Goal: Task Accomplishment & Management: Manage account settings

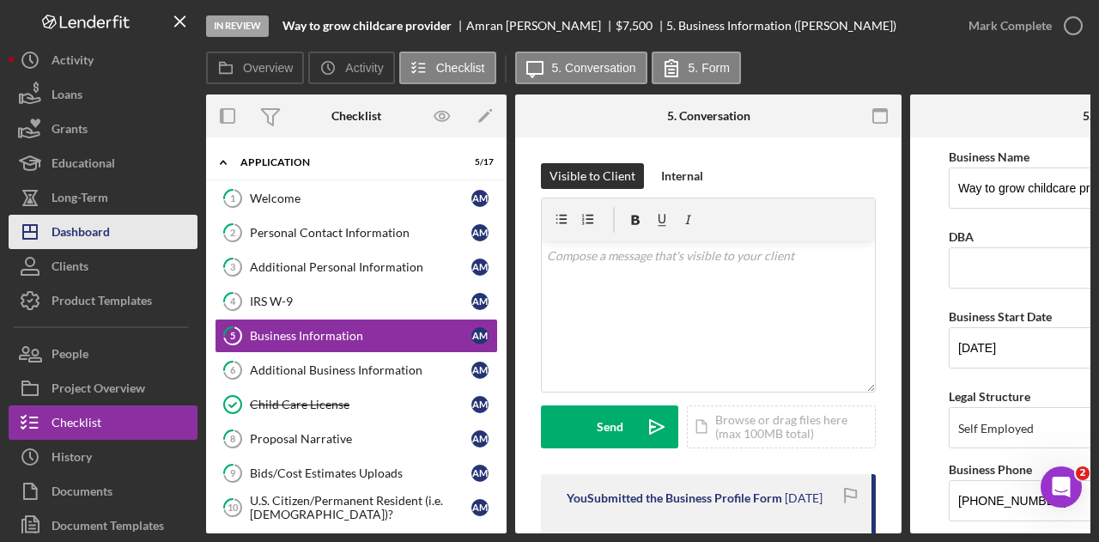
scroll to position [944, 0]
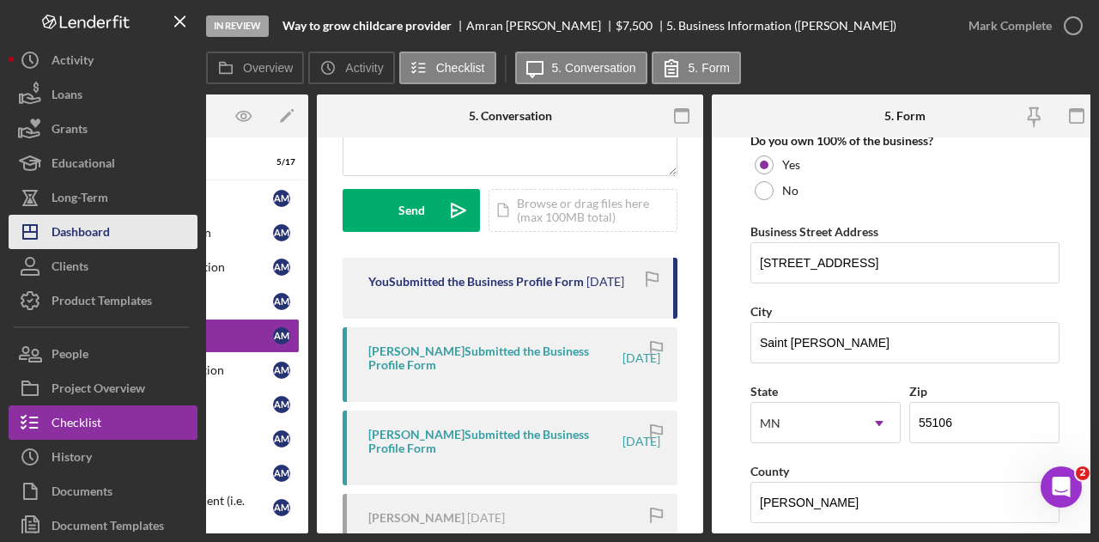
click at [102, 224] on div "Dashboard" at bounding box center [81, 234] width 58 height 39
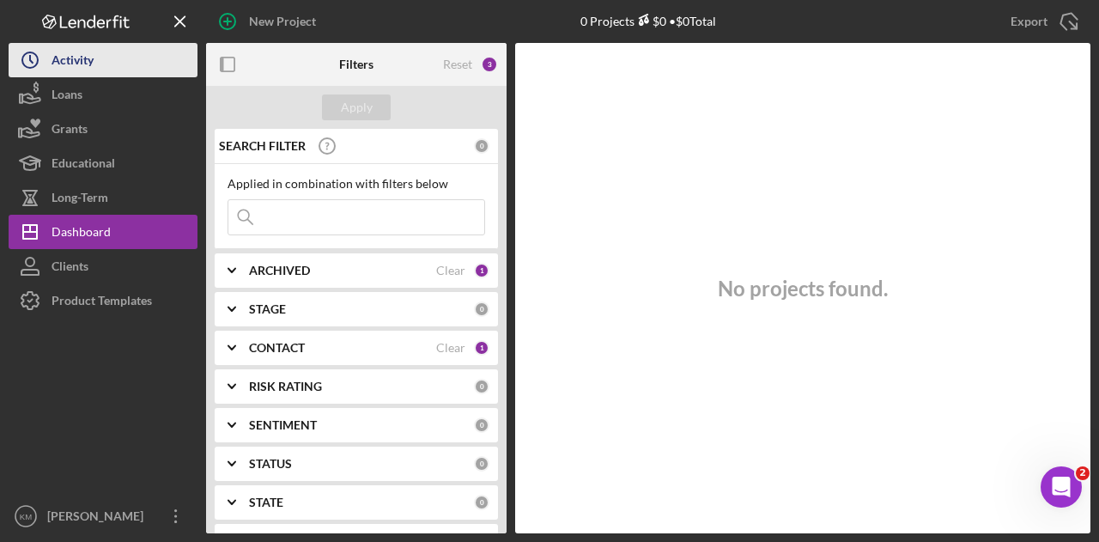
click at [78, 69] on div "Activity" at bounding box center [73, 62] width 42 height 39
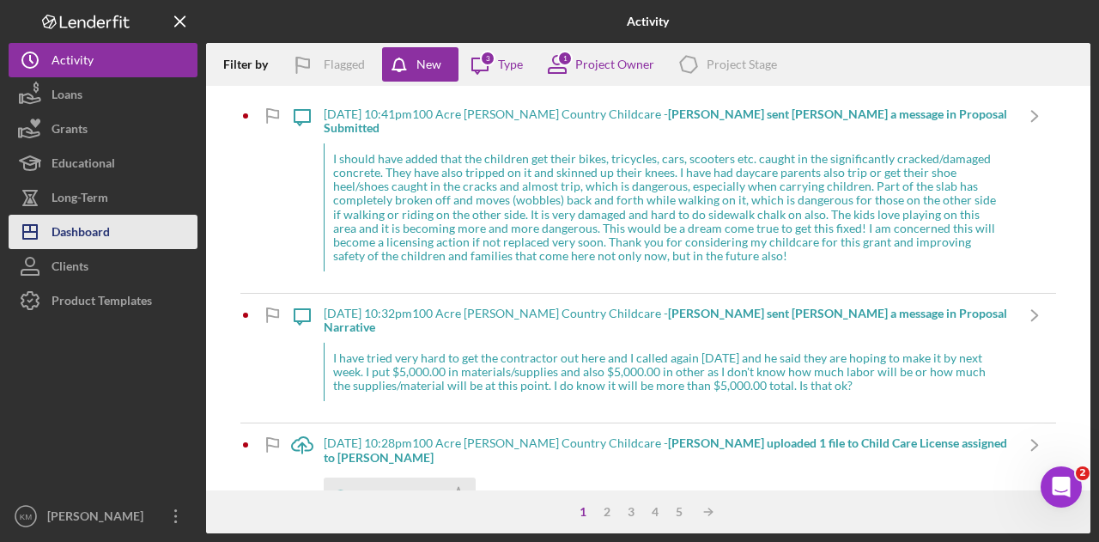
click at [127, 219] on button "Icon/Dashboard Dashboard" at bounding box center [103, 232] width 189 height 34
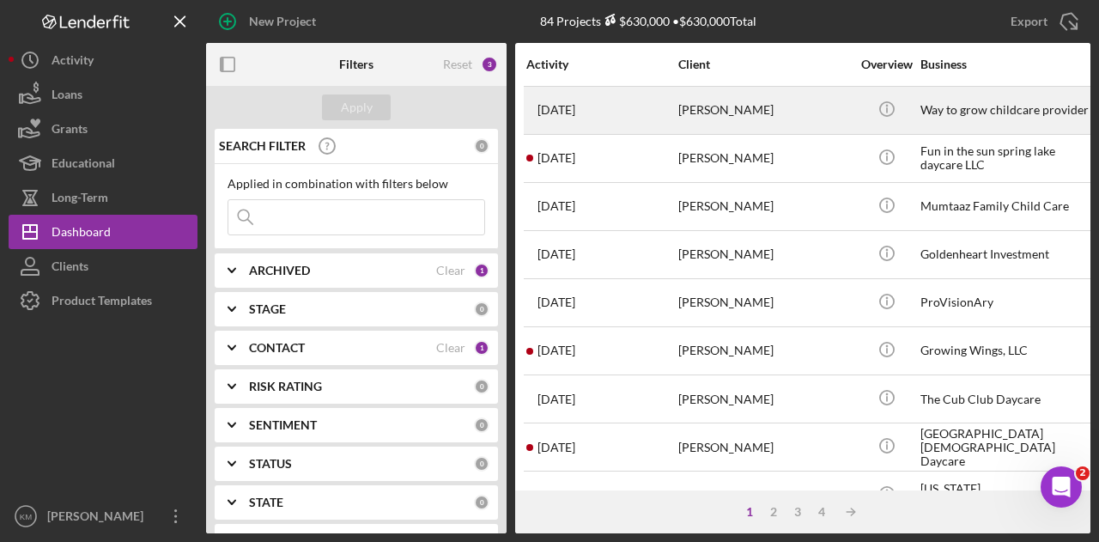
click at [591, 122] on div "[DATE] [PERSON_NAME]" at bounding box center [601, 110] width 150 height 45
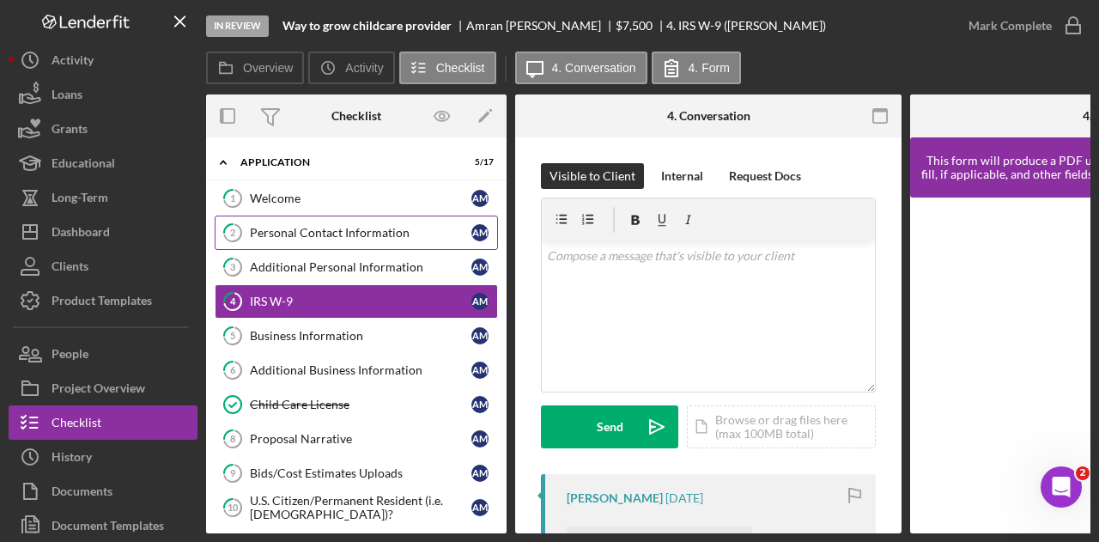
click at [280, 241] on link "2 Personal Contact Information A M" at bounding box center [356, 232] width 283 height 34
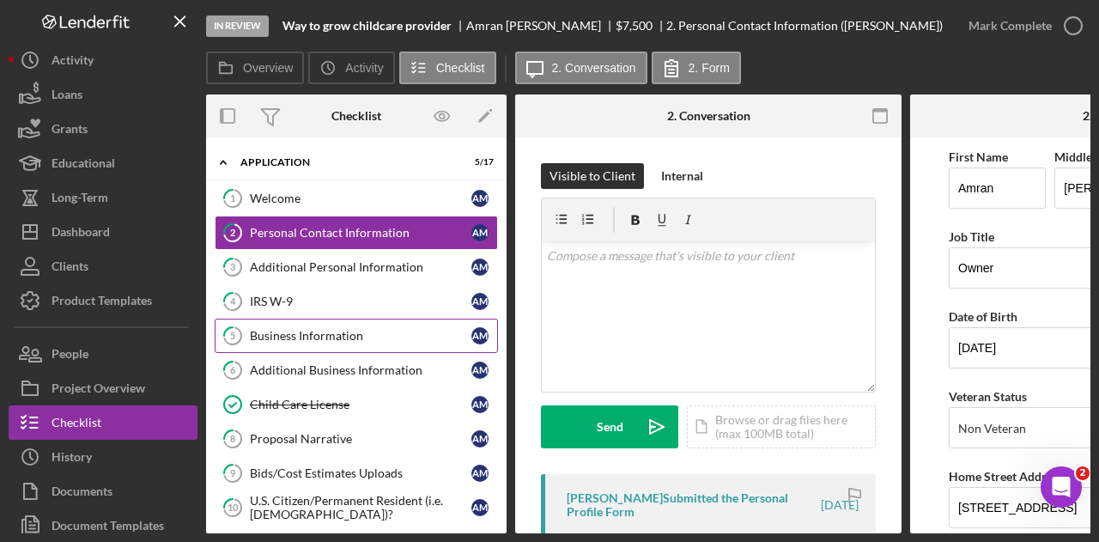
click at [347, 329] on div "Business Information" at bounding box center [360, 336] width 221 height 14
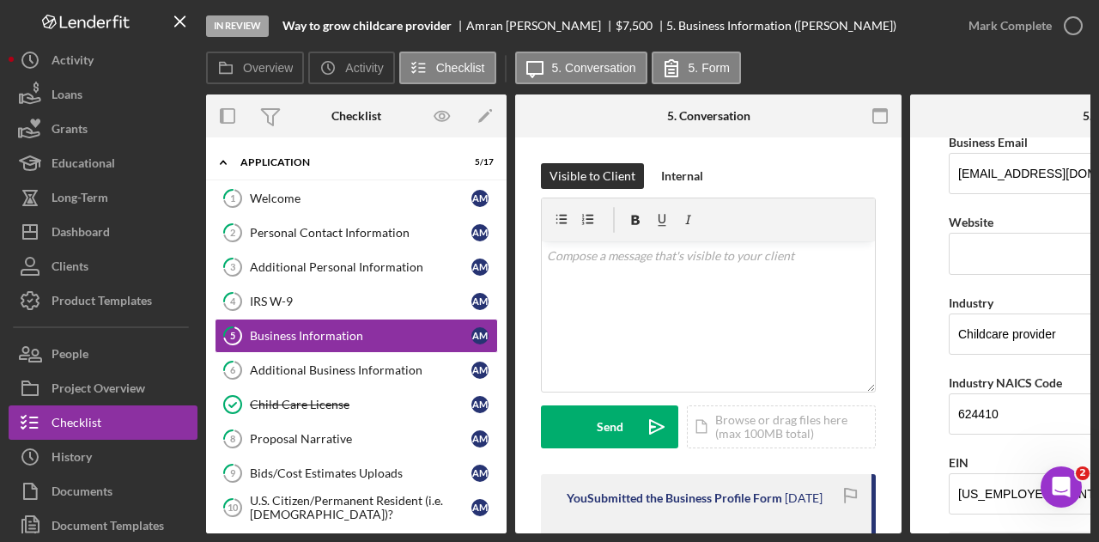
scroll to position [429, 0]
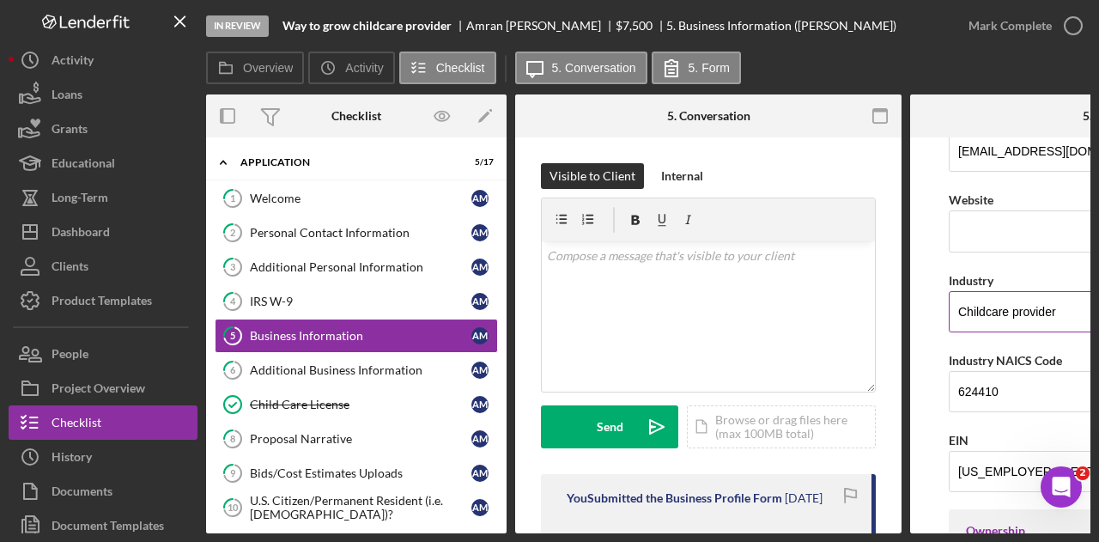
drag, startPoint x: 1065, startPoint y: 306, endPoint x: 1010, endPoint y: 308, distance: 55.0
click at [1010, 308] on input "Childcare provider" at bounding box center [1102, 311] width 309 height 41
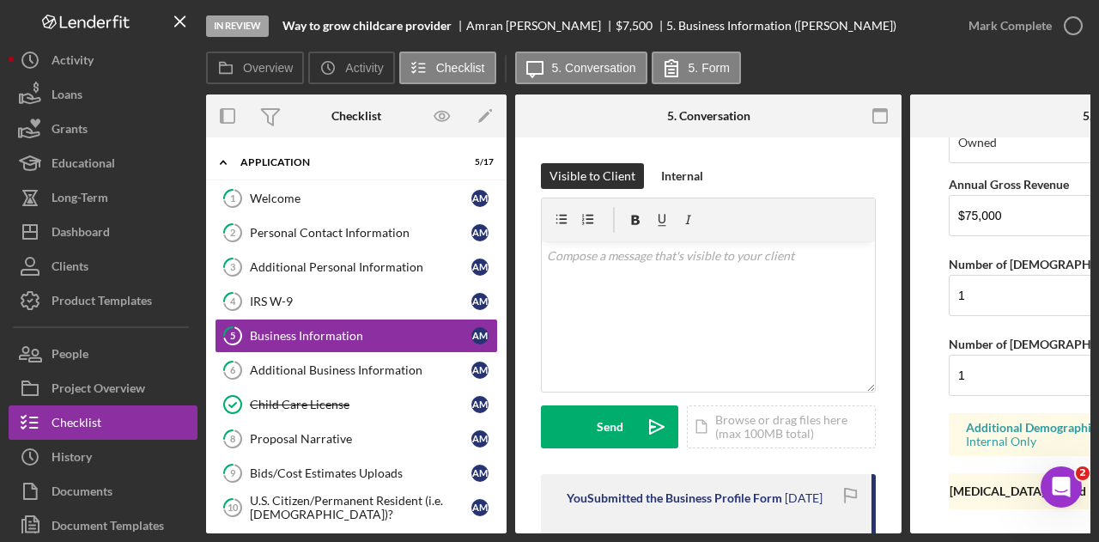
scroll to position [1518, 0]
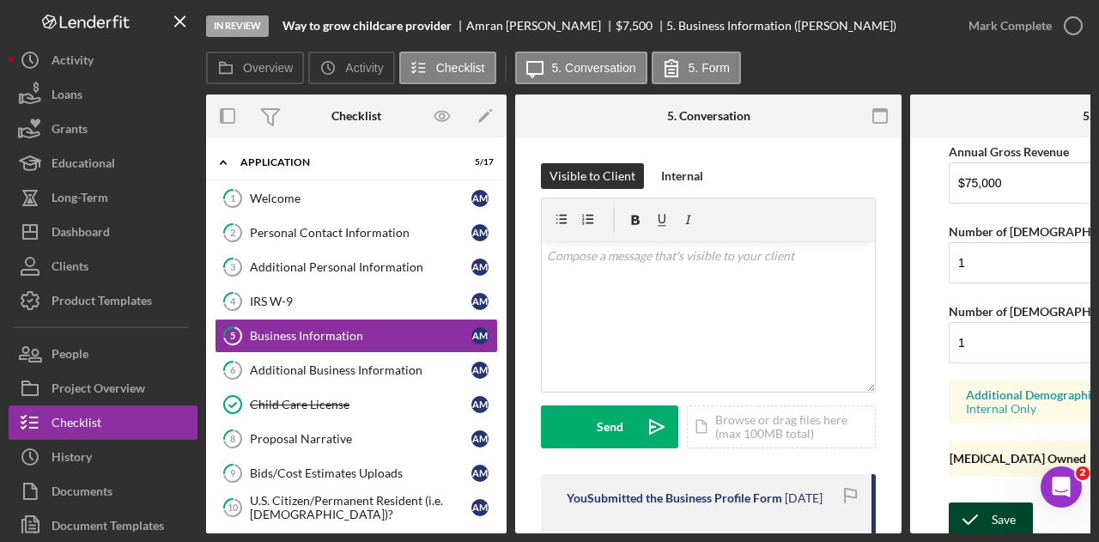
type input "Childcare"
click at [985, 506] on icon "submit" at bounding box center [969, 519] width 43 height 43
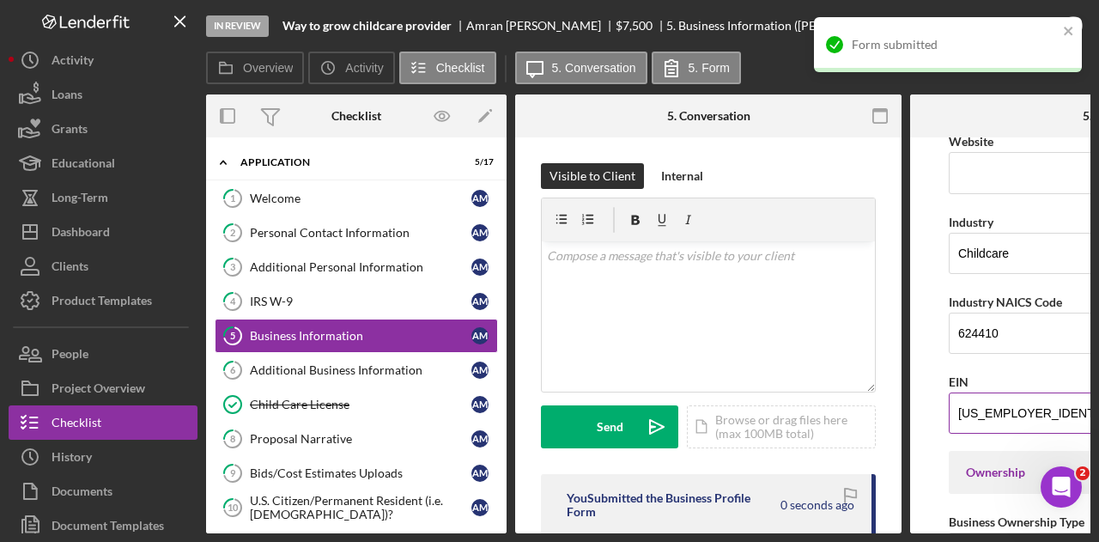
scroll to position [402, 0]
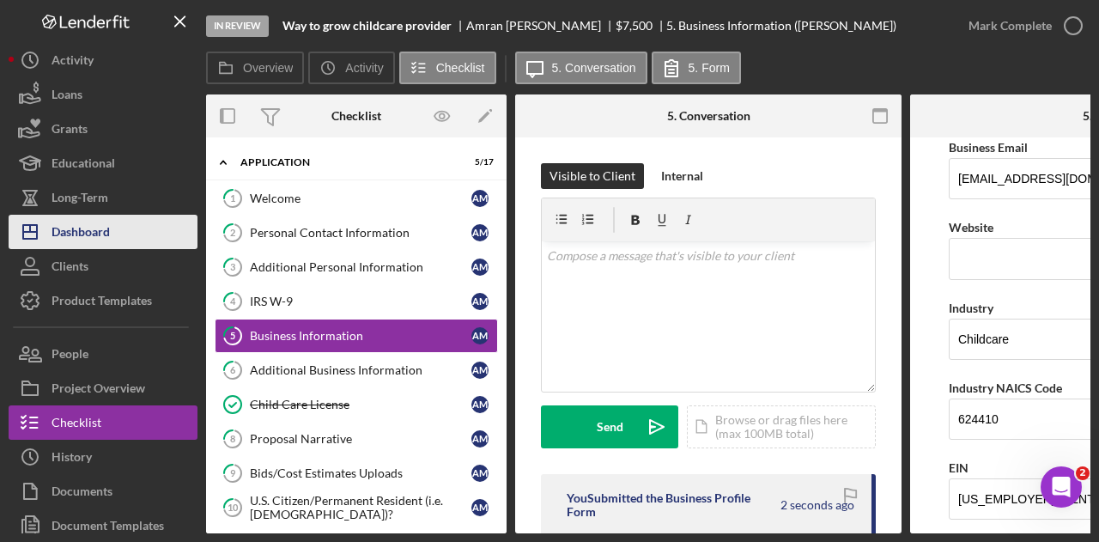
click at [94, 220] on div "Dashboard" at bounding box center [81, 234] width 58 height 39
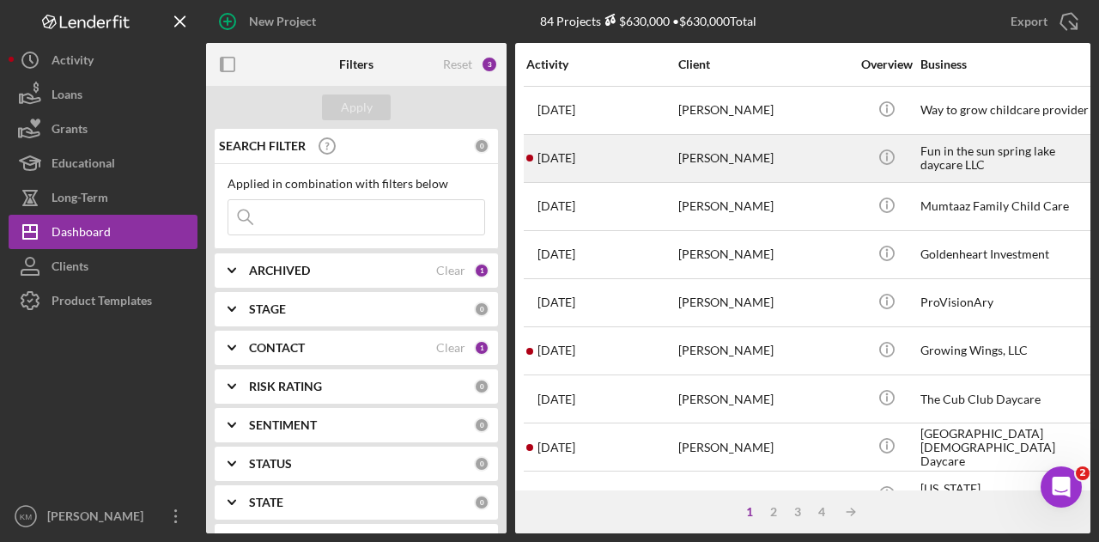
click at [785, 169] on div "[PERSON_NAME]" at bounding box center [764, 158] width 172 height 45
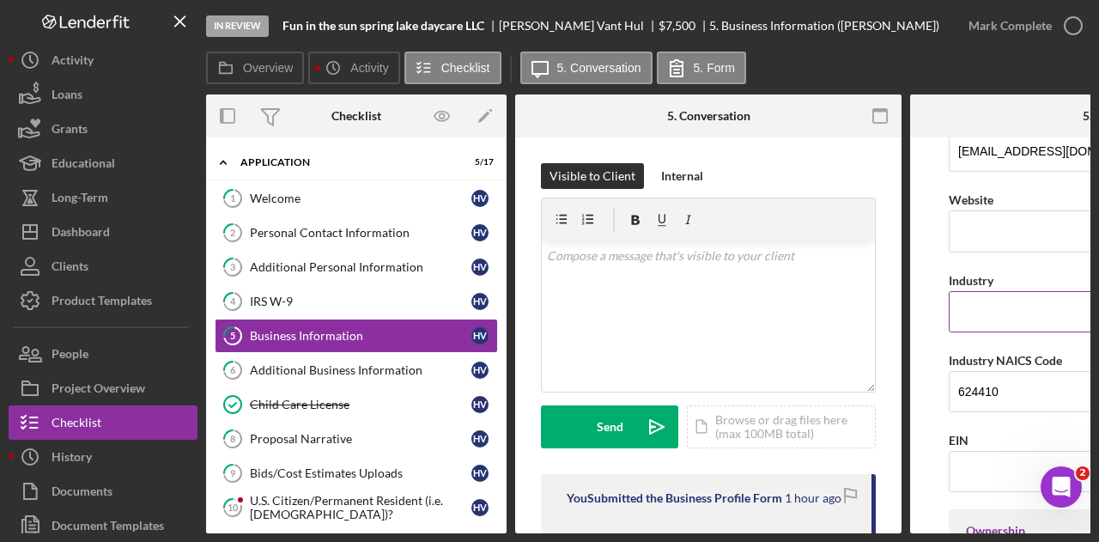
scroll to position [515, 0]
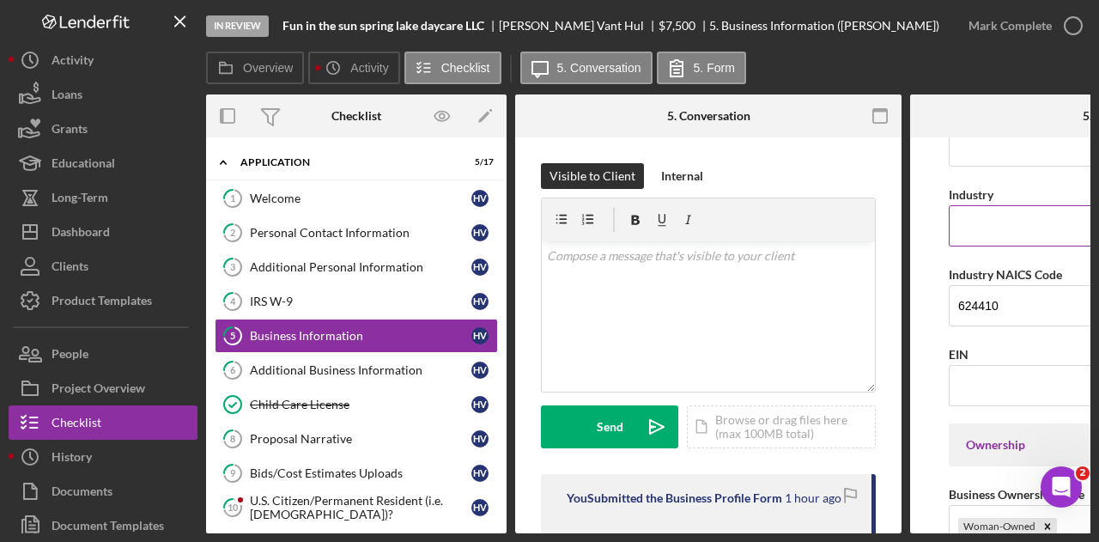
click at [1030, 238] on input "Industry" at bounding box center [1102, 225] width 309 height 41
type input "Child Care"
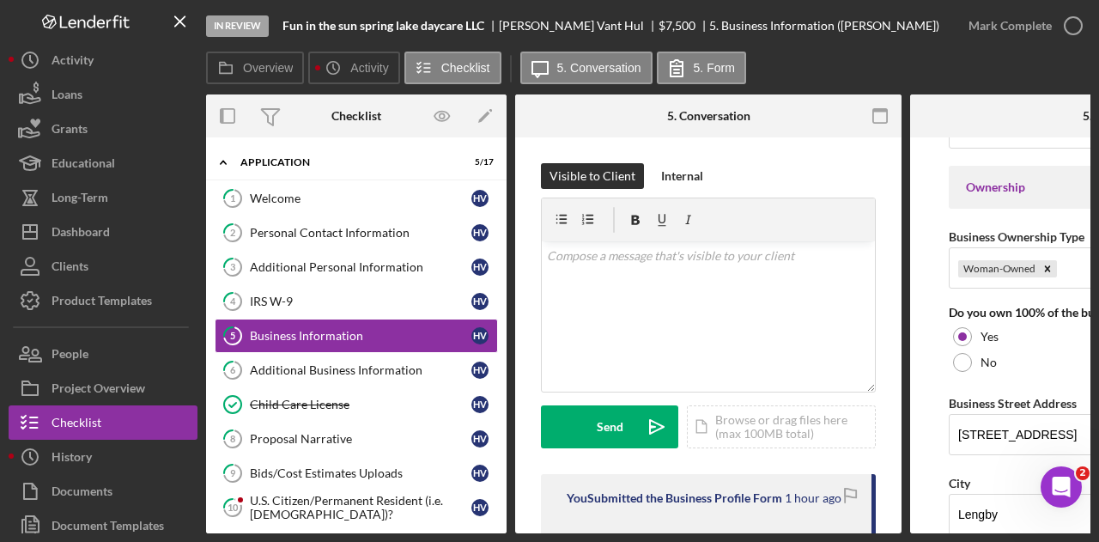
scroll to position [601, 0]
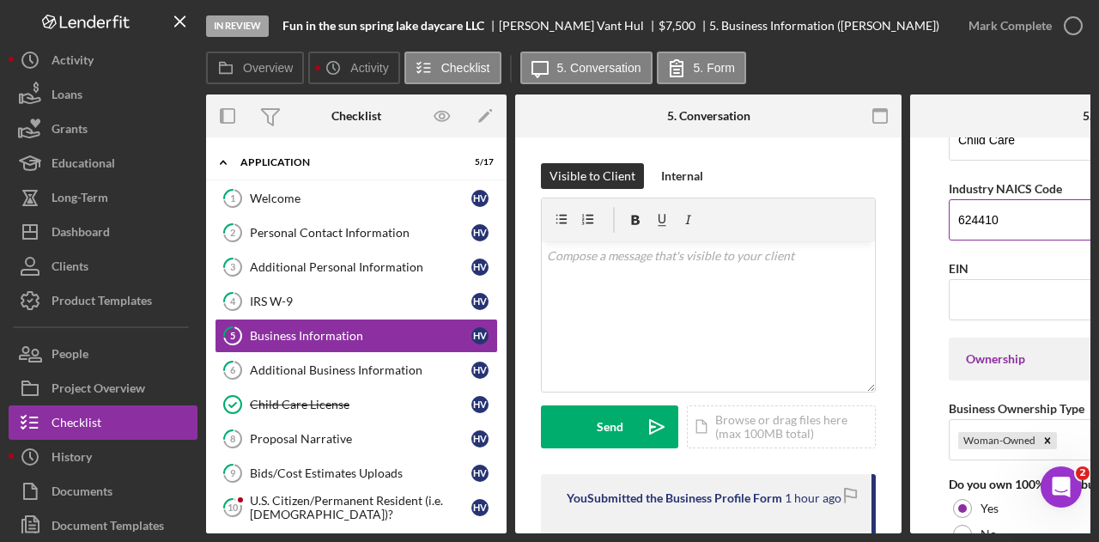
click at [998, 202] on input "624410" at bounding box center [1102, 219] width 309 height 41
click at [998, 201] on input "624410" at bounding box center [1102, 219] width 309 height 41
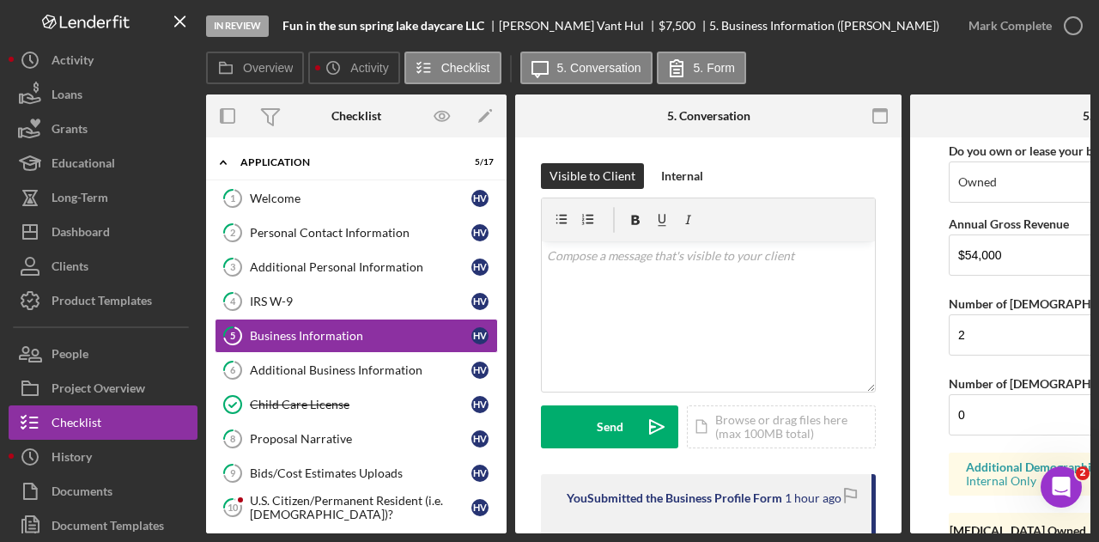
scroll to position [1518, 0]
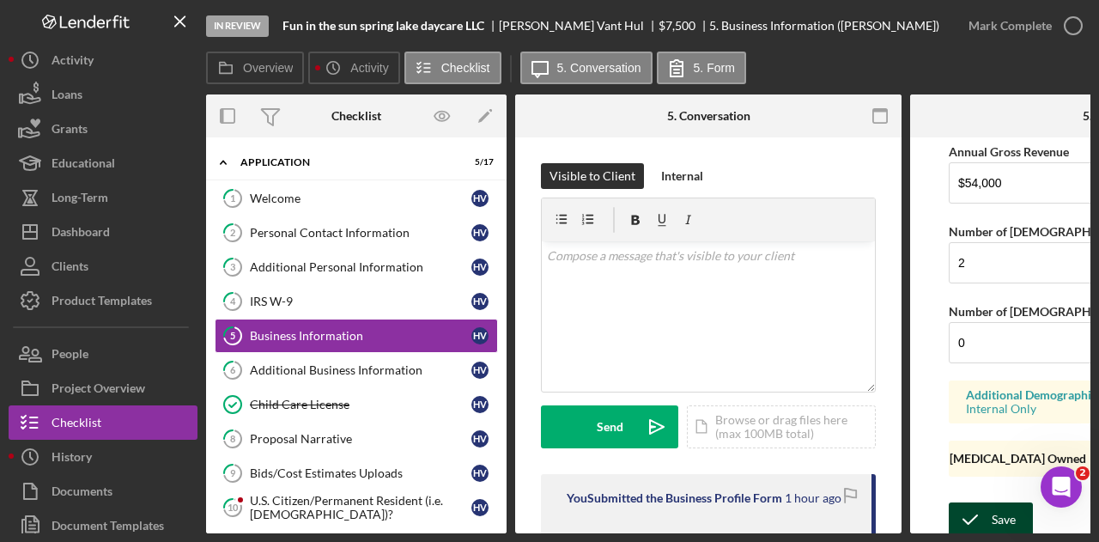
click at [978, 505] on icon "submit" at bounding box center [969, 519] width 43 height 43
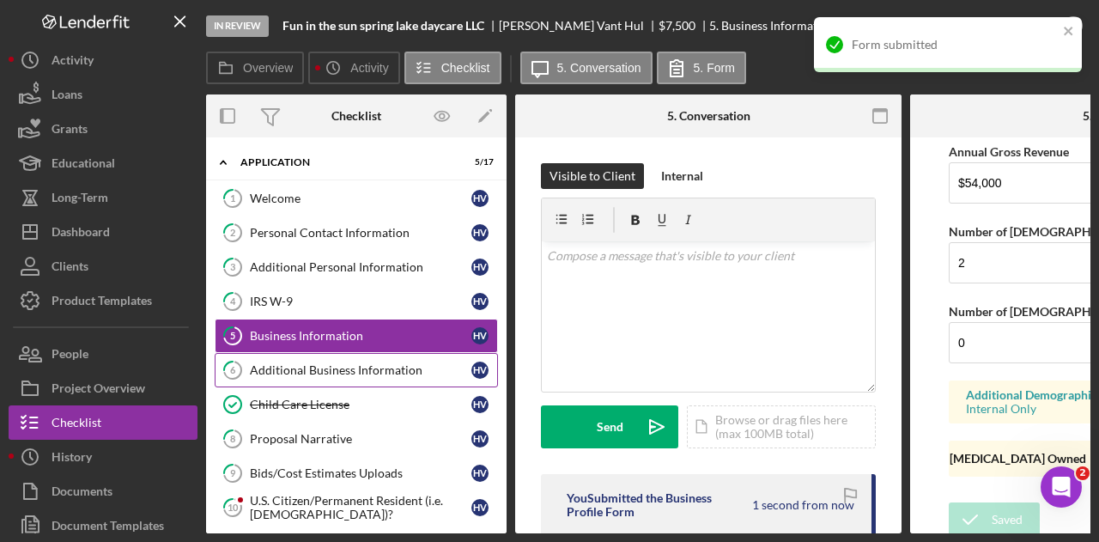
click at [354, 358] on link "6 Additional Business Information H V" at bounding box center [356, 370] width 283 height 34
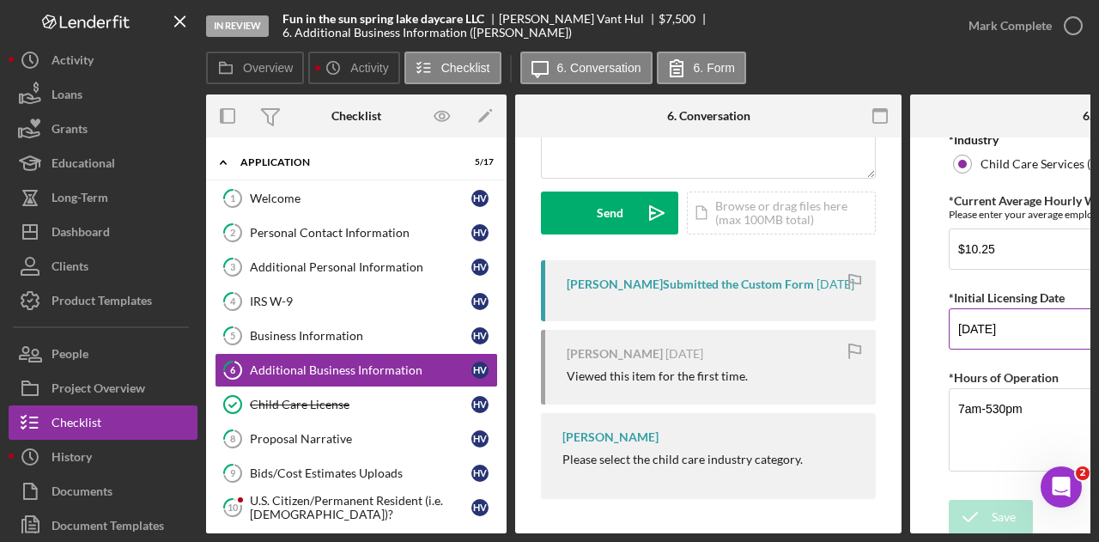
scroll to position [19, 0]
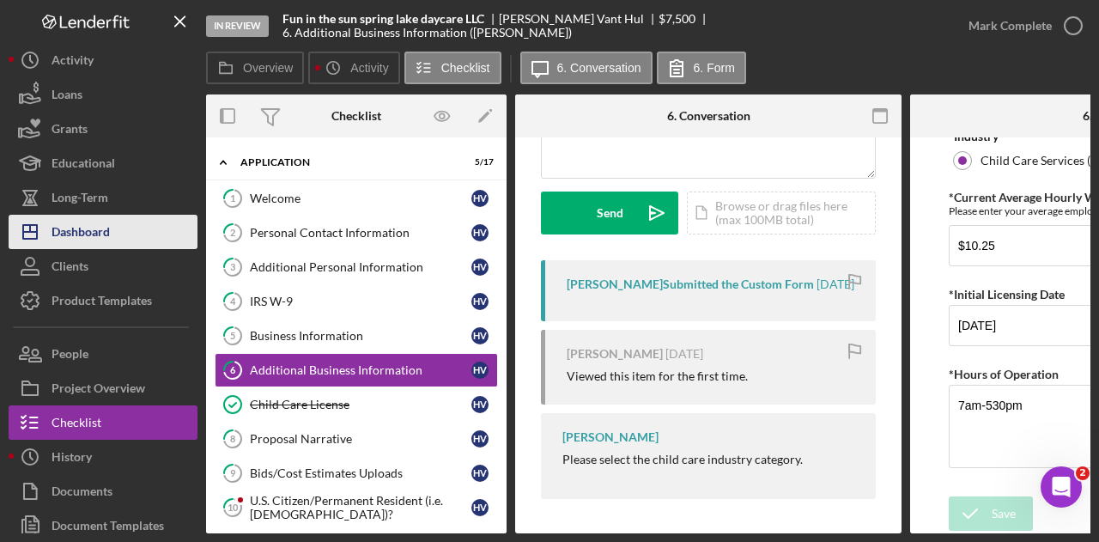
click at [123, 219] on button "Icon/Dashboard Dashboard" at bounding box center [103, 232] width 189 height 34
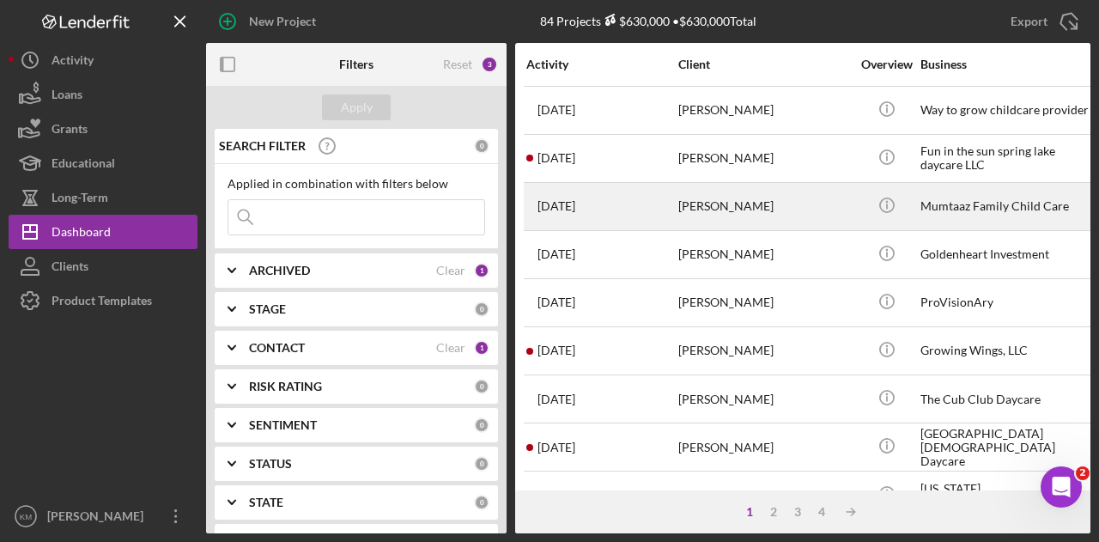
click at [750, 203] on div "[PERSON_NAME]" at bounding box center [764, 206] width 172 height 45
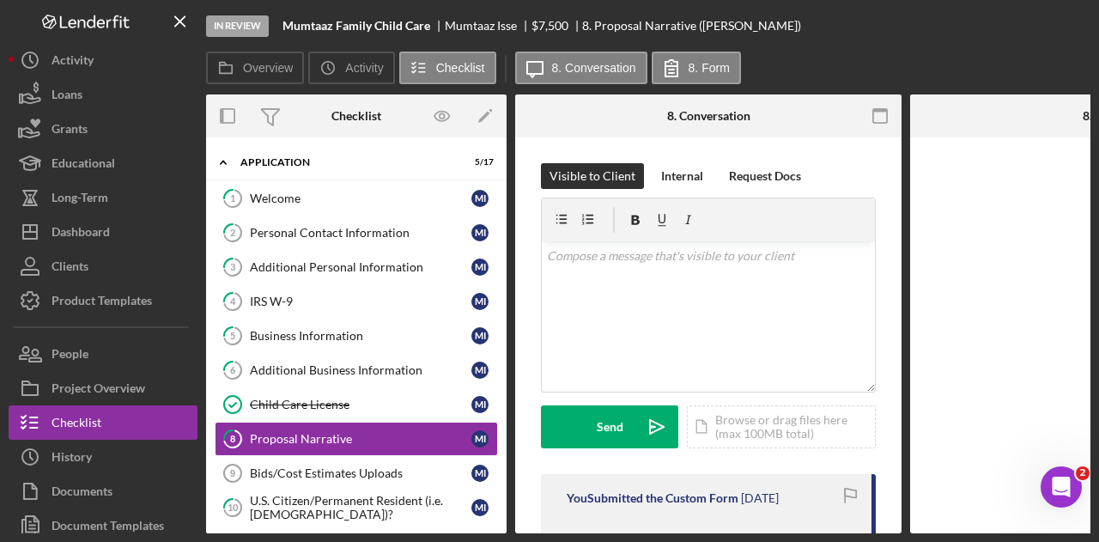
scroll to position [98, 0]
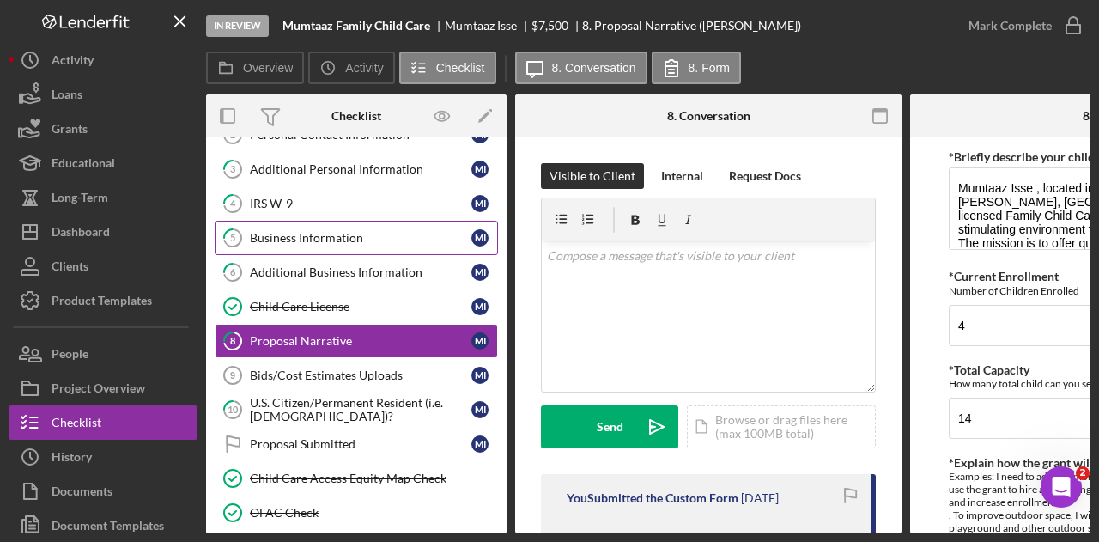
click at [290, 234] on div "Business Information" at bounding box center [360, 238] width 221 height 14
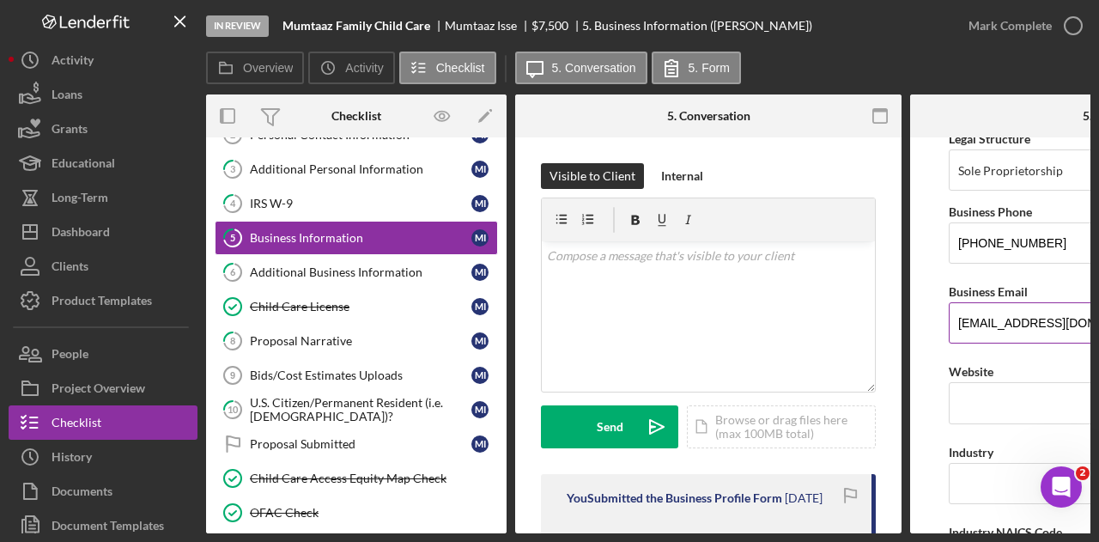
scroll to position [429, 0]
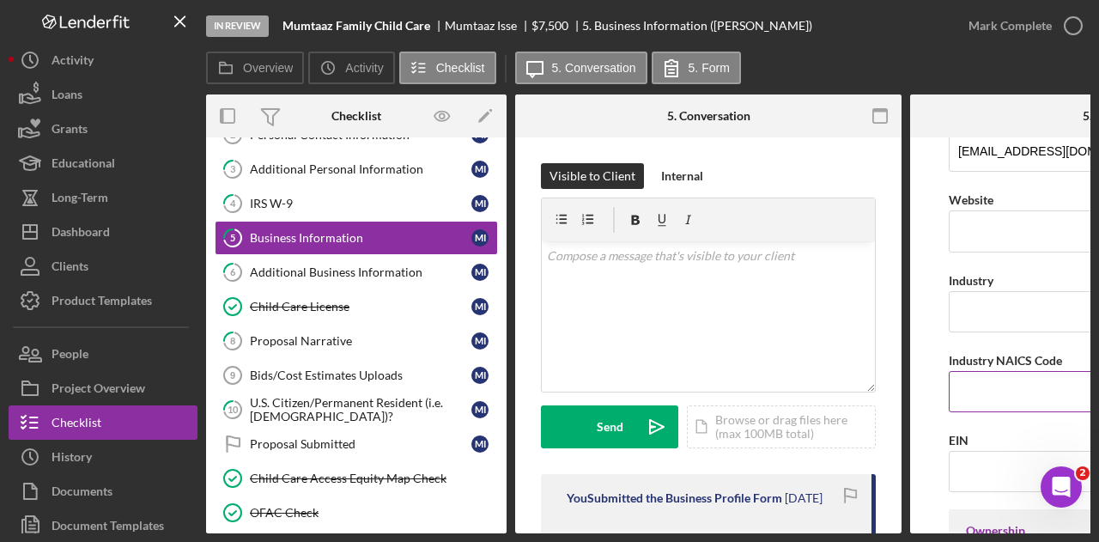
drag, startPoint x: 979, startPoint y: 299, endPoint x: 1039, endPoint y: 391, distance: 110.5
click at [1039, 393] on input "Industry NAICS Code" at bounding box center [1102, 391] width 309 height 41
click at [1046, 392] on input "Industry NAICS Code" at bounding box center [1102, 391] width 309 height 41
type input "624410"
click at [999, 291] on input "Industry" at bounding box center [1102, 311] width 309 height 41
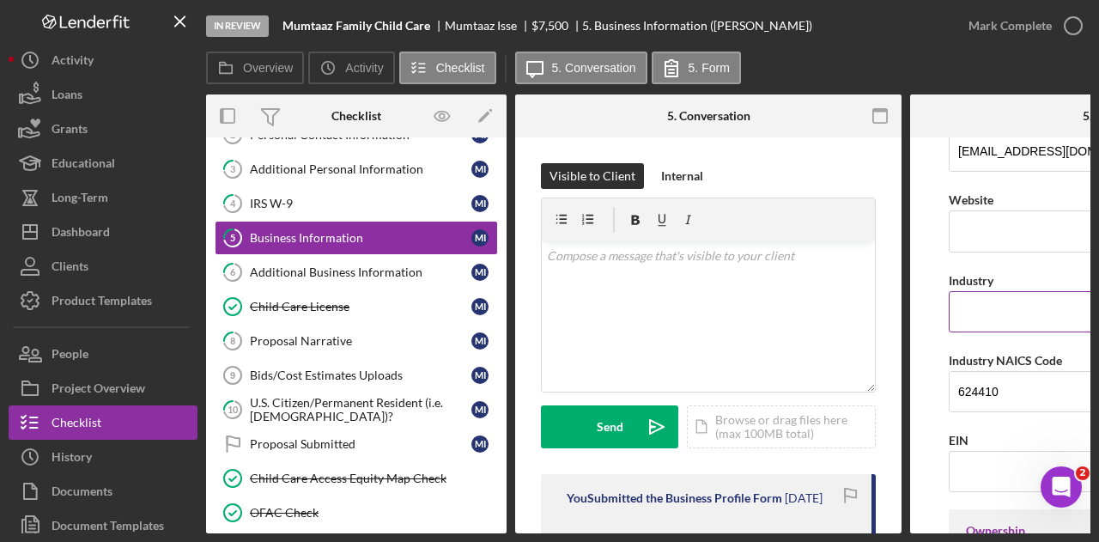
type input "Child Care"
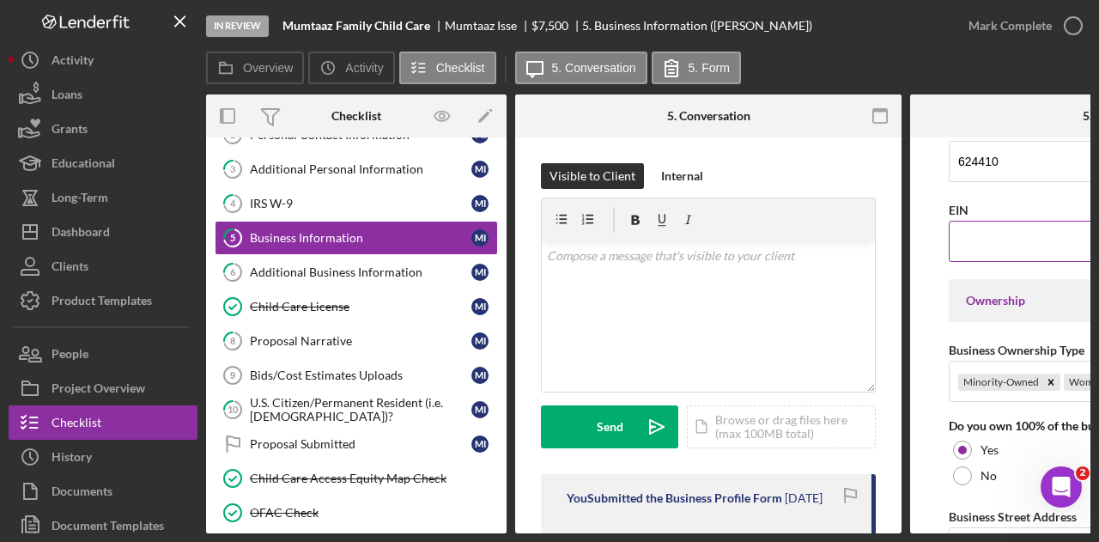
scroll to position [402, 0]
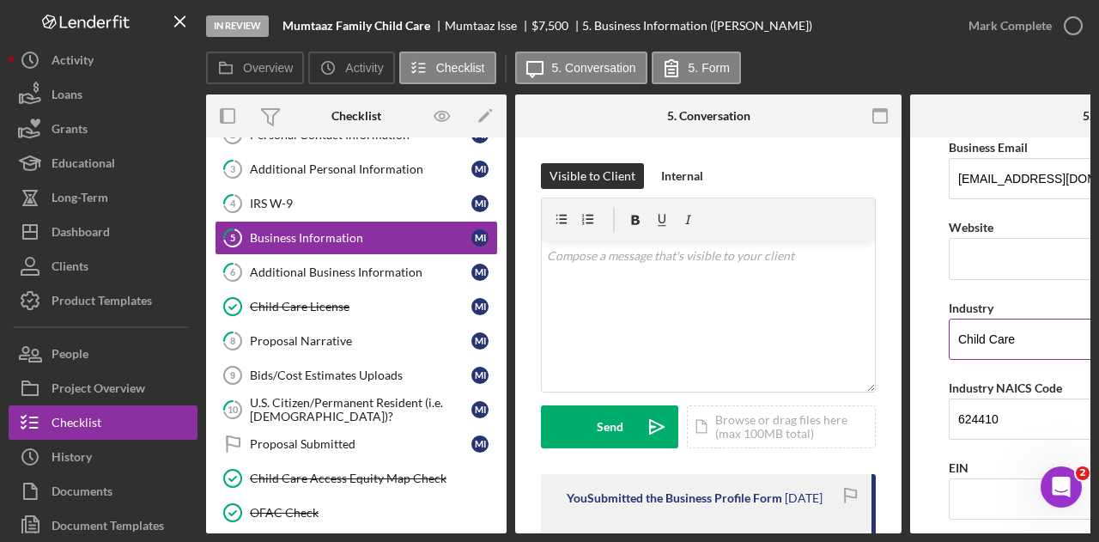
click at [992, 333] on input "Child Care" at bounding box center [1102, 338] width 309 height 41
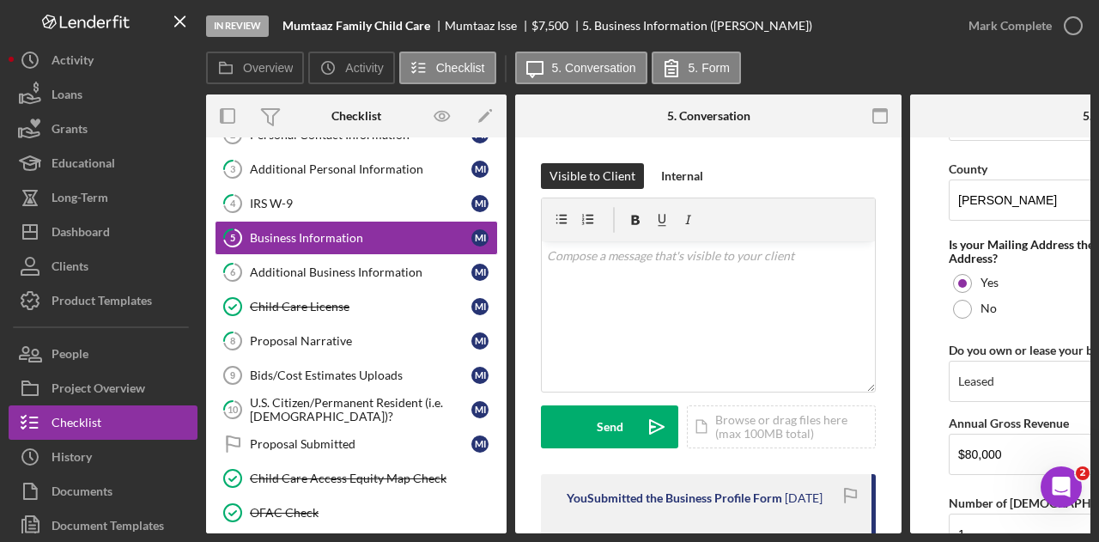
scroll to position [1518, 0]
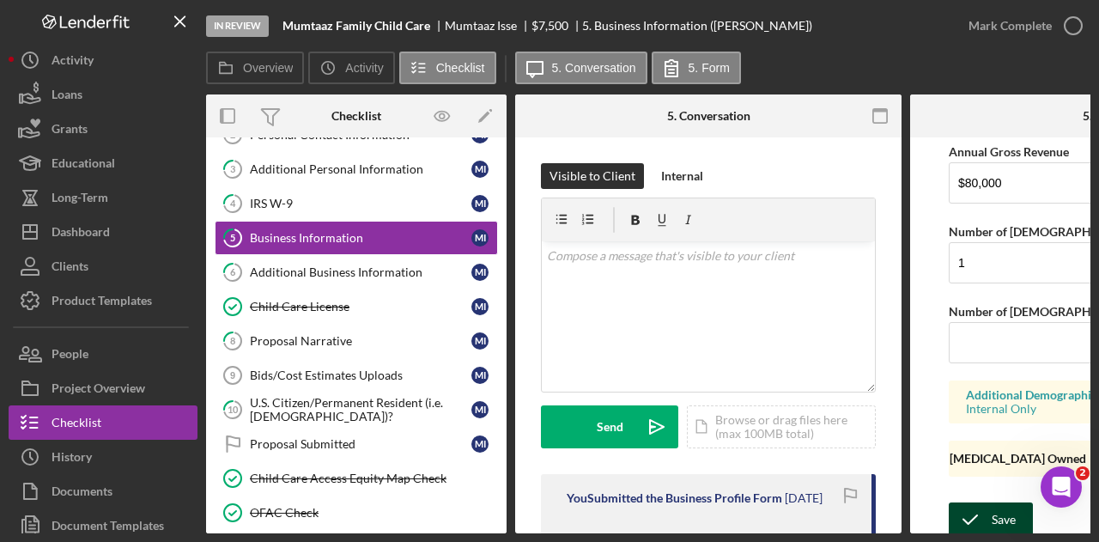
click at [969, 506] on icon "submit" at bounding box center [969, 519] width 43 height 43
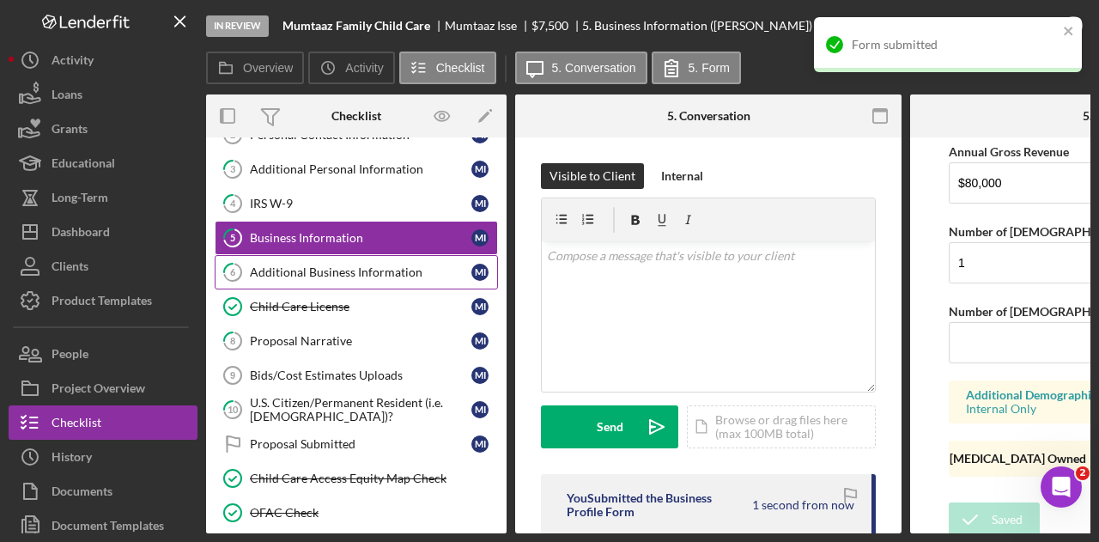
click at [350, 274] on div "Additional Business Information" at bounding box center [360, 272] width 221 height 14
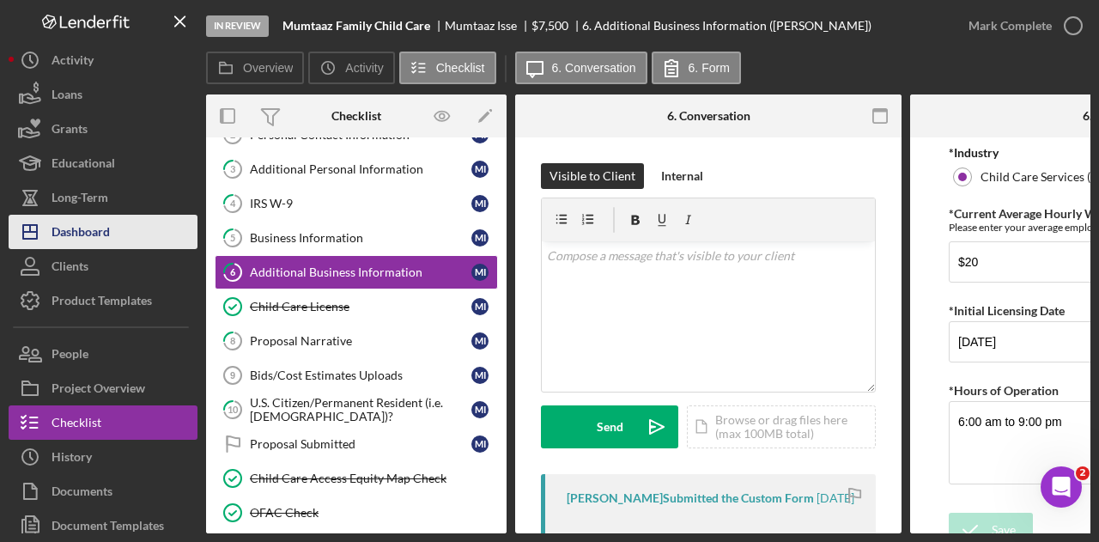
click at [94, 217] on div "Dashboard" at bounding box center [81, 234] width 58 height 39
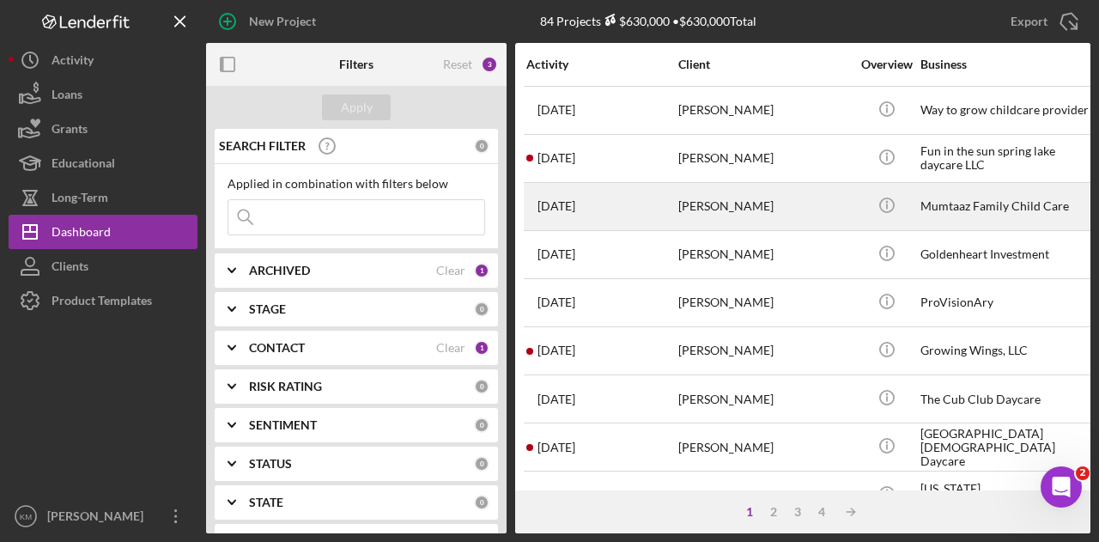
click at [743, 208] on div "[PERSON_NAME]" at bounding box center [764, 206] width 172 height 45
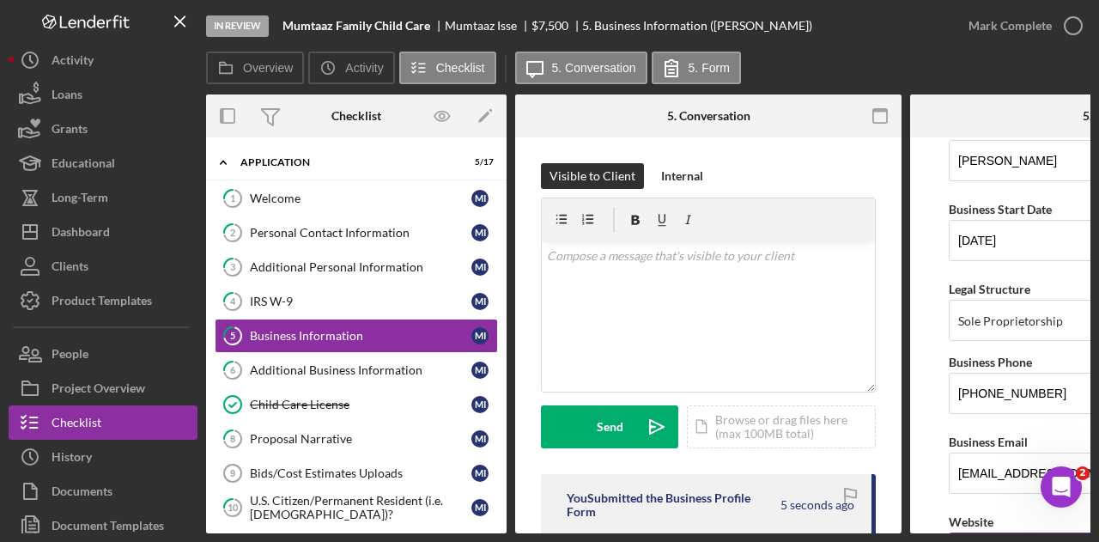
scroll to position [429, 0]
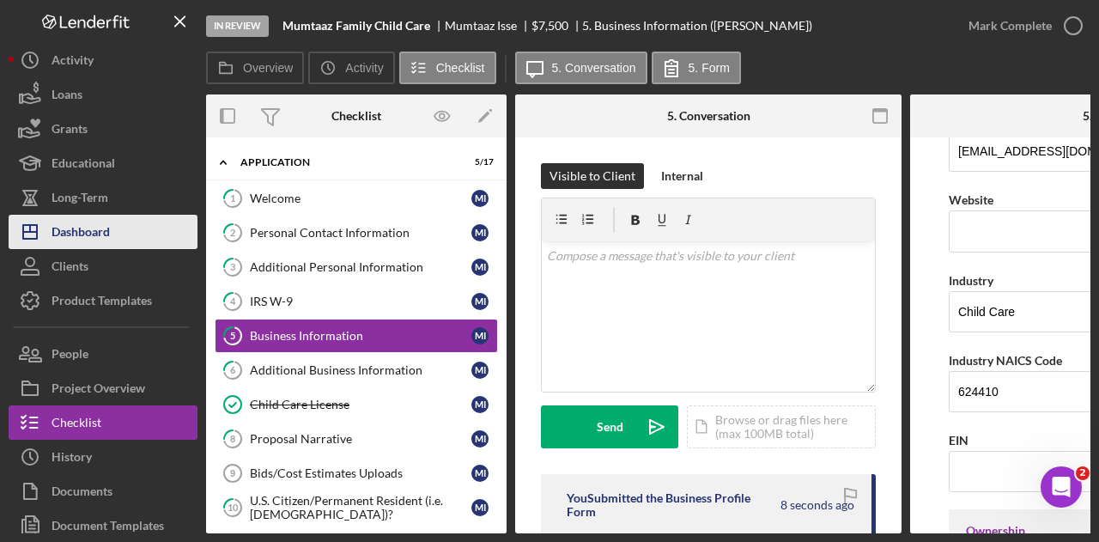
click at [110, 224] on div "Dashboard" at bounding box center [81, 234] width 58 height 39
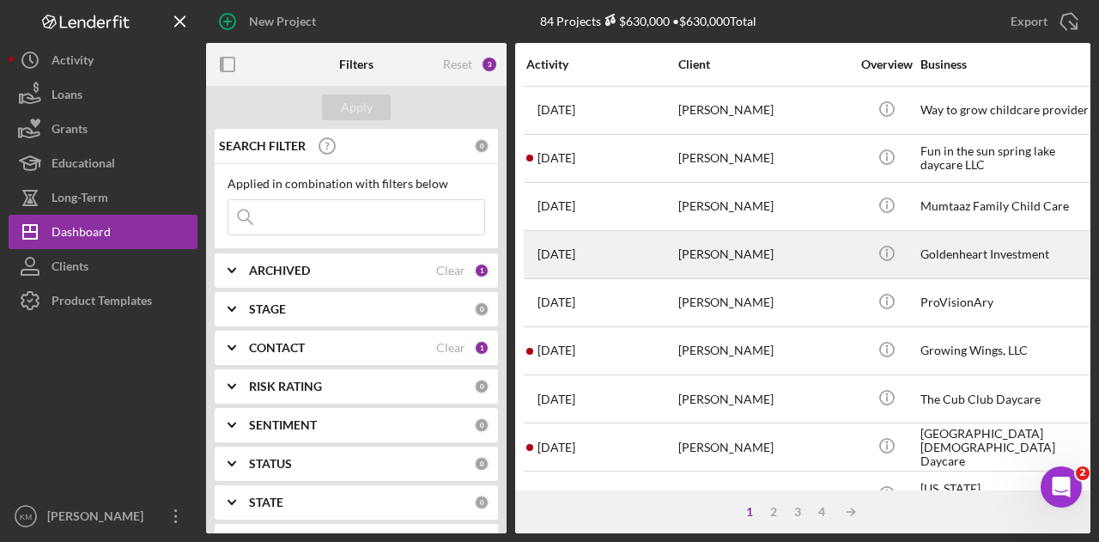
click at [726, 272] on div "[PERSON_NAME]" at bounding box center [764, 254] width 172 height 45
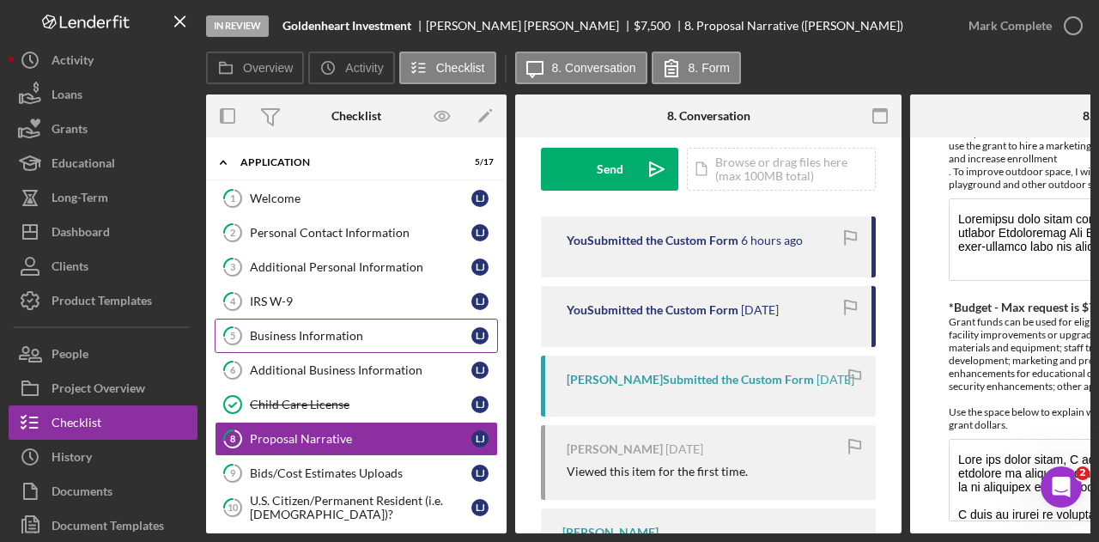
click at [337, 332] on div "Business Information" at bounding box center [360, 336] width 221 height 14
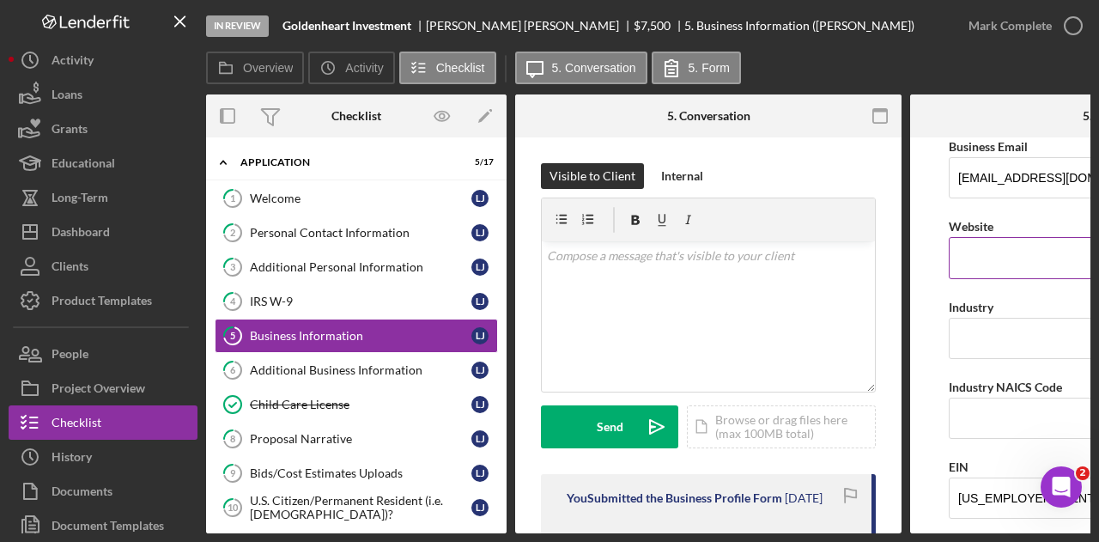
scroll to position [429, 0]
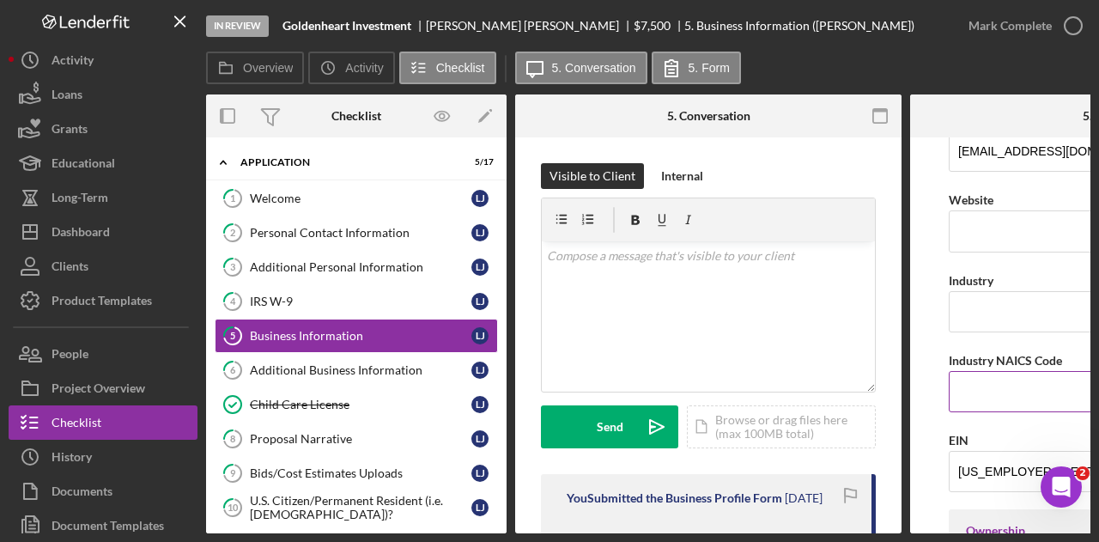
click at [977, 379] on input "Industry NAICS Code" at bounding box center [1102, 391] width 309 height 41
type input "624410"
click at [991, 310] on input "Industry" at bounding box center [1102, 311] width 309 height 41
type input "Child Care"
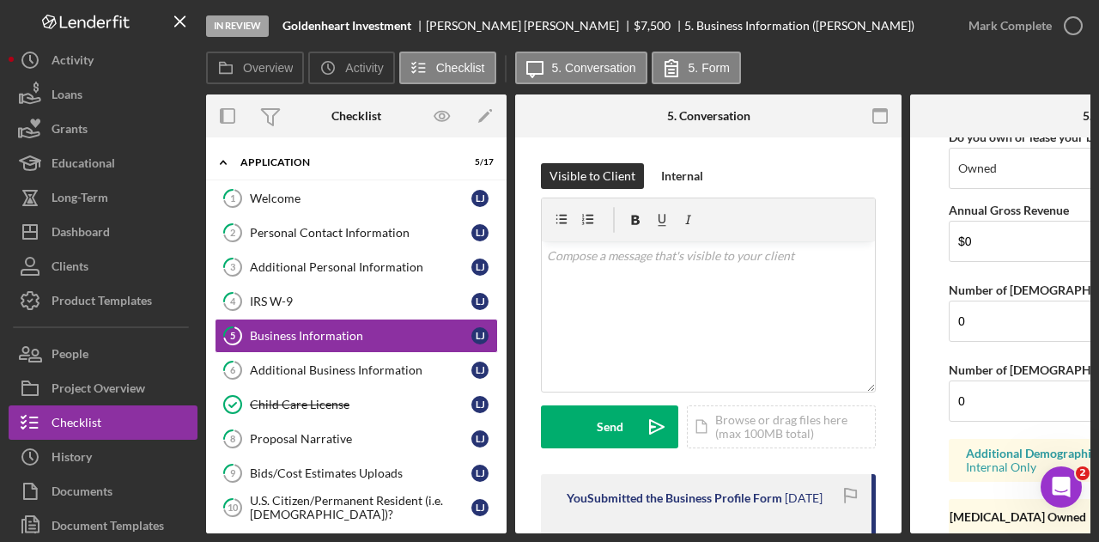
scroll to position [1518, 0]
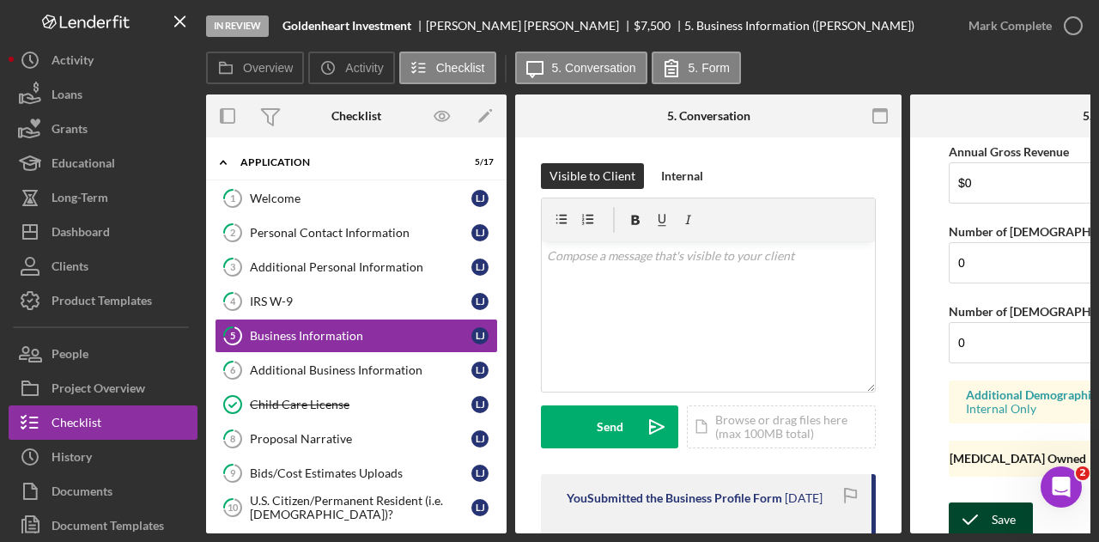
click at [989, 498] on icon "submit" at bounding box center [969, 519] width 43 height 43
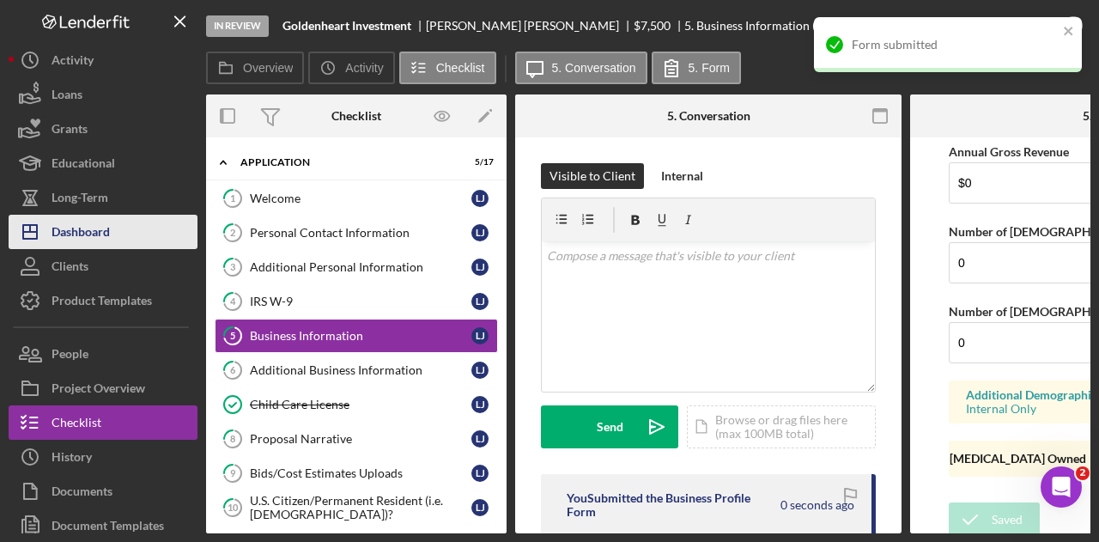
click at [94, 230] on div "Dashboard" at bounding box center [81, 234] width 58 height 39
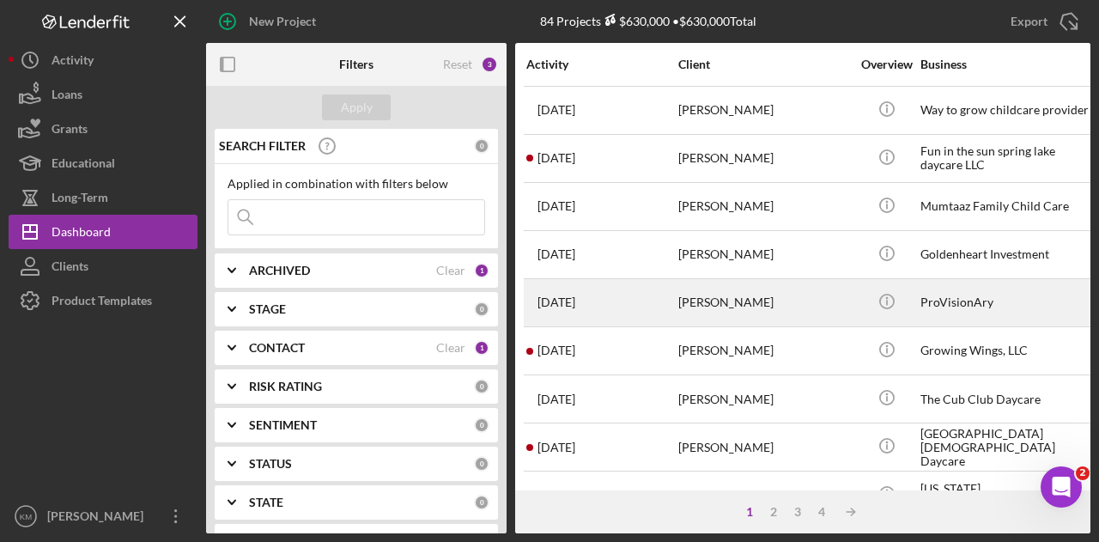
click at [679, 313] on div "[PERSON_NAME]" at bounding box center [764, 302] width 172 height 45
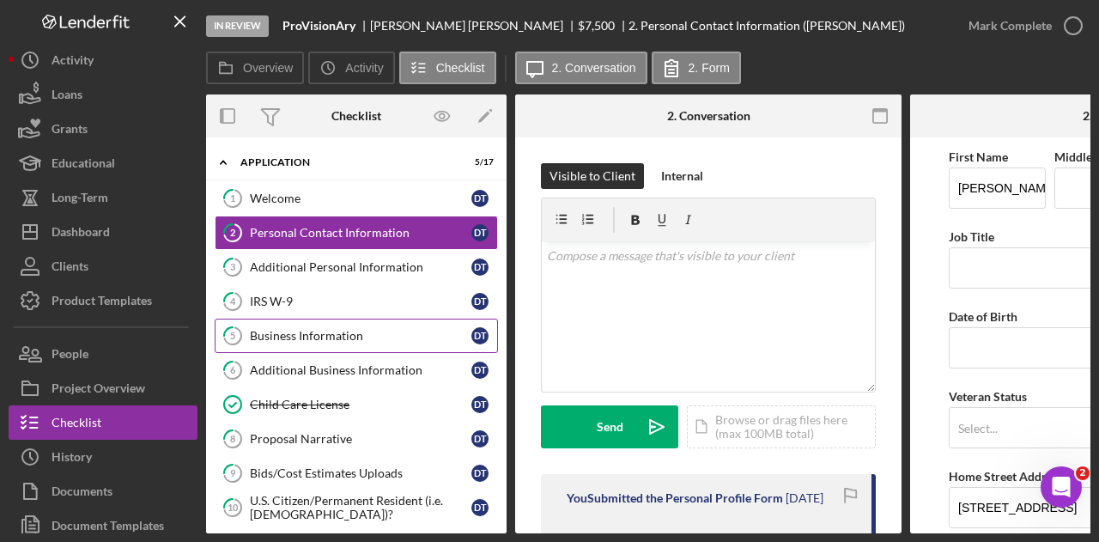
drag, startPoint x: 296, startPoint y: 328, endPoint x: 345, endPoint y: 325, distance: 49.0
click at [295, 329] on div "Business Information" at bounding box center [360, 336] width 221 height 14
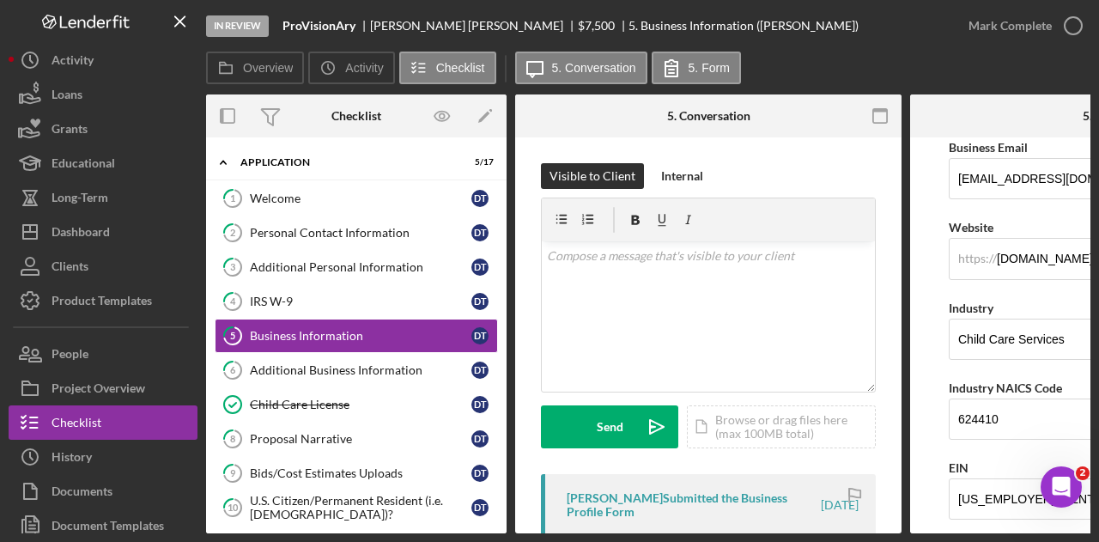
scroll to position [429, 0]
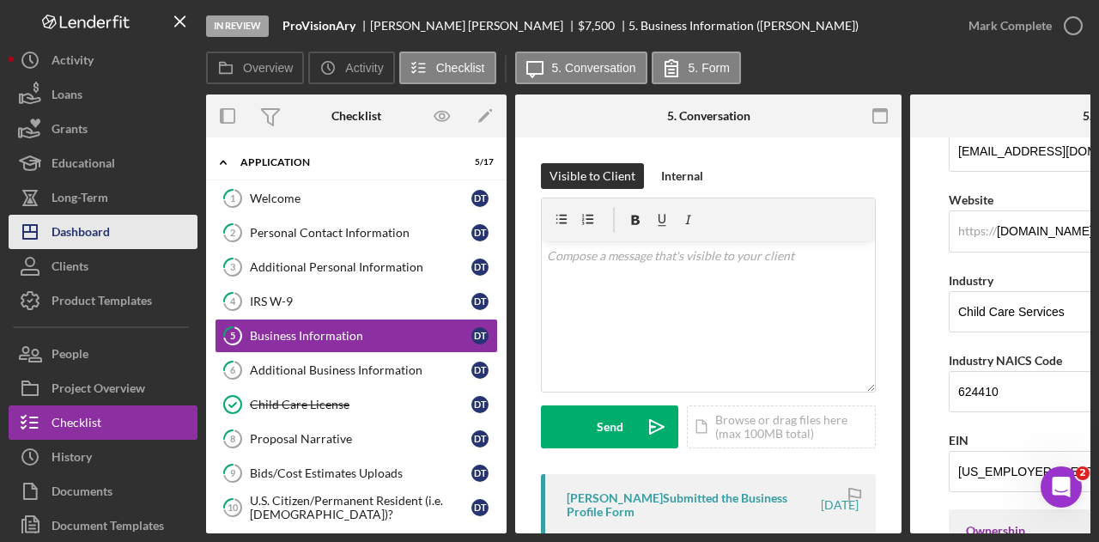
click at [108, 234] on div "Dashboard" at bounding box center [81, 234] width 58 height 39
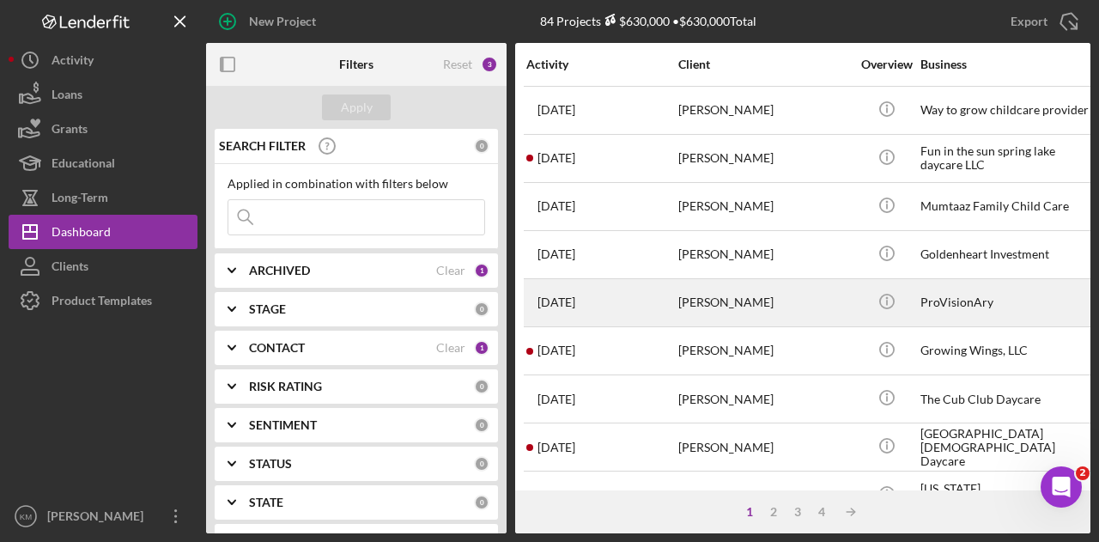
click at [740, 309] on div "[PERSON_NAME]" at bounding box center [764, 302] width 172 height 45
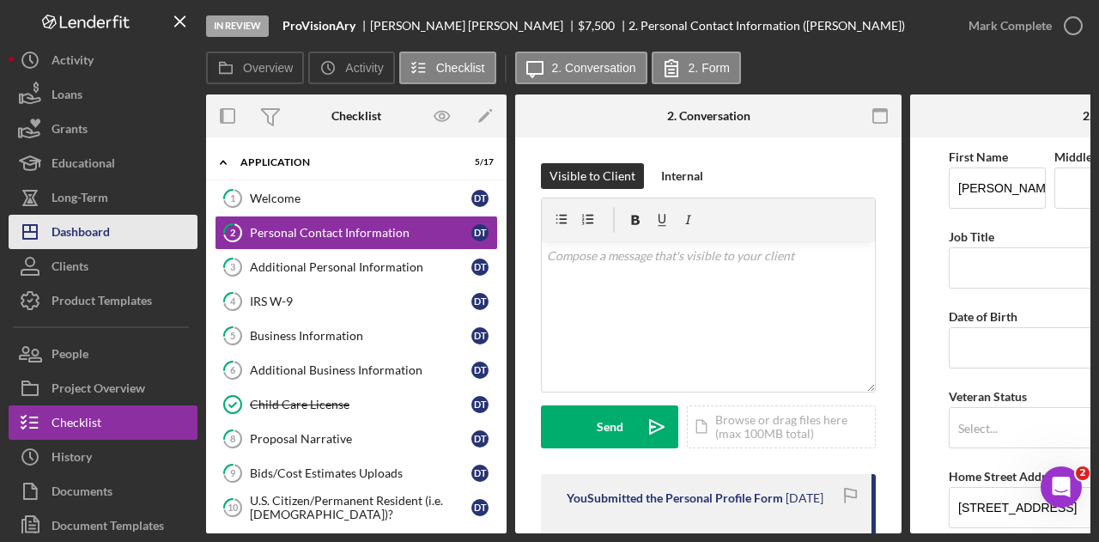
click at [96, 229] on div "Dashboard" at bounding box center [81, 234] width 58 height 39
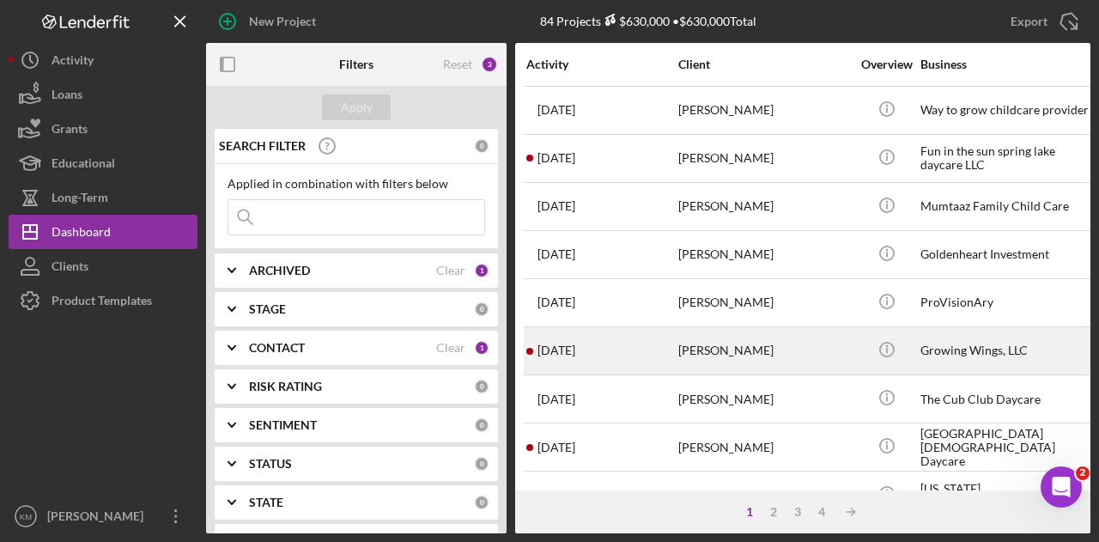
click at [734, 346] on div "[PERSON_NAME]" at bounding box center [764, 350] width 172 height 45
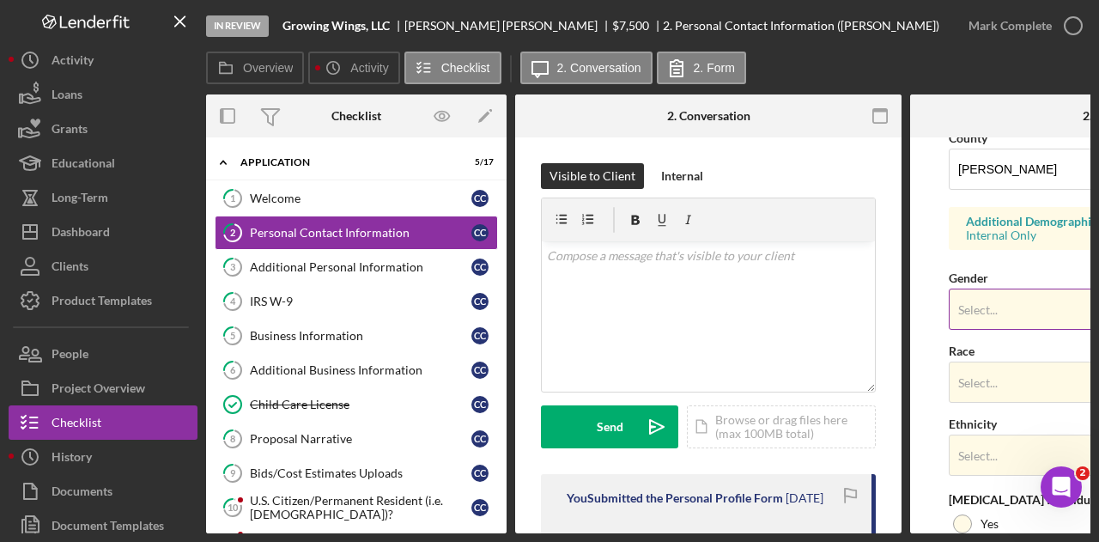
scroll to position [601, 0]
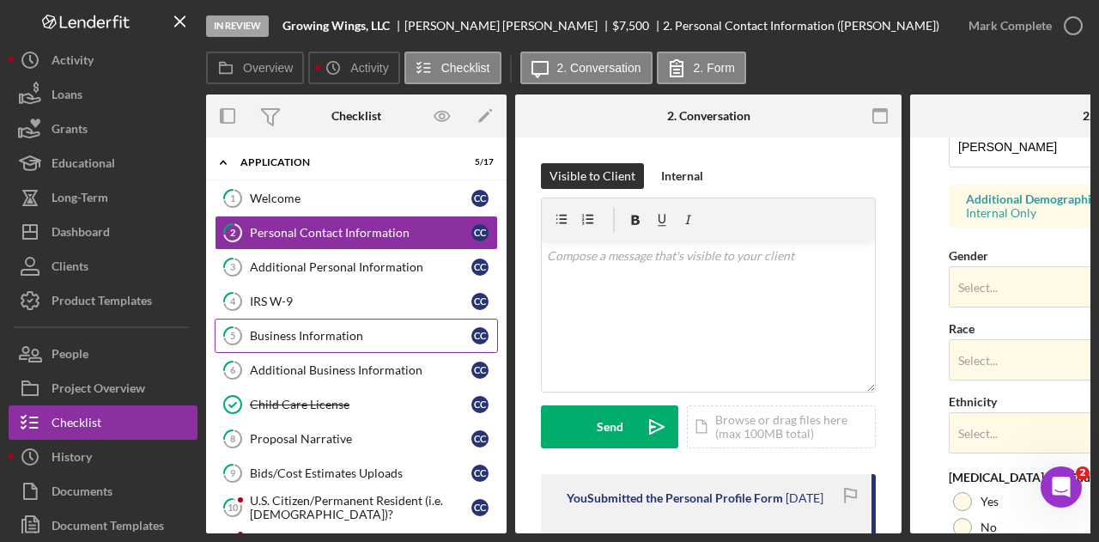
click at [362, 321] on link "5 Business Information c c" at bounding box center [356, 335] width 283 height 34
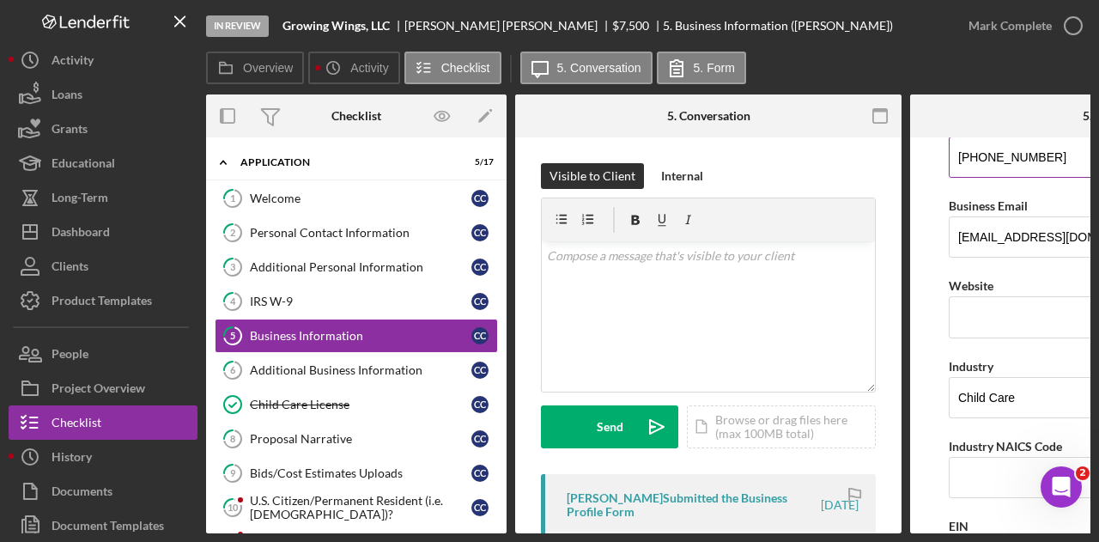
scroll to position [429, 0]
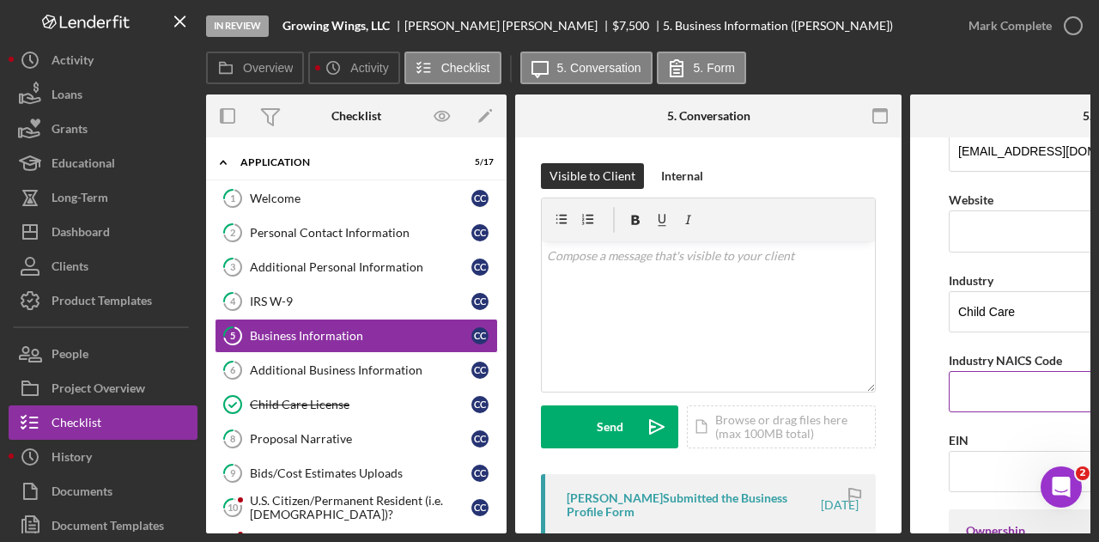
click at [999, 380] on input "Industry NAICS Code" at bounding box center [1102, 391] width 309 height 41
type input "624410"
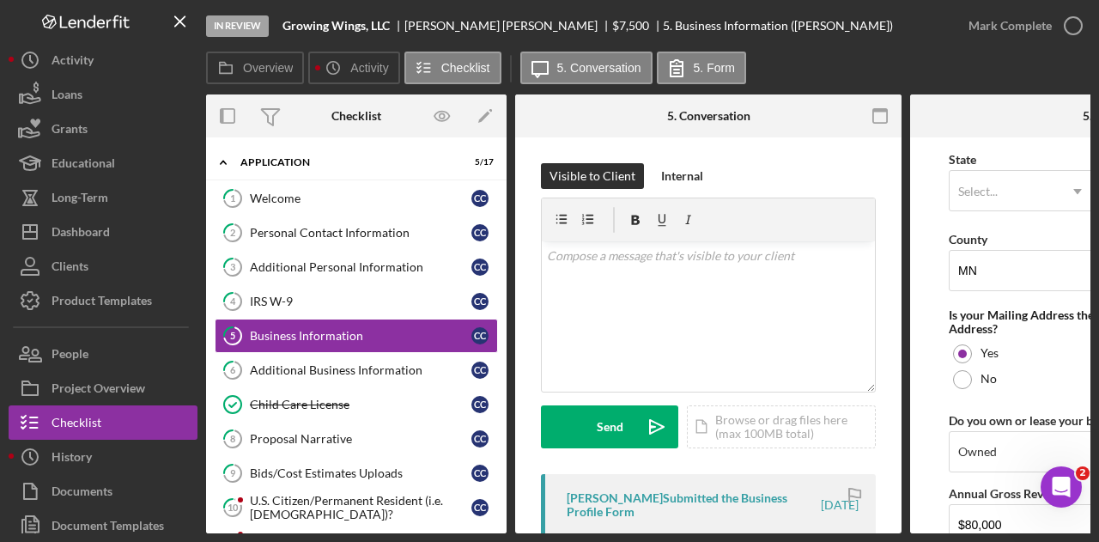
scroll to position [1174, 0]
click at [1003, 262] on input "MN" at bounding box center [1102, 272] width 309 height 41
click at [1029, 270] on input "MN" at bounding box center [1102, 272] width 309 height 41
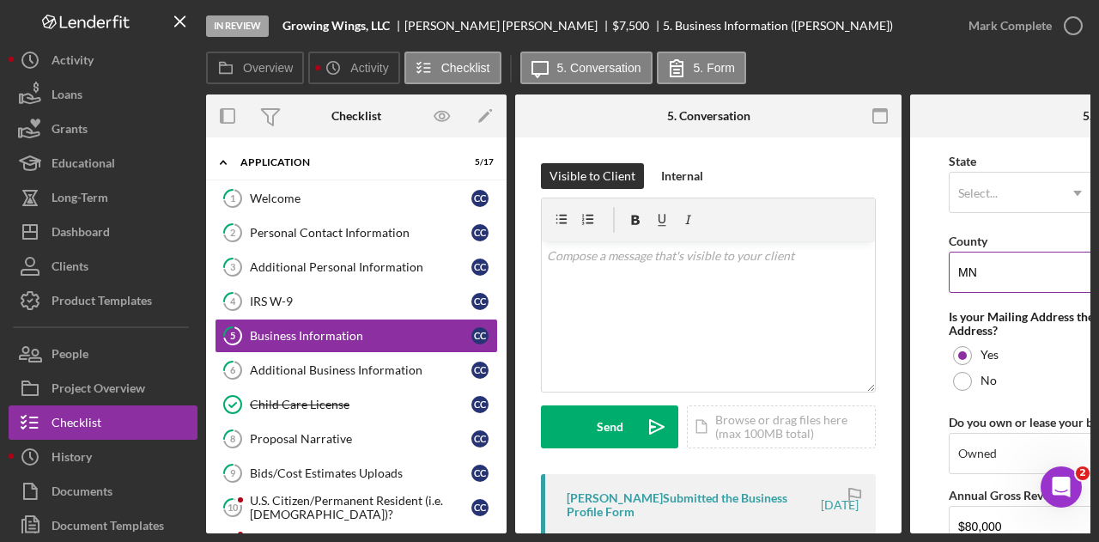
click at [1029, 270] on input "MN" at bounding box center [1102, 272] width 309 height 41
type input "[PERSON_NAME]"
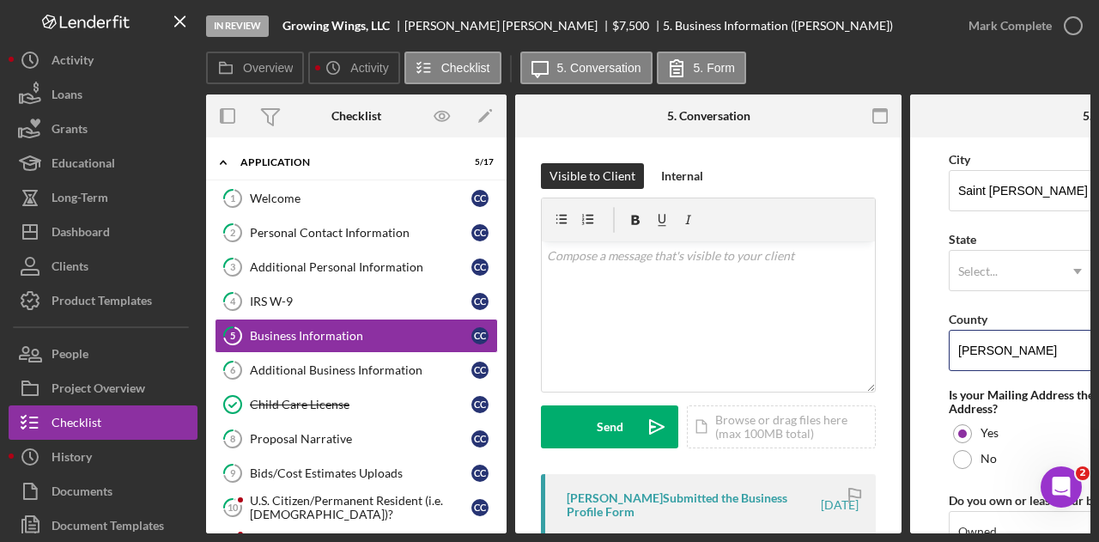
scroll to position [1088, 0]
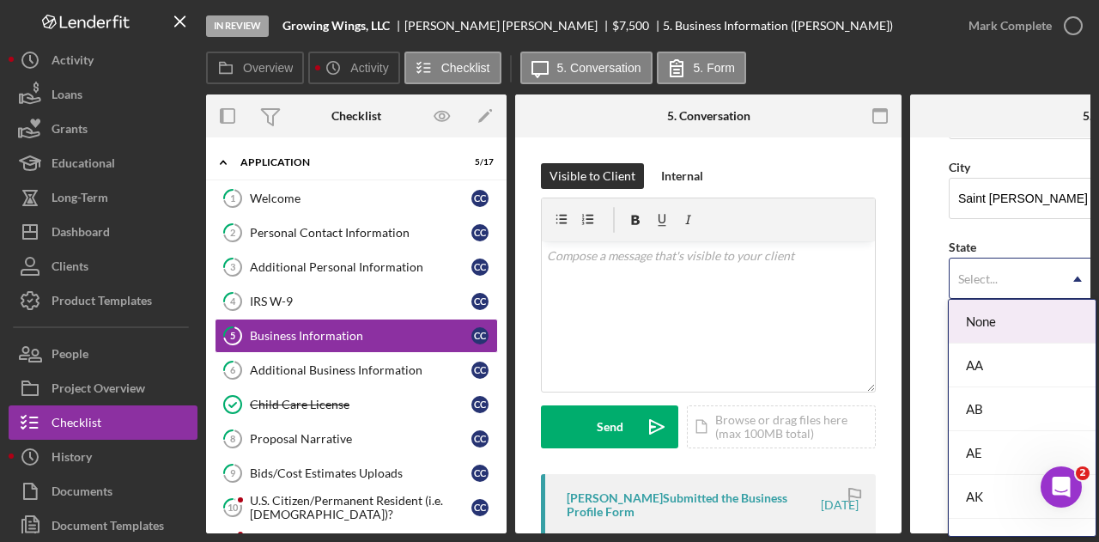
click at [983, 275] on div "Select..." at bounding box center [977, 279] width 39 height 14
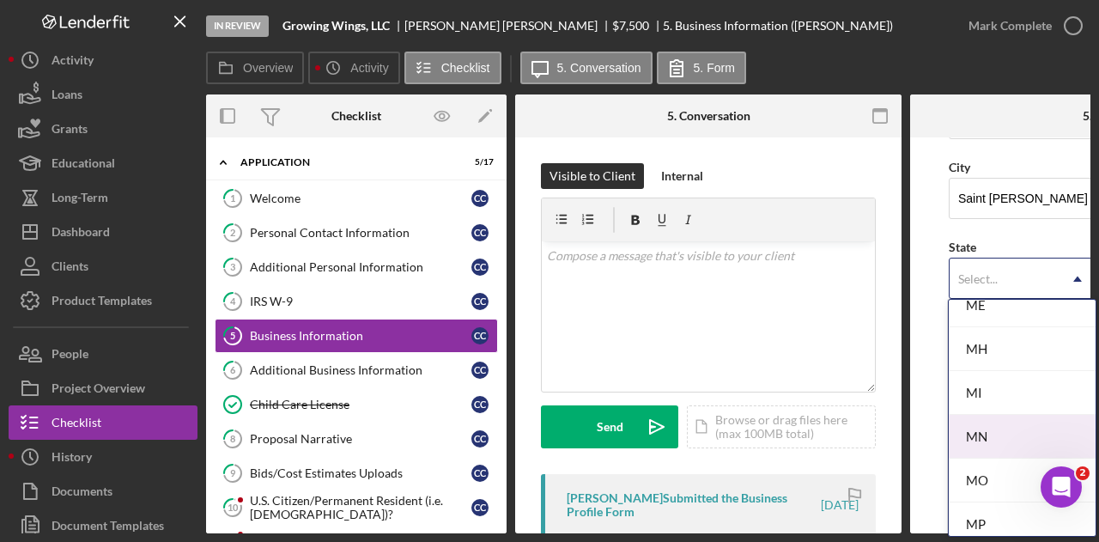
click at [994, 431] on div "MN" at bounding box center [1021, 437] width 147 height 44
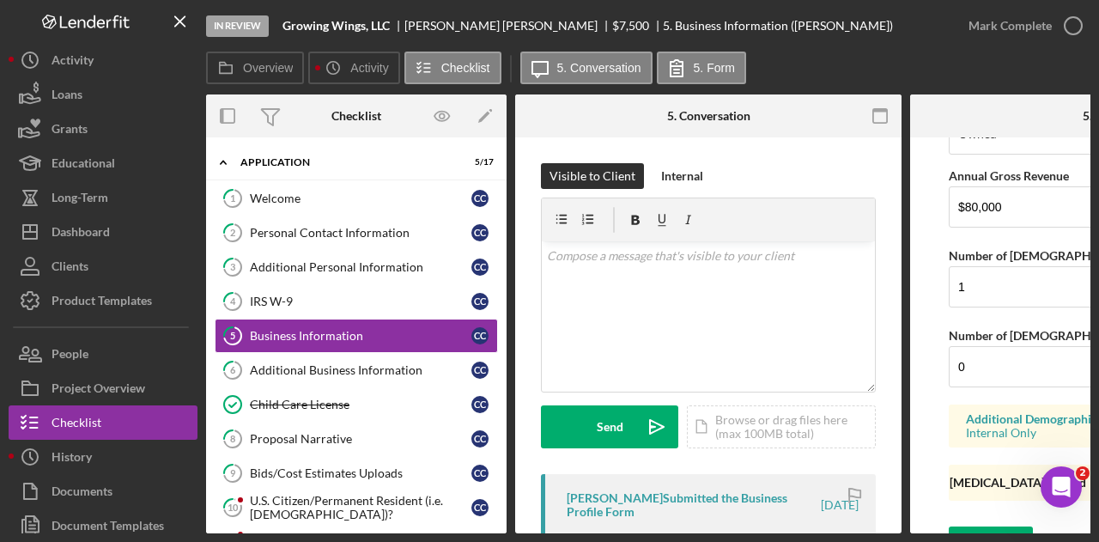
scroll to position [1518, 0]
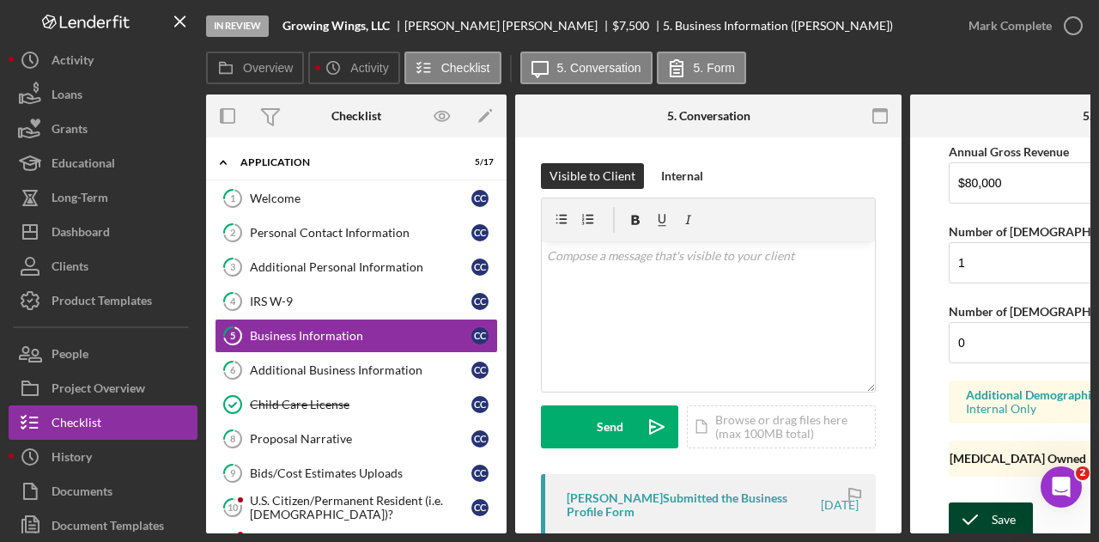
click at [974, 509] on icon "submit" at bounding box center [969, 519] width 43 height 43
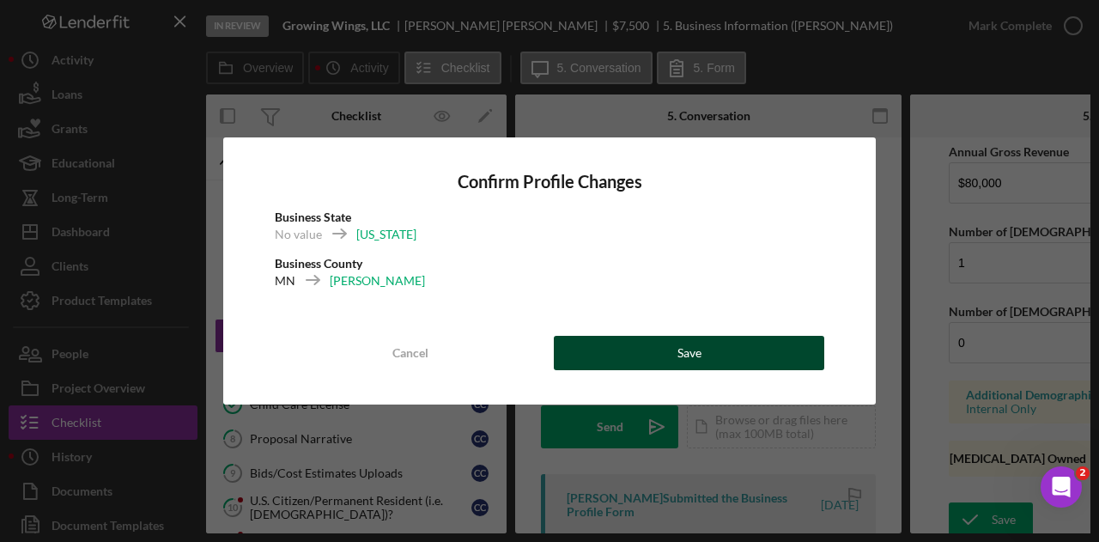
click at [664, 361] on button "Save" at bounding box center [689, 353] width 270 height 34
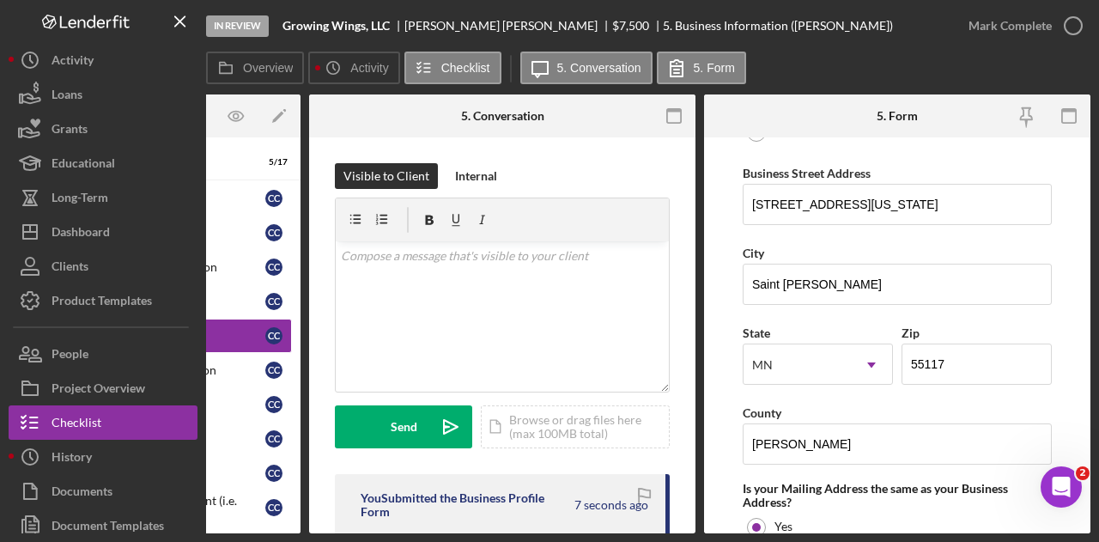
scroll to position [831, 0]
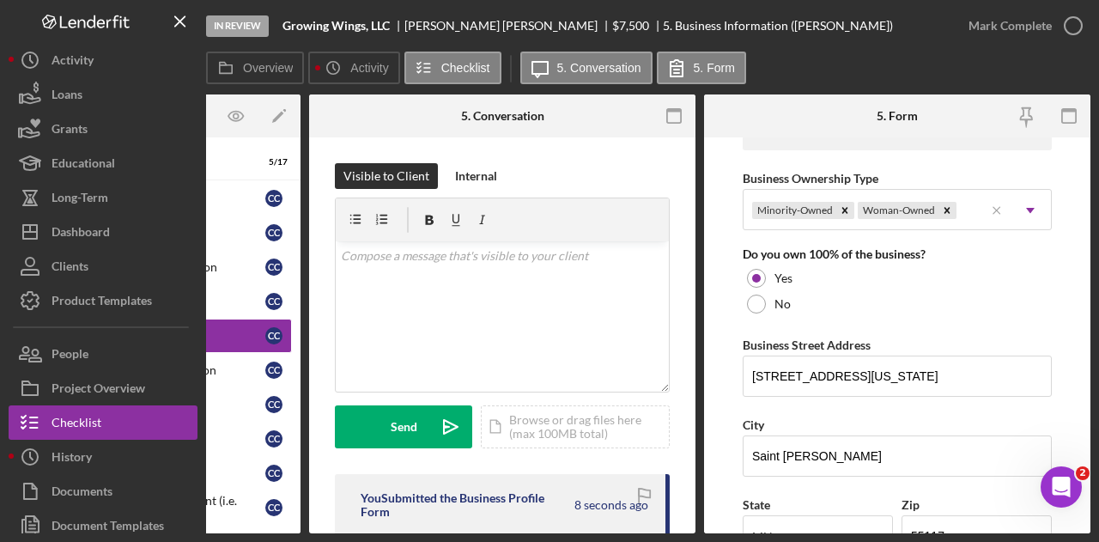
drag, startPoint x: 561, startPoint y: 528, endPoint x: 517, endPoint y: 523, distance: 44.9
click at [517, 524] on div "You Submitted the Business Profile Form 8 seconds ago" at bounding box center [502, 511] width 335 height 75
click at [498, 526] on div "You Submitted the Business Profile Form 9 seconds ago" at bounding box center [502, 511] width 335 height 75
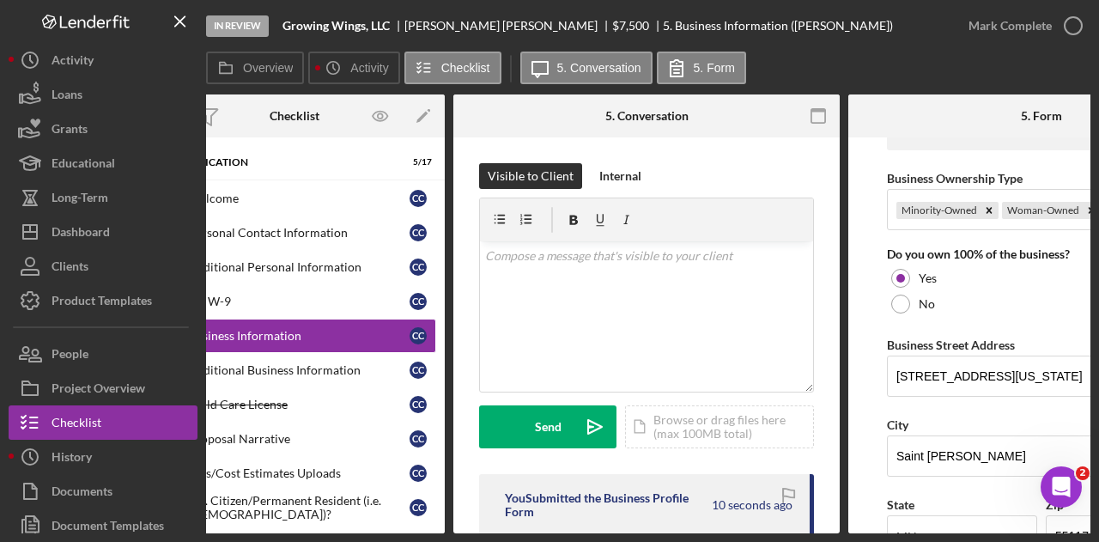
scroll to position [0, 59]
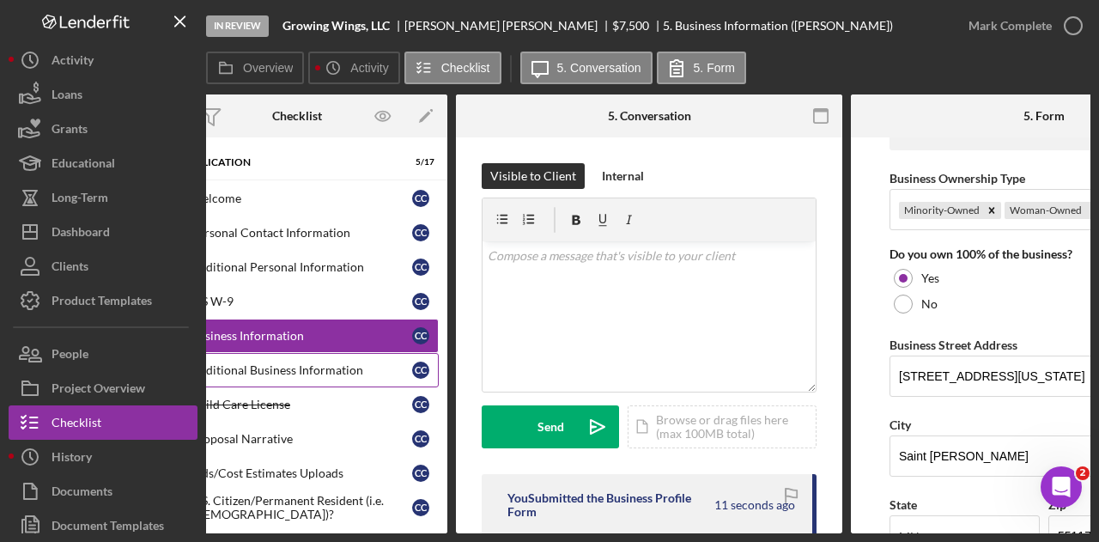
click at [336, 367] on div "Additional Business Information" at bounding box center [301, 370] width 221 height 14
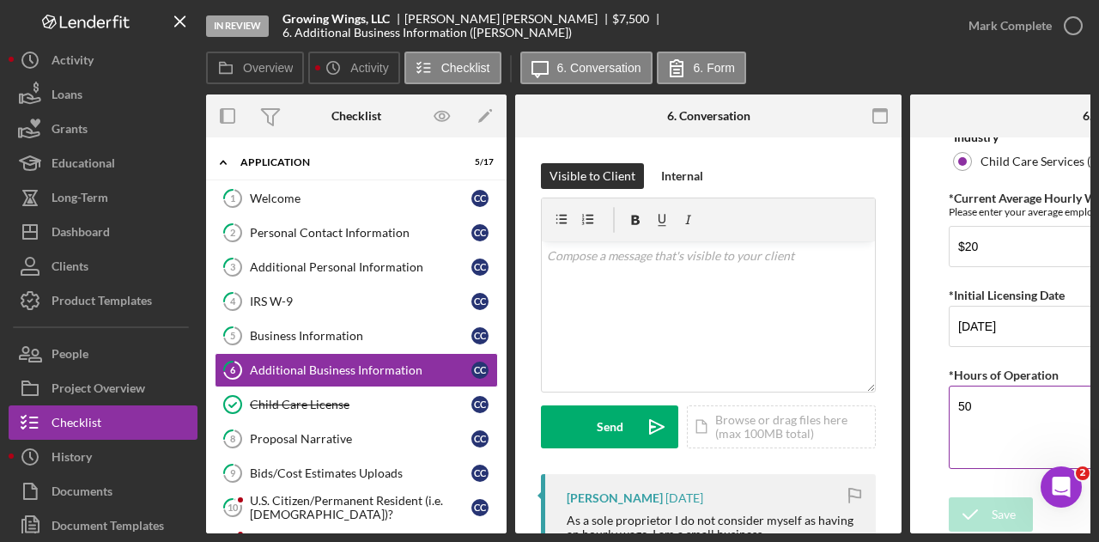
scroll to position [19, 0]
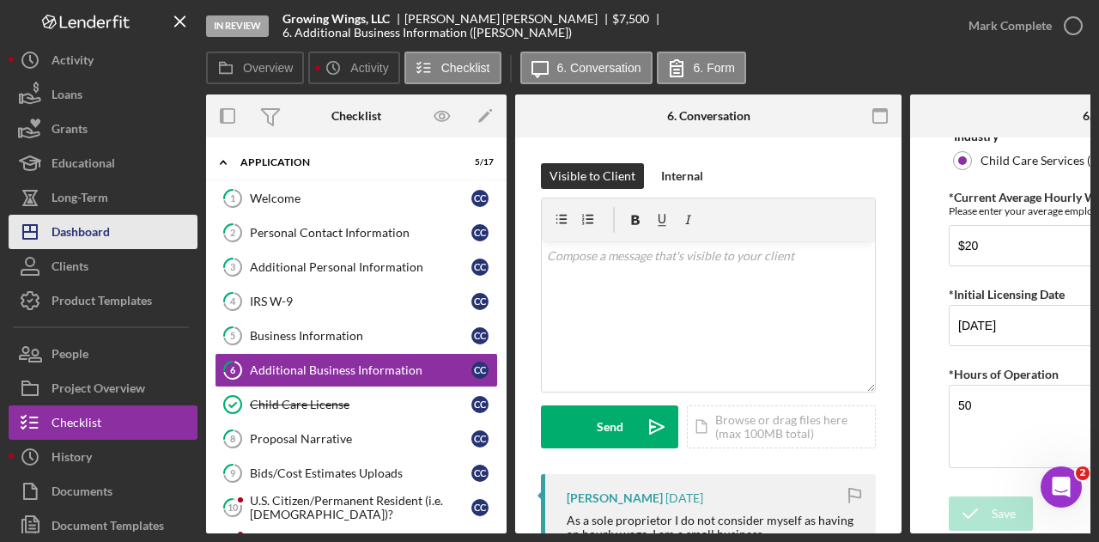
drag, startPoint x: 101, startPoint y: 225, endPoint x: 108, endPoint y: 219, distance: 9.1
click at [101, 224] on div "Dashboard" at bounding box center [81, 234] width 58 height 39
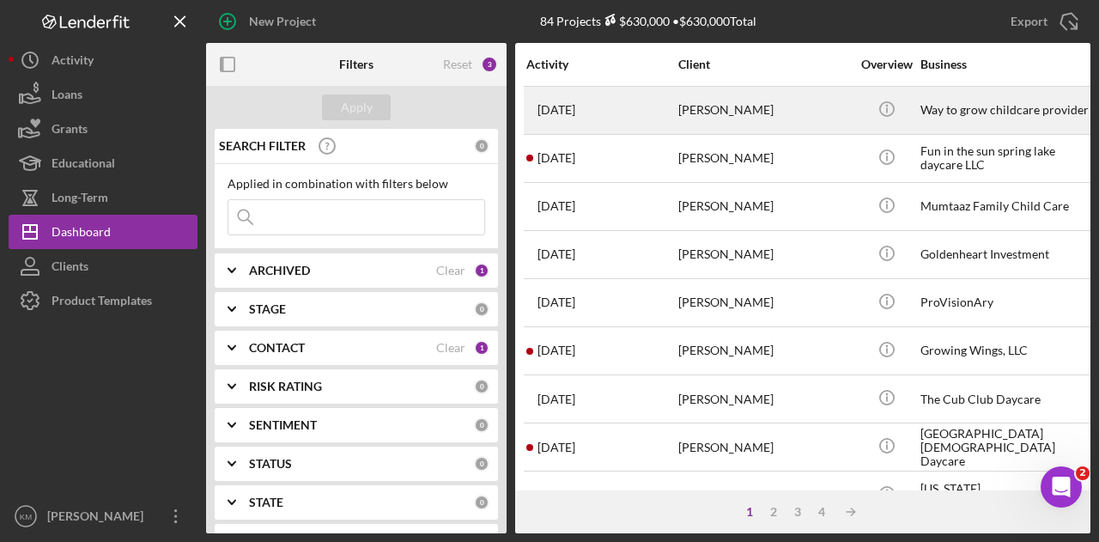
click at [786, 127] on div "[PERSON_NAME]" at bounding box center [764, 110] width 172 height 45
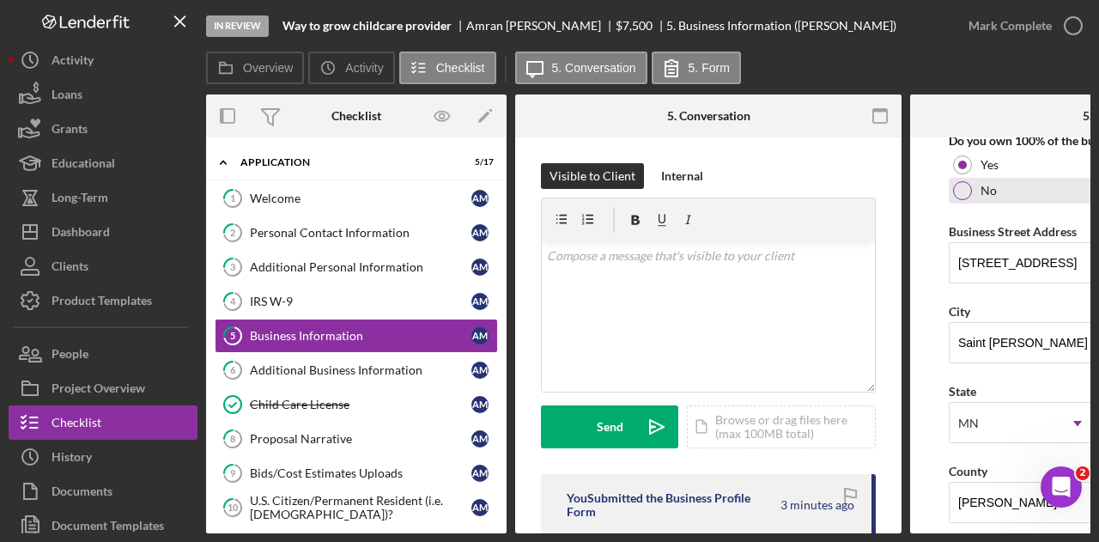
scroll to position [1030, 0]
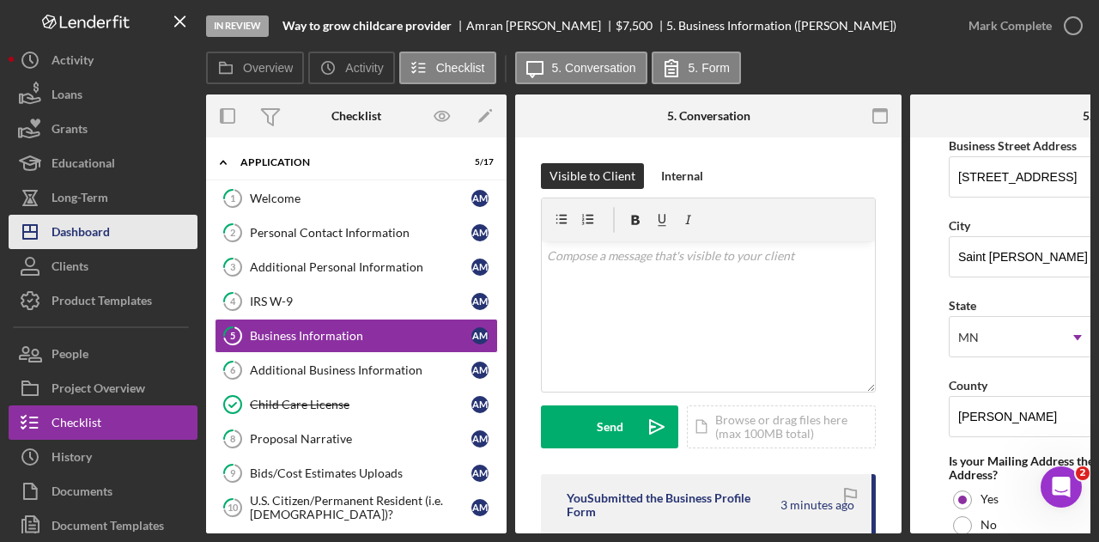
click at [125, 227] on button "Icon/Dashboard Dashboard" at bounding box center [103, 232] width 189 height 34
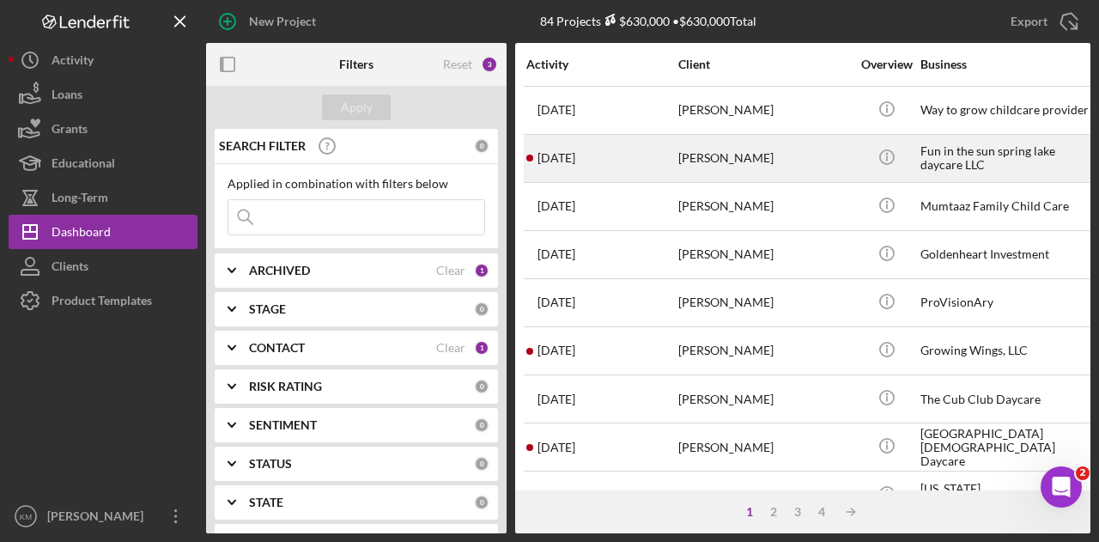
click at [755, 158] on div "[PERSON_NAME]" at bounding box center [764, 158] width 172 height 45
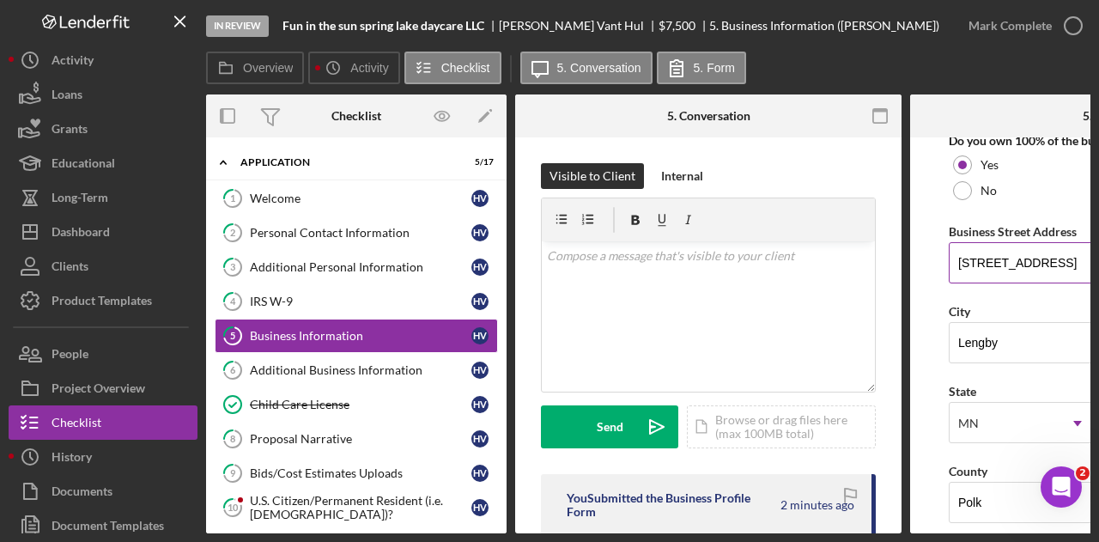
scroll to position [1030, 0]
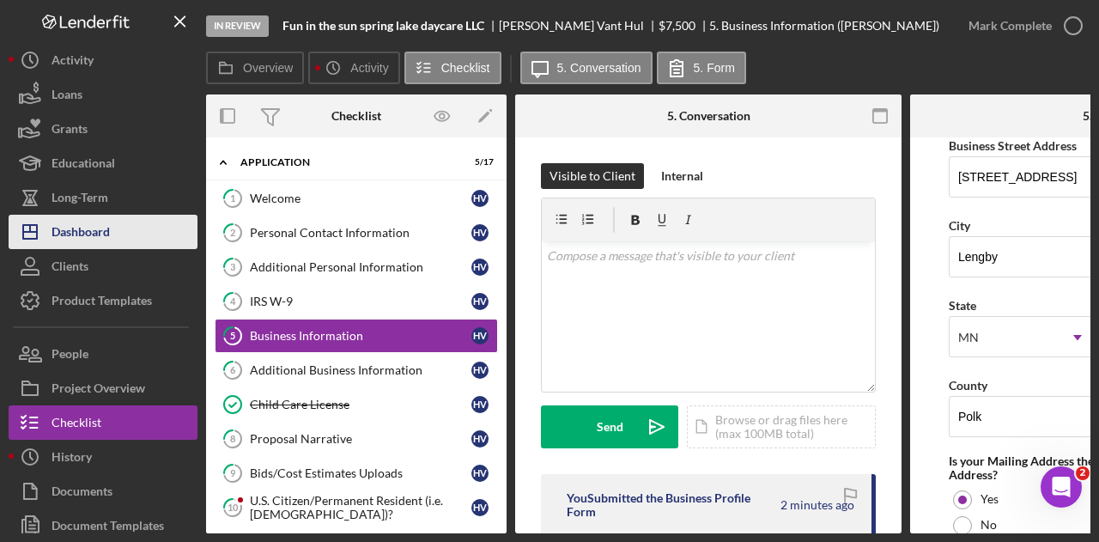
click at [106, 221] on div "Dashboard" at bounding box center [81, 234] width 58 height 39
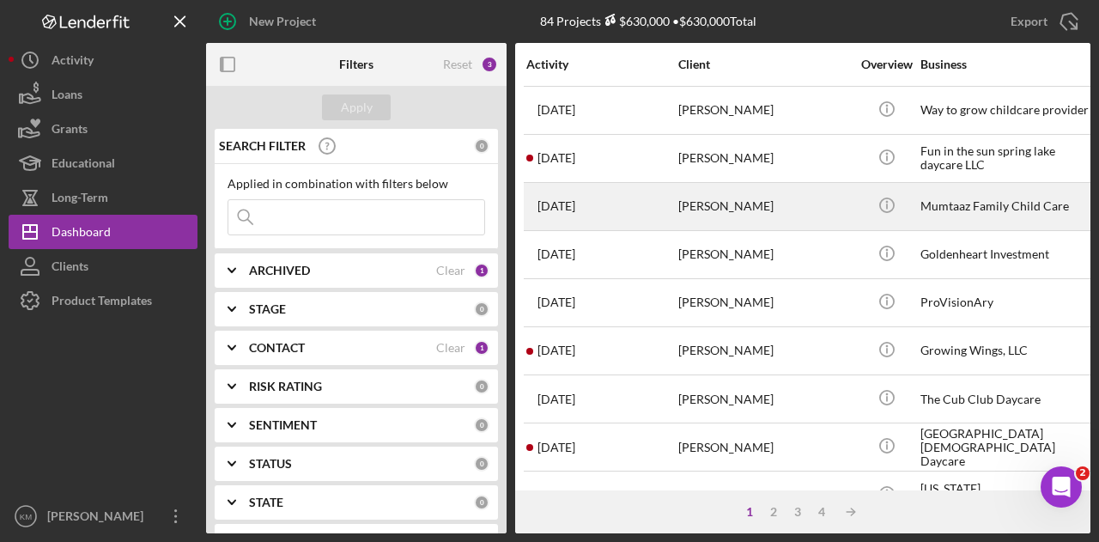
click at [724, 214] on div "[PERSON_NAME]" at bounding box center [764, 206] width 172 height 45
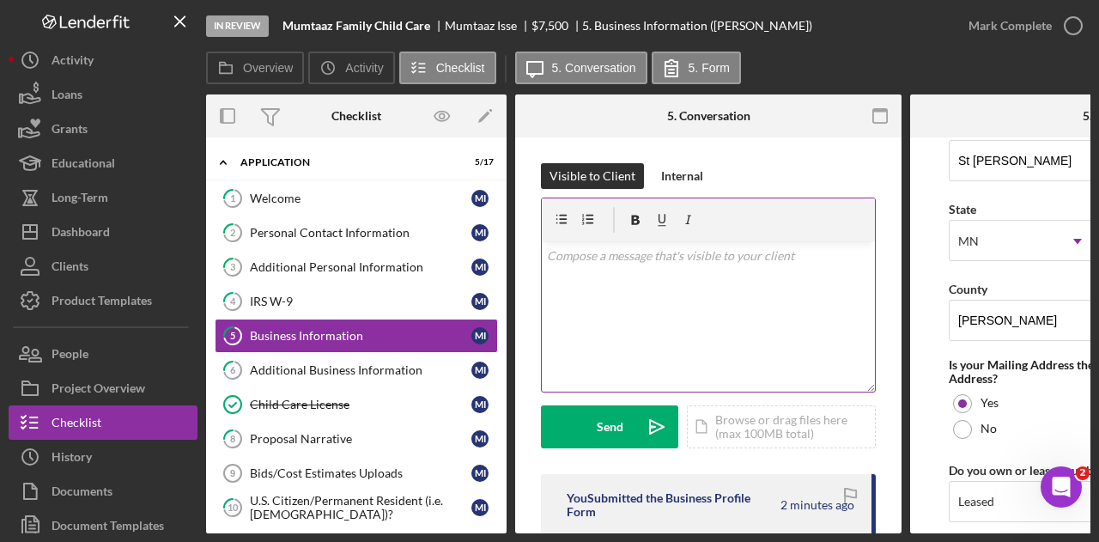
scroll to position [1288, 0]
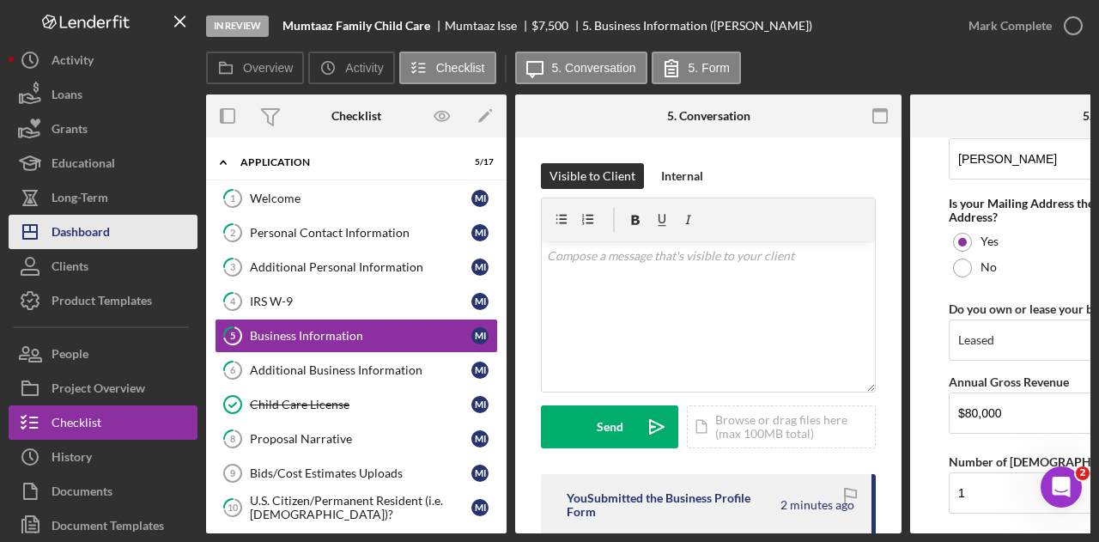
click at [129, 225] on button "Icon/Dashboard Dashboard" at bounding box center [103, 232] width 189 height 34
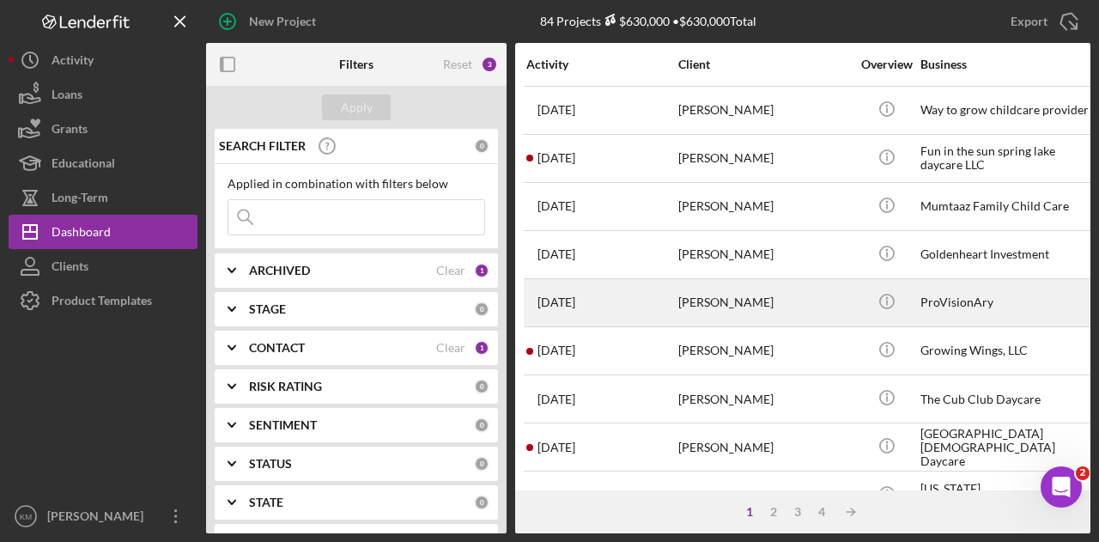
click at [768, 298] on div "[PERSON_NAME]" at bounding box center [764, 302] width 172 height 45
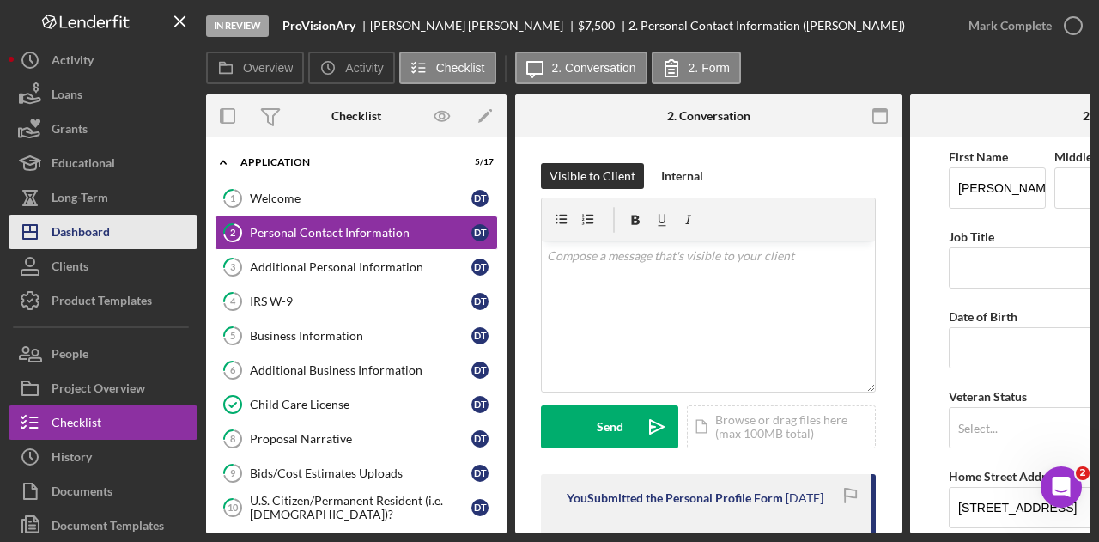
click at [101, 224] on div "Dashboard" at bounding box center [81, 234] width 58 height 39
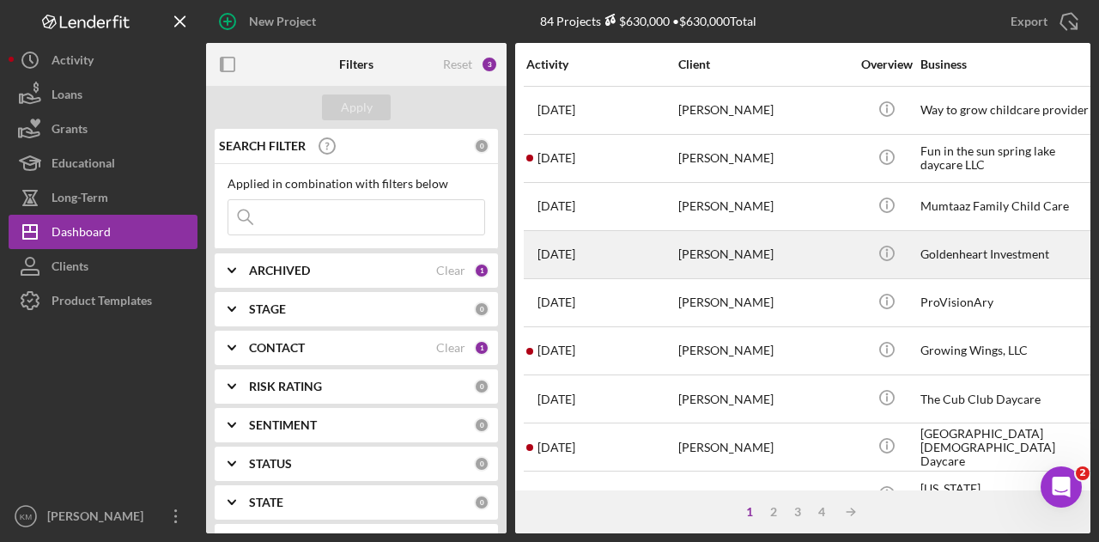
click at [710, 252] on div "[PERSON_NAME]" at bounding box center [764, 254] width 172 height 45
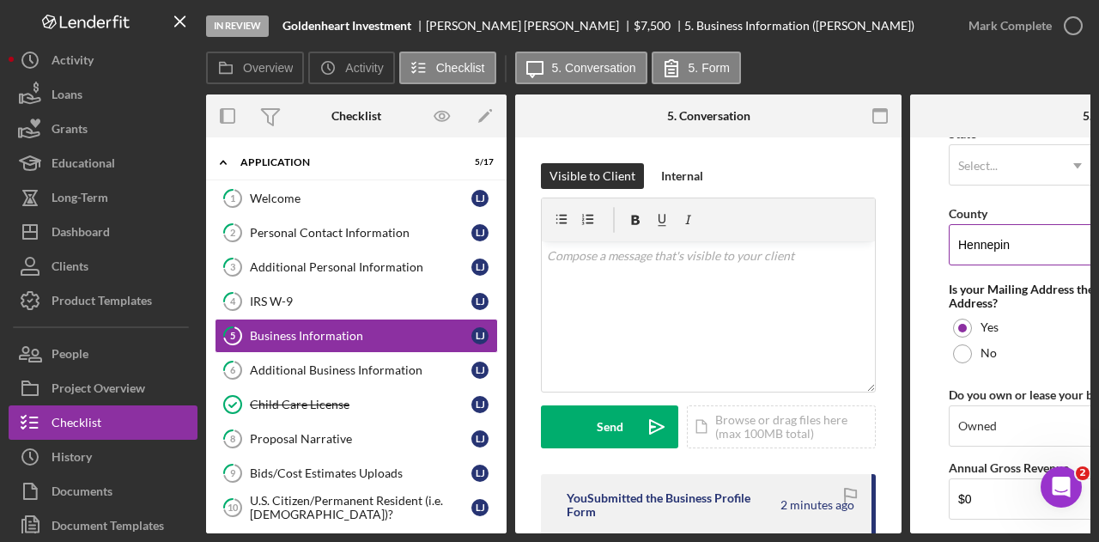
scroll to position [1116, 0]
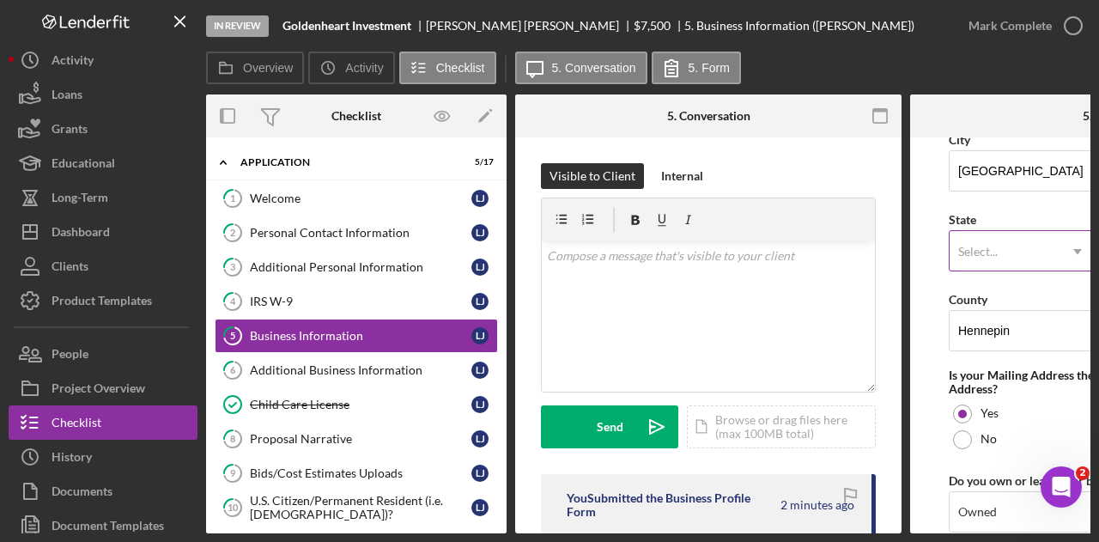
click at [996, 256] on div "Select..." at bounding box center [1002, 251] width 107 height 39
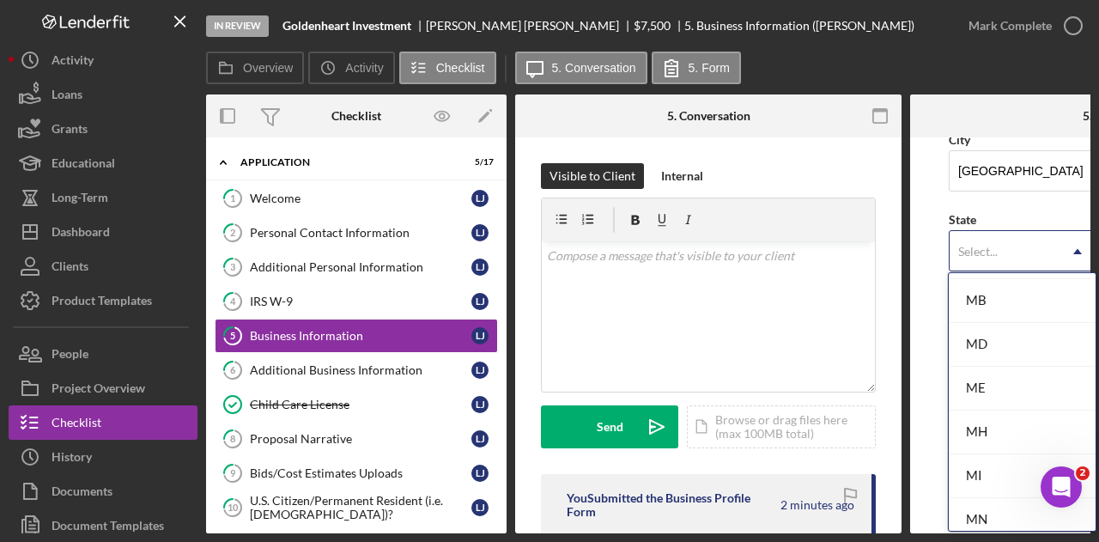
scroll to position [1288, 0]
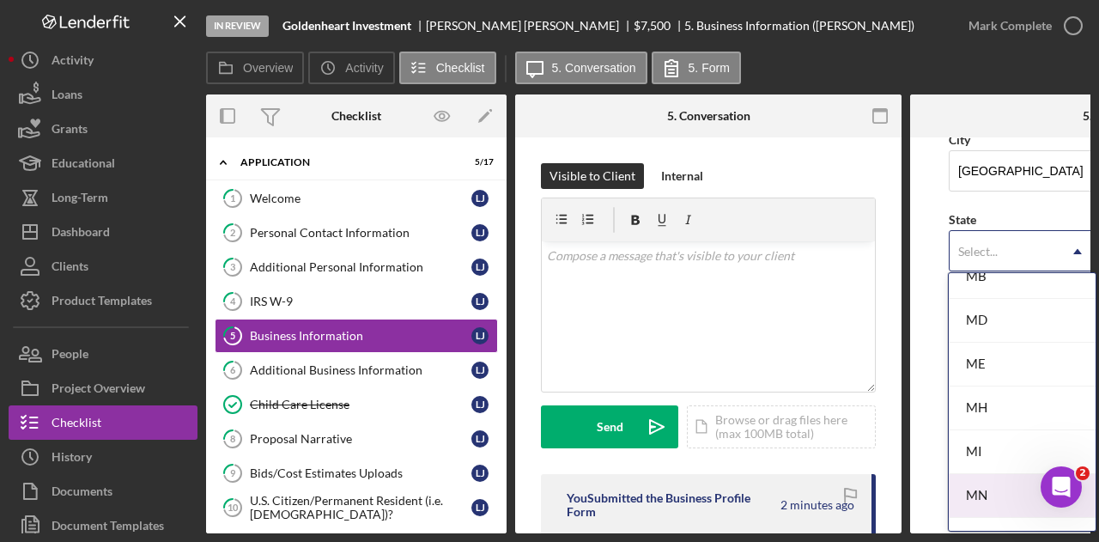
click at [1002, 482] on div "MN" at bounding box center [1021, 496] width 147 height 44
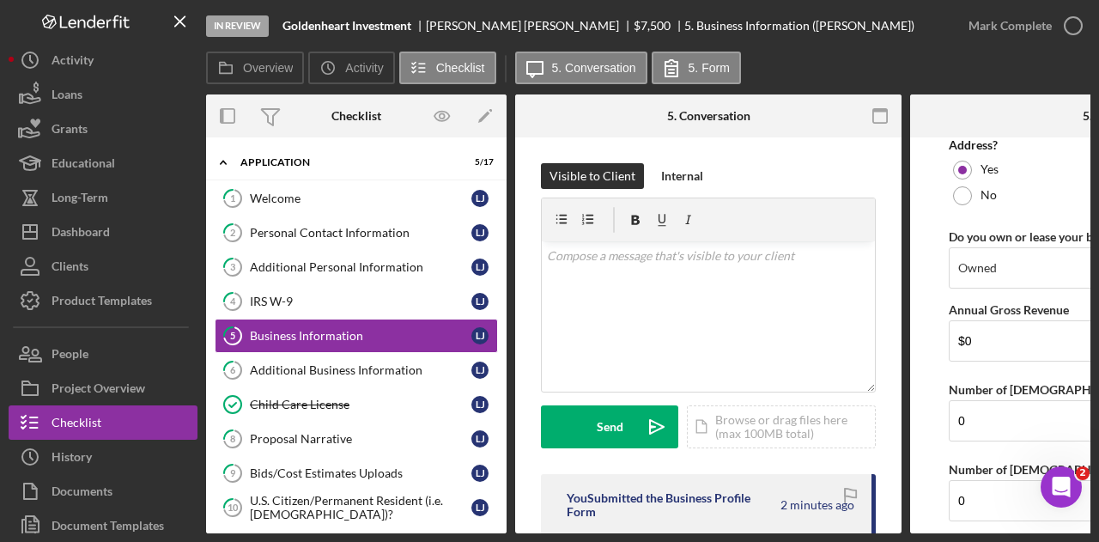
scroll to position [1518, 0]
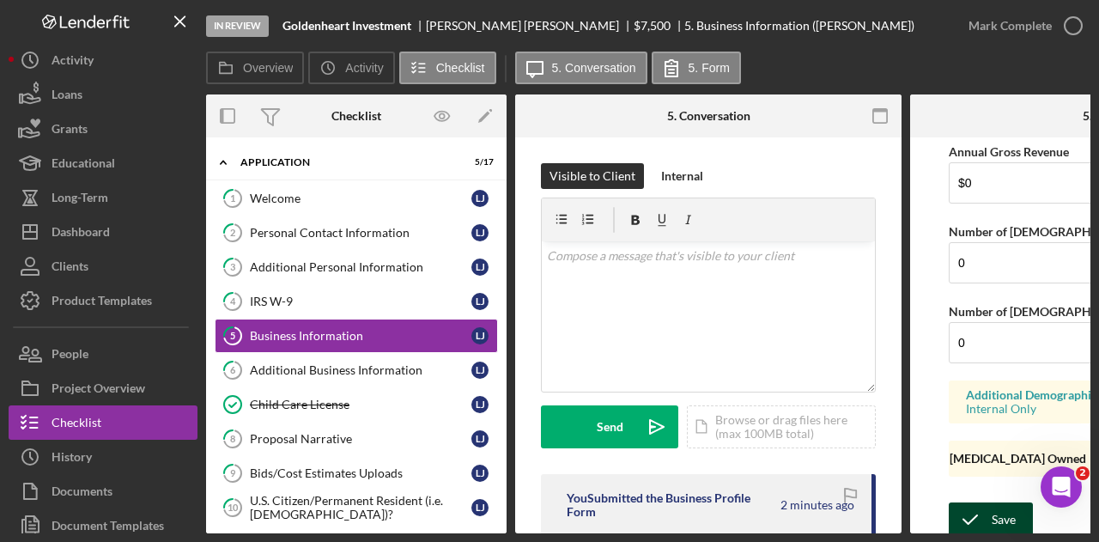
click at [988, 500] on icon "submit" at bounding box center [969, 519] width 43 height 43
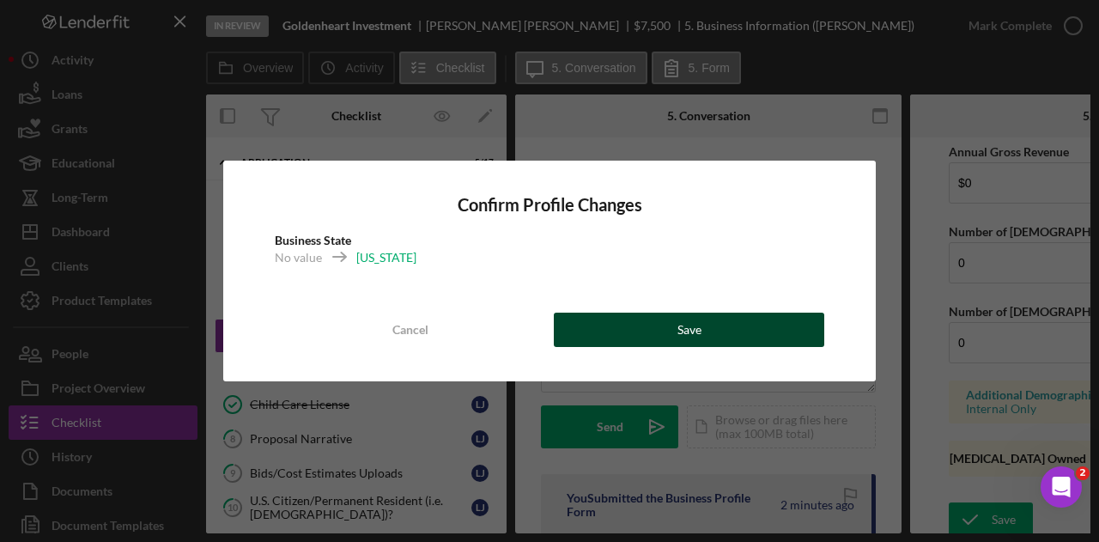
click at [761, 333] on button "Save" at bounding box center [689, 329] width 270 height 34
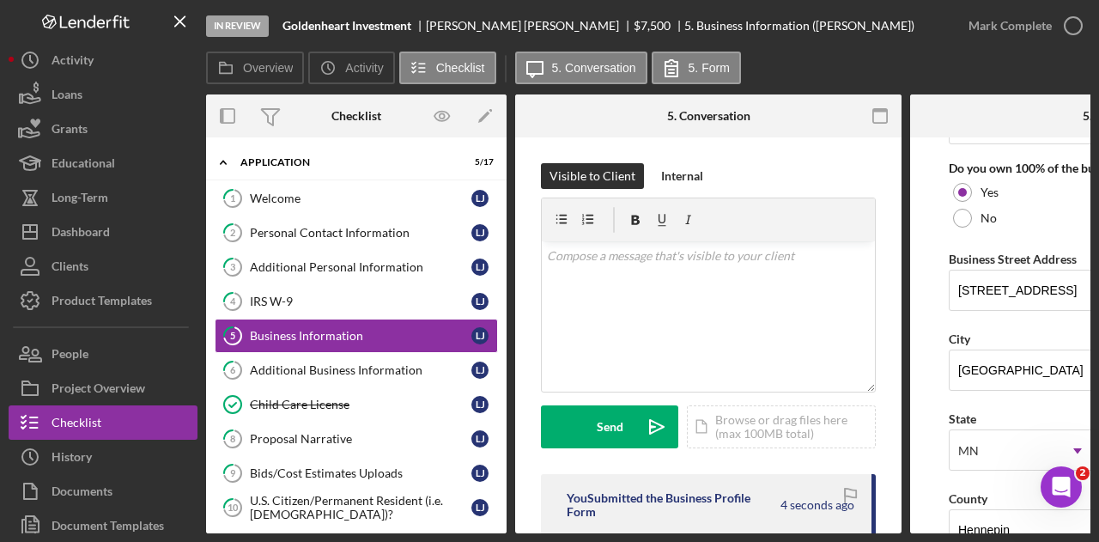
scroll to position [1003, 0]
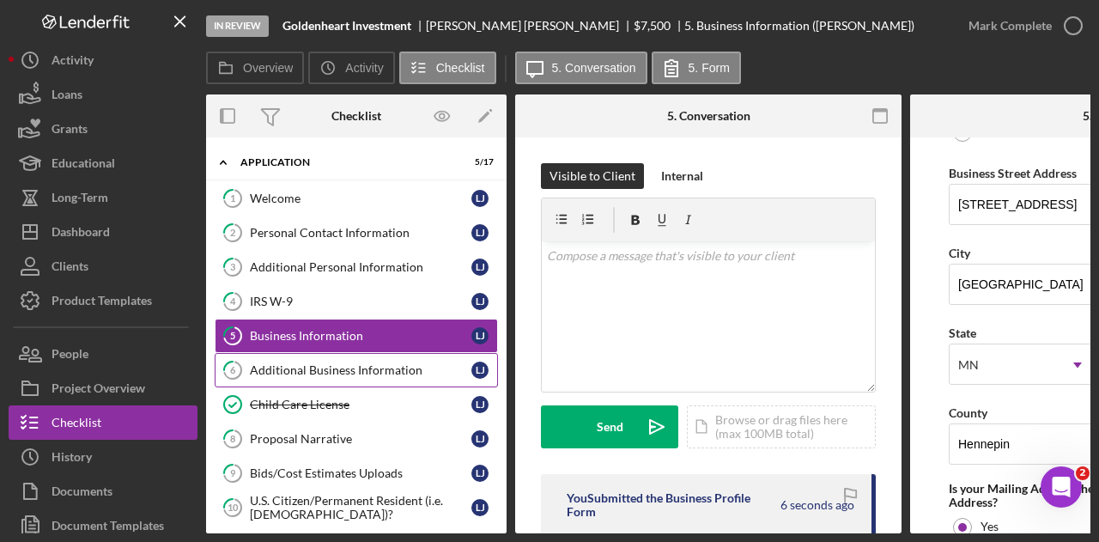
click at [276, 364] on div "Additional Business Information" at bounding box center [360, 370] width 221 height 14
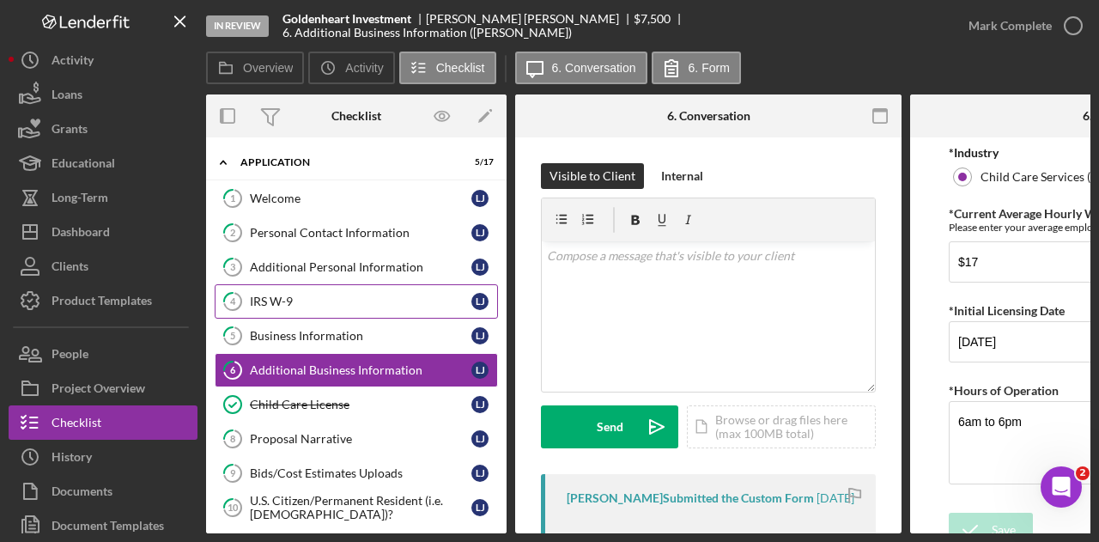
click at [318, 313] on link "4 IRS W-9 [PERSON_NAME]" at bounding box center [356, 301] width 283 height 34
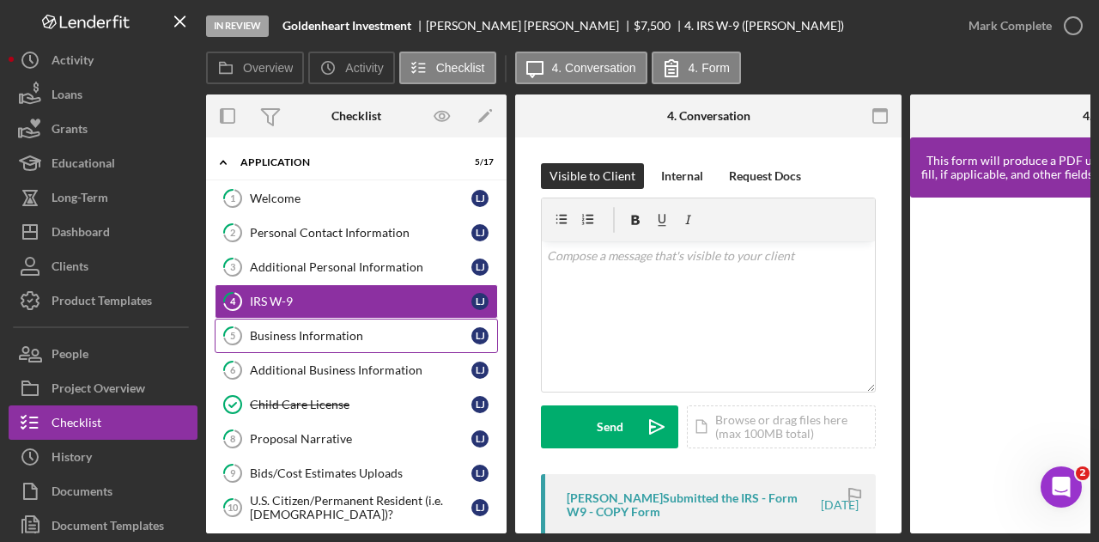
click at [323, 329] on div "Business Information" at bounding box center [360, 336] width 221 height 14
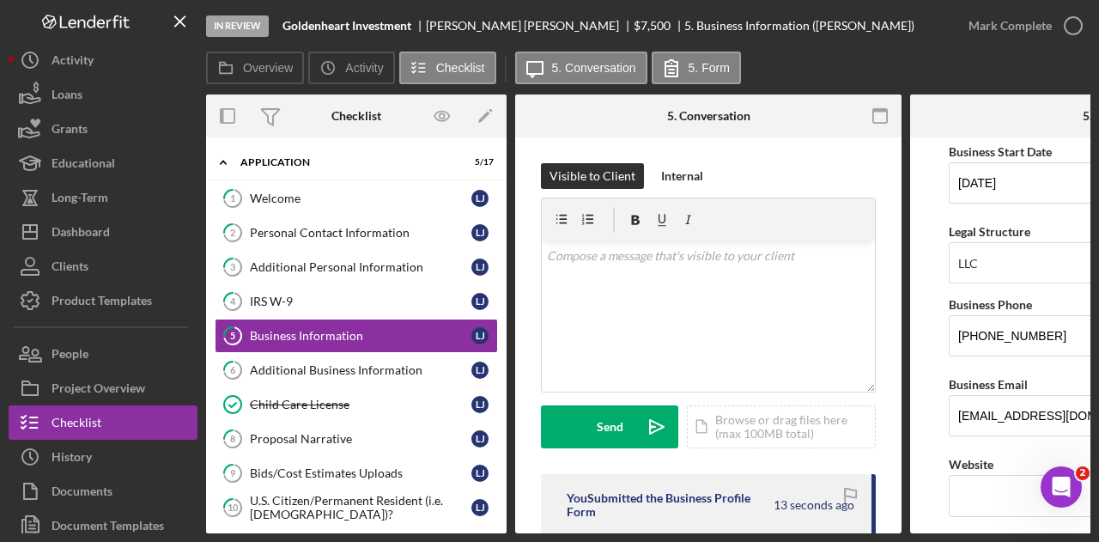
scroll to position [86, 0]
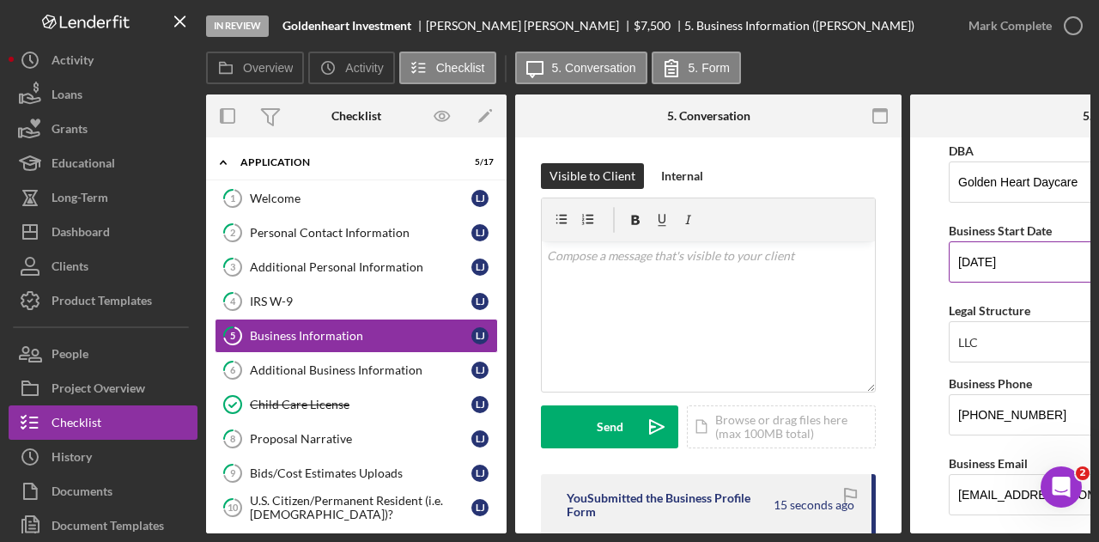
click at [1028, 264] on input "[DATE]" at bounding box center [1102, 261] width 309 height 41
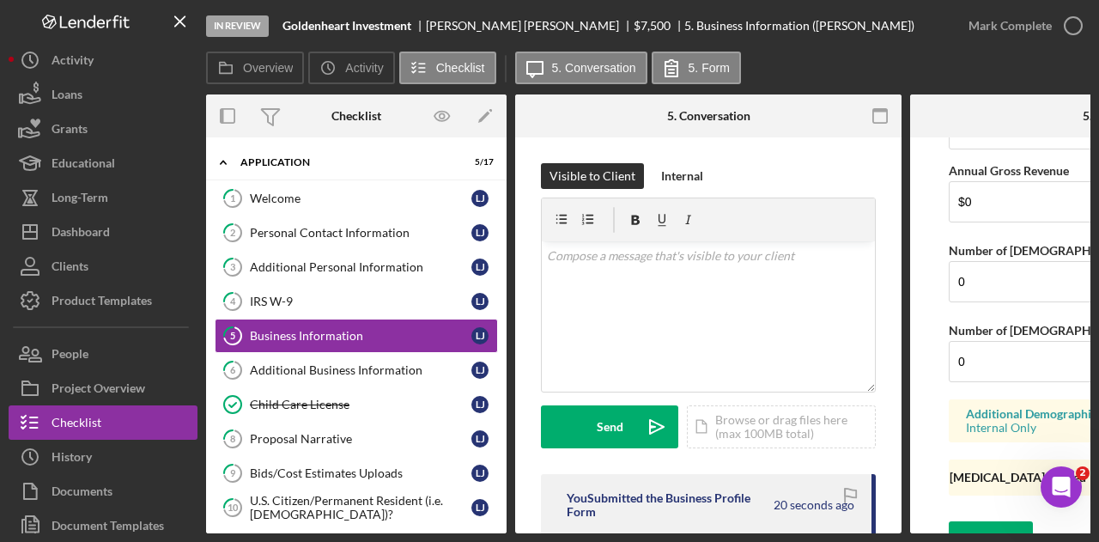
scroll to position [1518, 0]
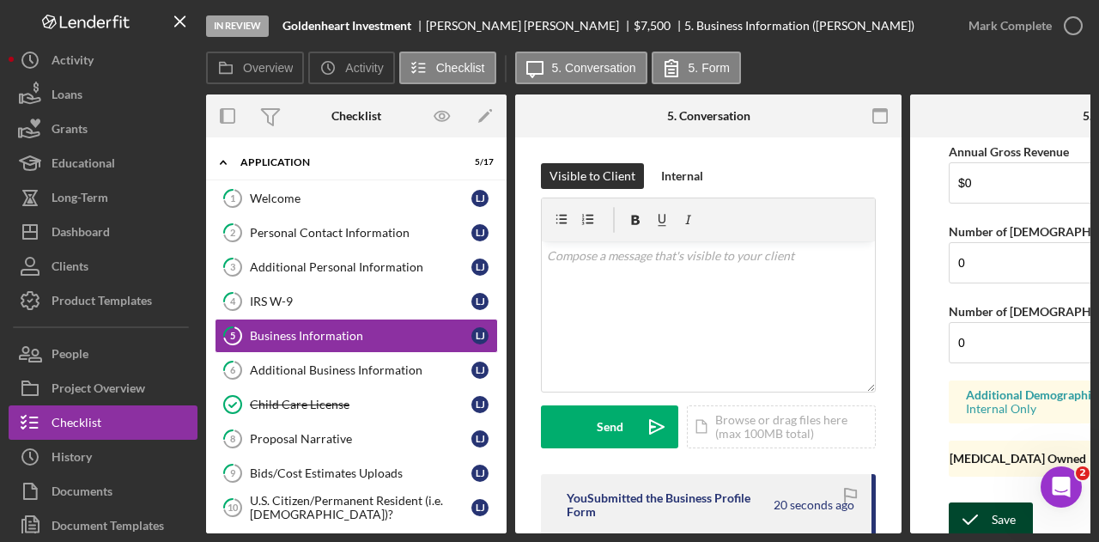
type input "[DATE]"
click at [985, 502] on icon "submit" at bounding box center [969, 519] width 43 height 43
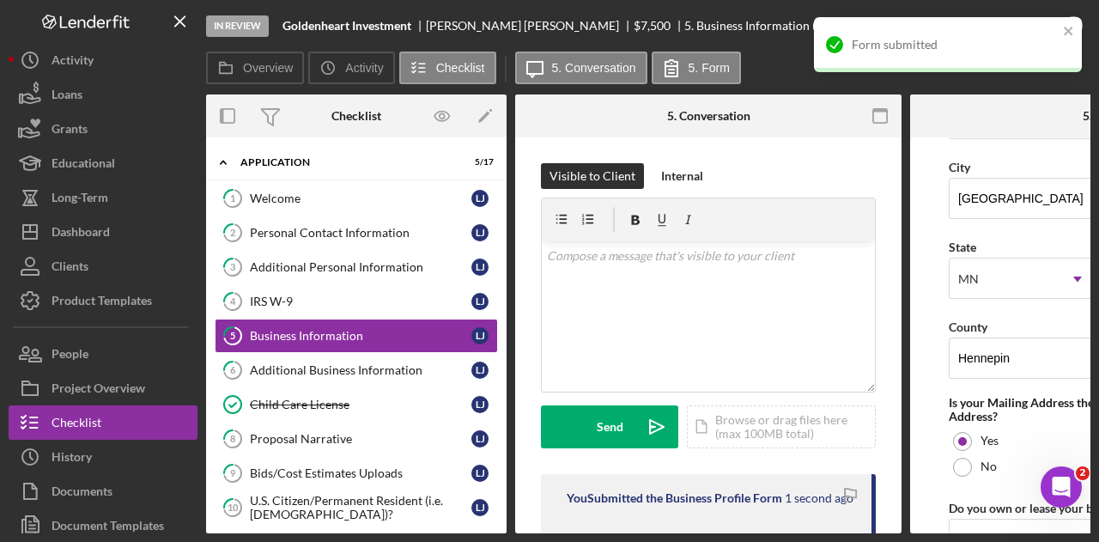
scroll to position [1003, 0]
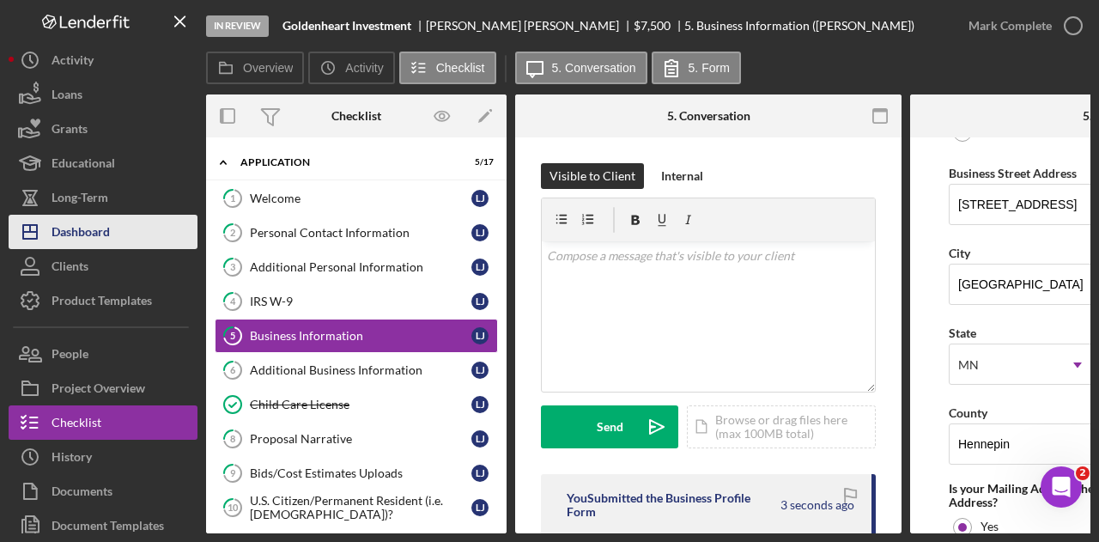
click at [127, 231] on button "Icon/Dashboard Dashboard" at bounding box center [103, 232] width 189 height 34
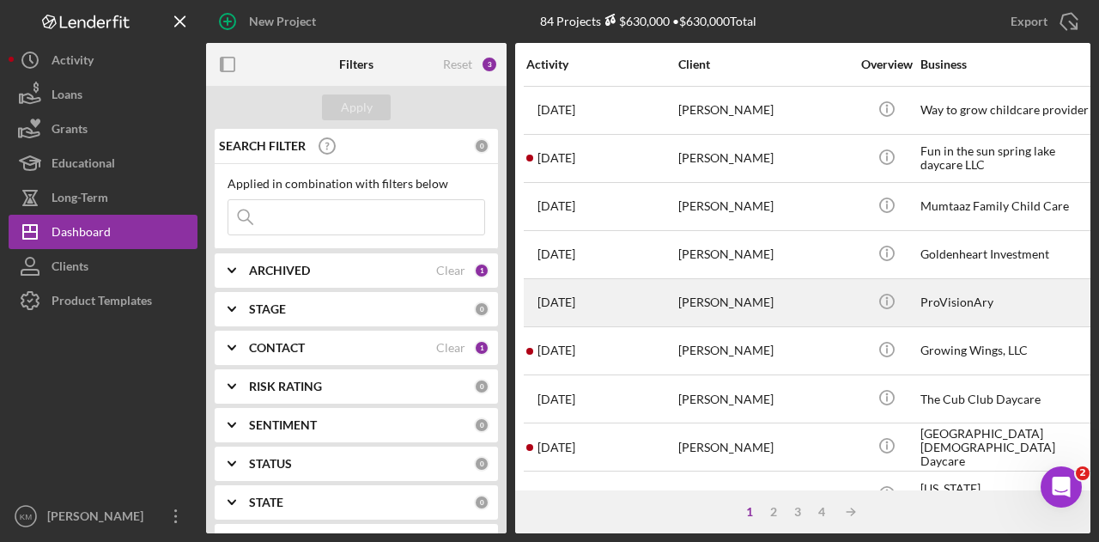
click at [819, 291] on div "[PERSON_NAME]" at bounding box center [764, 302] width 172 height 45
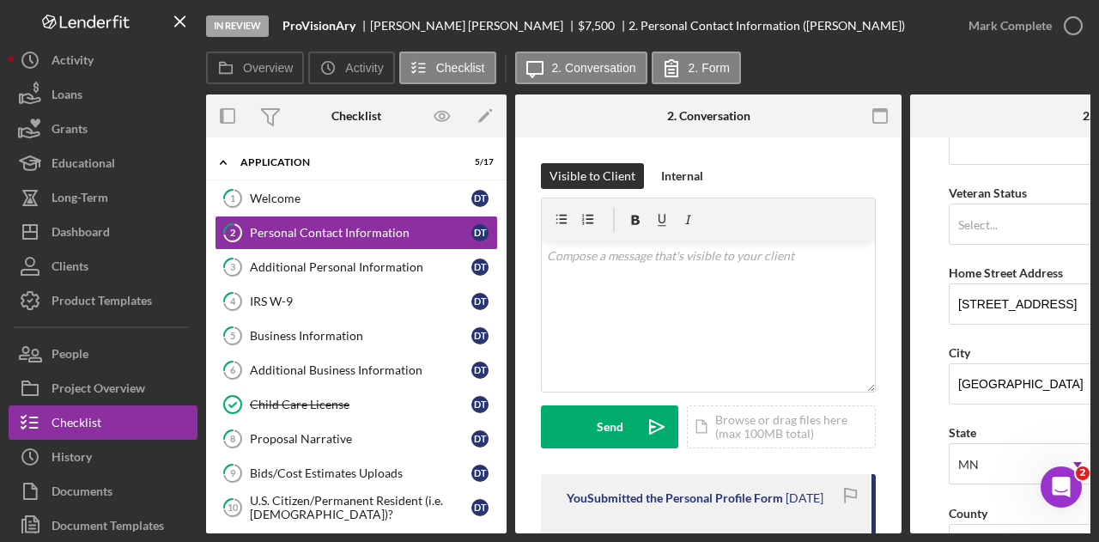
scroll to position [429, 0]
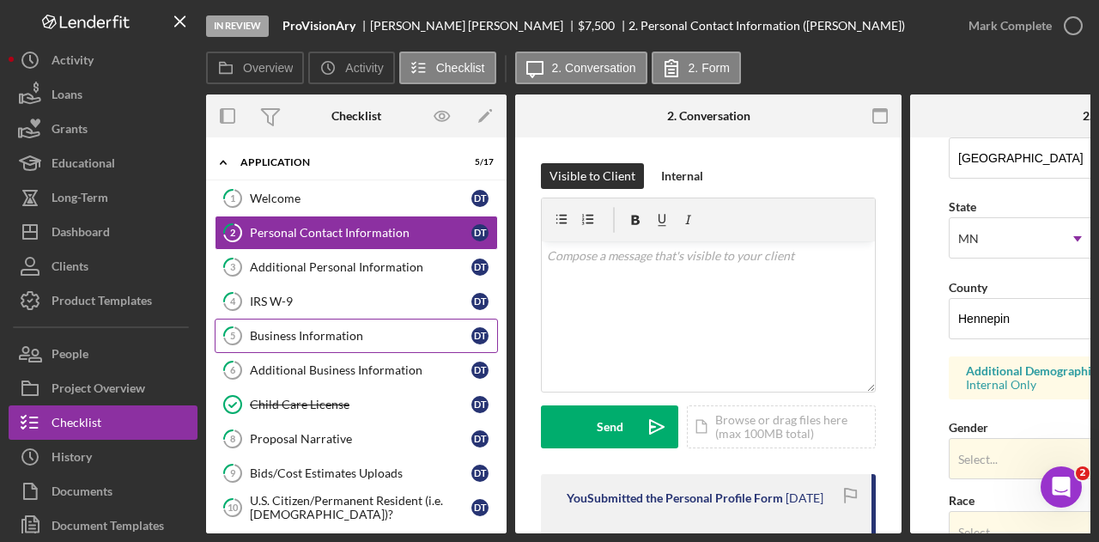
click at [338, 340] on link "5 Business Information D T" at bounding box center [356, 335] width 283 height 34
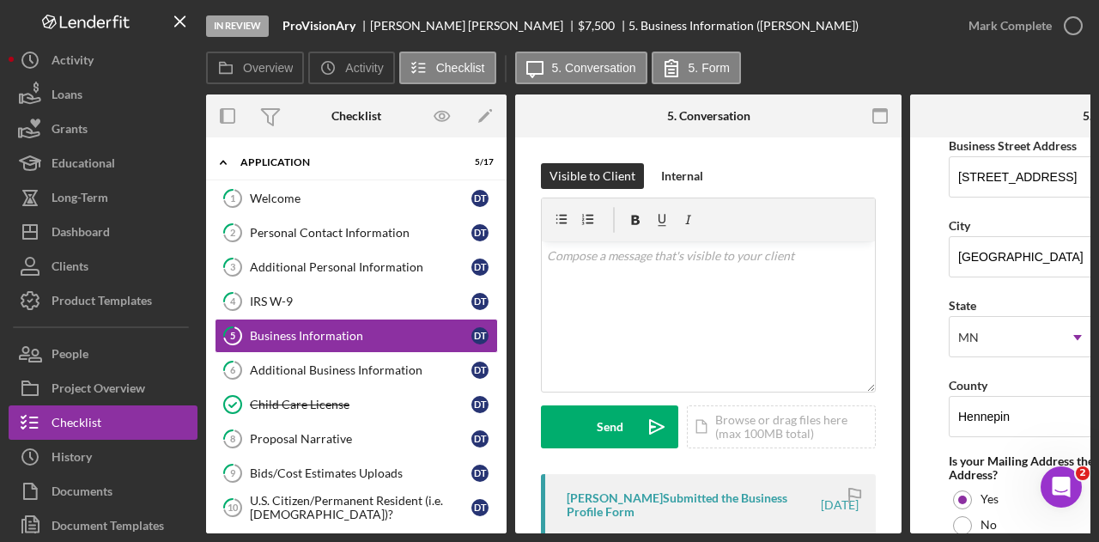
scroll to position [1116, 0]
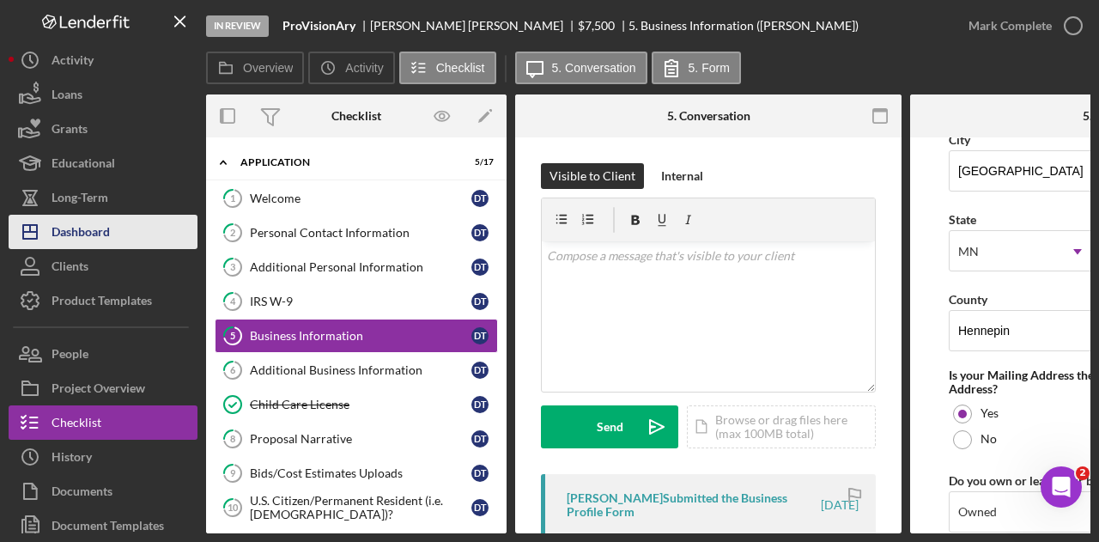
click at [88, 230] on div "Dashboard" at bounding box center [81, 234] width 58 height 39
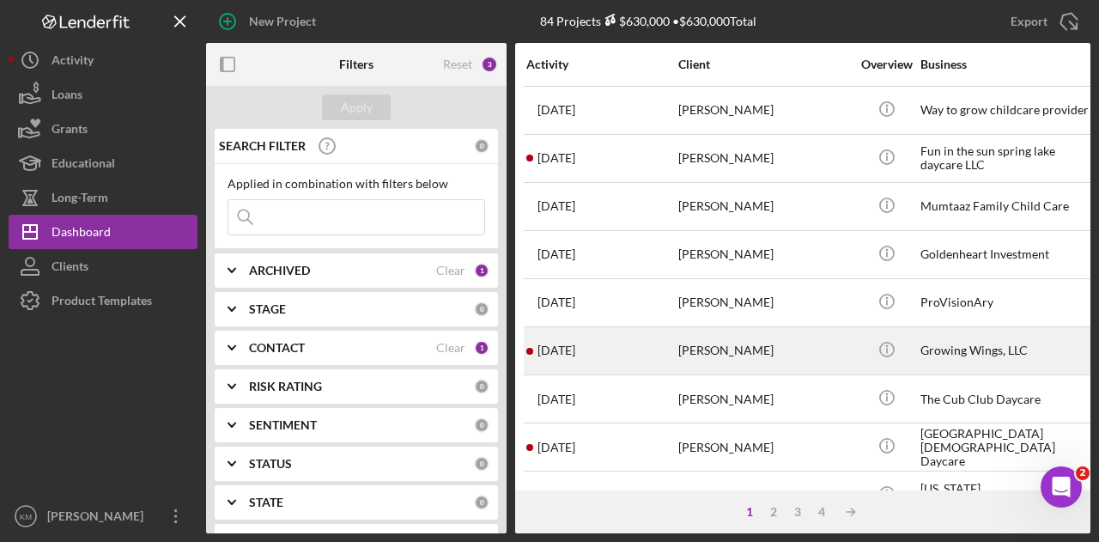
click at [778, 344] on div "[PERSON_NAME]" at bounding box center [764, 350] width 172 height 45
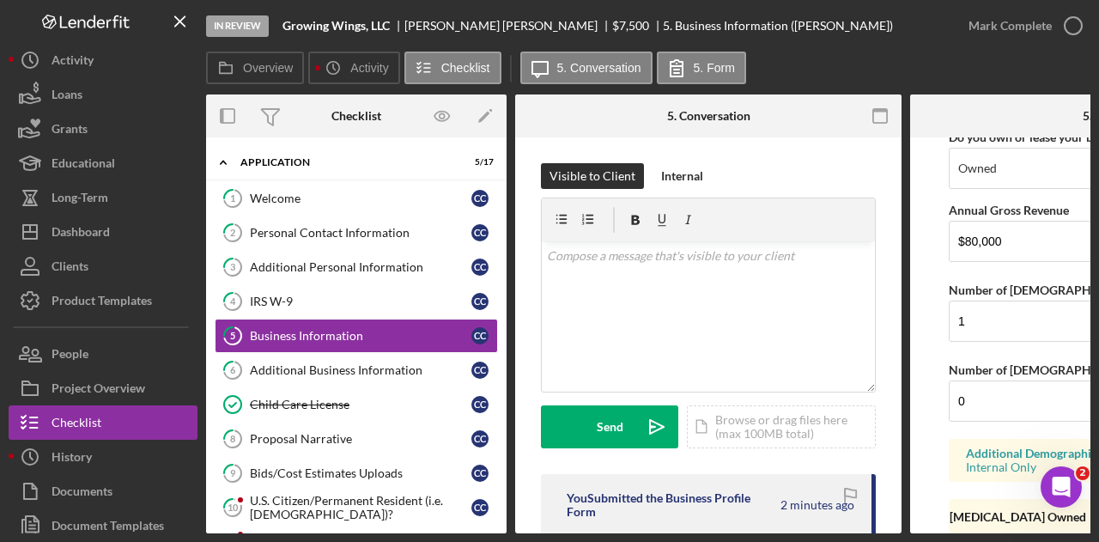
scroll to position [1518, 0]
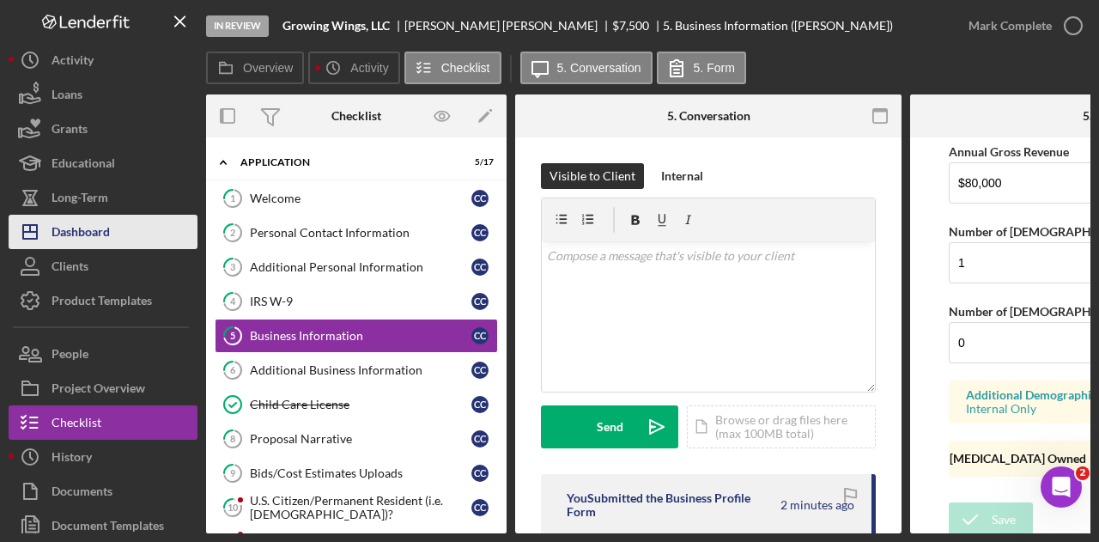
click at [115, 243] on button "Icon/Dashboard Dashboard" at bounding box center [103, 232] width 189 height 34
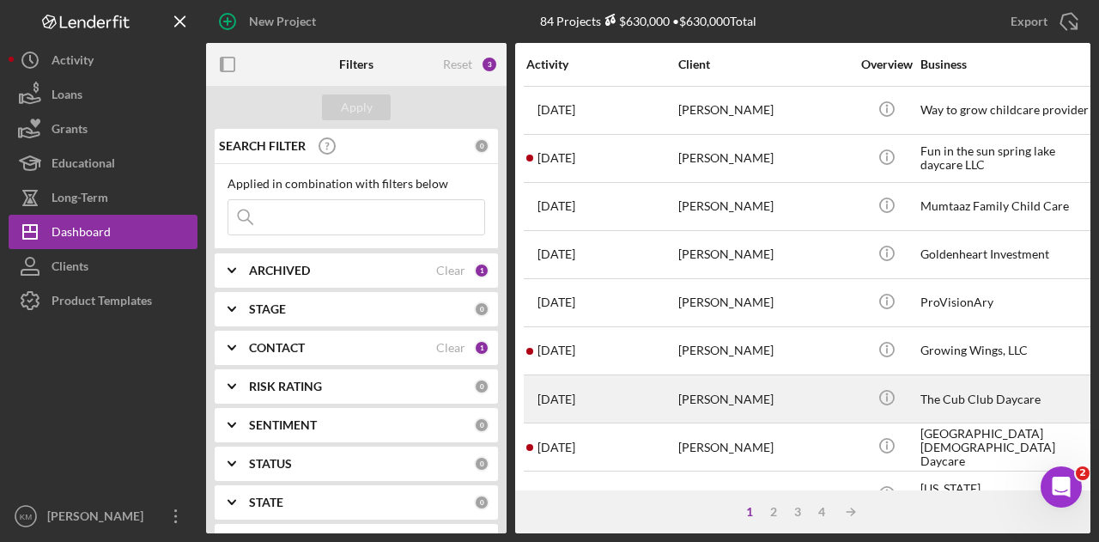
click at [731, 391] on div "[PERSON_NAME]" at bounding box center [764, 398] width 172 height 45
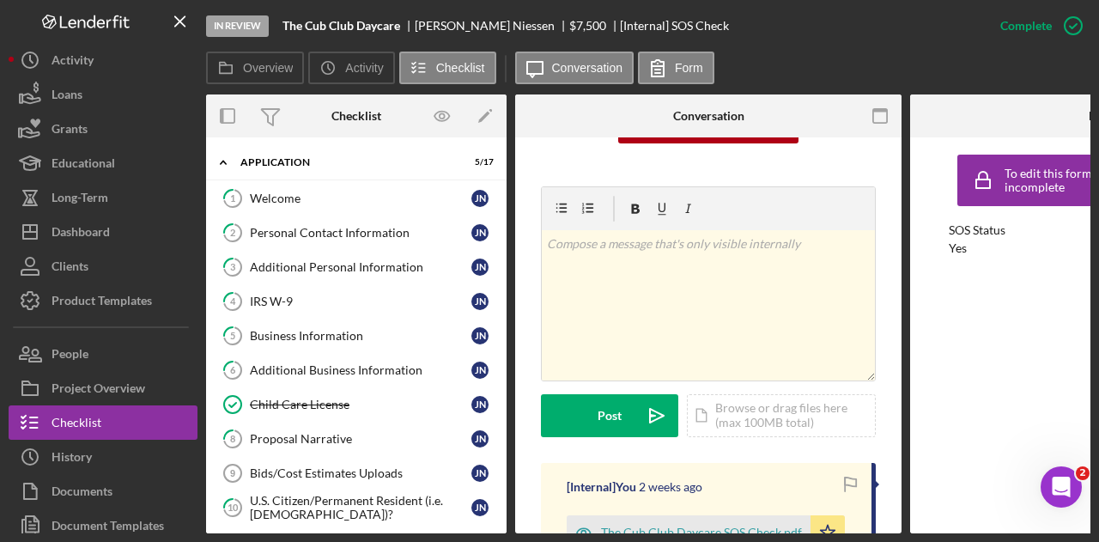
scroll to position [429, 0]
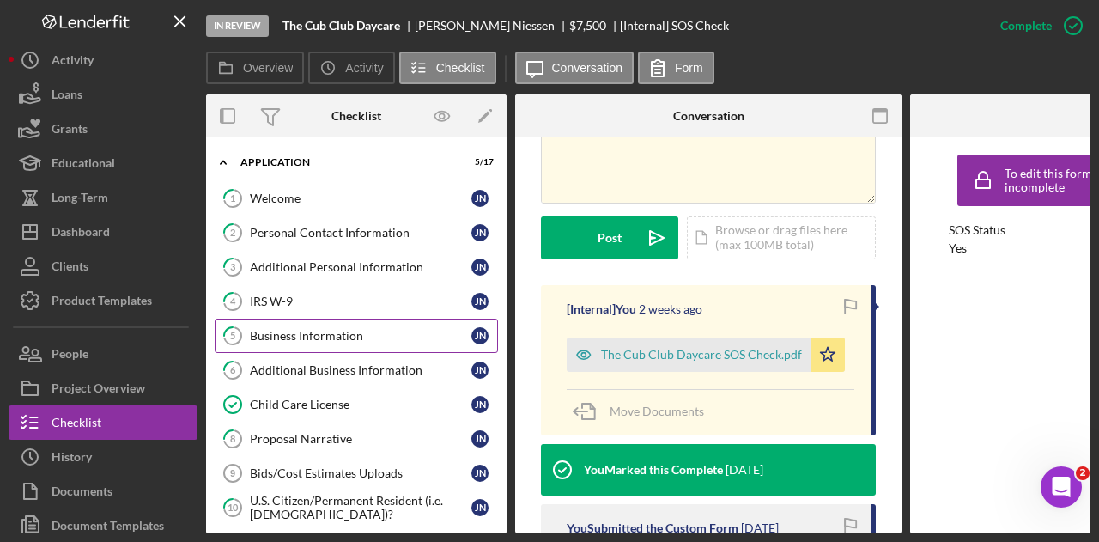
click at [285, 342] on link "5 Business Information J N" at bounding box center [356, 335] width 283 height 34
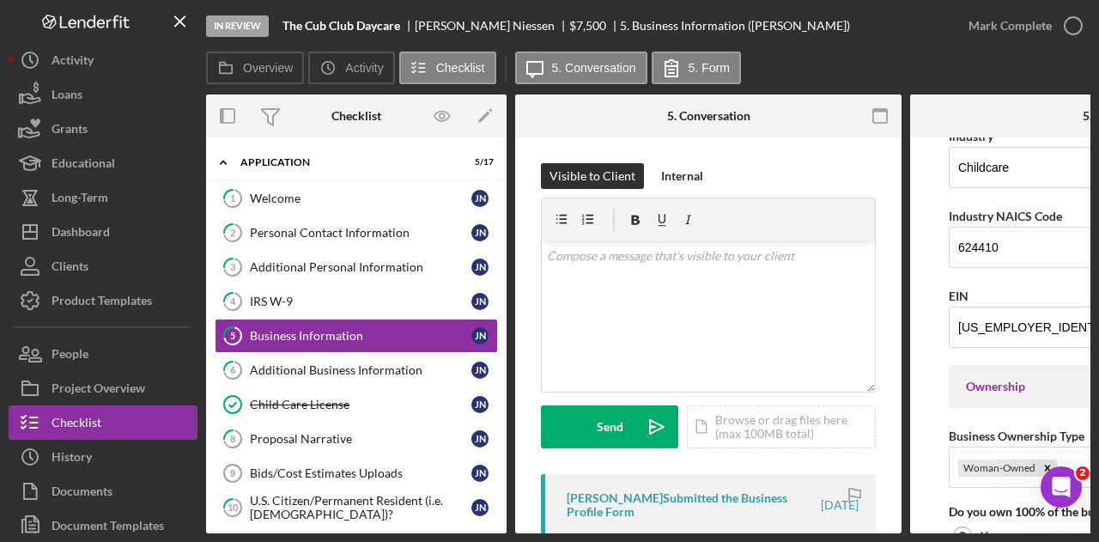
scroll to position [488, 0]
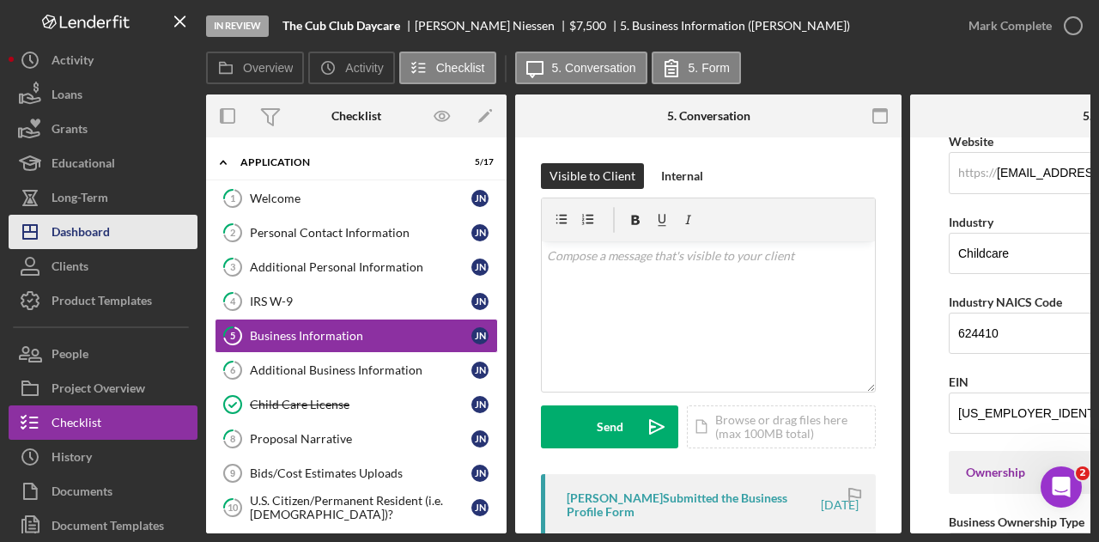
click at [111, 226] on button "Icon/Dashboard Dashboard" at bounding box center [103, 232] width 189 height 34
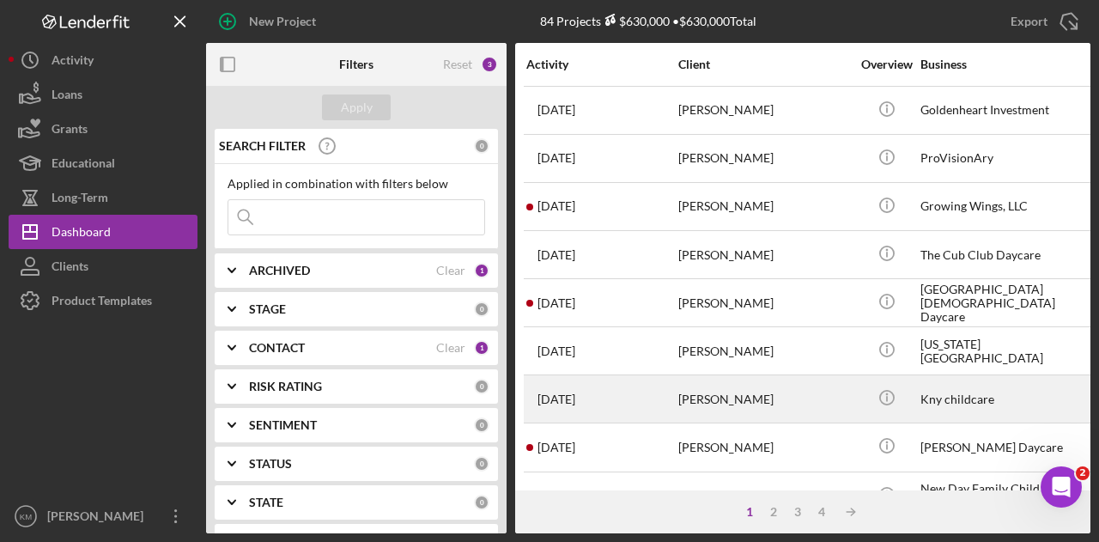
scroll to position [172, 0]
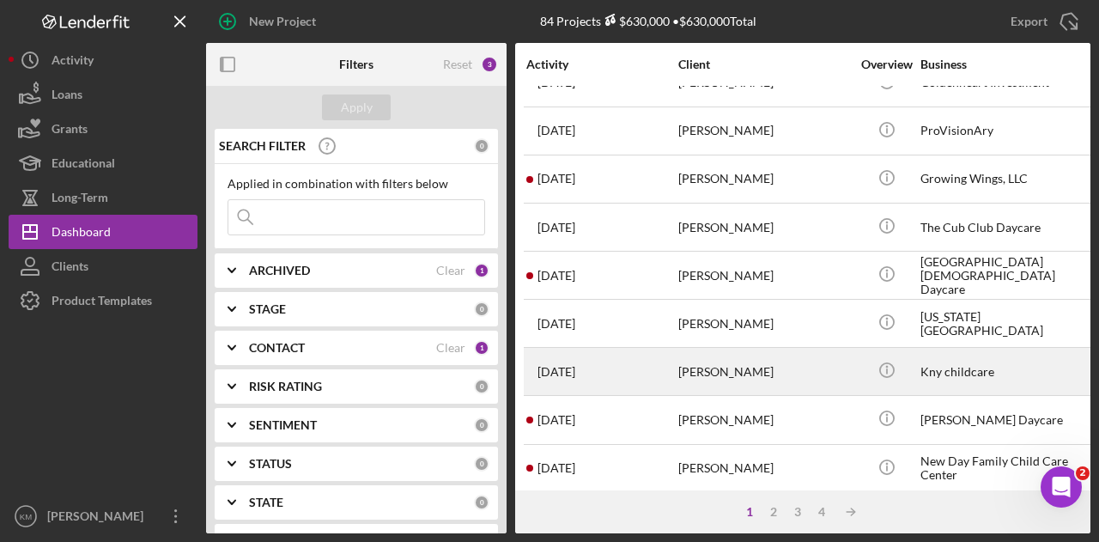
click at [768, 370] on div "[PERSON_NAME]" at bounding box center [764, 370] width 172 height 45
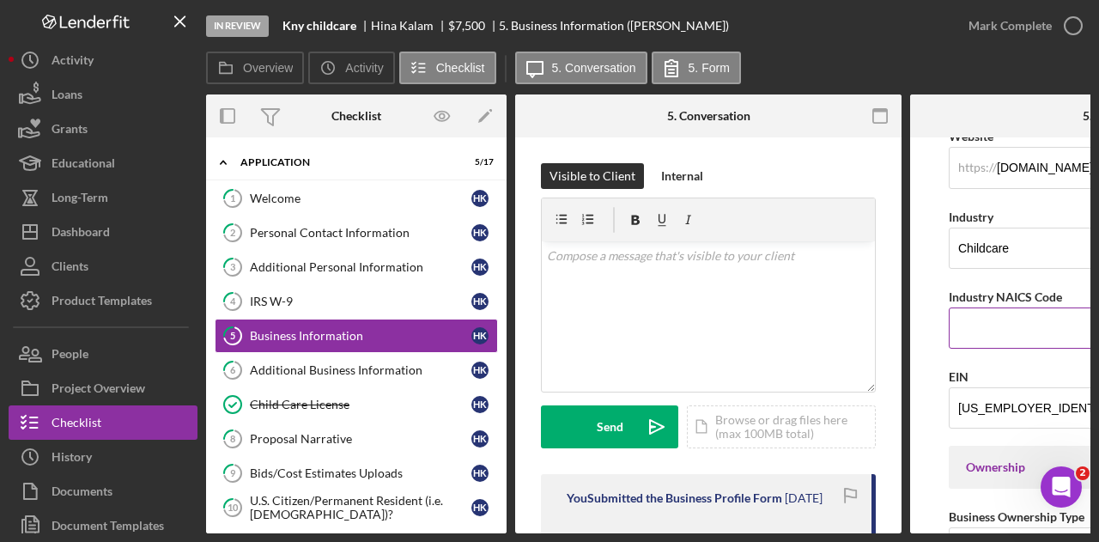
scroll to position [515, 0]
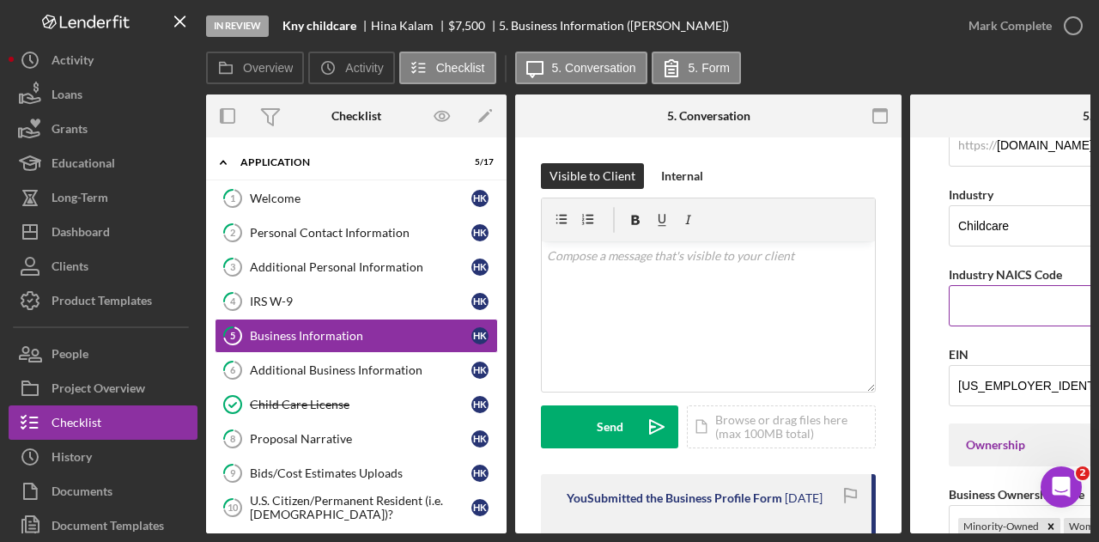
click at [998, 295] on input "Industry NAICS Code" at bounding box center [1102, 305] width 309 height 41
type input "624410"
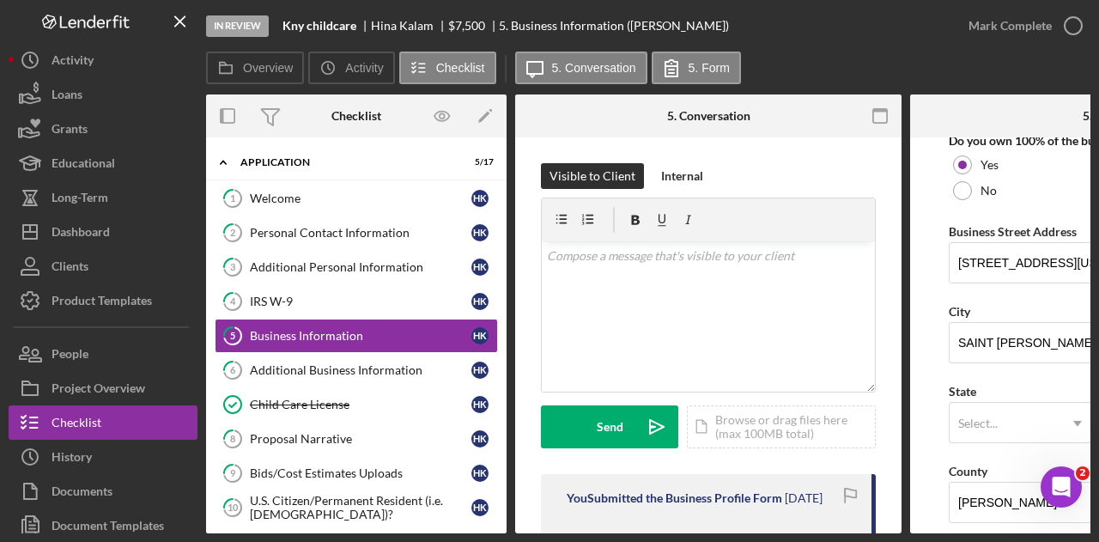
scroll to position [1116, 0]
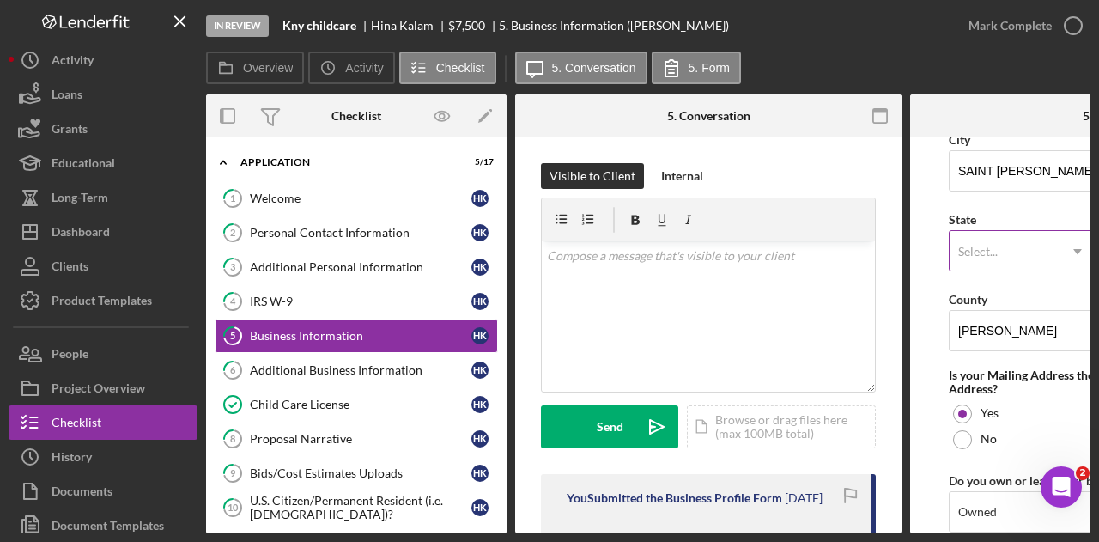
click at [1087, 249] on icon "Icon/Dropdown Arrow" at bounding box center [1077, 251] width 41 height 41
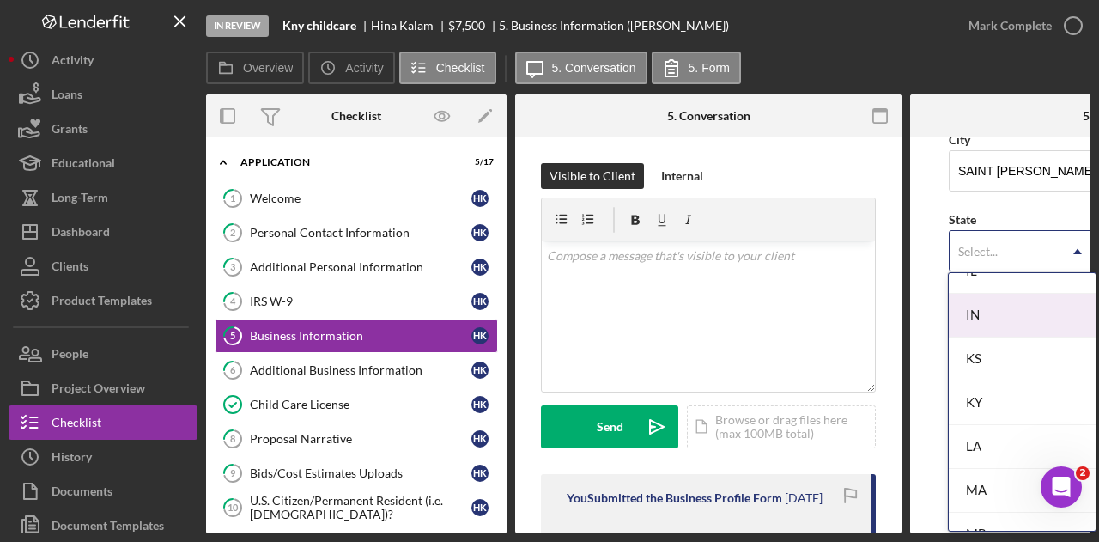
scroll to position [1288, 0]
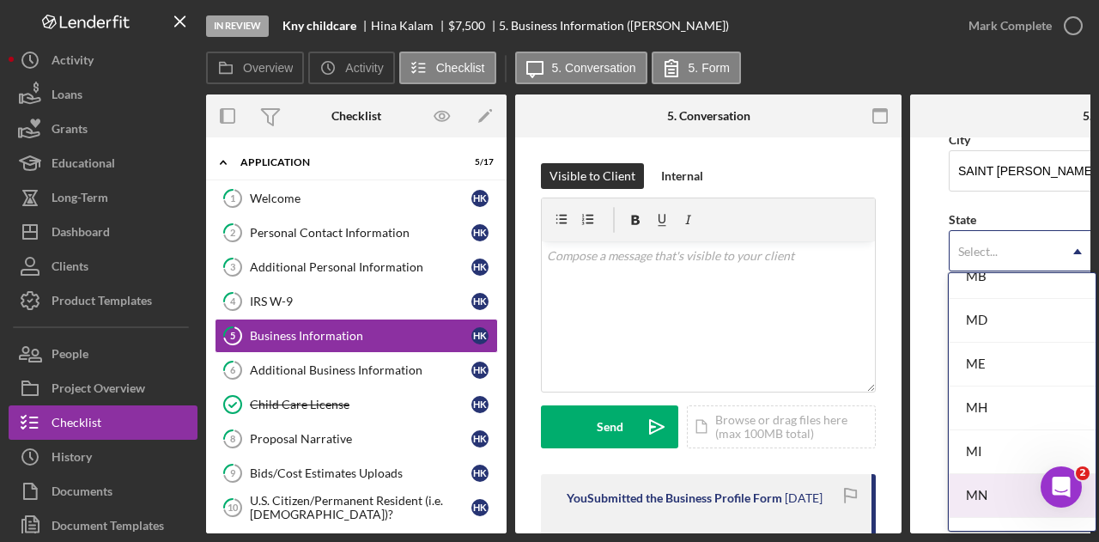
click at [992, 478] on div "MN" at bounding box center [1021, 496] width 147 height 44
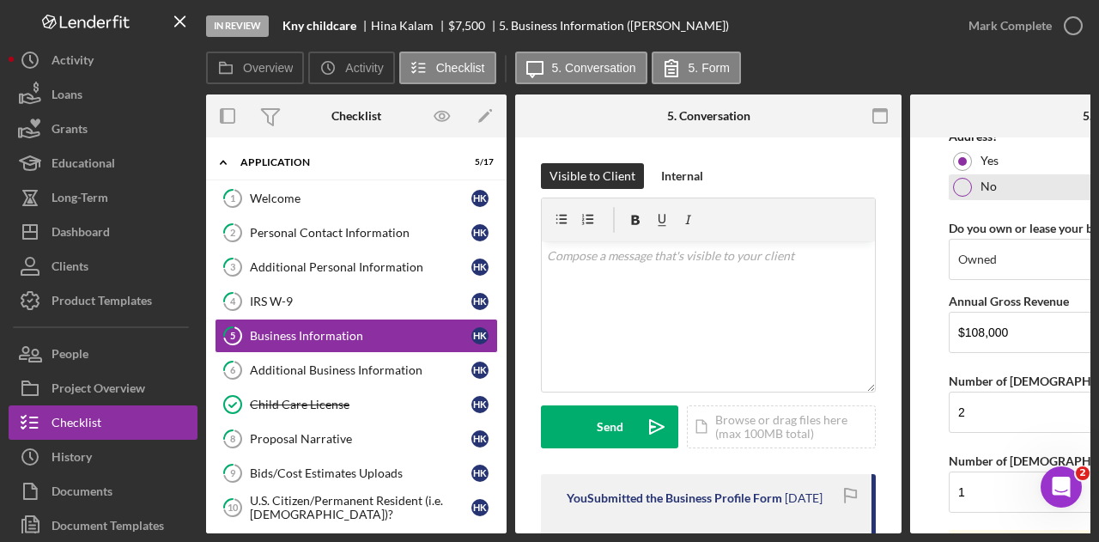
scroll to position [1518, 0]
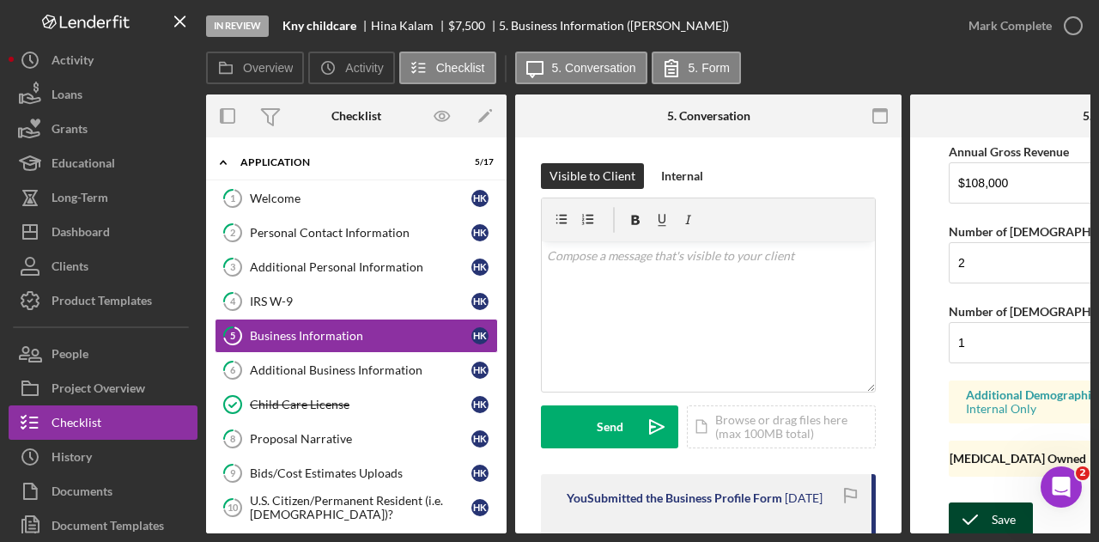
click at [990, 502] on button "Save" at bounding box center [990, 519] width 84 height 34
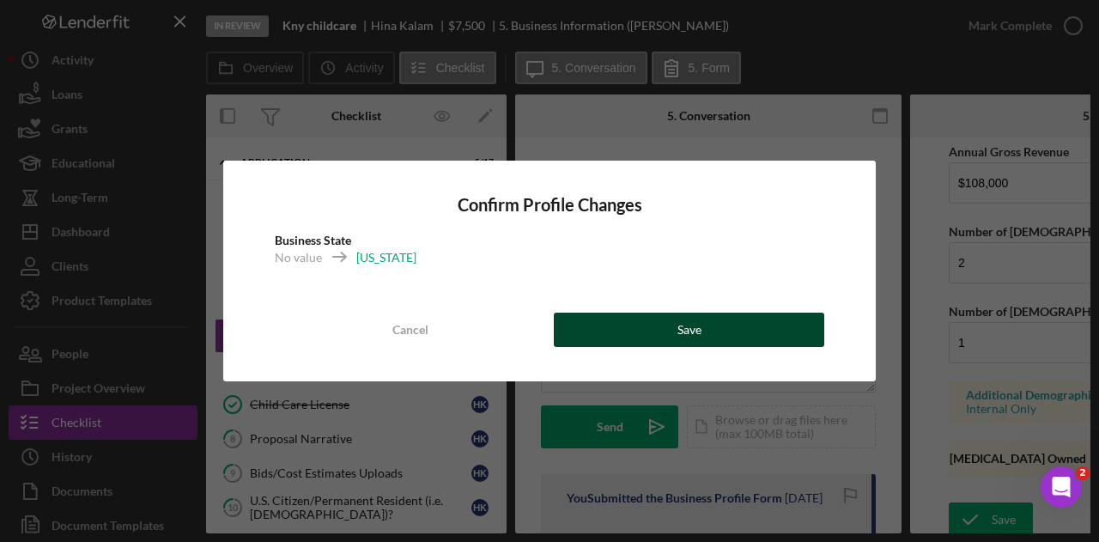
click at [795, 346] on div "Cancel Save" at bounding box center [549, 329] width 549 height 34
click at [728, 324] on button "Save" at bounding box center [689, 329] width 270 height 34
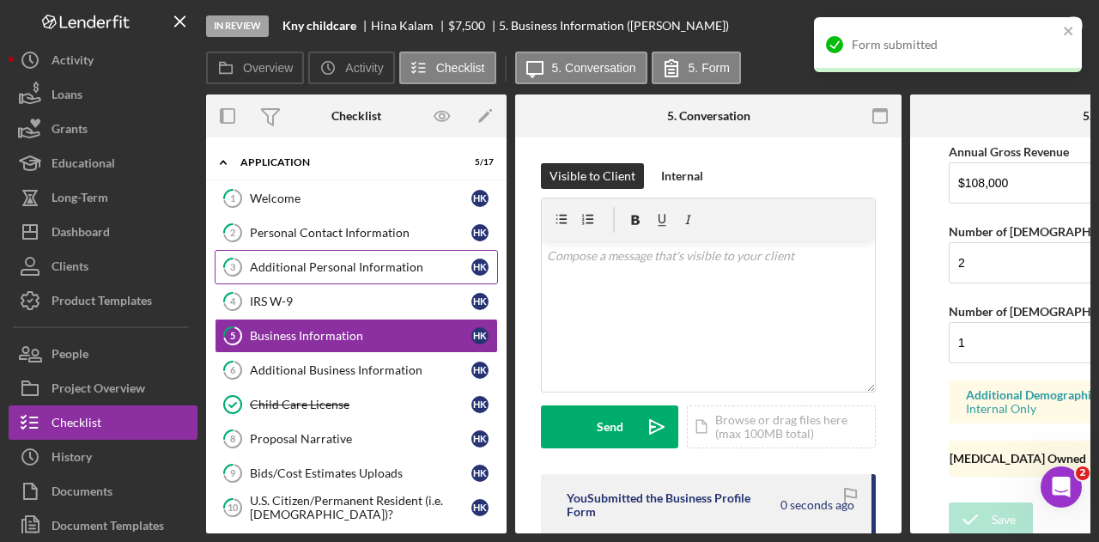
click at [339, 264] on div "Additional Personal Information" at bounding box center [360, 267] width 221 height 14
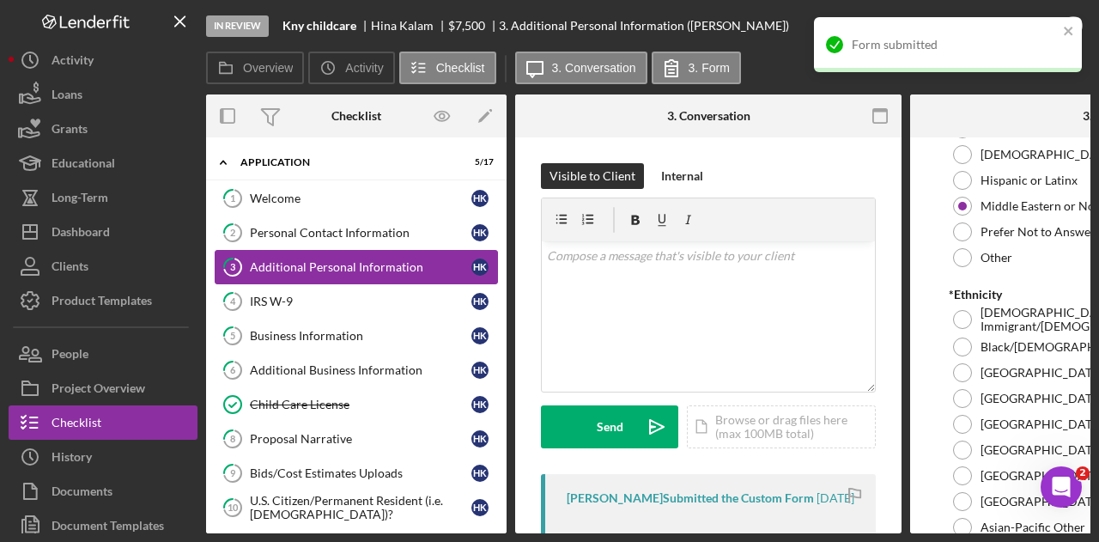
scroll to position [515, 0]
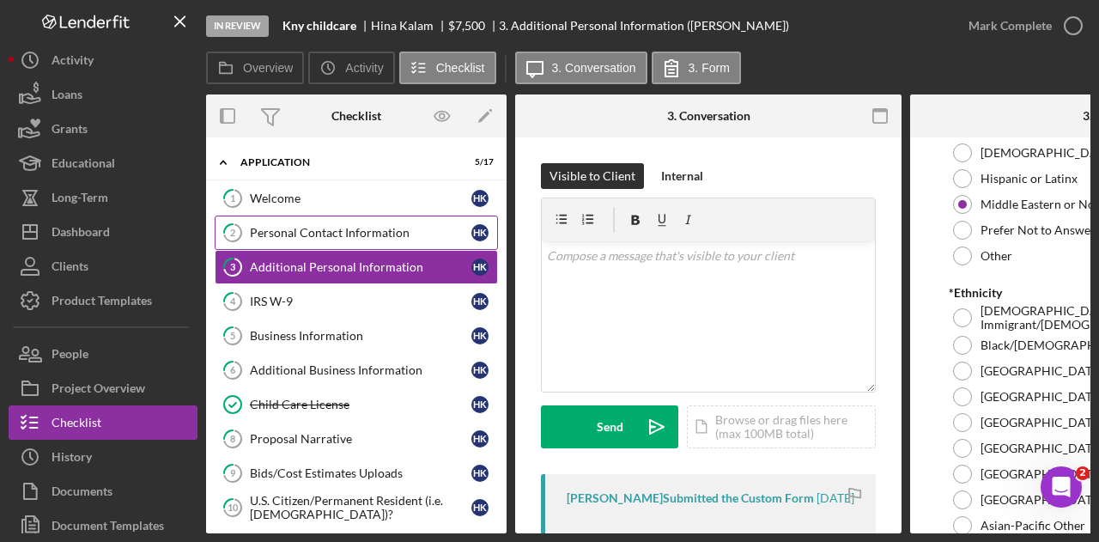
click at [319, 228] on div "Personal Contact Information" at bounding box center [360, 233] width 221 height 14
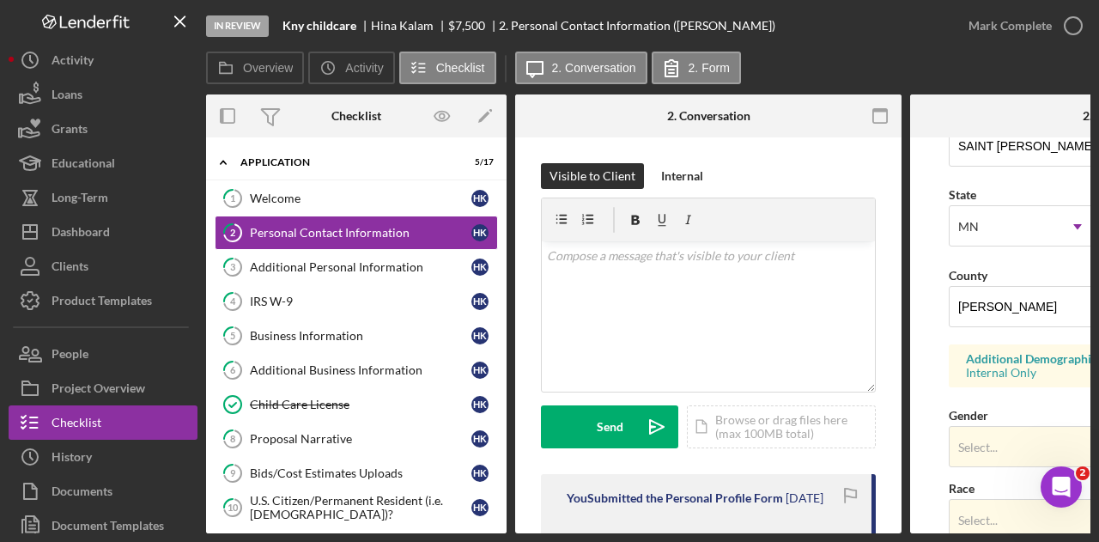
scroll to position [407, 0]
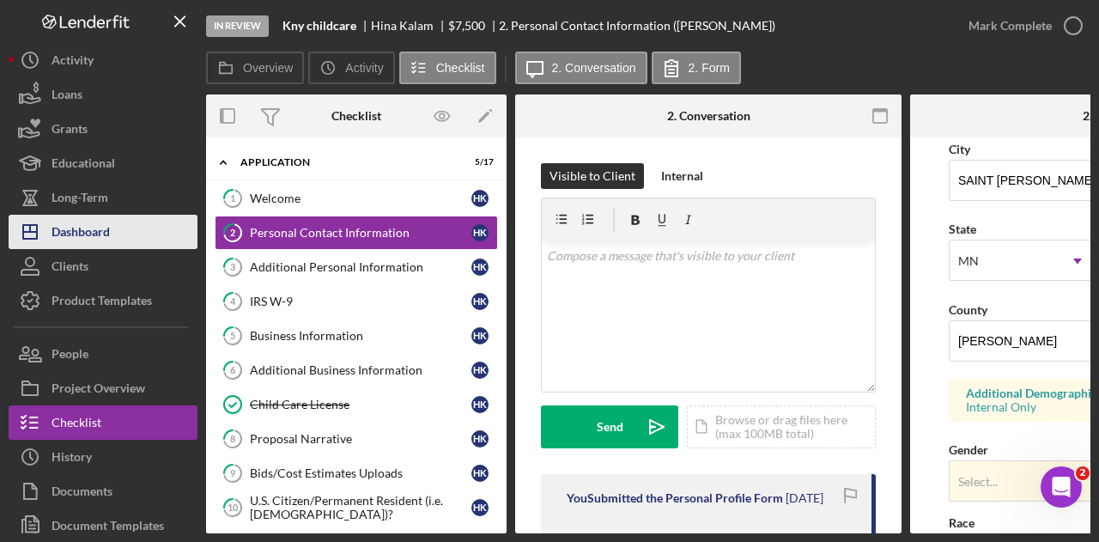
click at [84, 229] on div "Dashboard" at bounding box center [81, 234] width 58 height 39
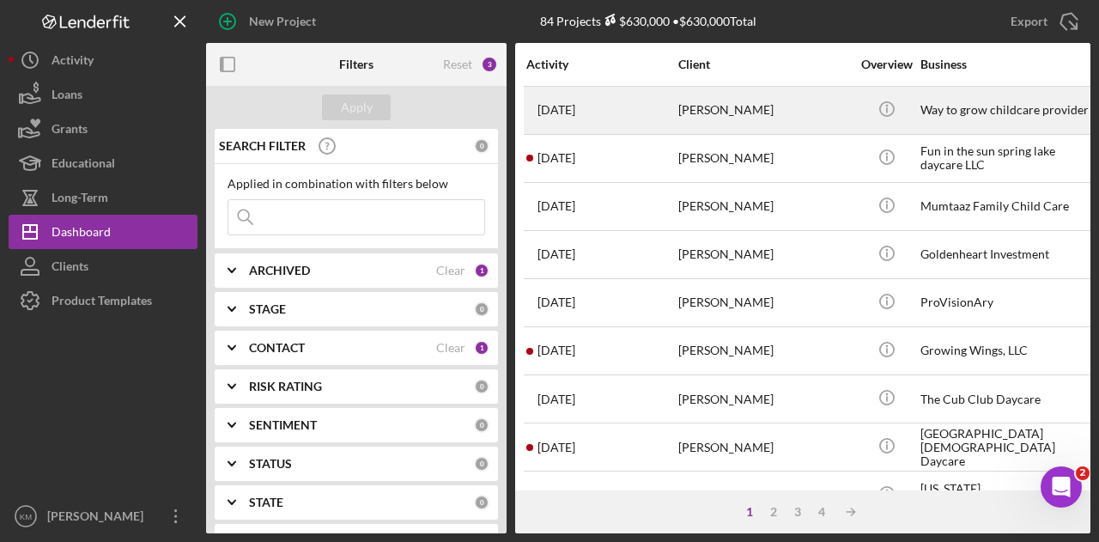
click at [721, 118] on div "[PERSON_NAME]" at bounding box center [764, 110] width 172 height 45
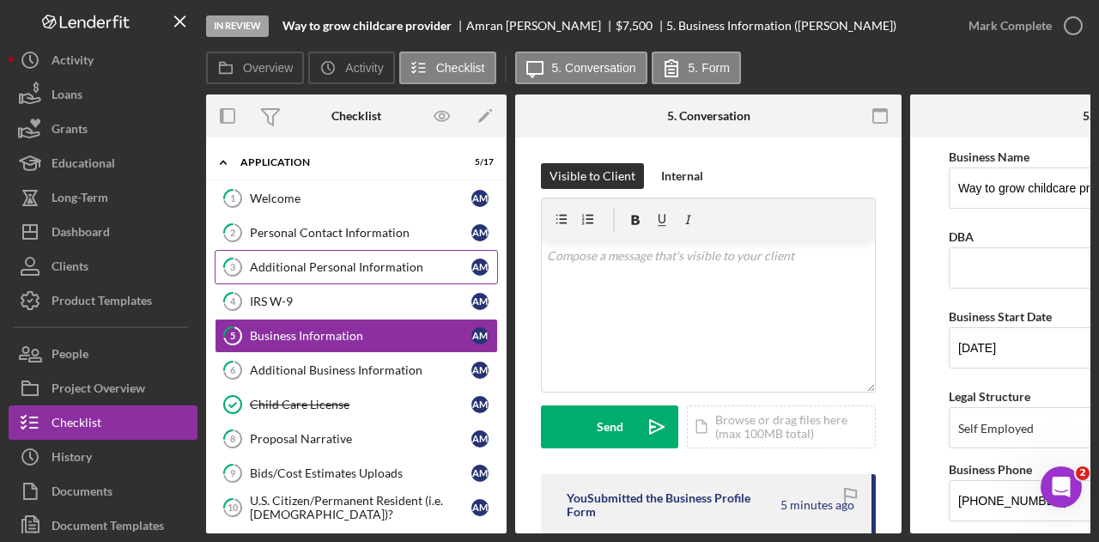
click at [340, 253] on link "3 Additional Personal Information A M" at bounding box center [356, 267] width 283 height 34
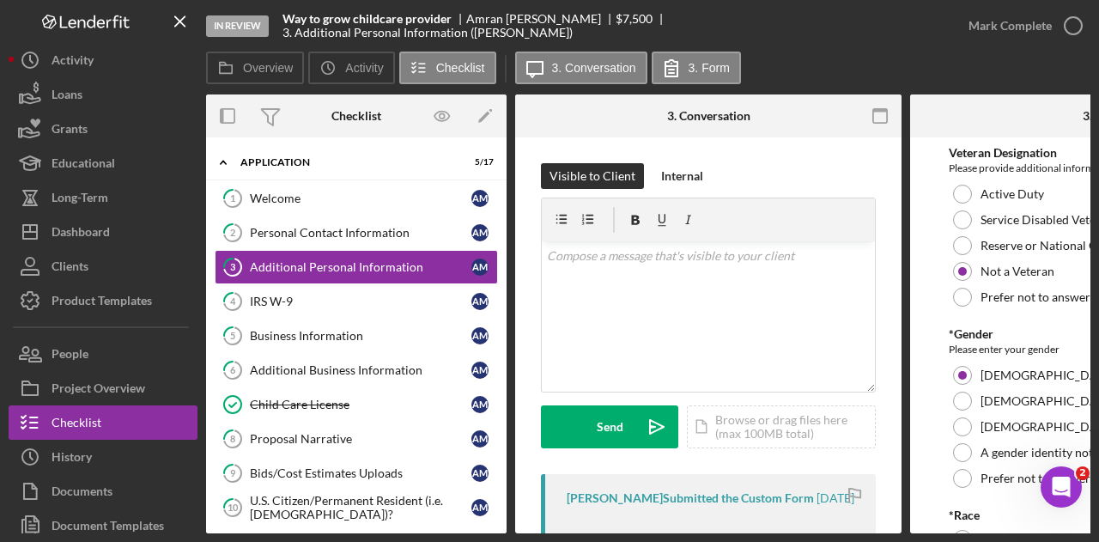
scroll to position [343, 0]
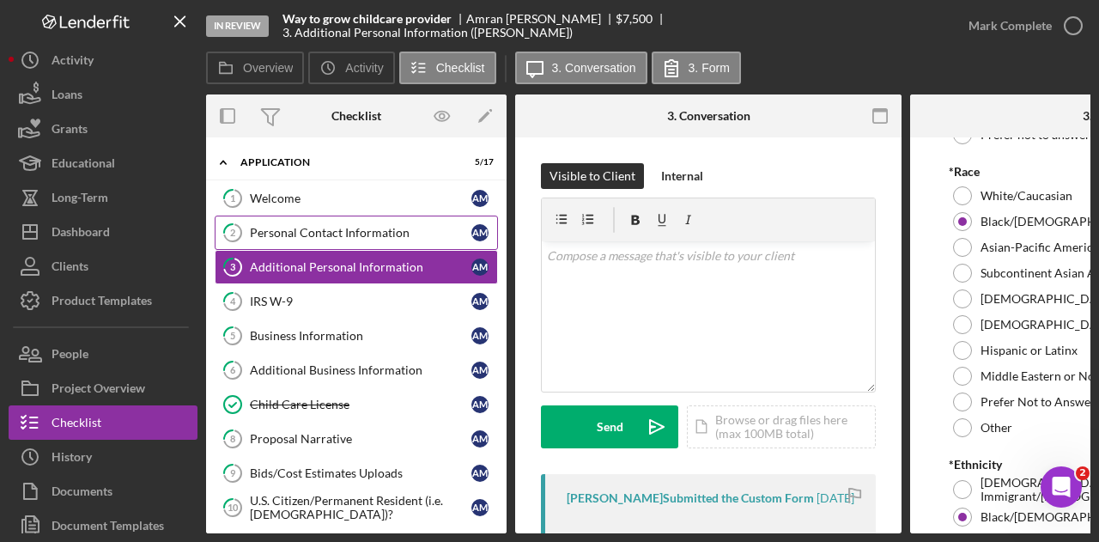
click at [388, 239] on link "2 Personal Contact Information A M" at bounding box center [356, 232] width 283 height 34
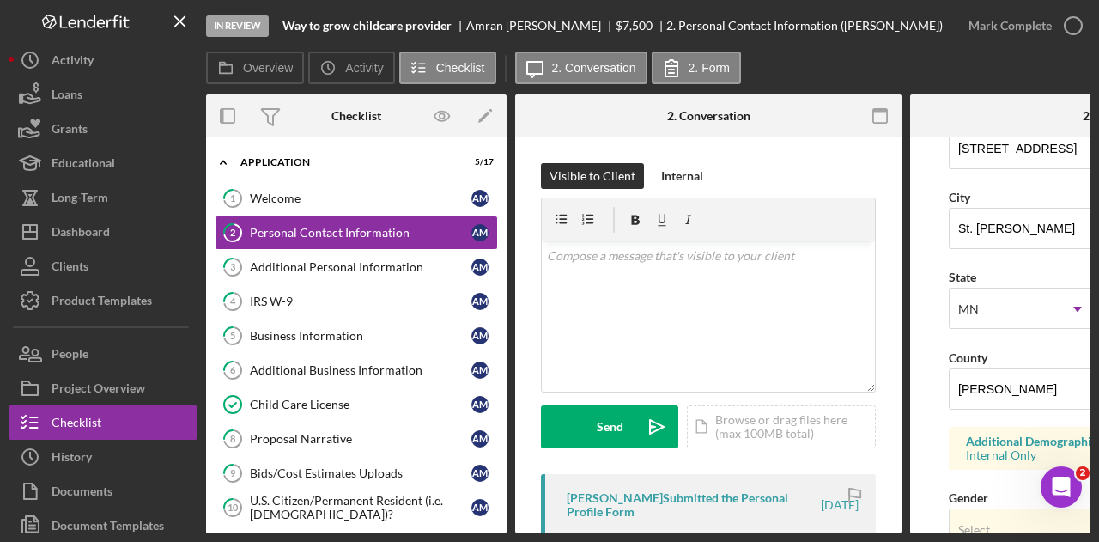
scroll to position [429, 0]
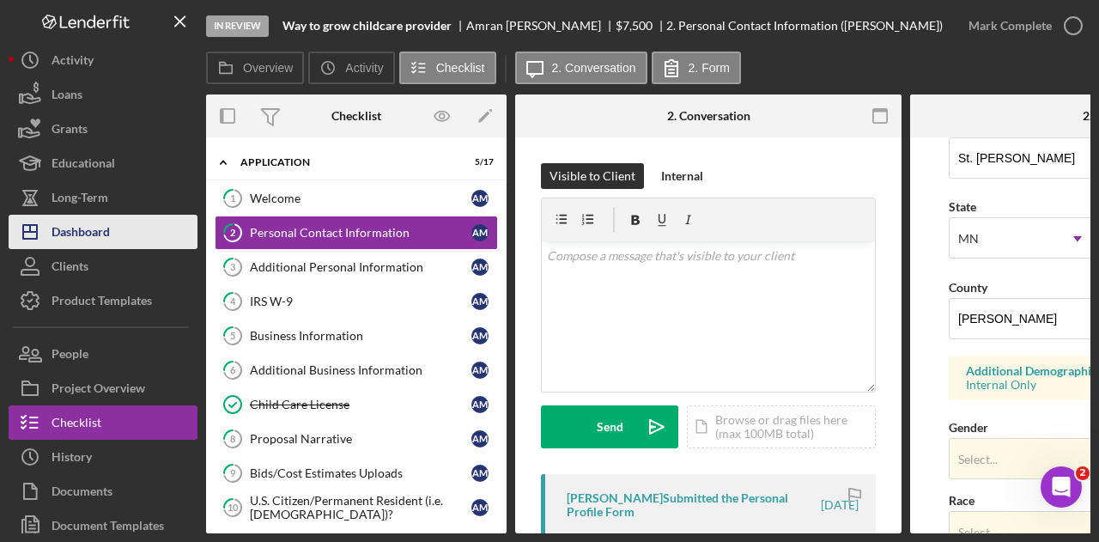
click at [120, 227] on button "Icon/Dashboard Dashboard" at bounding box center [103, 232] width 189 height 34
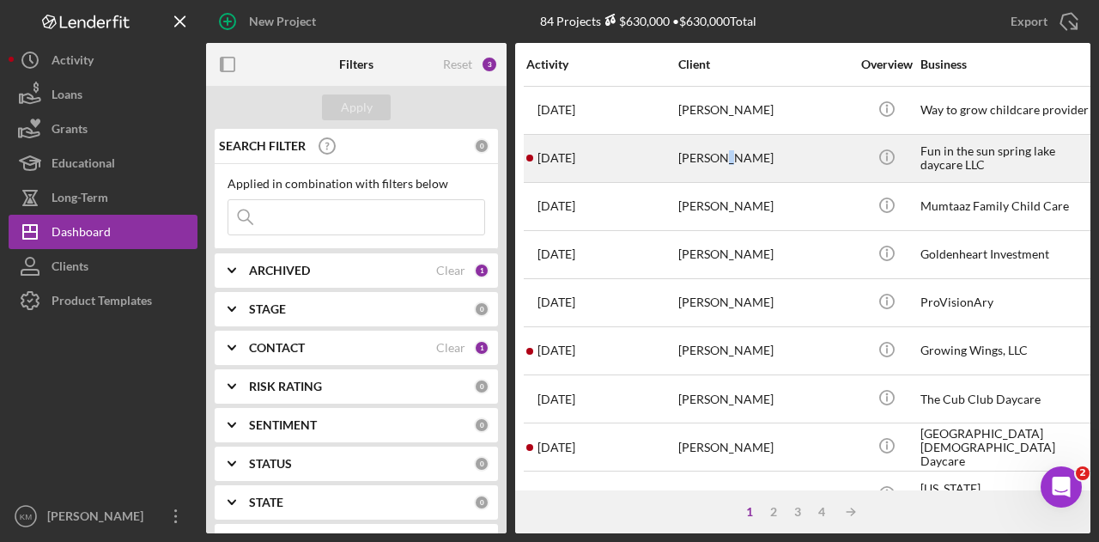
click at [720, 162] on div "[PERSON_NAME]" at bounding box center [764, 158] width 172 height 45
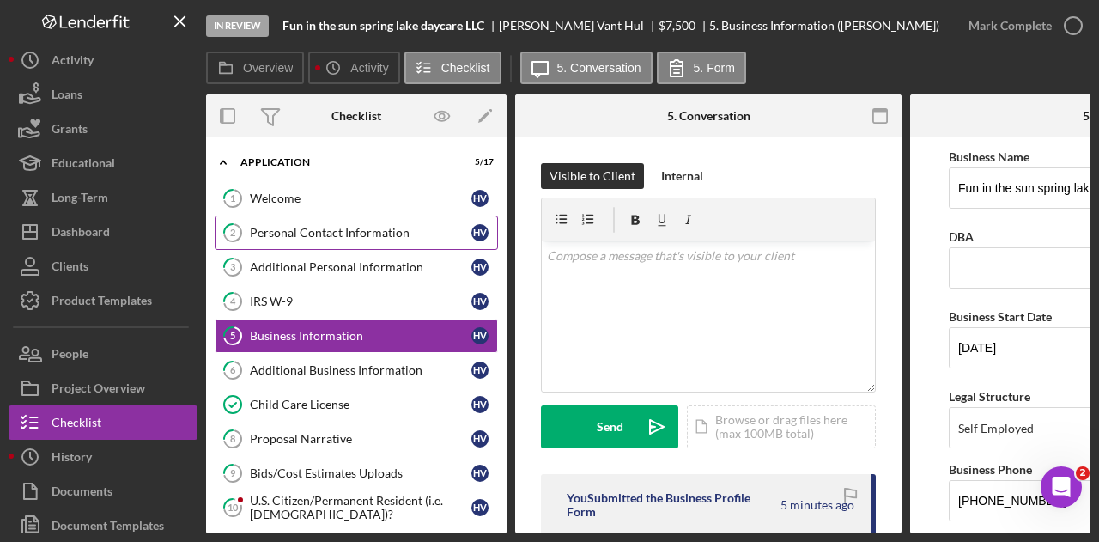
click at [352, 238] on div "Personal Contact Information" at bounding box center [360, 233] width 221 height 14
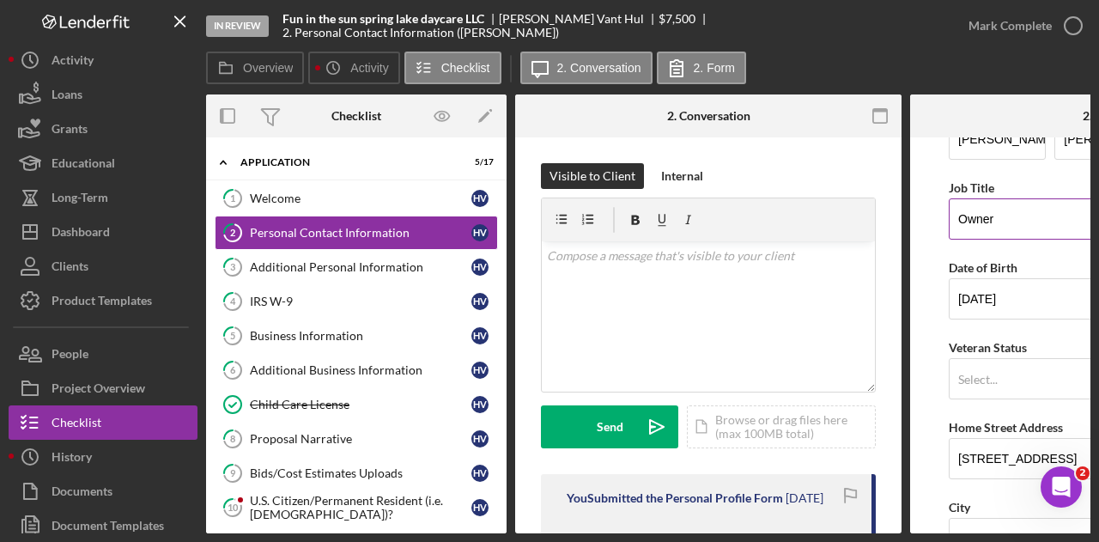
scroll to position [343, 0]
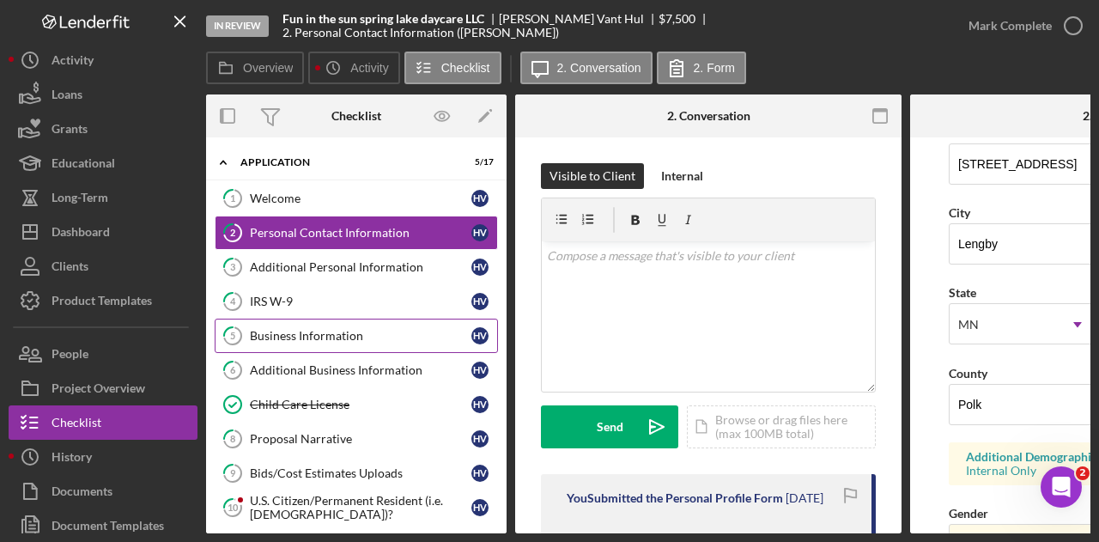
click at [324, 329] on div "Business Information" at bounding box center [360, 336] width 221 height 14
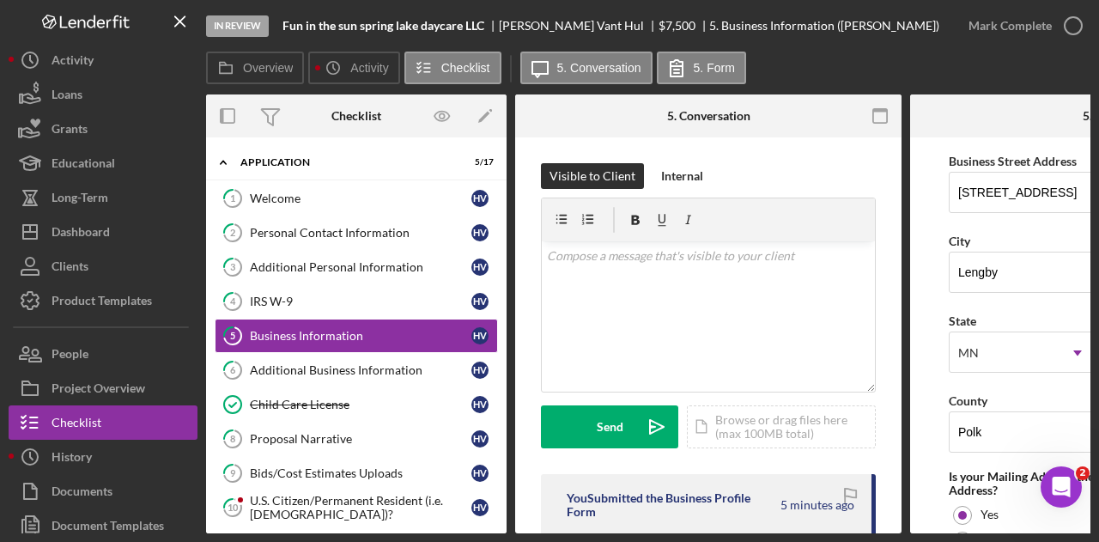
scroll to position [1116, 0]
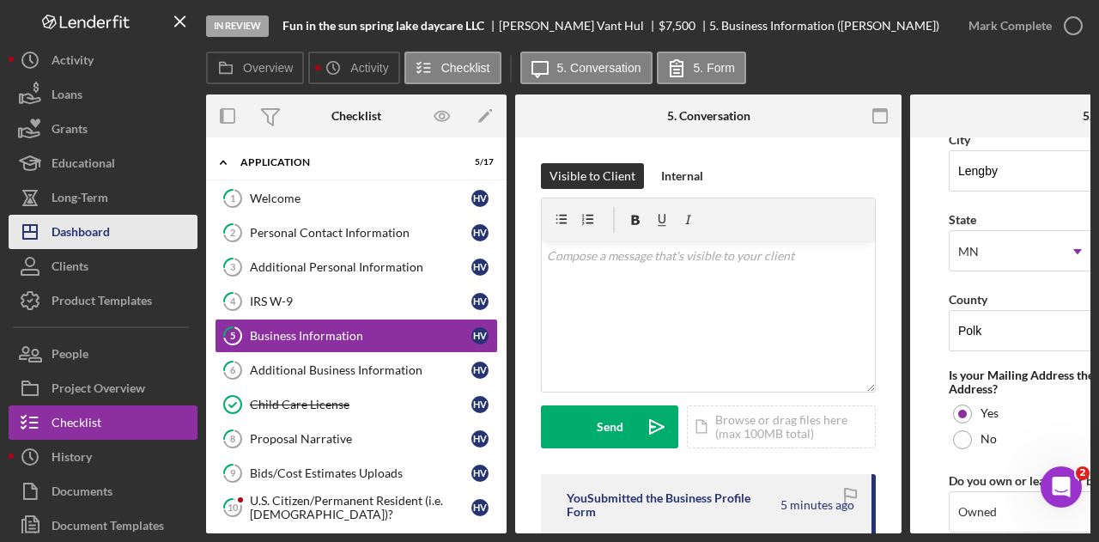
click at [70, 221] on div "Dashboard" at bounding box center [81, 234] width 58 height 39
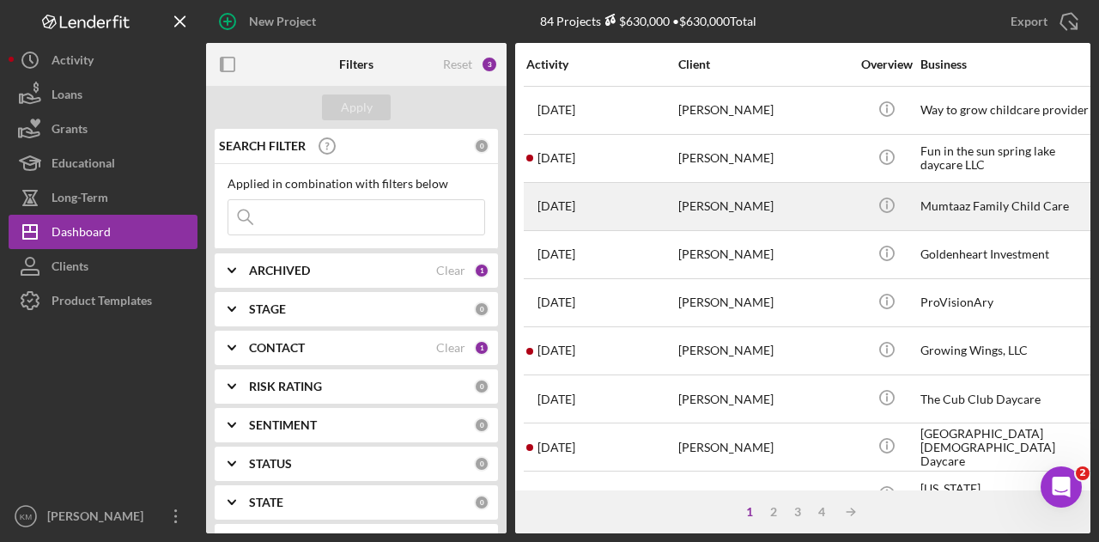
click at [736, 209] on div "[PERSON_NAME]" at bounding box center [764, 206] width 172 height 45
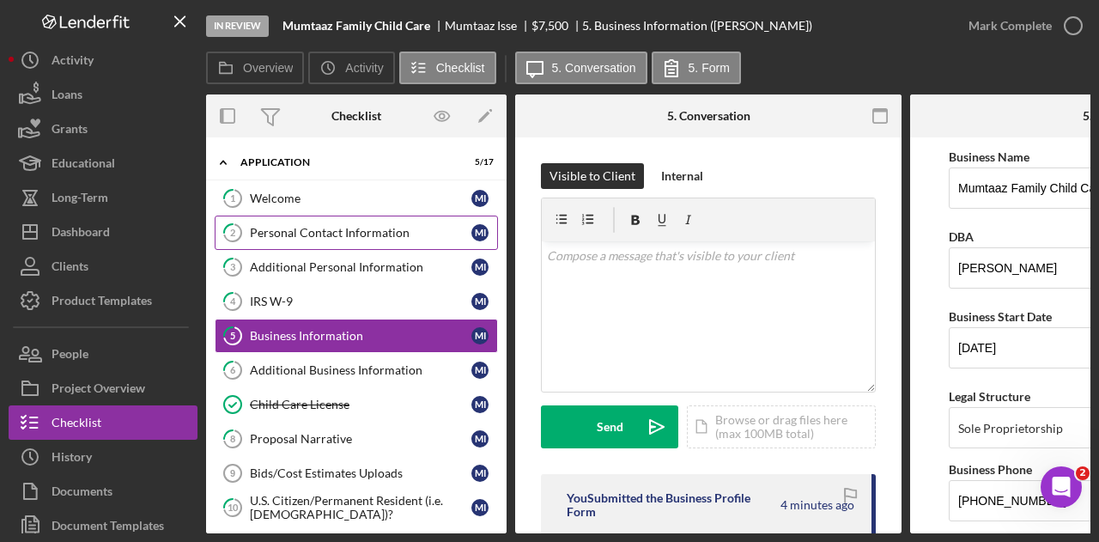
click at [312, 234] on div "Personal Contact Information" at bounding box center [360, 233] width 221 height 14
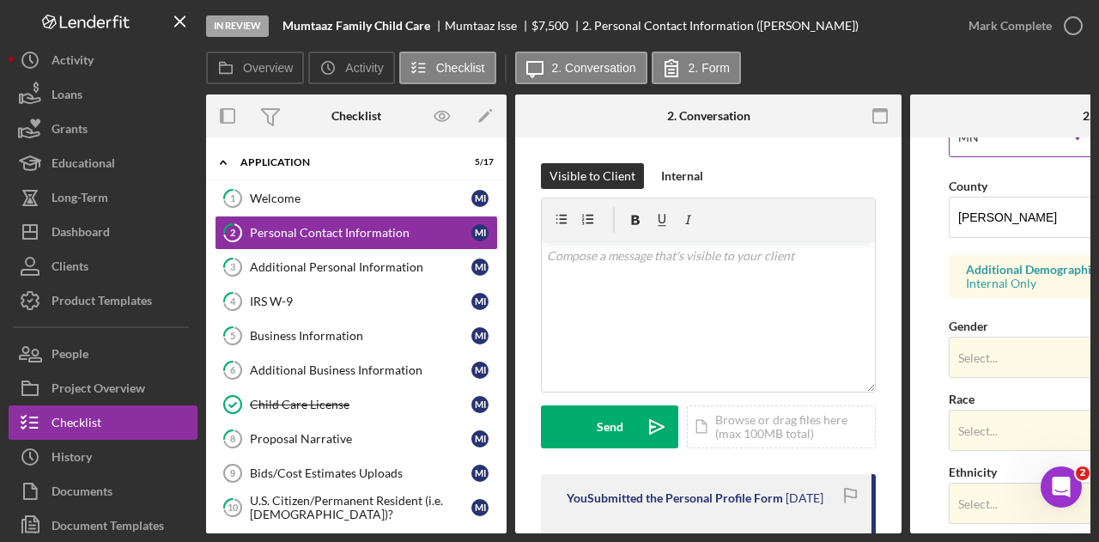
scroll to position [687, 0]
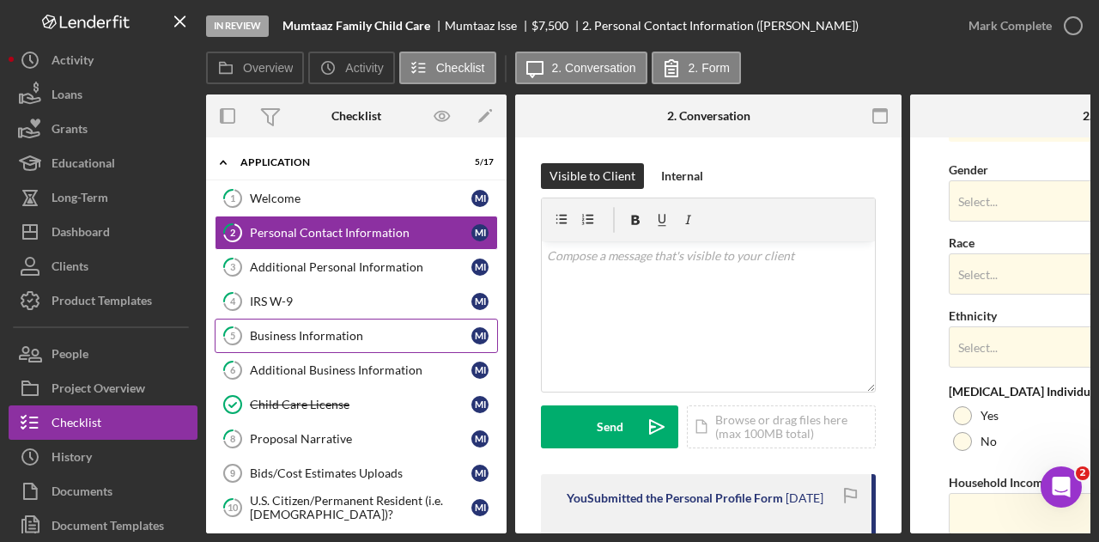
click at [326, 338] on div "Business Information" at bounding box center [360, 336] width 221 height 14
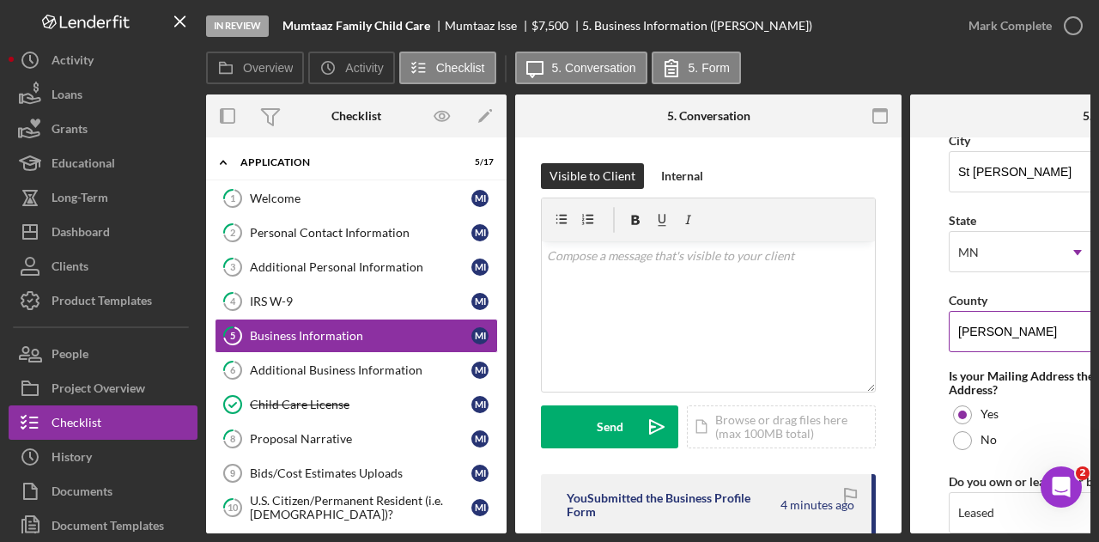
scroll to position [1116, 0]
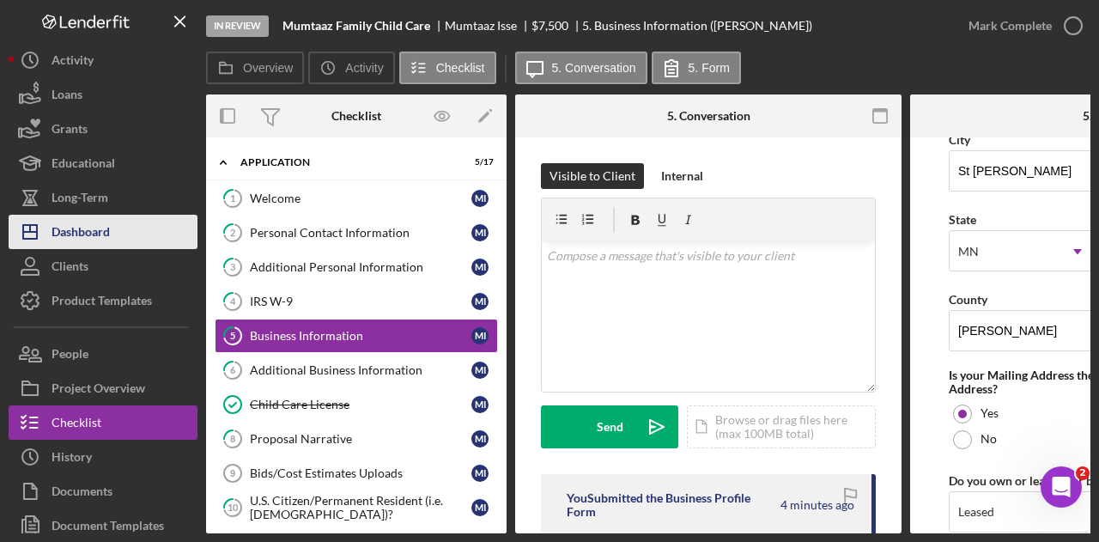
click at [94, 242] on div "Dashboard" at bounding box center [81, 234] width 58 height 39
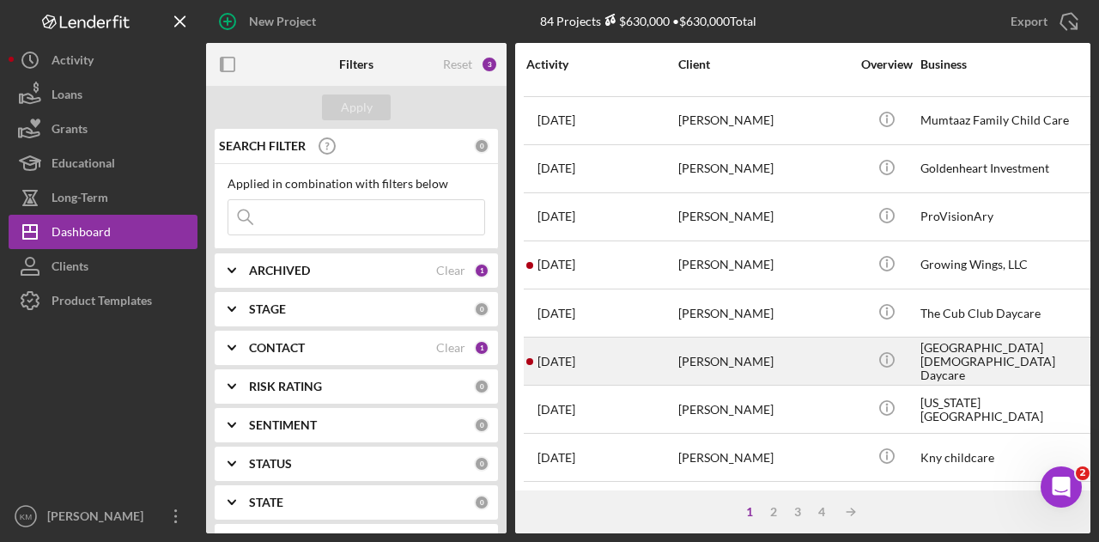
scroll to position [172, 0]
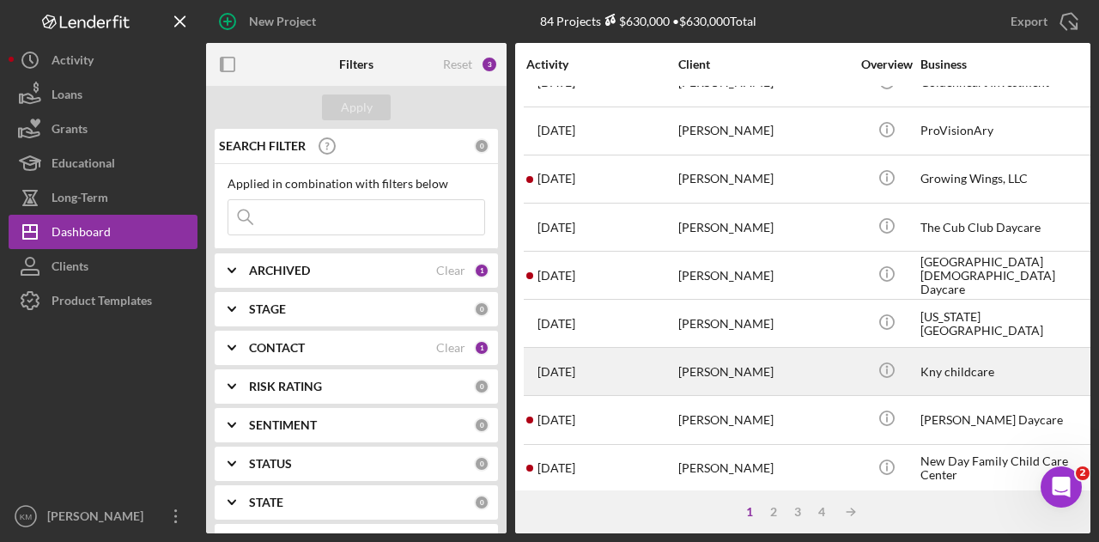
click at [801, 364] on div "[PERSON_NAME]" at bounding box center [764, 370] width 172 height 45
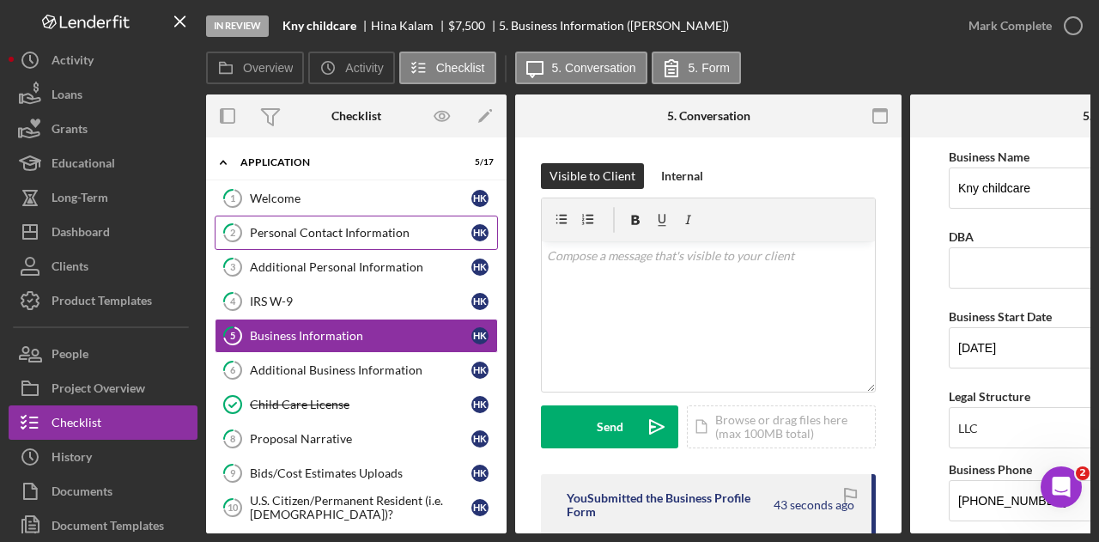
click at [306, 239] on link "2 Personal Contact Information H K" at bounding box center [356, 232] width 283 height 34
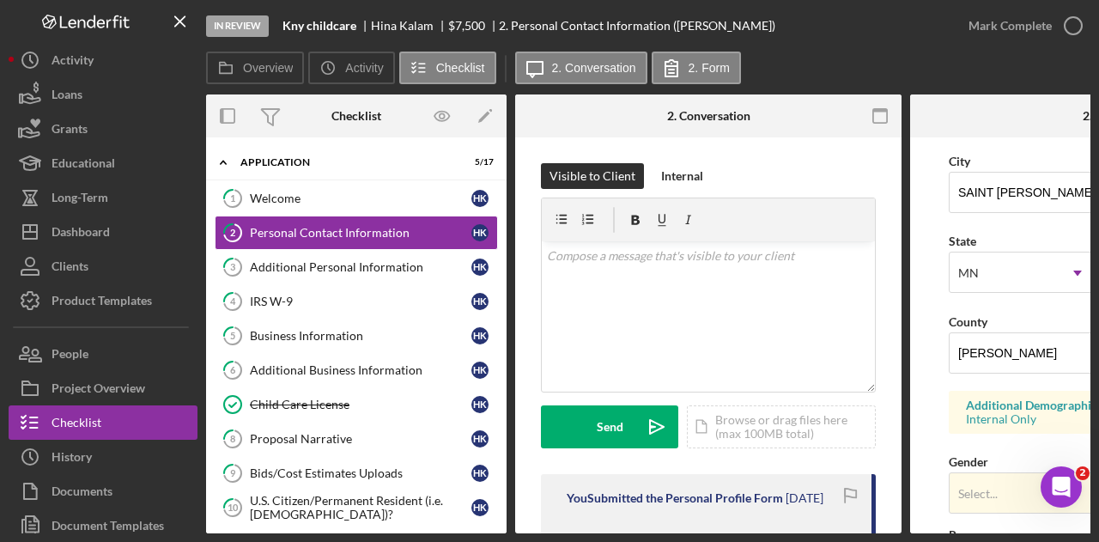
scroll to position [429, 0]
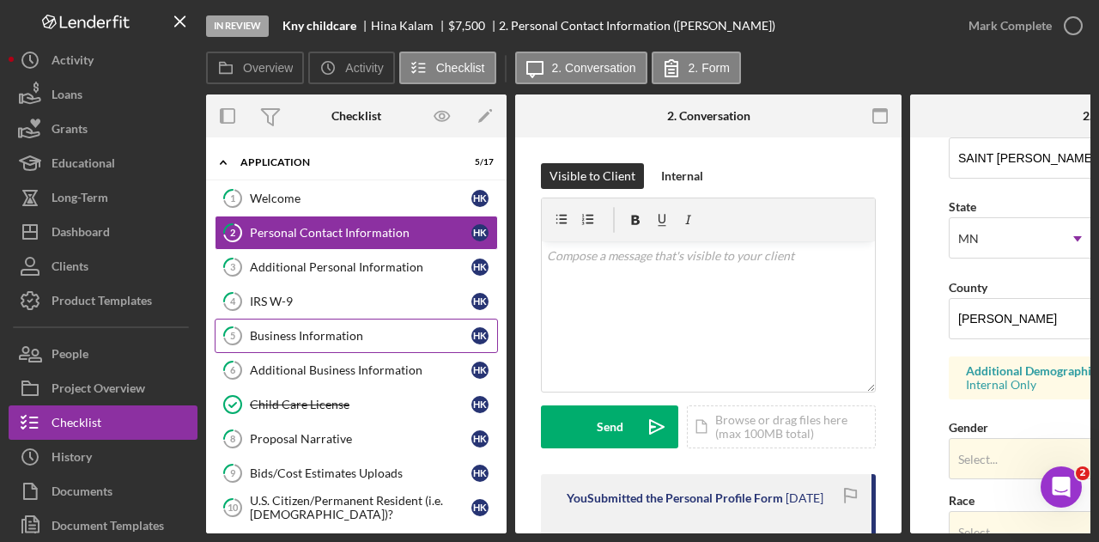
click at [304, 334] on div "Business Information" at bounding box center [360, 336] width 221 height 14
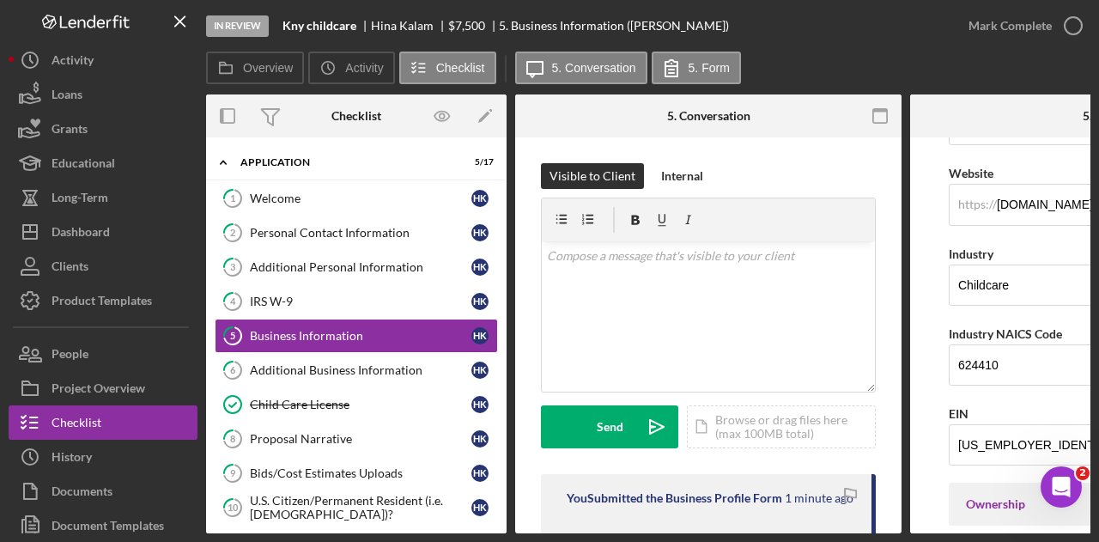
scroll to position [429, 0]
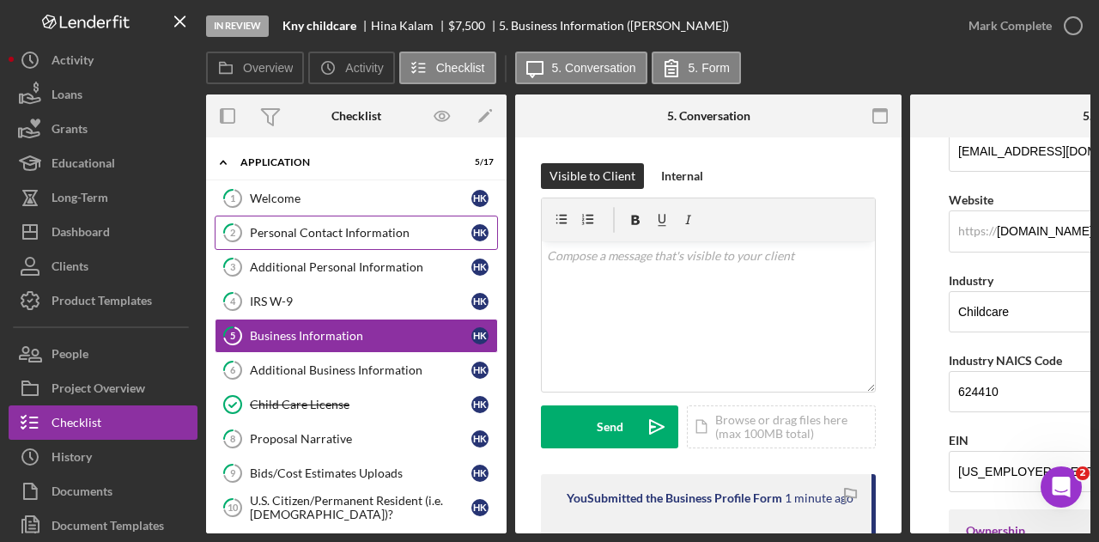
click at [300, 231] on div "Personal Contact Information" at bounding box center [360, 233] width 221 height 14
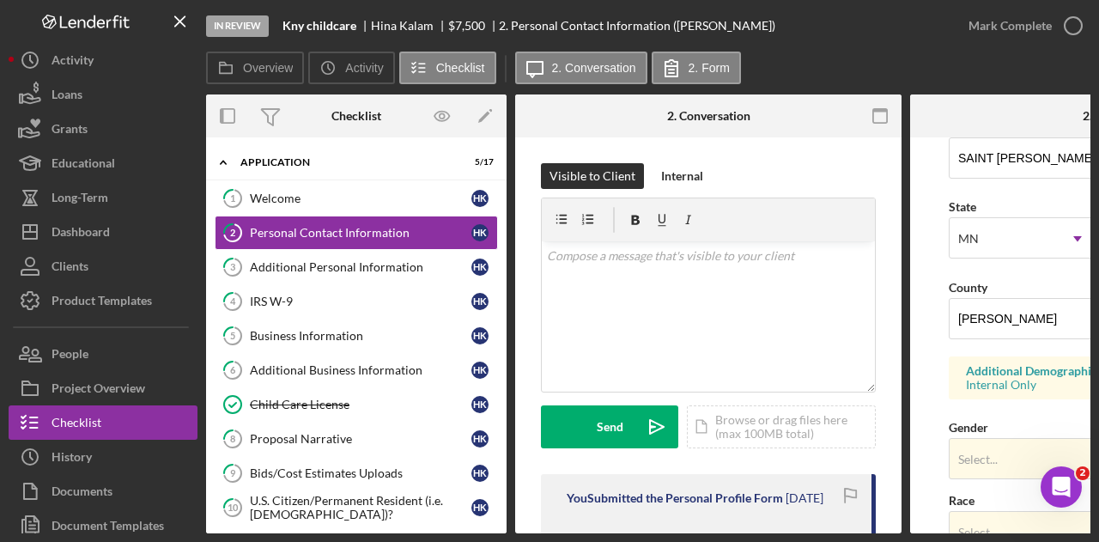
scroll to position [407, 0]
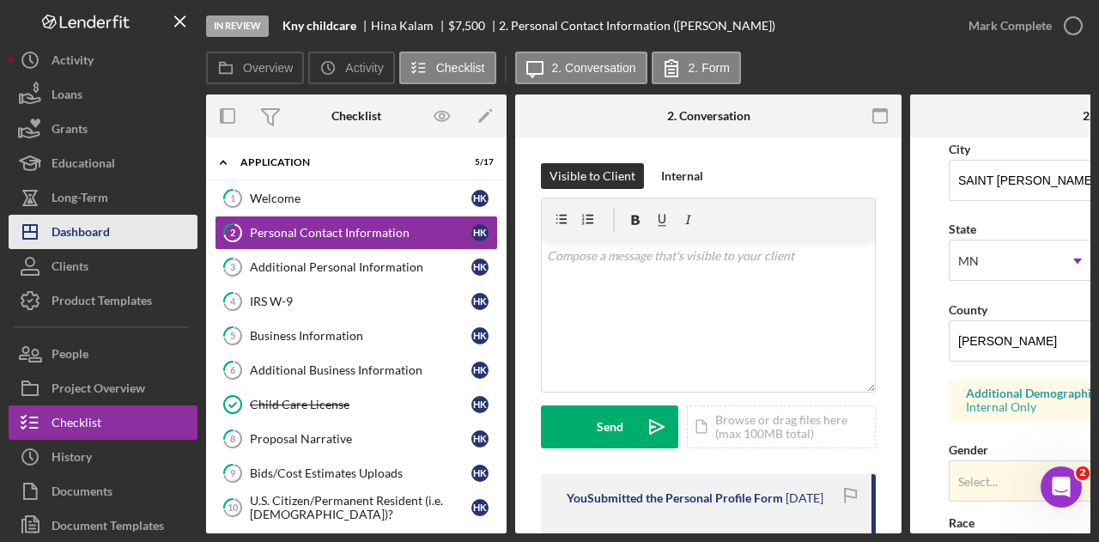
click at [69, 231] on div "Dashboard" at bounding box center [81, 234] width 58 height 39
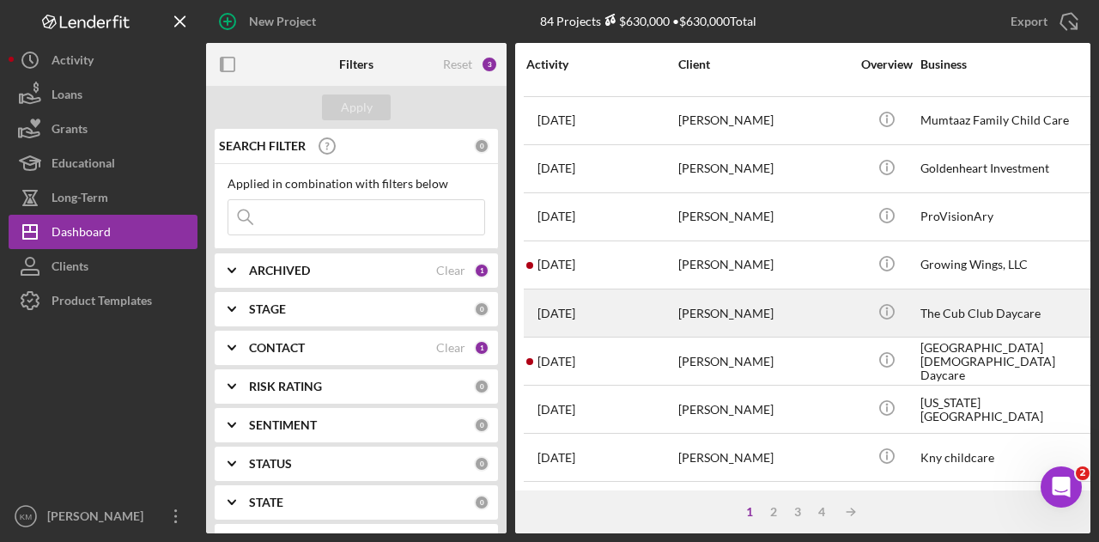
scroll to position [172, 0]
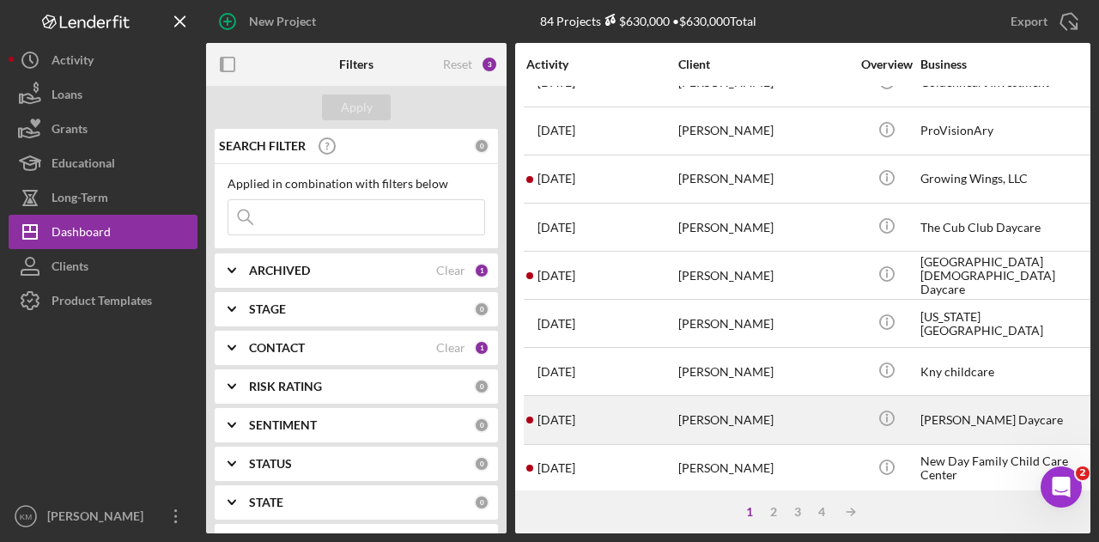
click at [721, 415] on div "[PERSON_NAME]" at bounding box center [764, 419] width 172 height 45
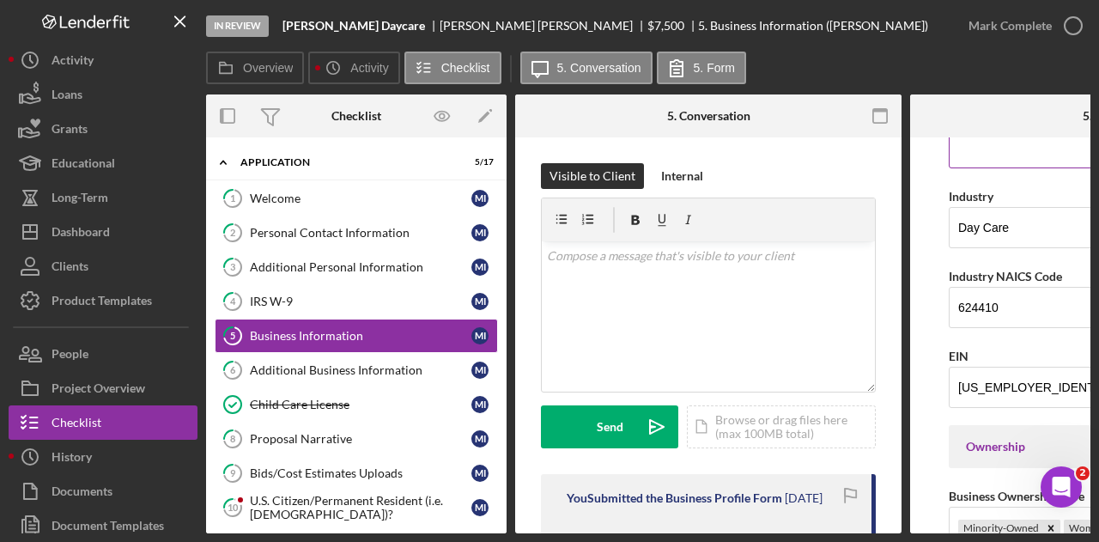
scroll to position [515, 0]
click at [1003, 293] on input "624410" at bounding box center [1102, 305] width 309 height 41
paste input "624410"
type input "624410"
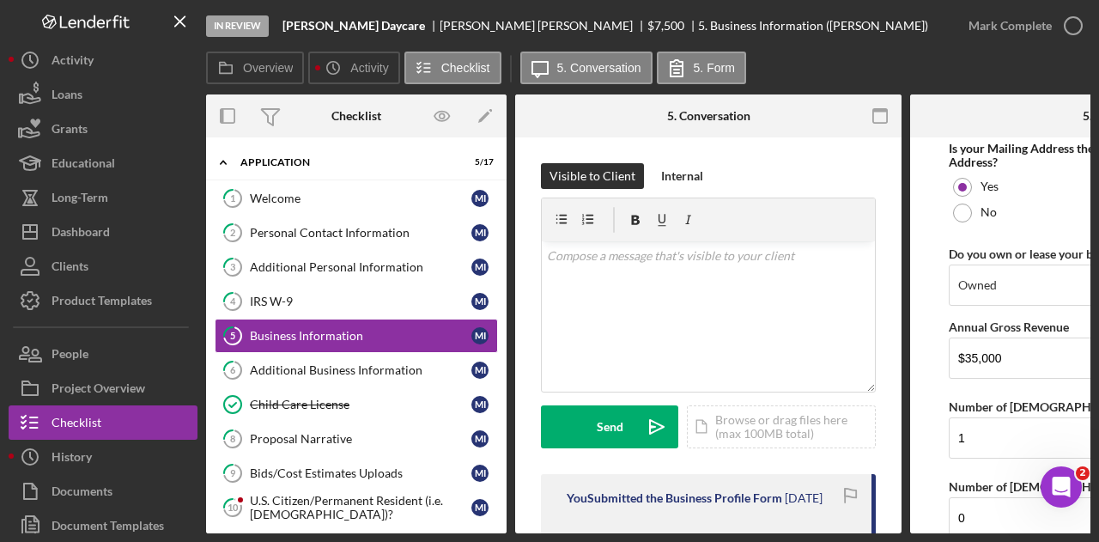
scroll to position [1373, 0]
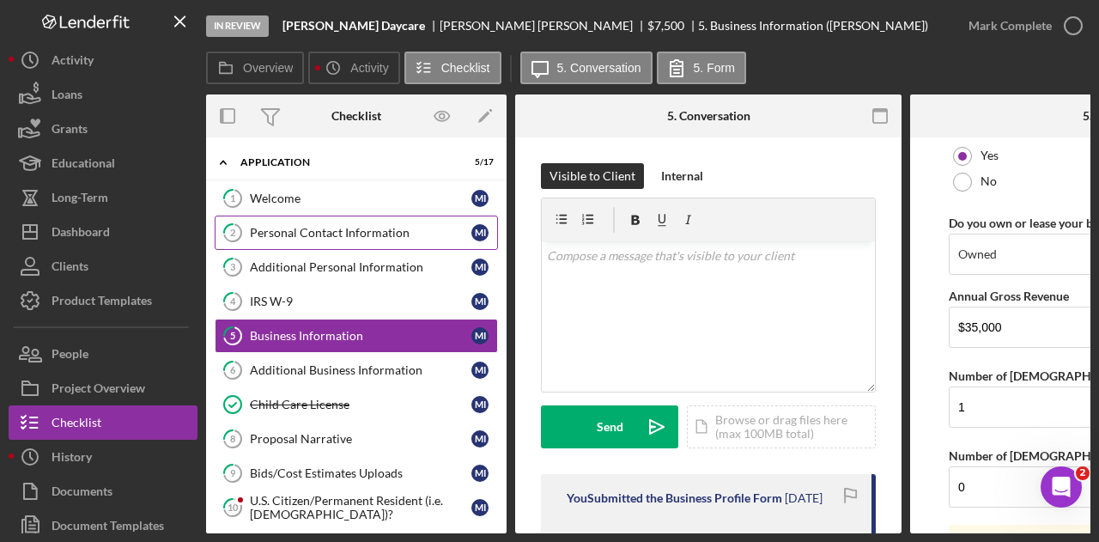
click at [378, 239] on link "2 Personal Contact Information M I" at bounding box center [356, 232] width 283 height 34
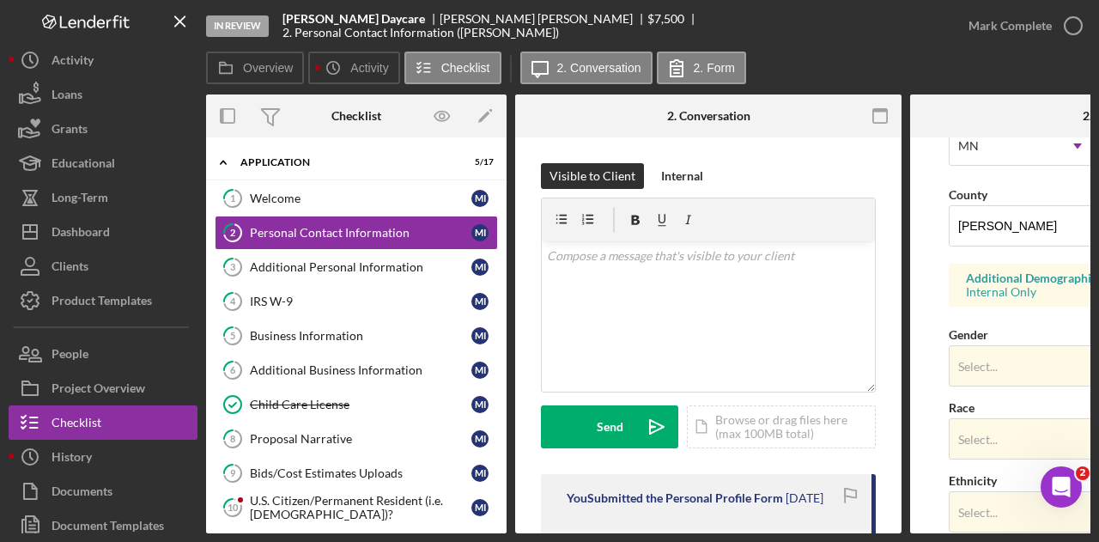
scroll to position [429, 0]
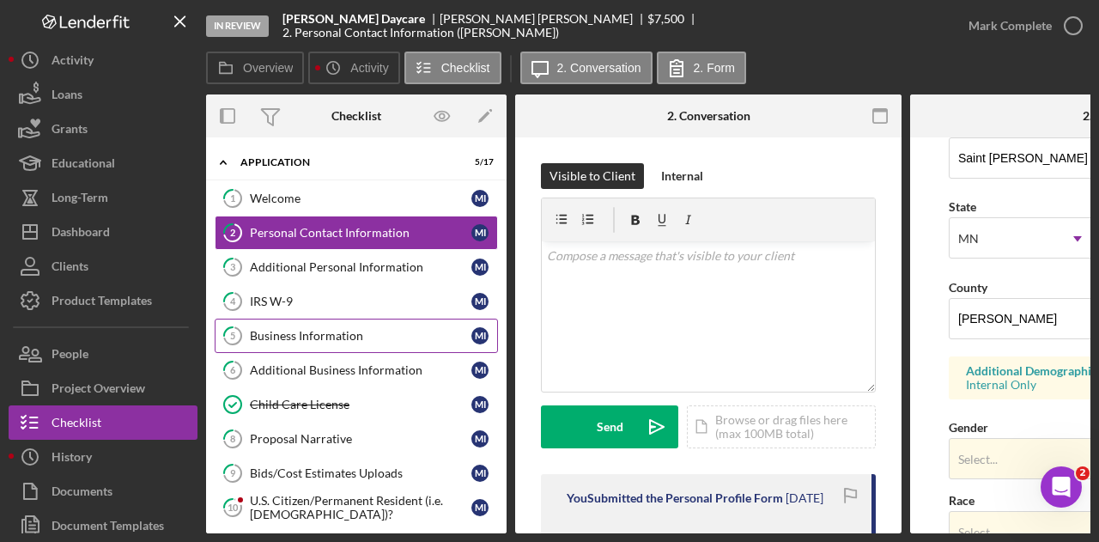
click at [283, 330] on div "Business Information" at bounding box center [360, 336] width 221 height 14
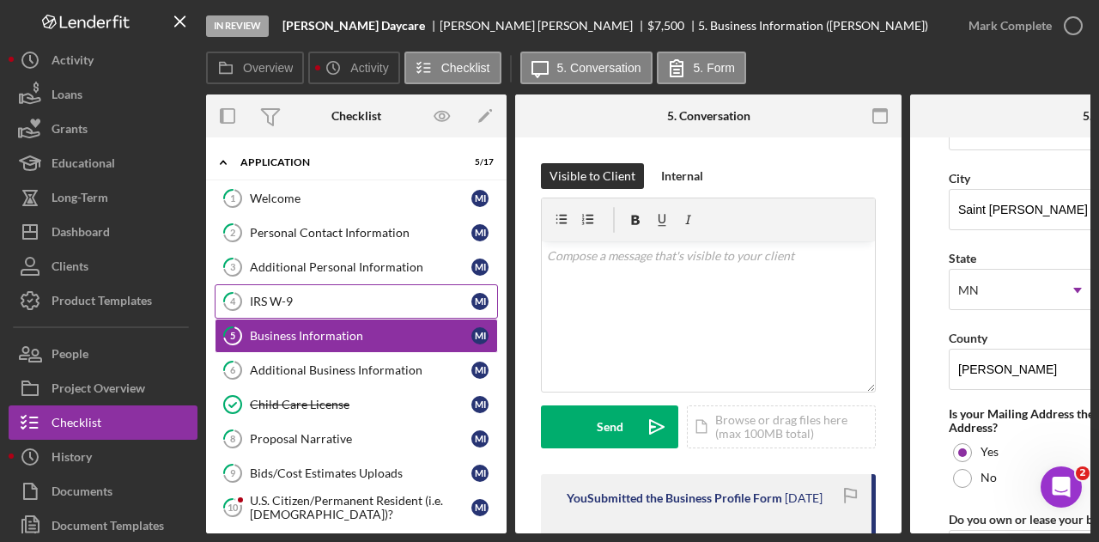
scroll to position [1116, 0]
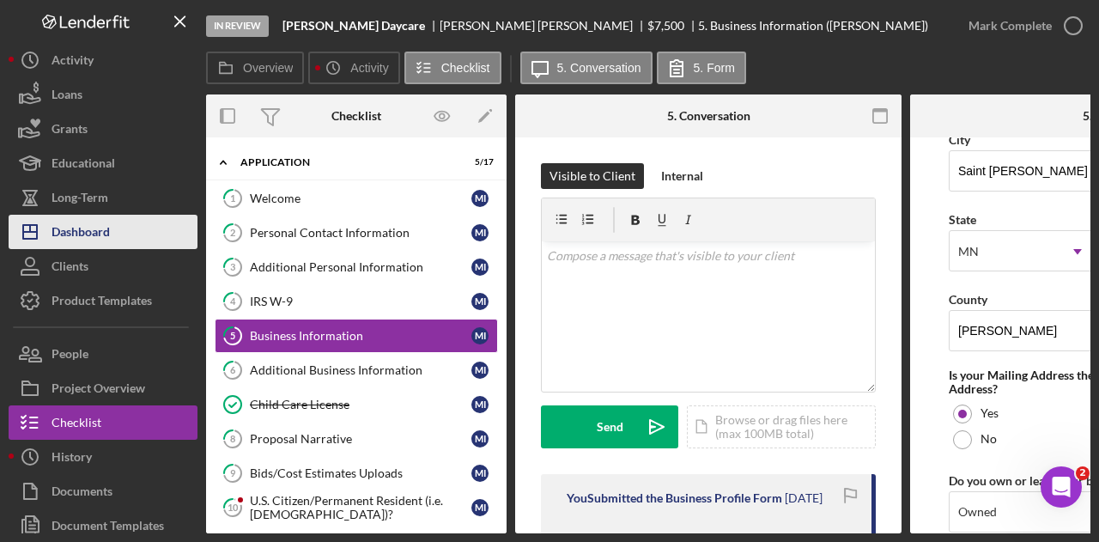
click at [77, 230] on div "Dashboard" at bounding box center [81, 234] width 58 height 39
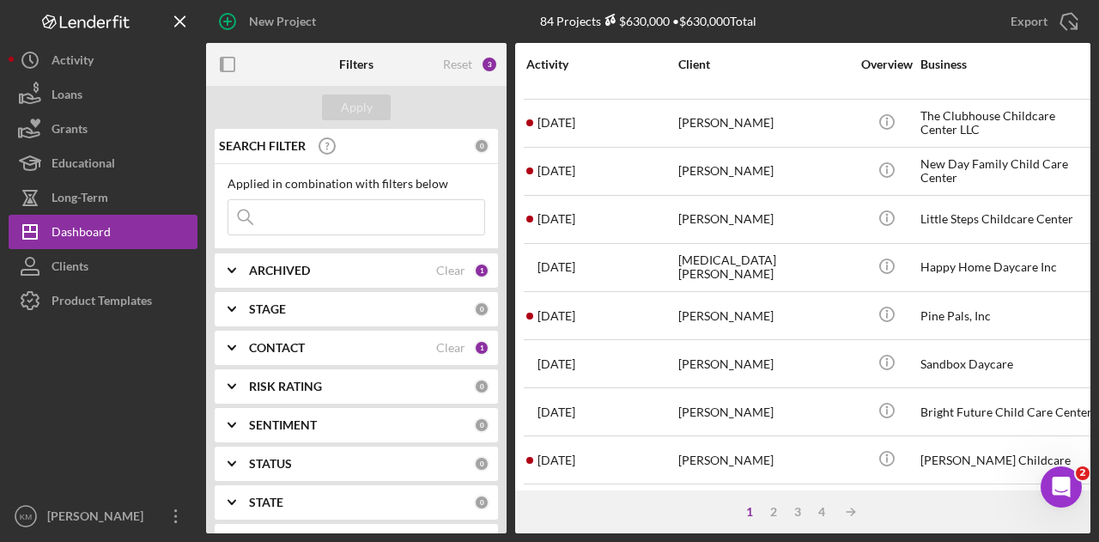
scroll to position [601, 0]
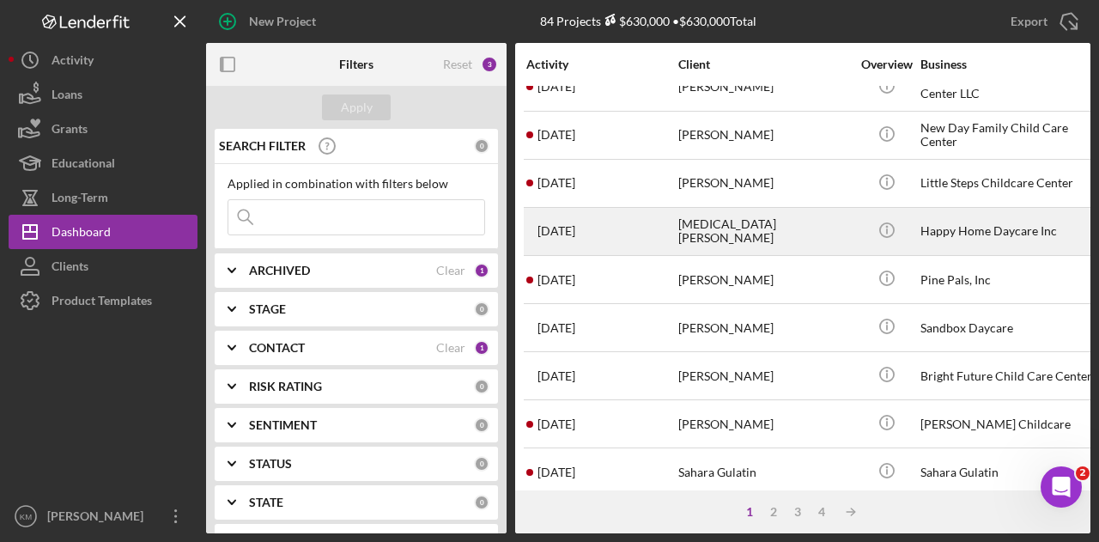
click at [664, 238] on div "[DATE] [MEDICAL_DATA][PERSON_NAME]" at bounding box center [601, 231] width 150 height 45
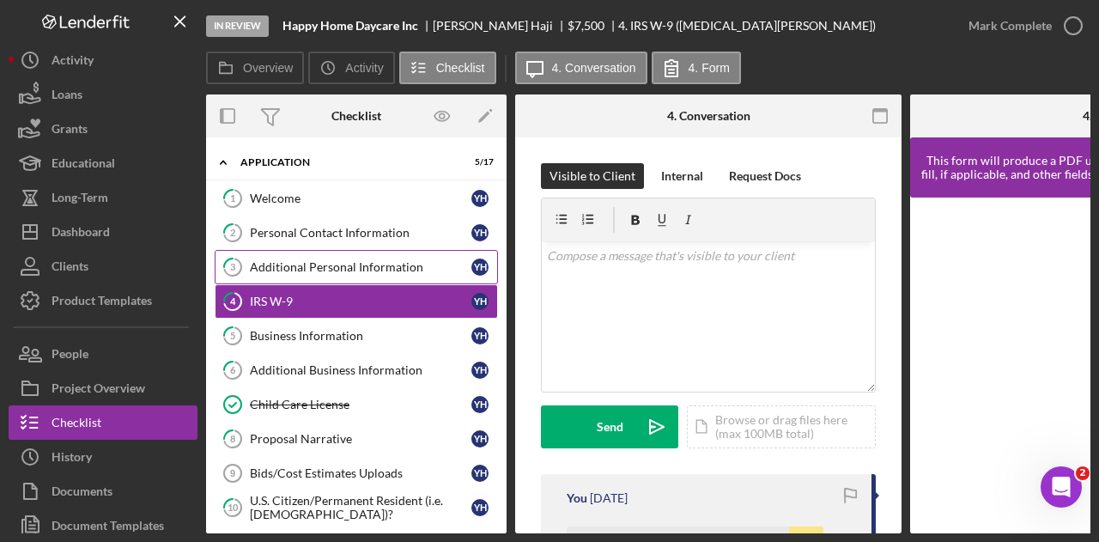
click at [374, 264] on div "Additional Personal Information" at bounding box center [360, 267] width 221 height 14
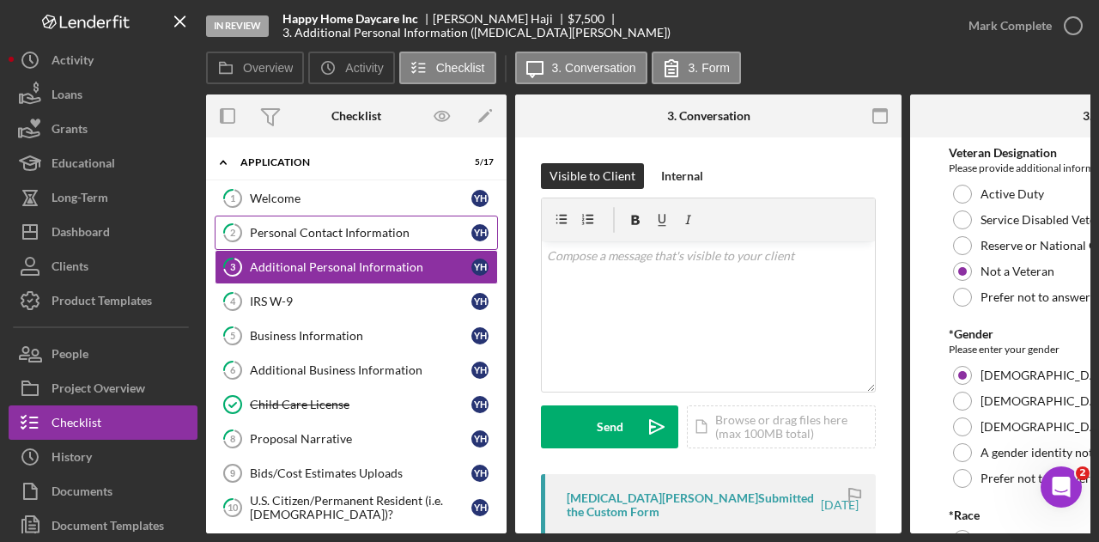
click at [363, 237] on div "Personal Contact Information" at bounding box center [360, 233] width 221 height 14
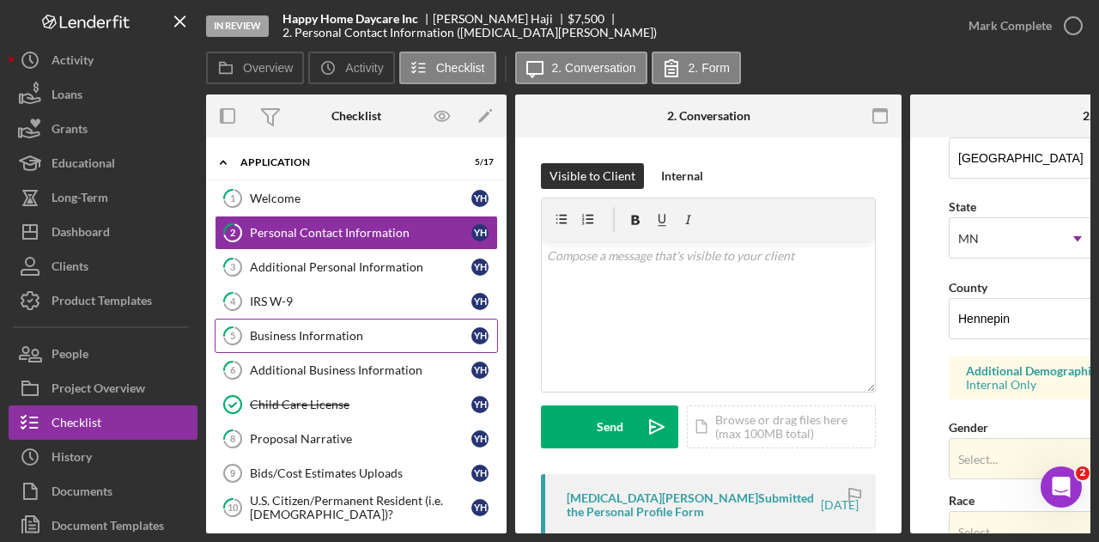
click at [404, 336] on div "Business Information" at bounding box center [360, 336] width 221 height 14
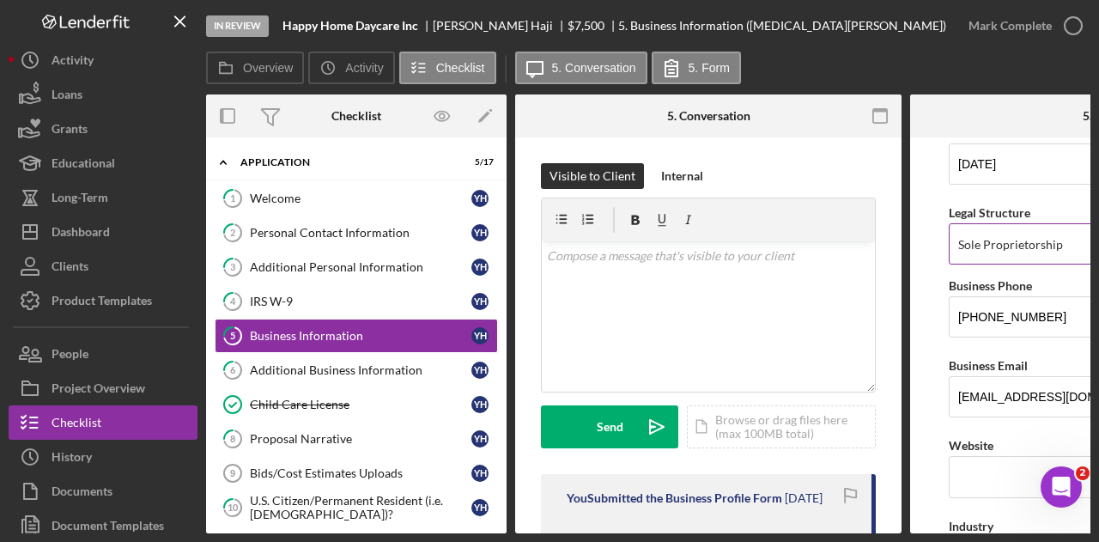
scroll to position [343, 0]
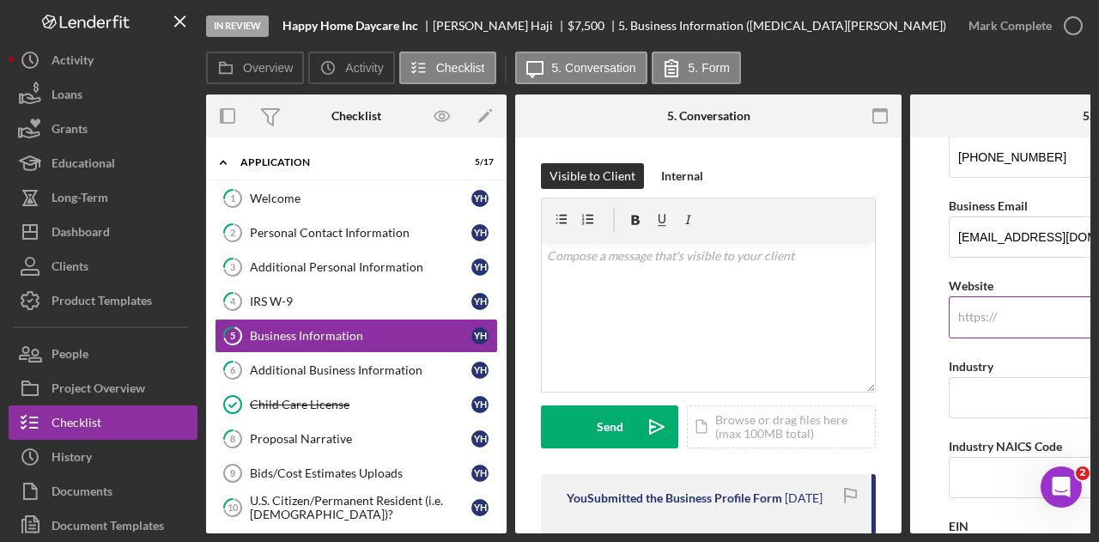
click at [977, 306] on div "https:// Website" at bounding box center [1102, 306] width 309 height 63
click at [980, 379] on input "Industry" at bounding box center [1102, 397] width 309 height 41
type input "Childcare"
click at [1001, 457] on input "Industry NAICS Code" at bounding box center [1102, 477] width 309 height 41
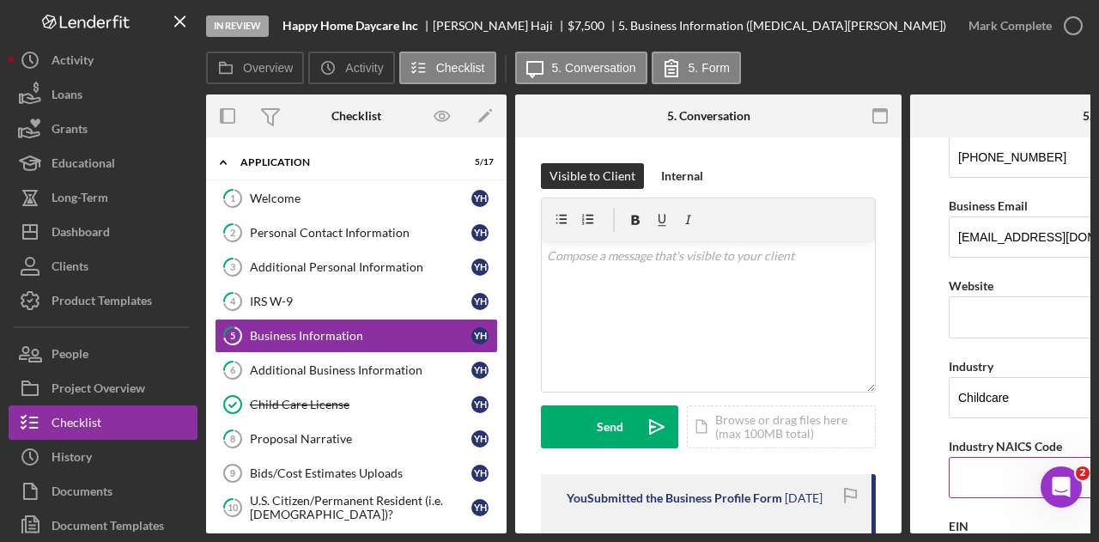
type input "624410"
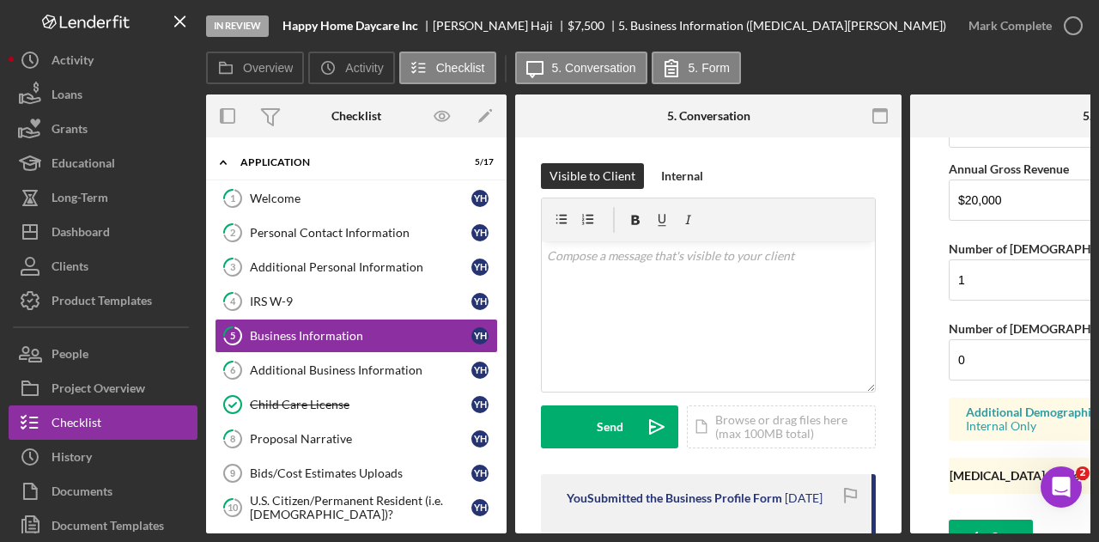
scroll to position [1518, 0]
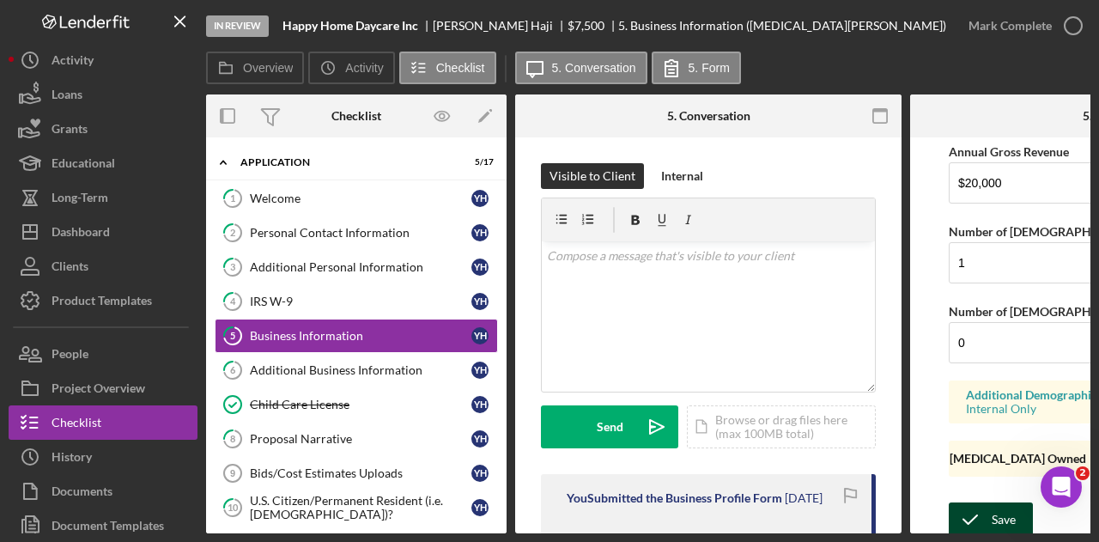
drag, startPoint x: 984, startPoint y: 502, endPoint x: 974, endPoint y: 500, distance: 9.8
click at [982, 502] on icon "submit" at bounding box center [969, 519] width 43 height 43
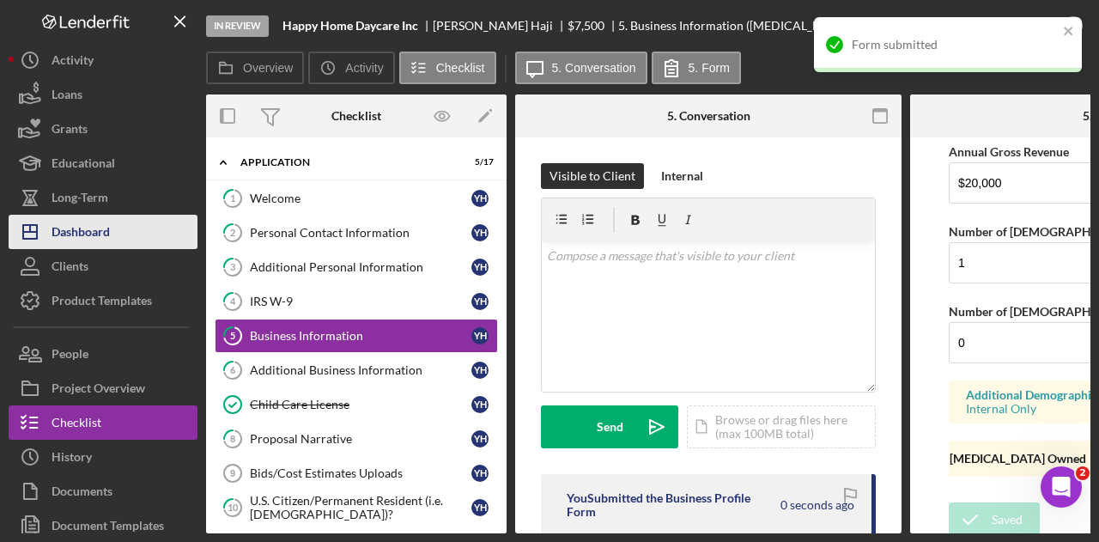
click at [139, 233] on button "Icon/Dashboard Dashboard" at bounding box center [103, 232] width 189 height 34
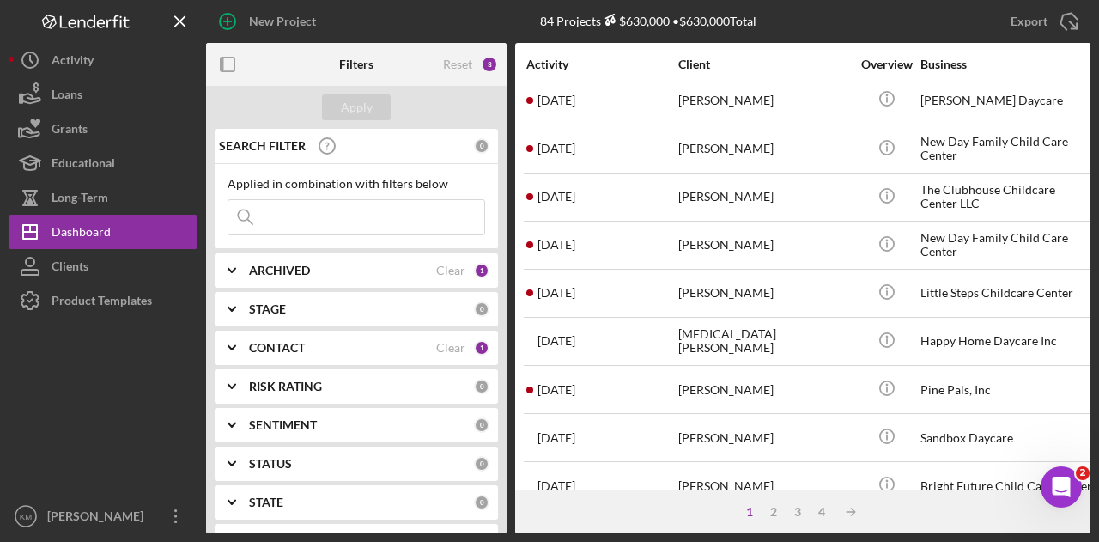
scroll to position [515, 0]
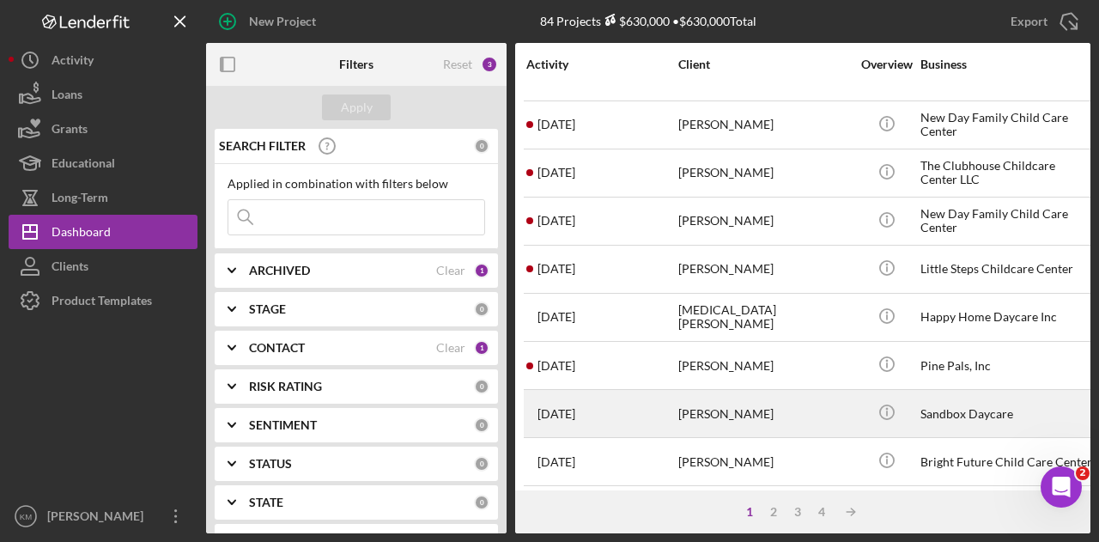
click at [700, 401] on div "[PERSON_NAME]" at bounding box center [764, 413] width 172 height 45
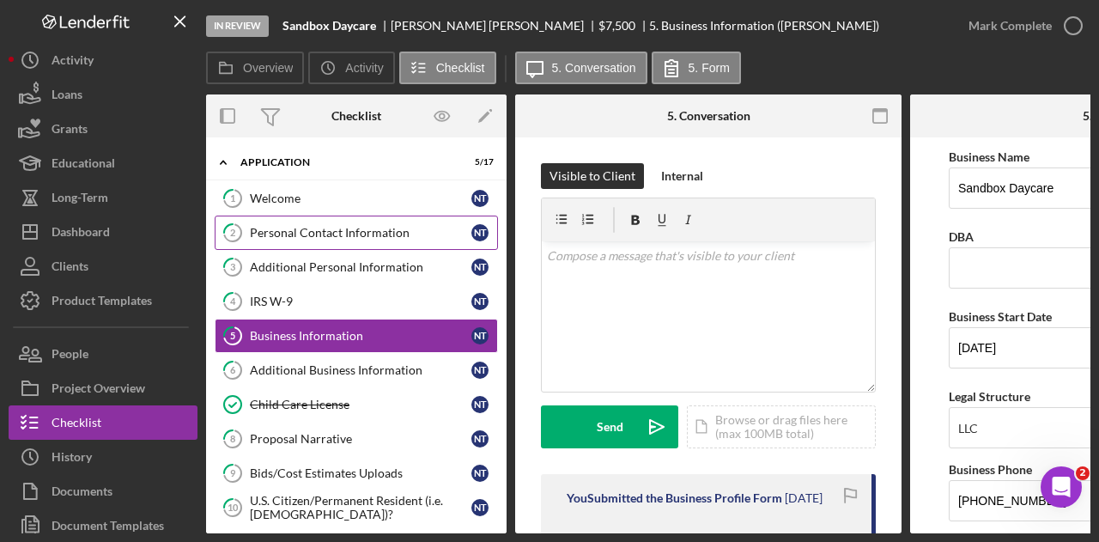
click at [287, 237] on div "Personal Contact Information" at bounding box center [360, 233] width 221 height 14
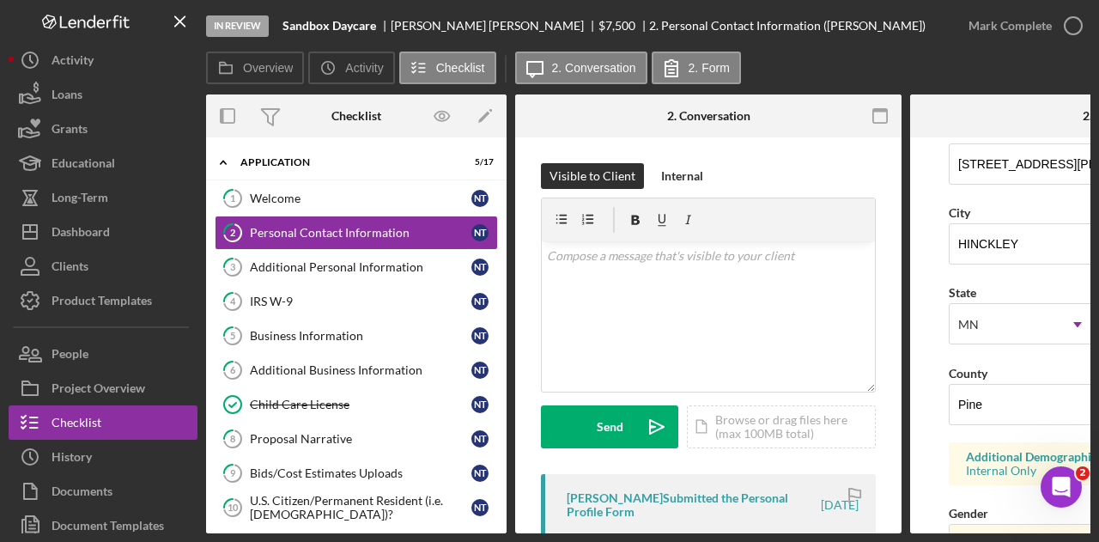
scroll to position [515, 0]
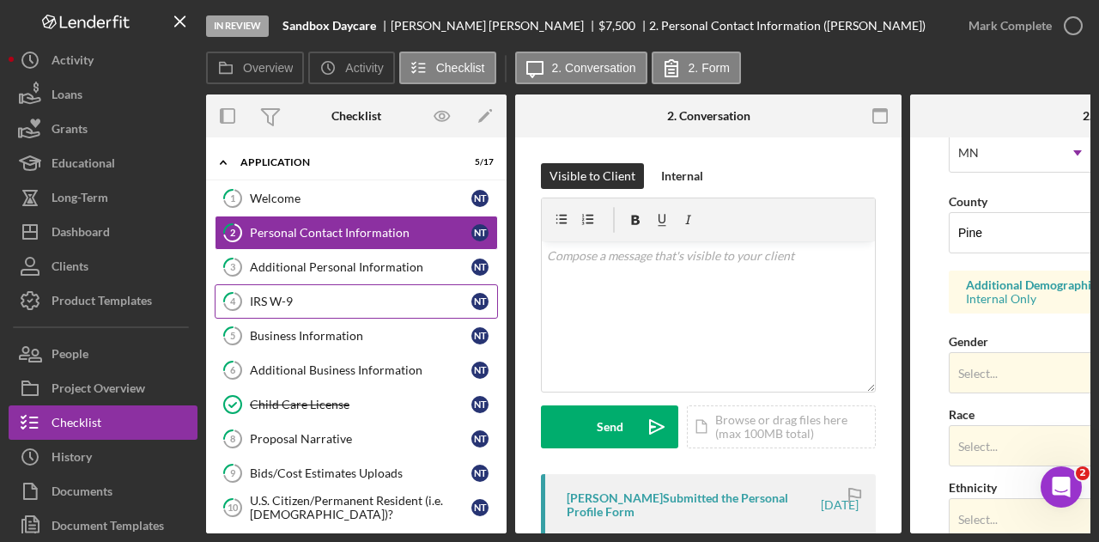
click at [356, 301] on div "IRS W-9" at bounding box center [360, 301] width 221 height 14
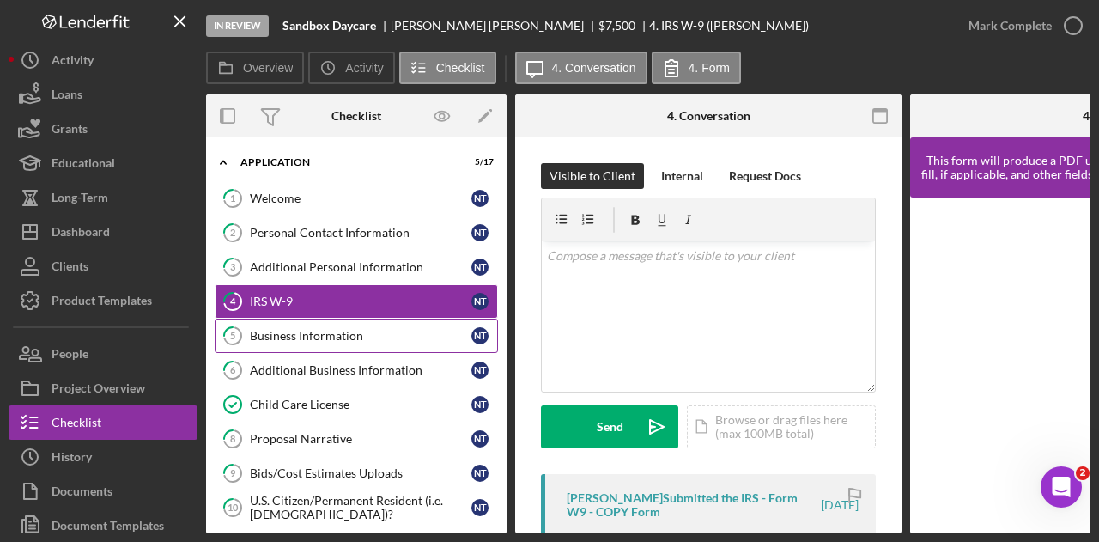
click at [360, 329] on div "Business Information" at bounding box center [360, 336] width 221 height 14
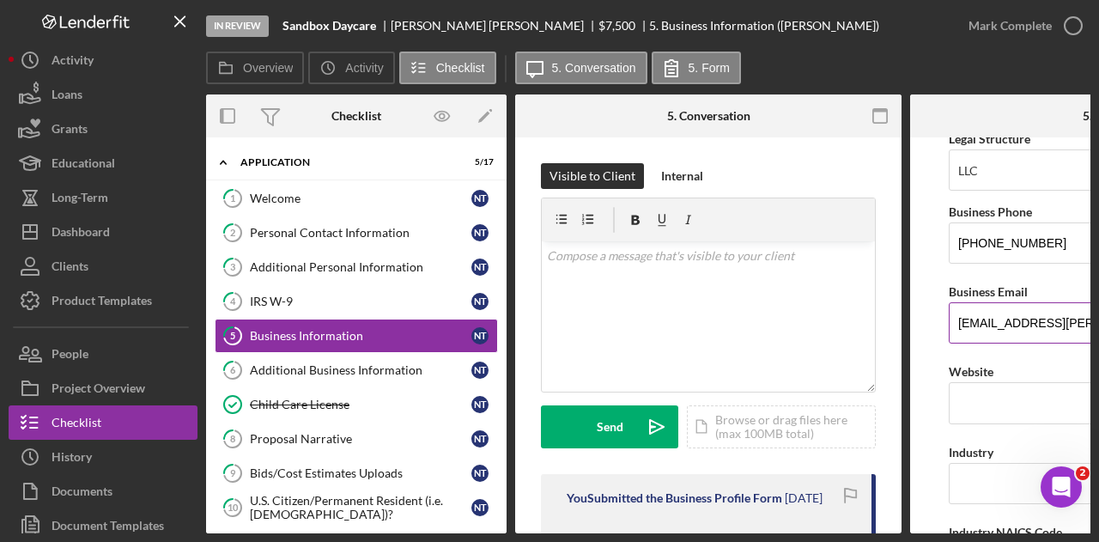
scroll to position [429, 0]
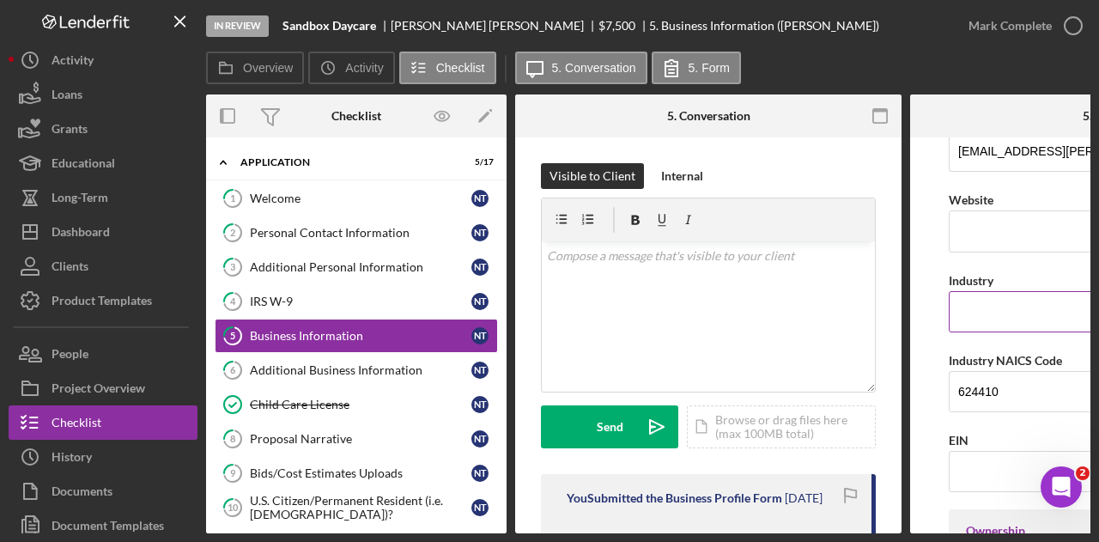
click at [1005, 304] on input "Industry" at bounding box center [1102, 311] width 309 height 41
type input "Child Care"
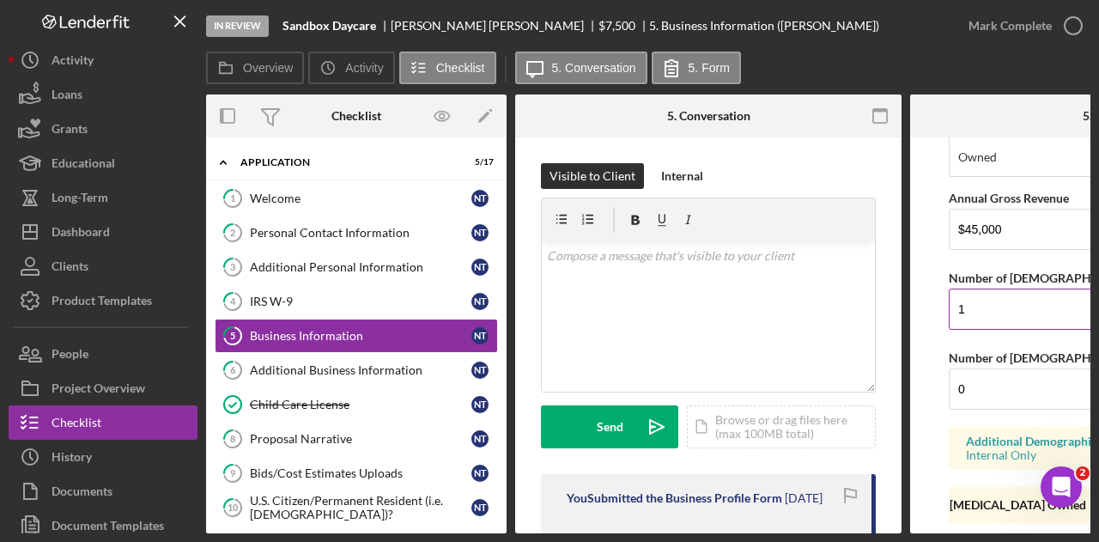
scroll to position [1835, 0]
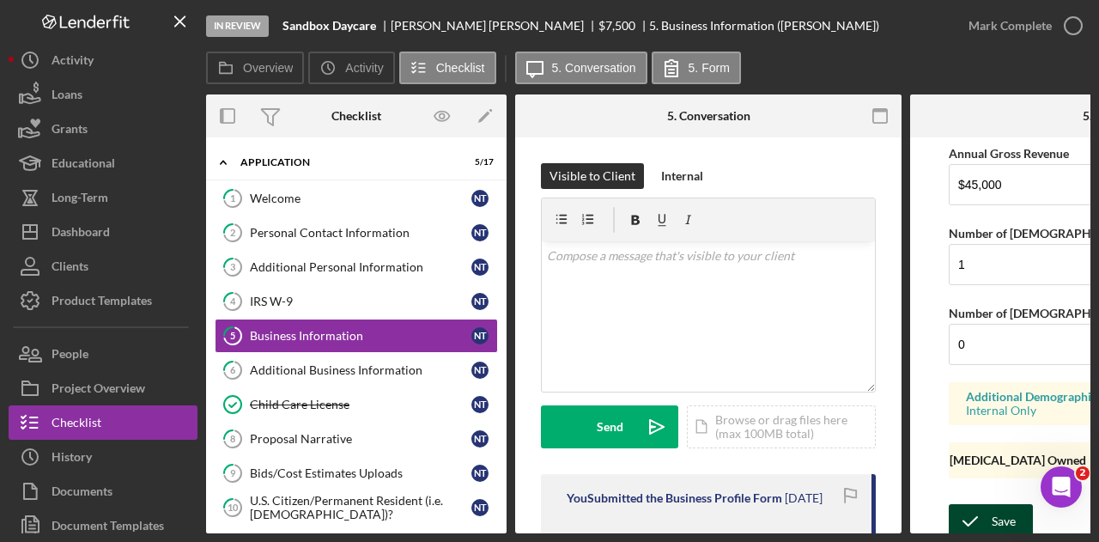
click at [991, 504] on div "Save" at bounding box center [1003, 521] width 24 height 34
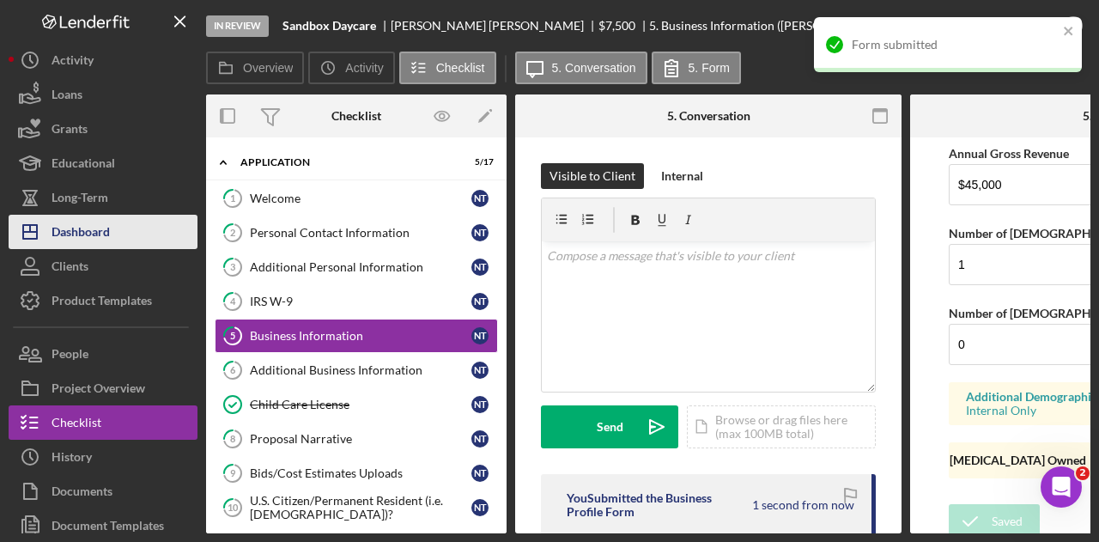
click at [112, 226] on button "Icon/Dashboard Dashboard" at bounding box center [103, 232] width 189 height 34
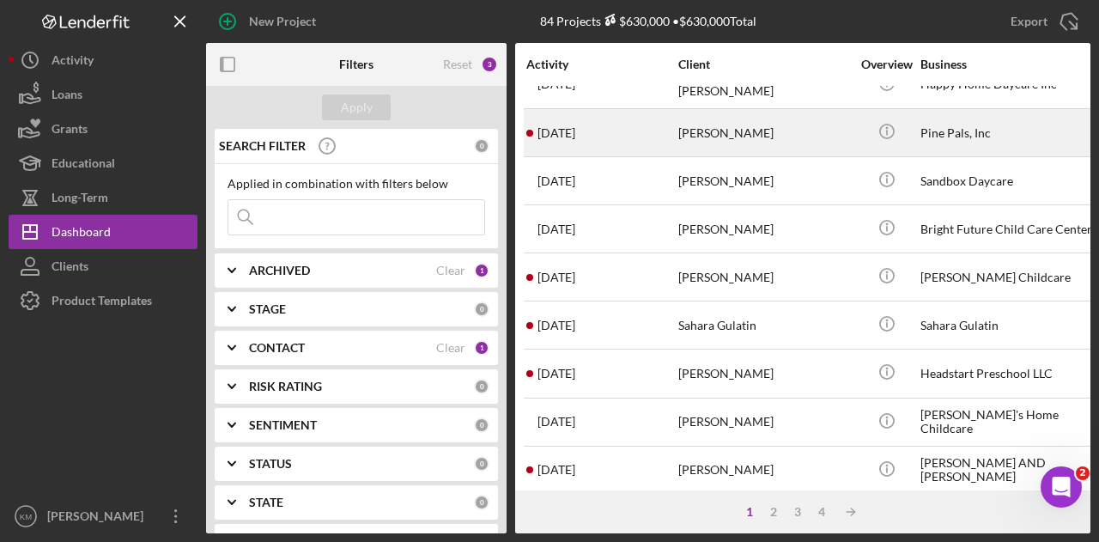
scroll to position [721, 0]
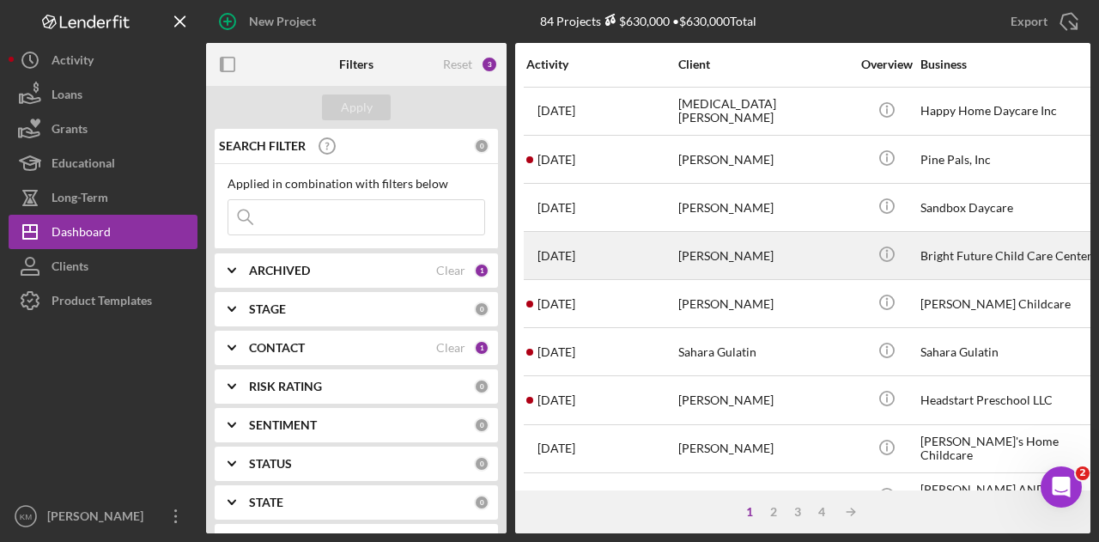
click at [710, 239] on div "[PERSON_NAME]" at bounding box center [764, 255] width 172 height 45
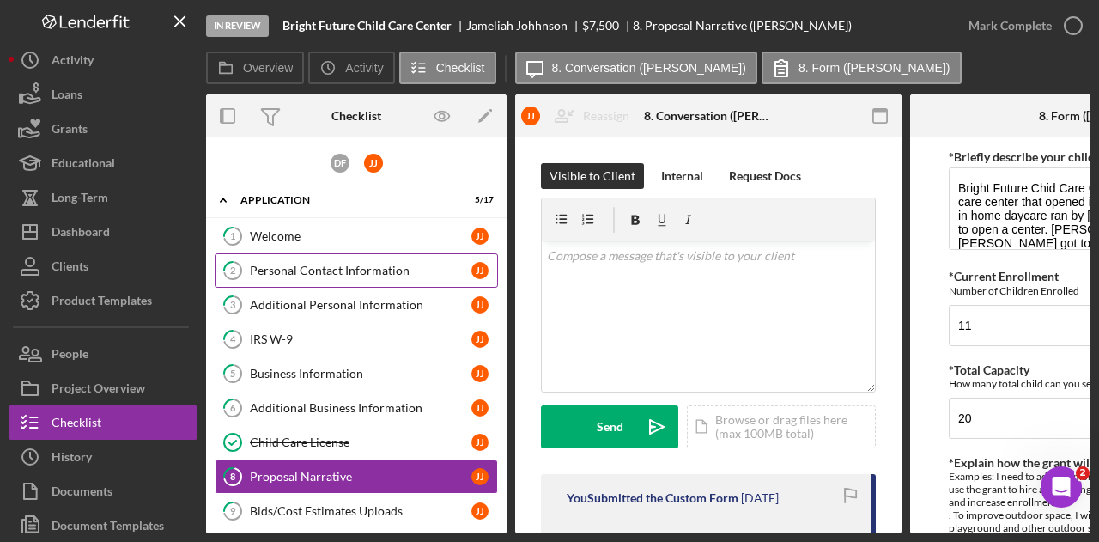
click at [378, 270] on div "Personal Contact Information" at bounding box center [360, 271] width 221 height 14
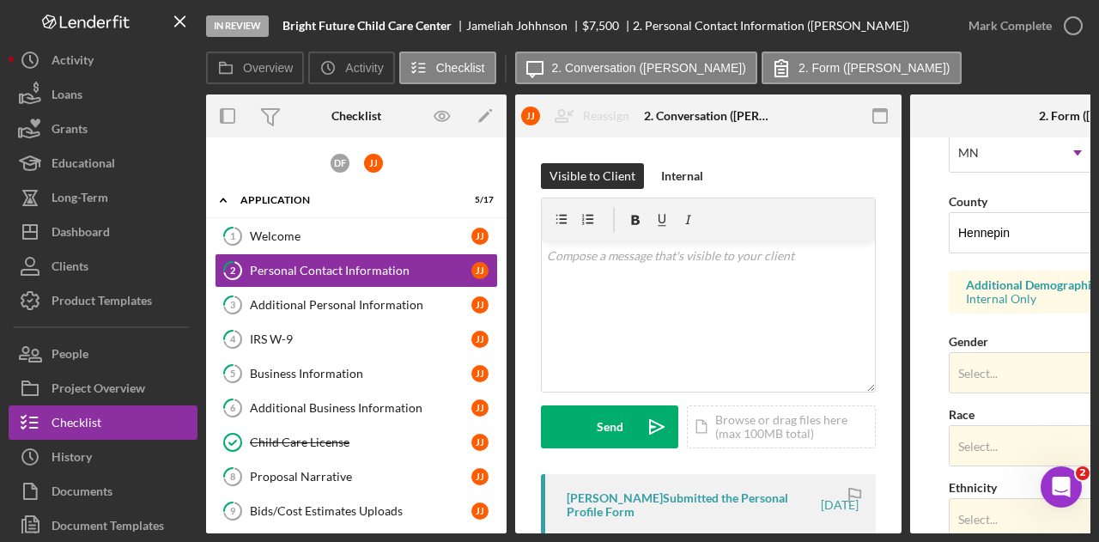
scroll to position [429, 0]
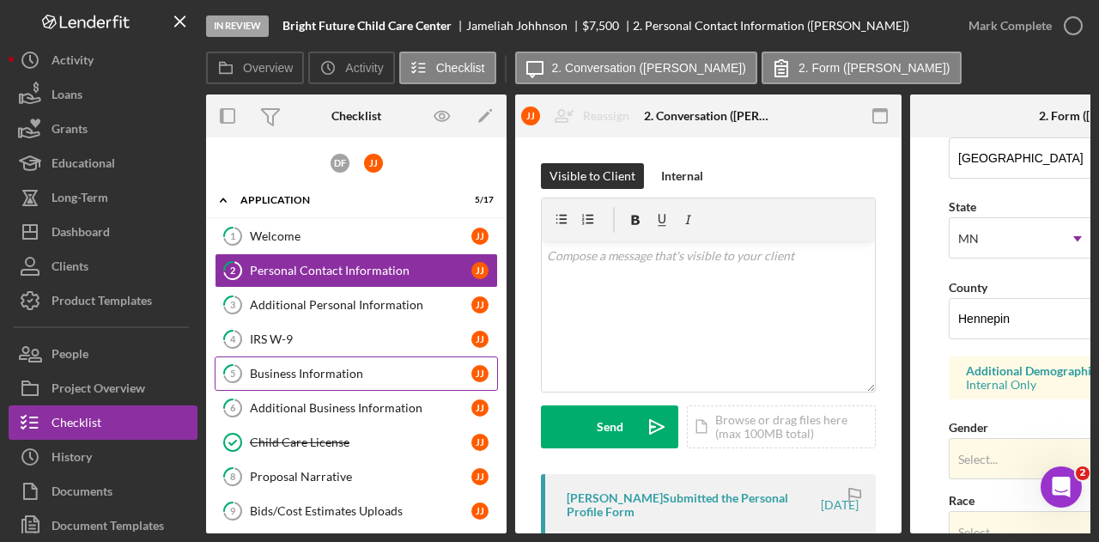
click at [389, 367] on div "Business Information" at bounding box center [360, 374] width 221 height 14
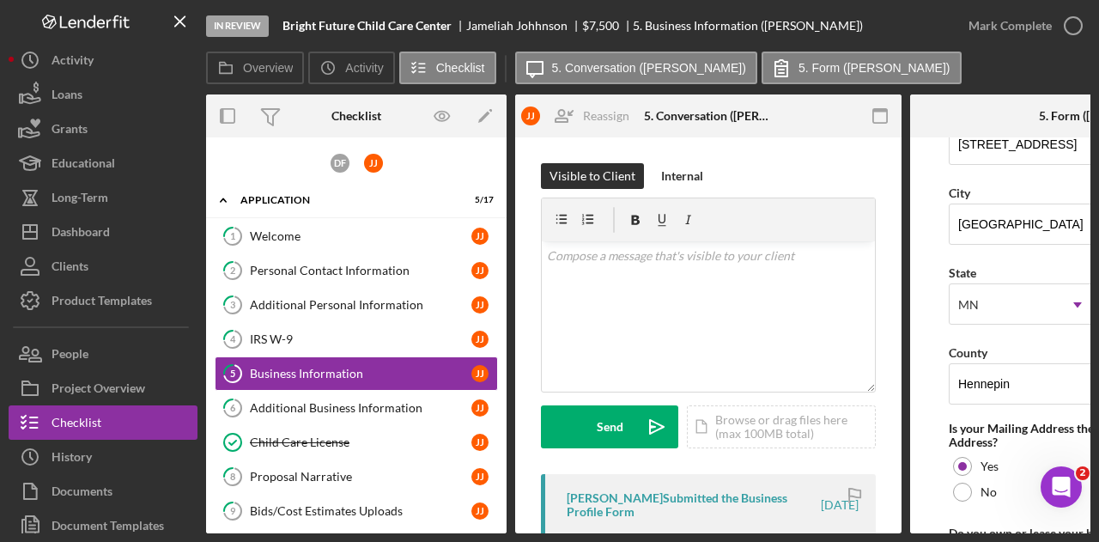
scroll to position [1314, 0]
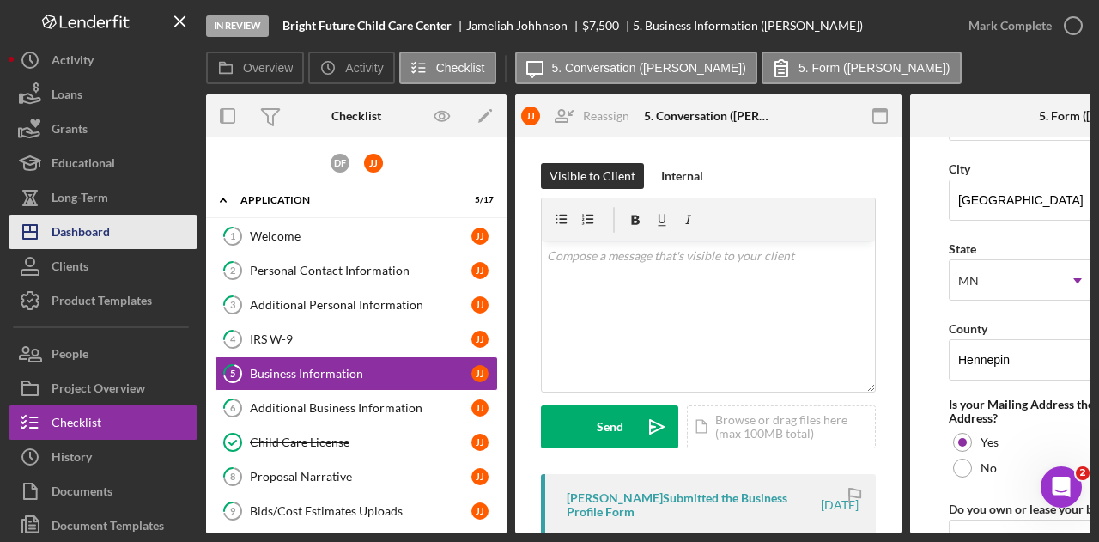
click at [142, 225] on button "Icon/Dashboard Dashboard" at bounding box center [103, 232] width 189 height 34
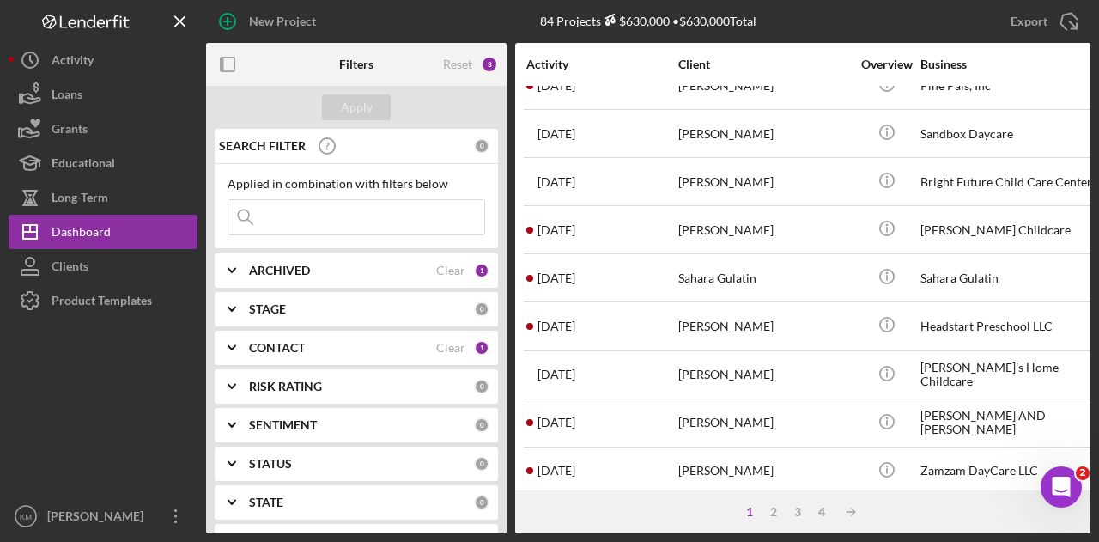
scroll to position [807, 0]
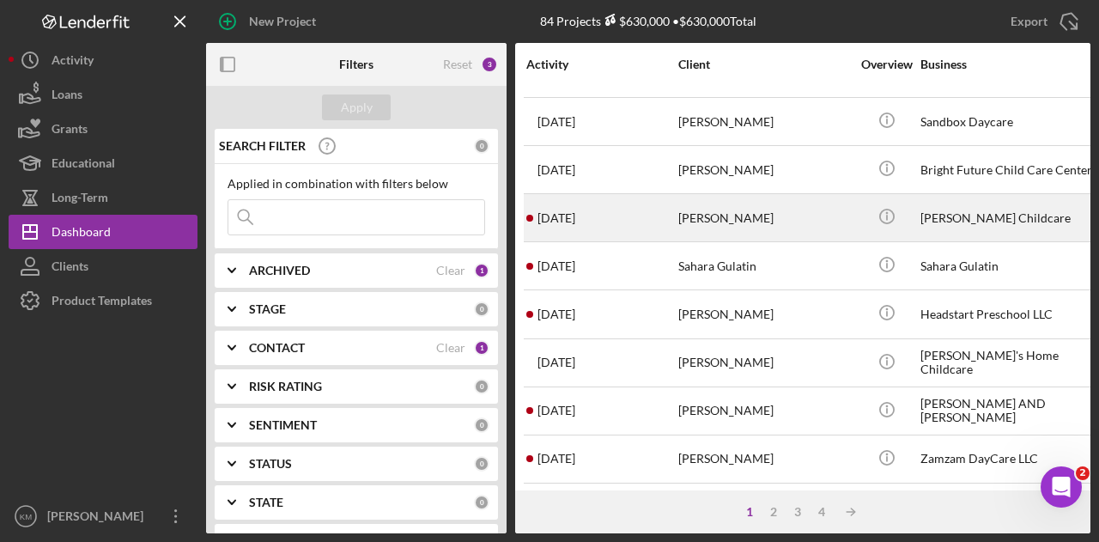
click at [711, 206] on div "[PERSON_NAME]" at bounding box center [764, 217] width 172 height 45
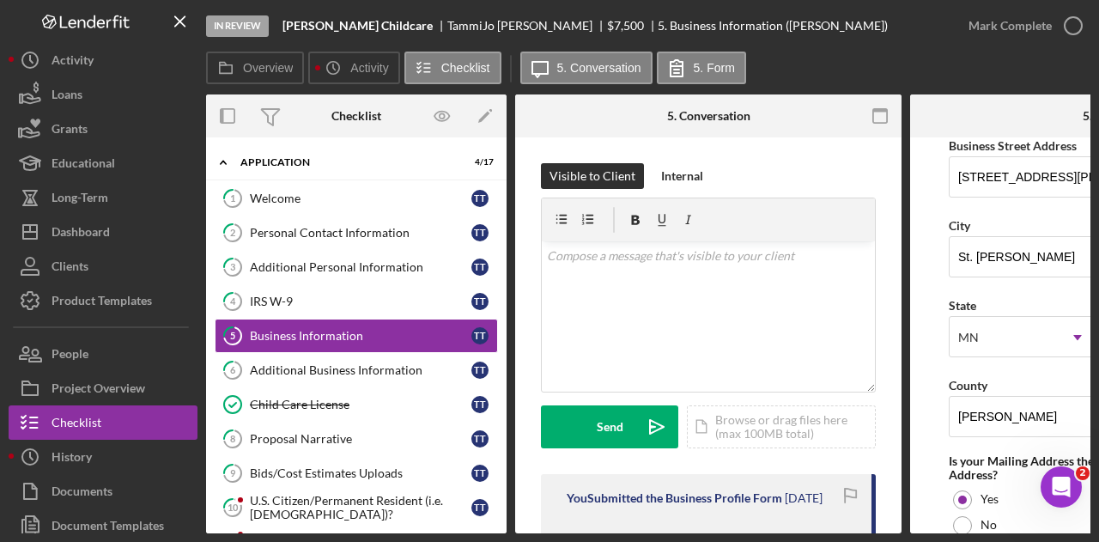
scroll to position [1116, 0]
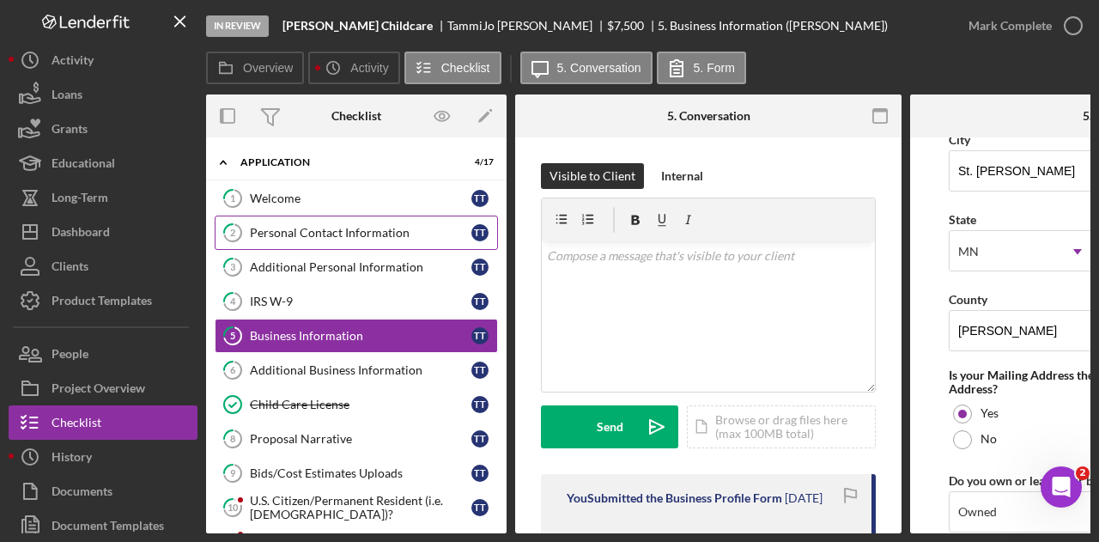
click at [402, 231] on div "Personal Contact Information" at bounding box center [360, 233] width 221 height 14
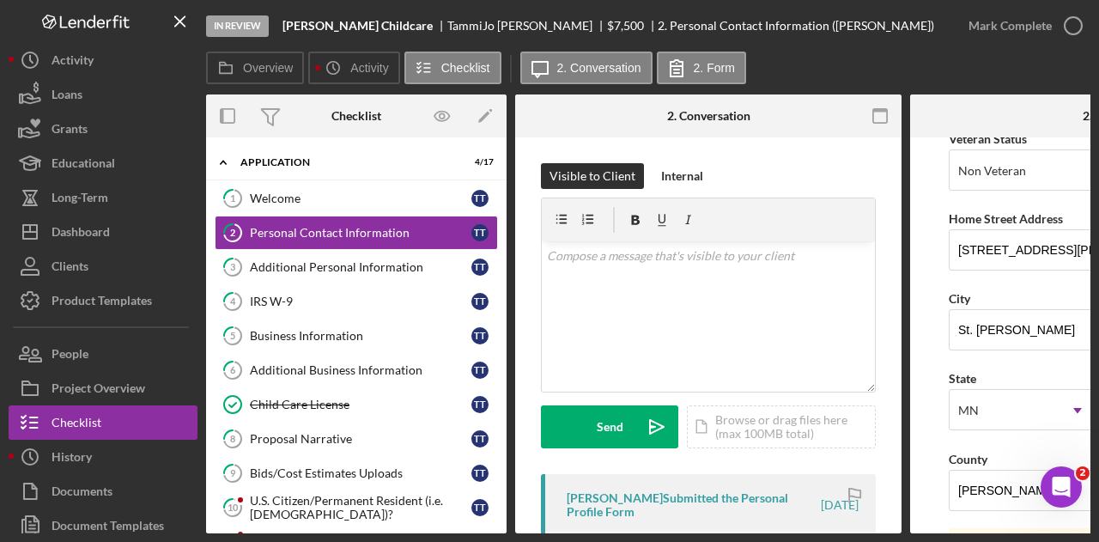
scroll to position [343, 0]
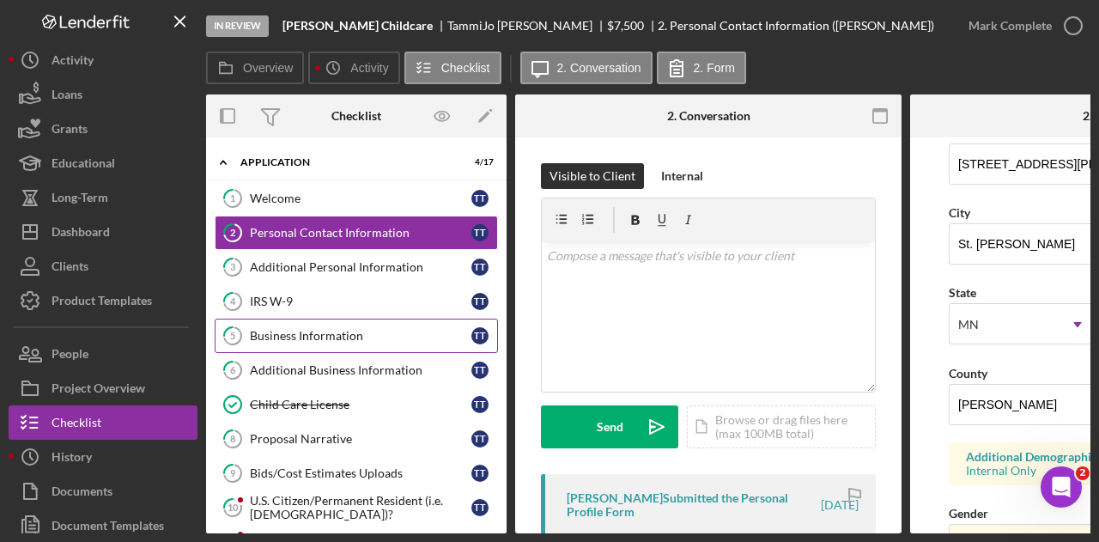
drag, startPoint x: 372, startPoint y: 336, endPoint x: 383, endPoint y: 329, distance: 13.1
click at [372, 335] on div "Business Information" at bounding box center [360, 336] width 221 height 14
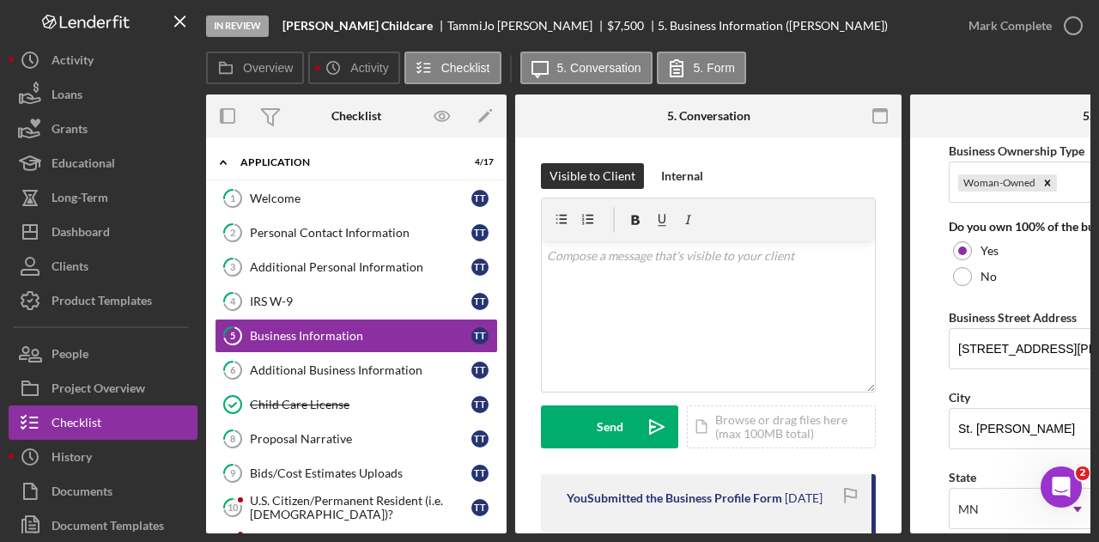
scroll to position [1030, 0]
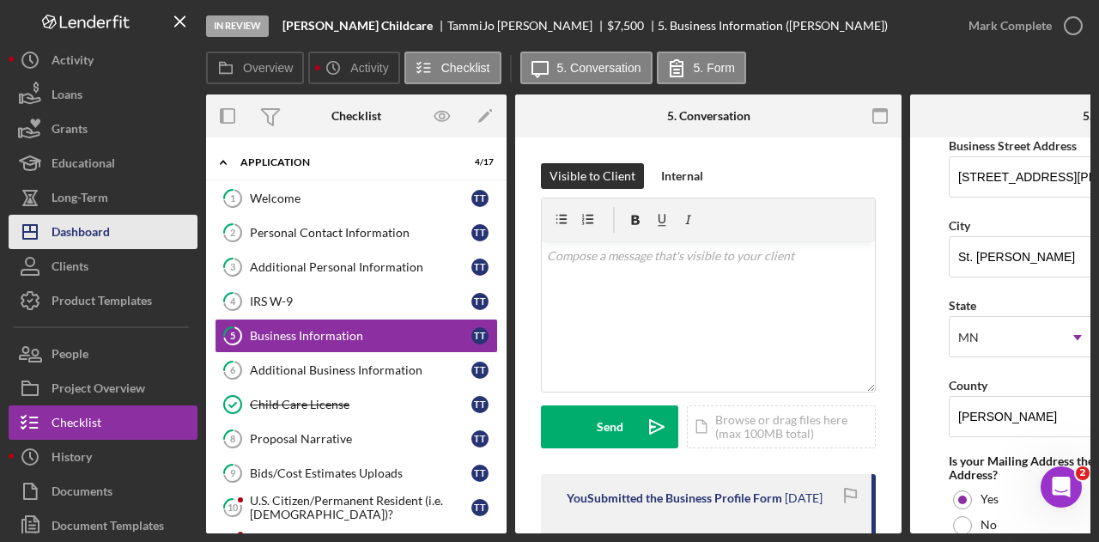
click at [87, 234] on div "Dashboard" at bounding box center [81, 234] width 58 height 39
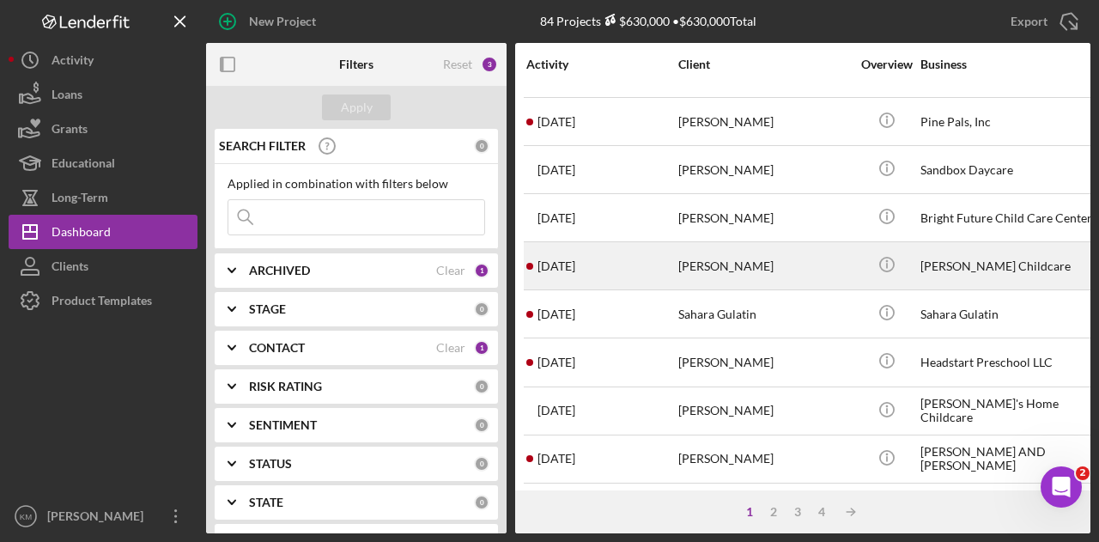
scroll to position [807, 0]
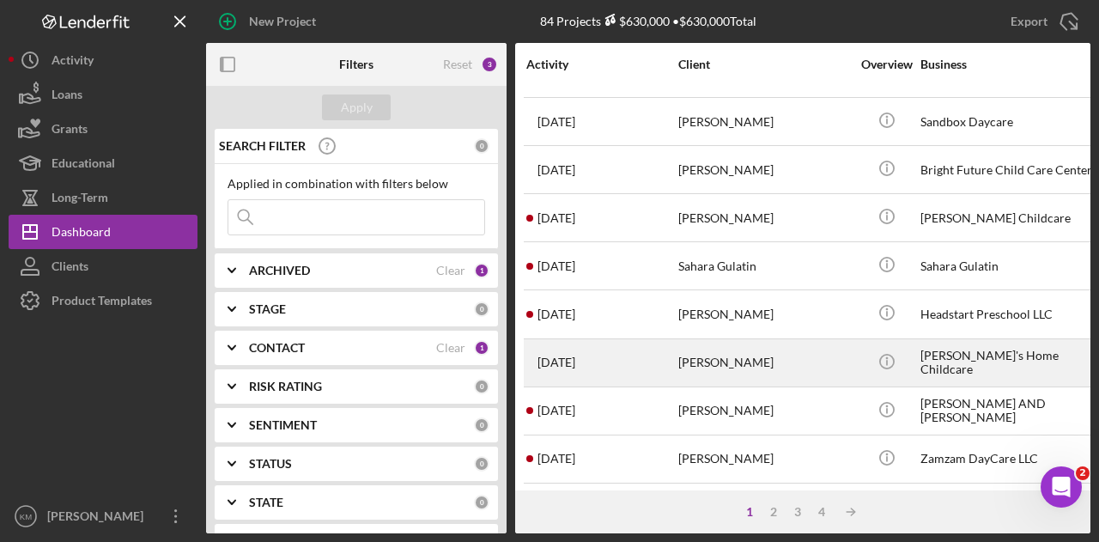
click at [696, 340] on div "[PERSON_NAME]" at bounding box center [764, 362] width 172 height 45
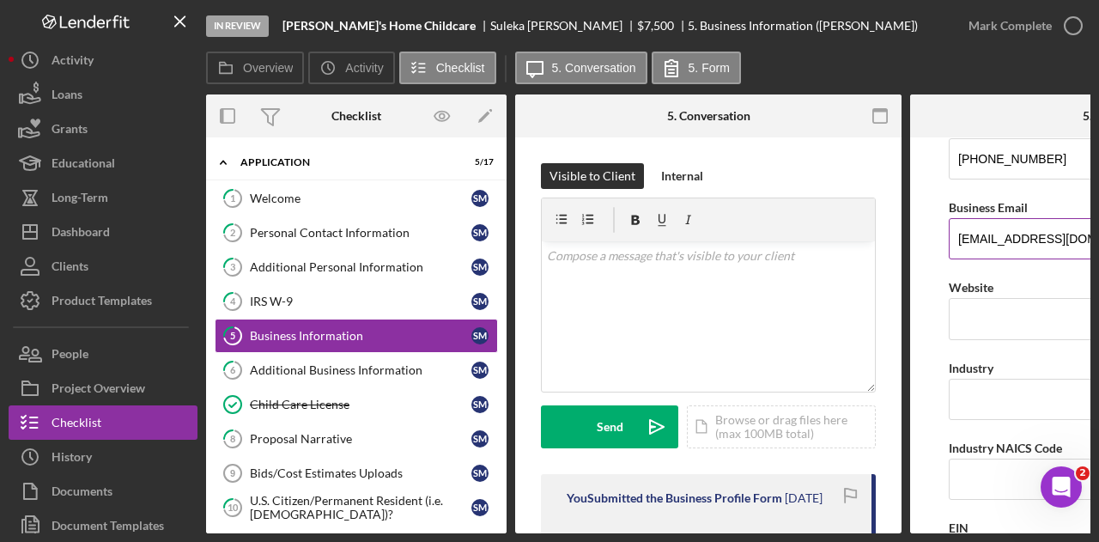
scroll to position [429, 0]
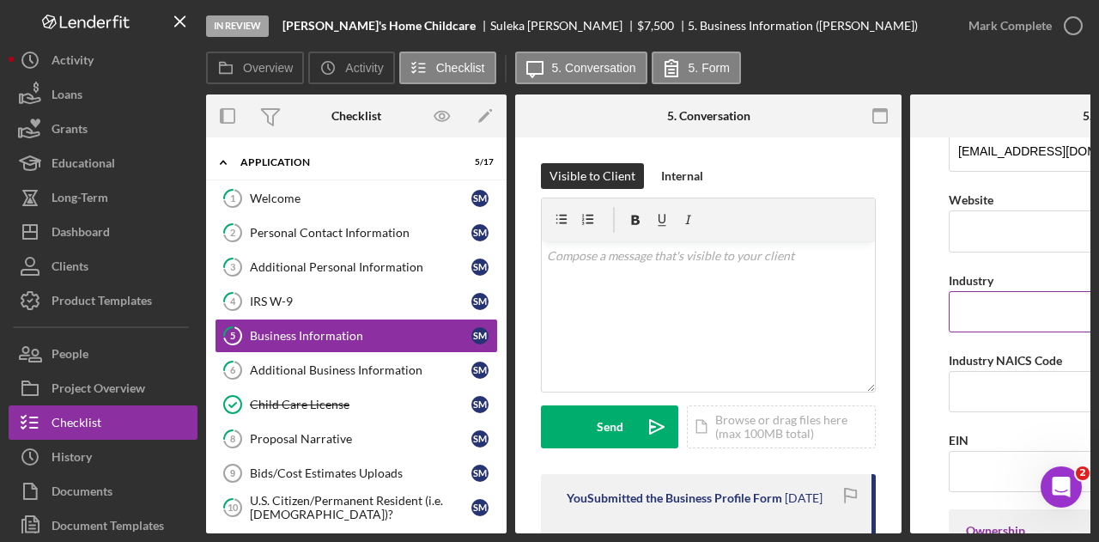
click at [1004, 321] on input "Industry" at bounding box center [1102, 311] width 309 height 41
type input "Childcare"
click at [995, 392] on input "Industry NAICS Code" at bounding box center [1102, 391] width 309 height 41
type input "624410"
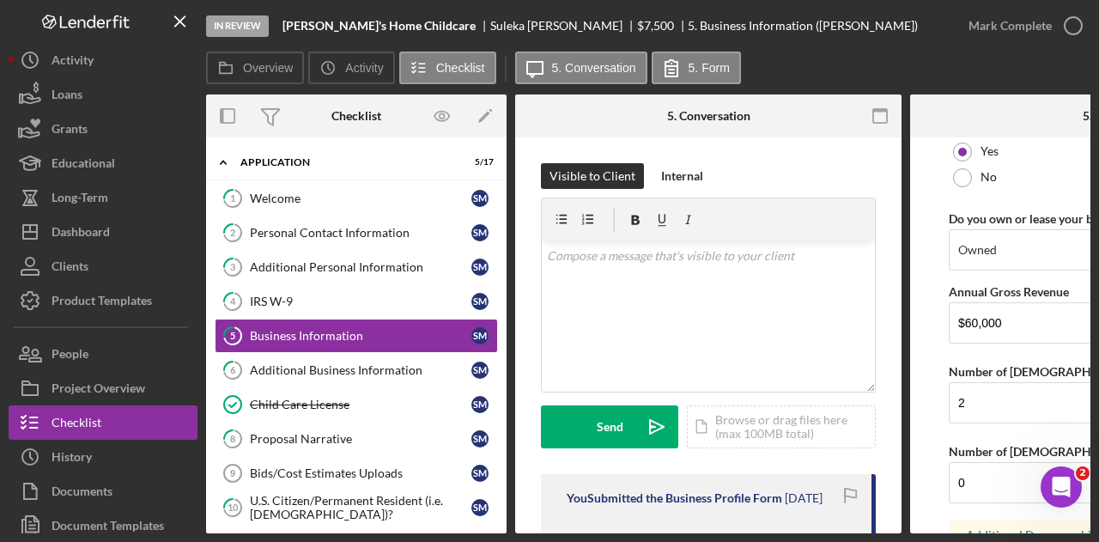
scroll to position [1518, 0]
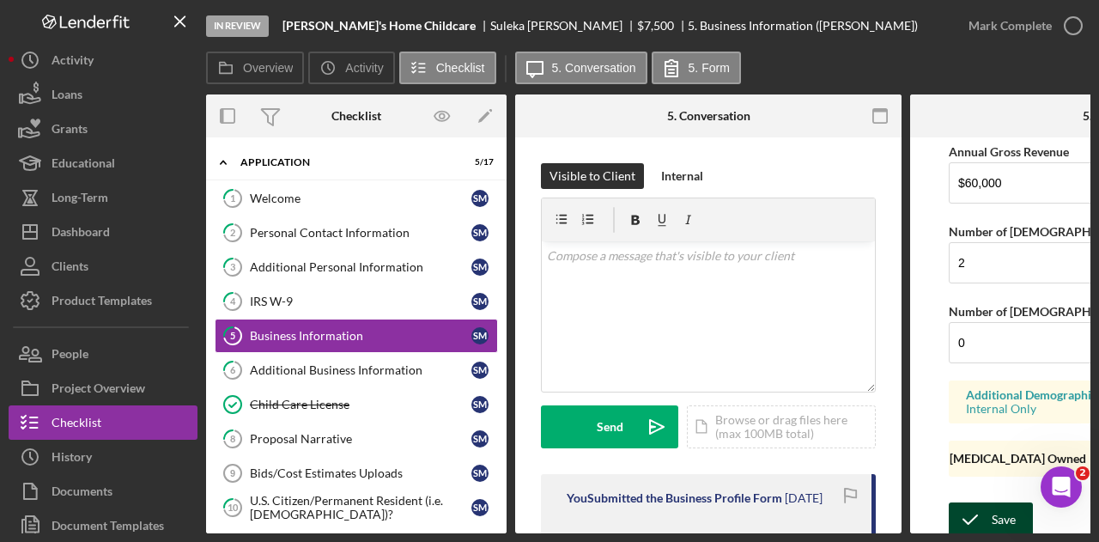
click at [988, 507] on icon "submit" at bounding box center [969, 519] width 43 height 43
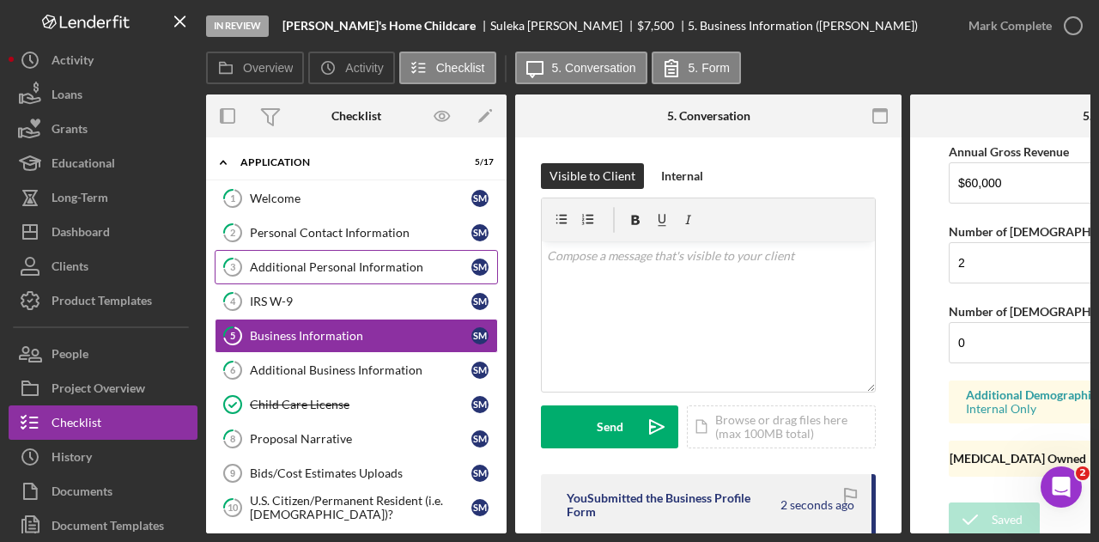
click at [387, 257] on link "3 Additional Personal Information S M" at bounding box center [356, 267] width 283 height 34
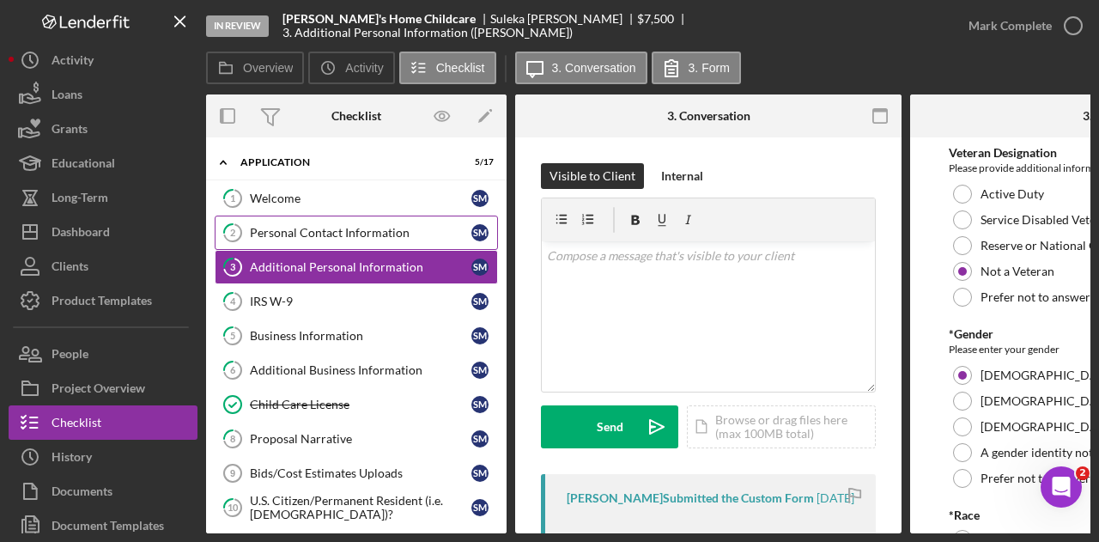
click at [386, 236] on div "Personal Contact Information" at bounding box center [360, 233] width 221 height 14
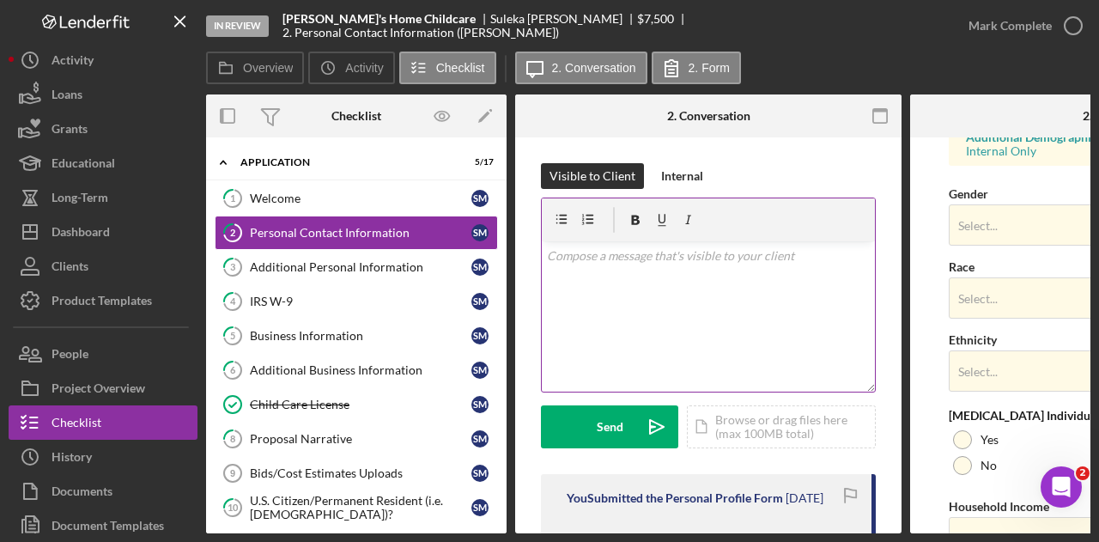
scroll to position [579, 0]
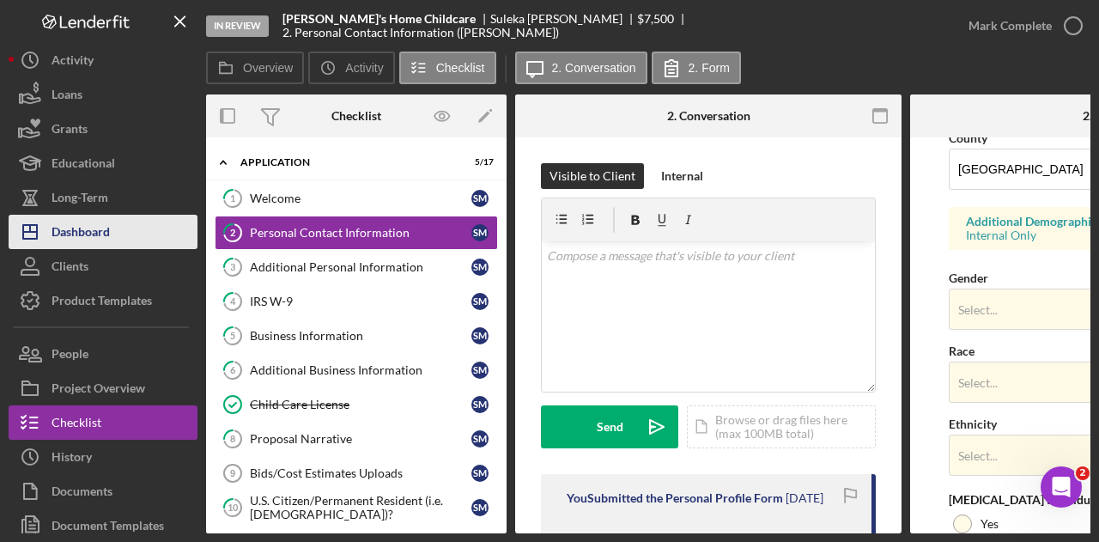
click at [108, 245] on div "Dashboard" at bounding box center [81, 234] width 58 height 39
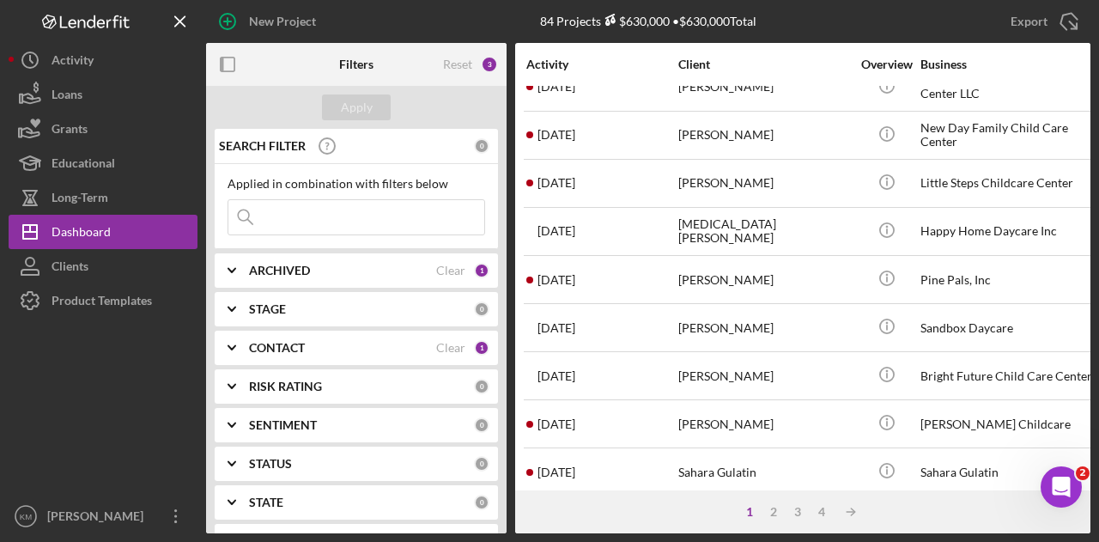
scroll to position [807, 0]
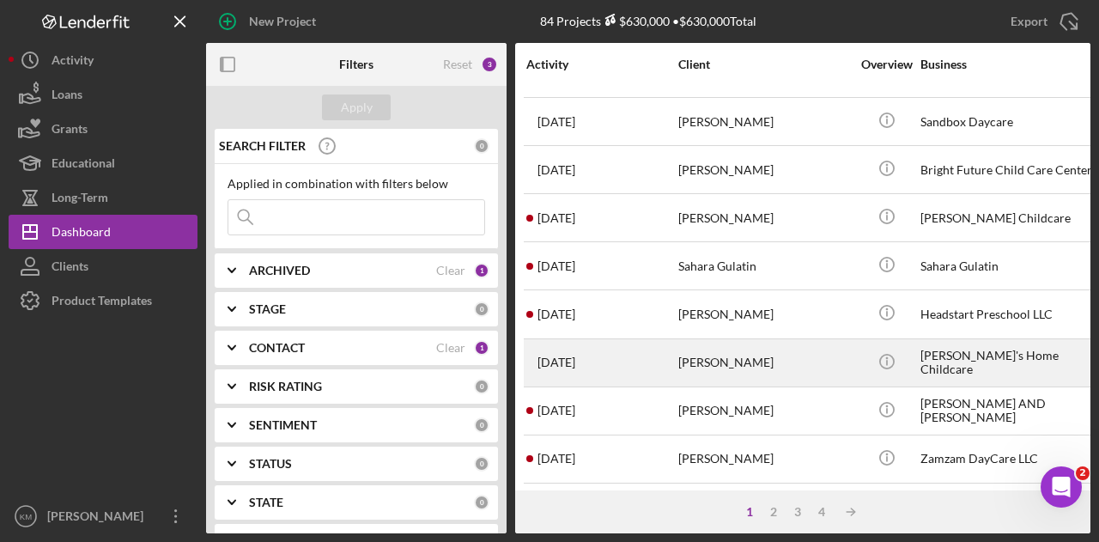
click at [754, 349] on div "[PERSON_NAME]" at bounding box center [764, 362] width 172 height 45
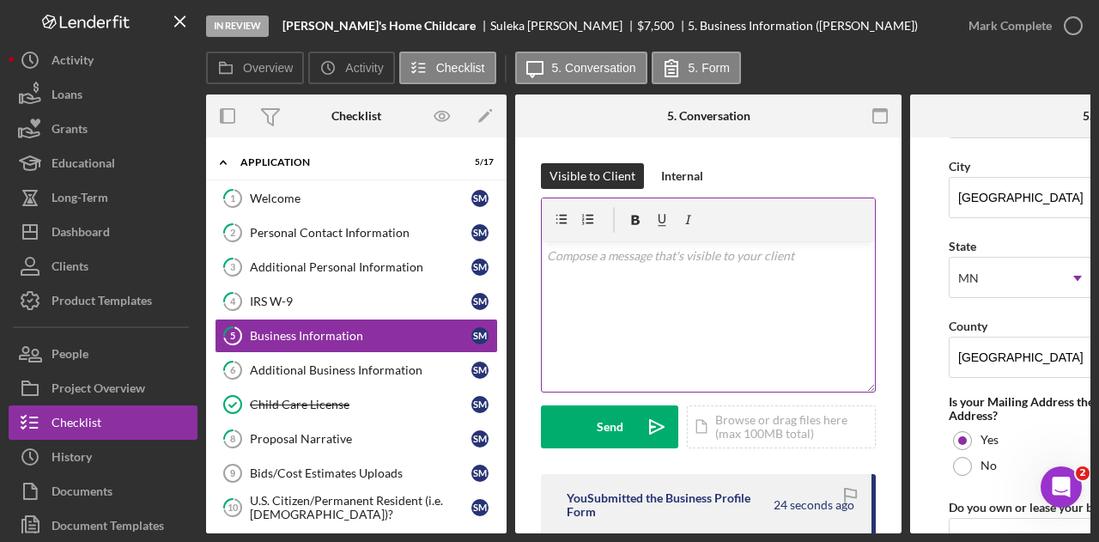
scroll to position [1116, 0]
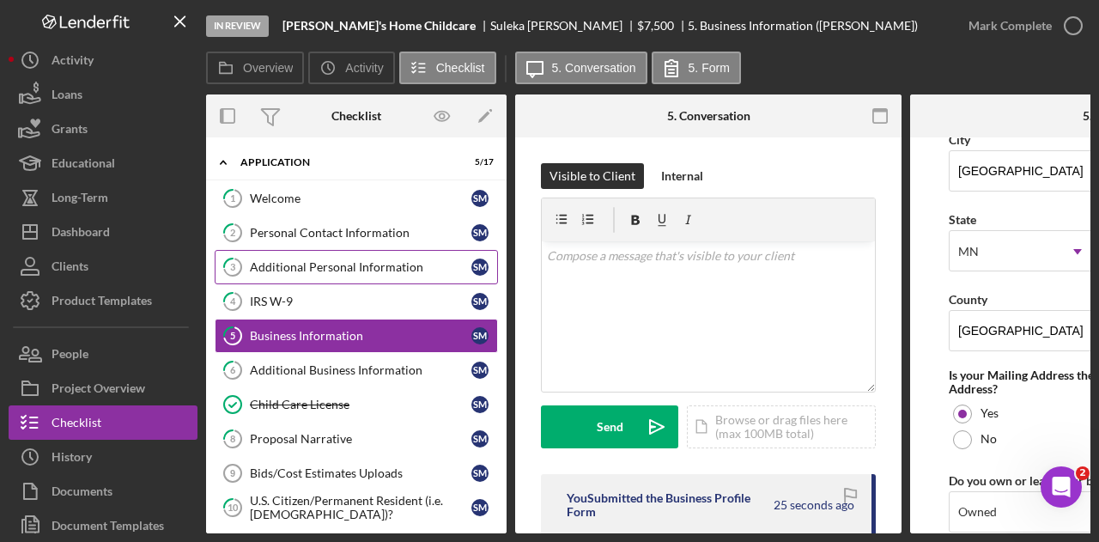
click at [371, 265] on div "Additional Personal Information" at bounding box center [360, 267] width 221 height 14
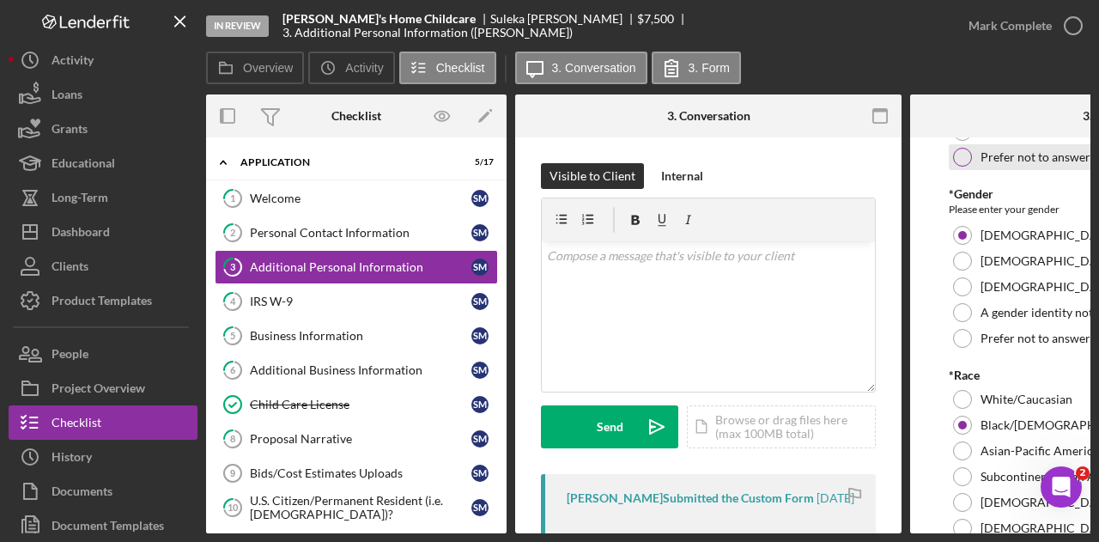
scroll to position [343, 0]
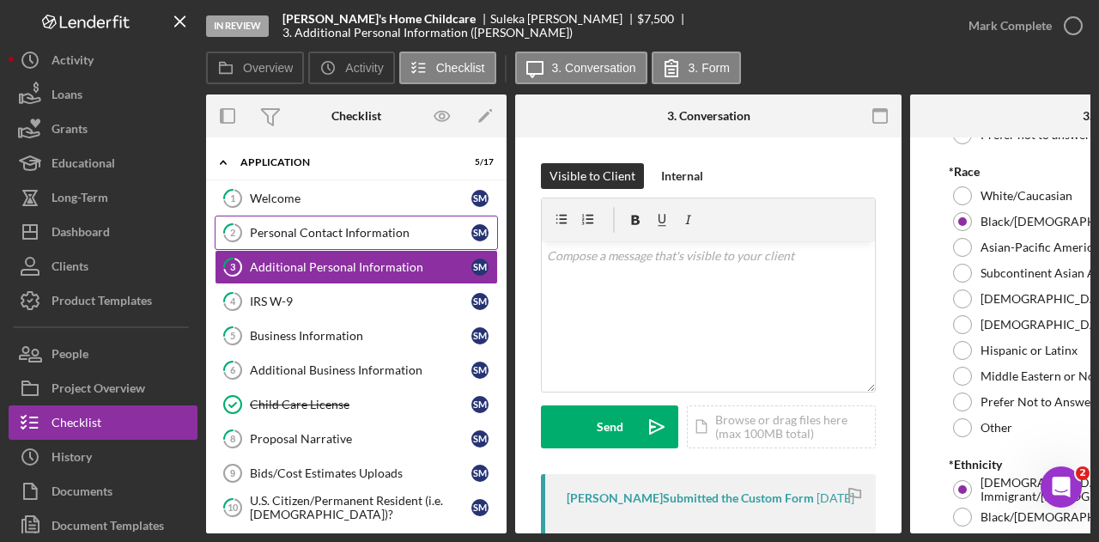
click at [414, 241] on link "2 Personal Contact Information S M" at bounding box center [356, 232] width 283 height 34
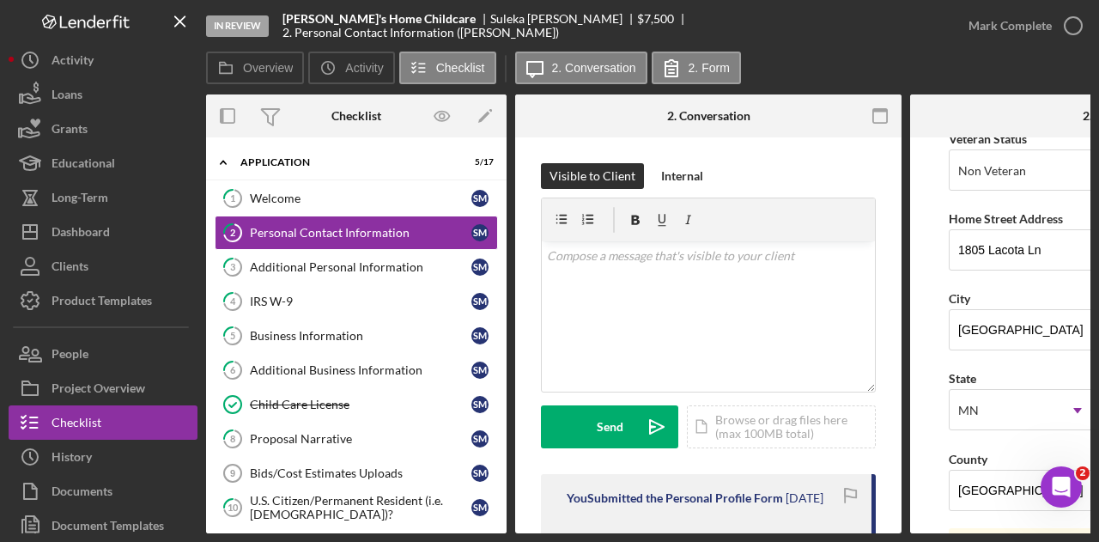
scroll to position [429, 0]
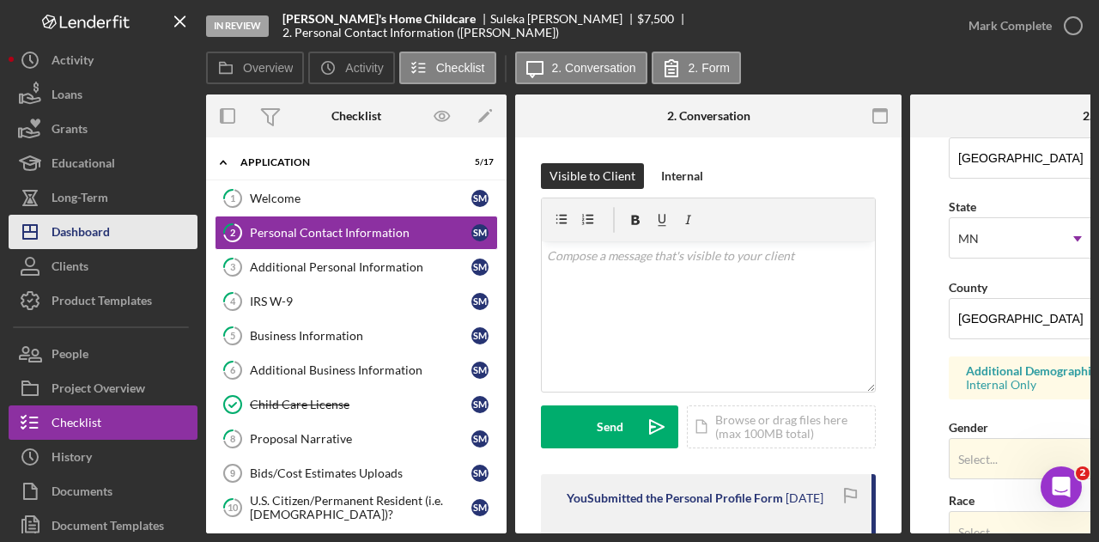
click at [58, 224] on div "Dashboard" at bounding box center [81, 234] width 58 height 39
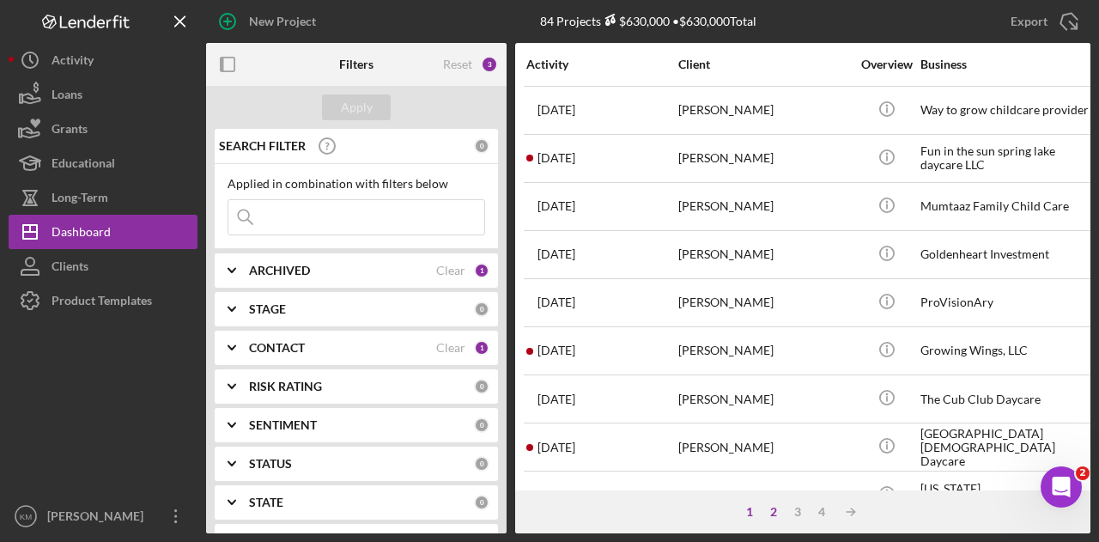
click at [769, 507] on div "2" at bounding box center [773, 512] width 24 height 14
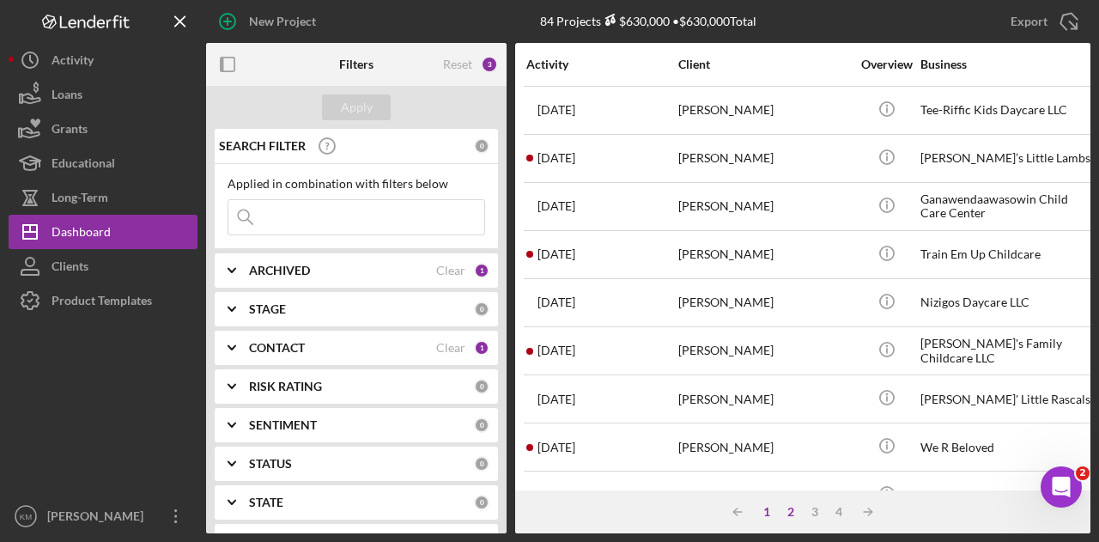
click at [761, 514] on div "1" at bounding box center [767, 512] width 24 height 14
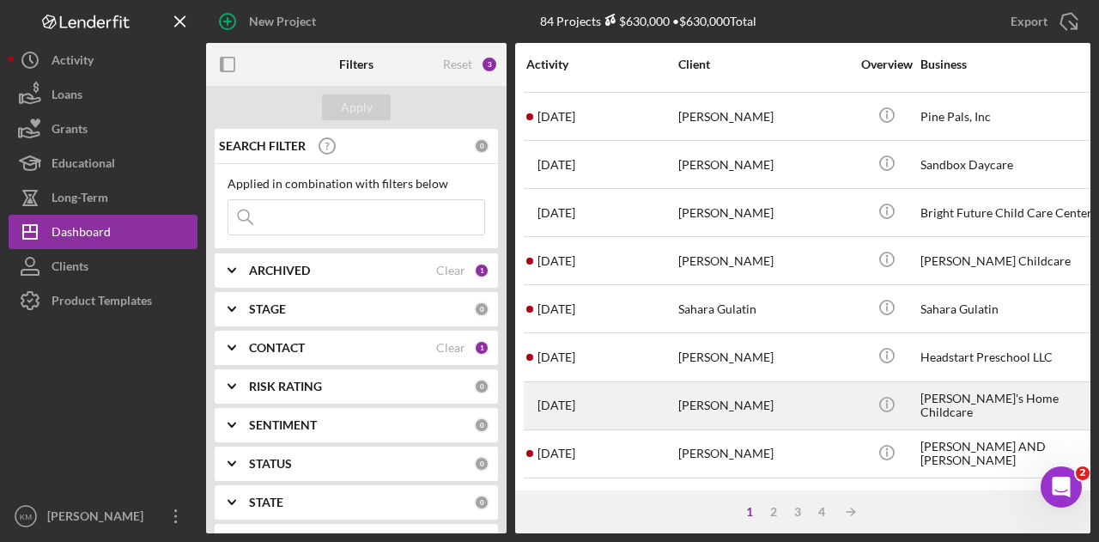
scroll to position [807, 0]
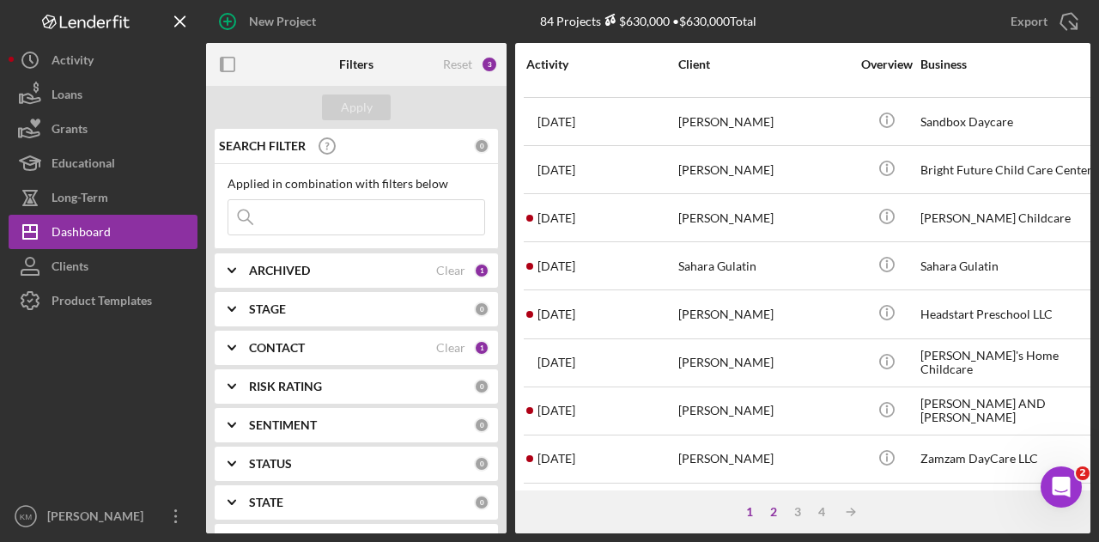
click at [769, 511] on div "2" at bounding box center [773, 512] width 24 height 14
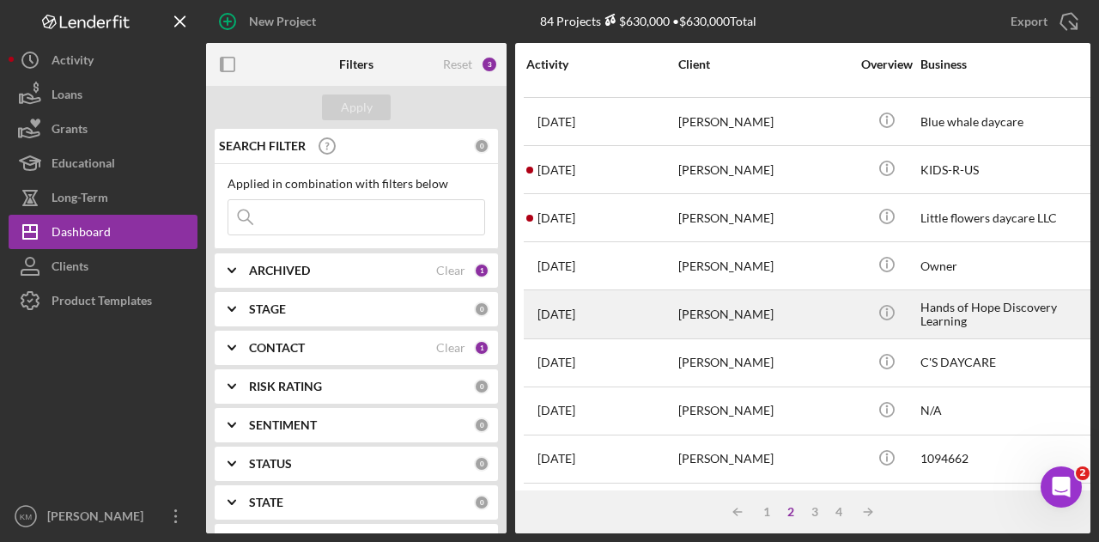
click at [664, 294] on div "[DATE] [PERSON_NAME]" at bounding box center [601, 313] width 150 height 45
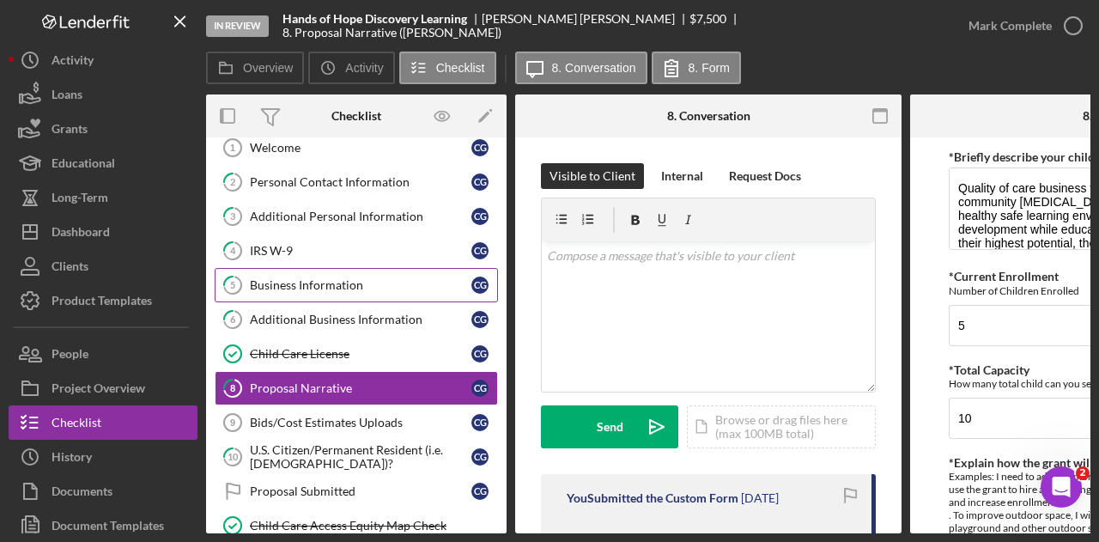
scroll to position [12, 0]
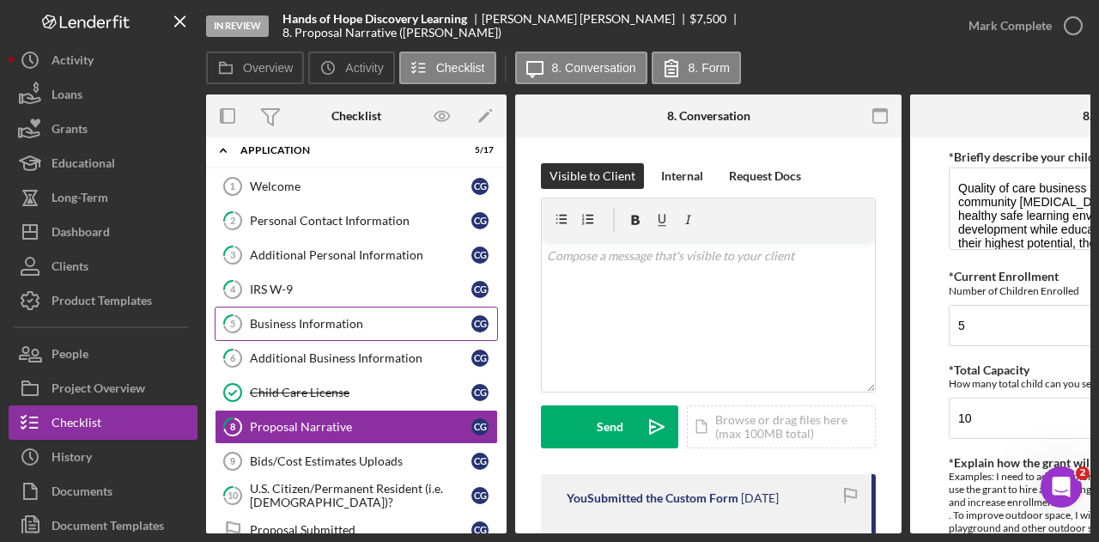
click at [376, 320] on div "Business Information" at bounding box center [360, 324] width 221 height 14
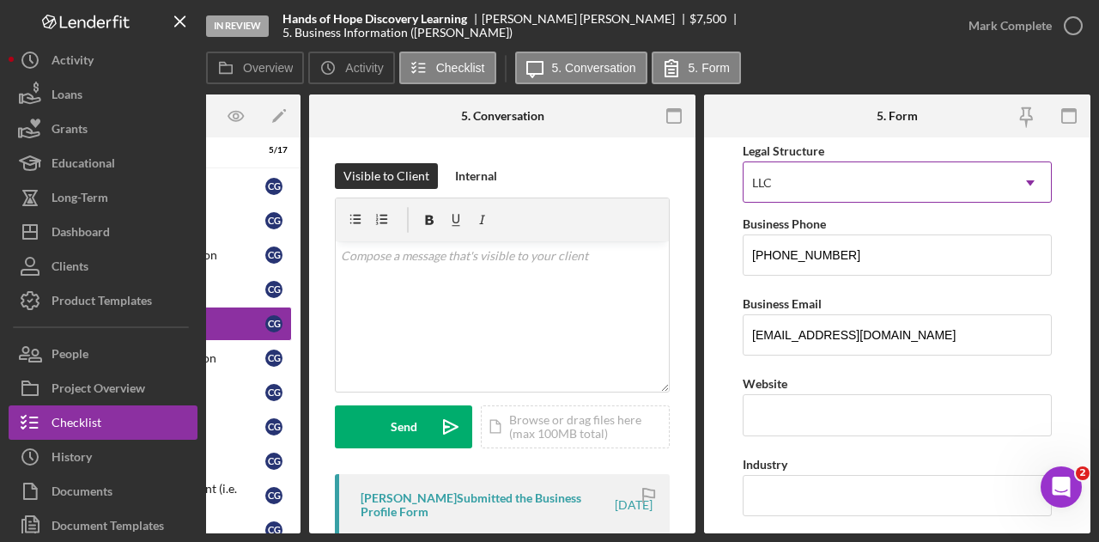
scroll to position [343, 0]
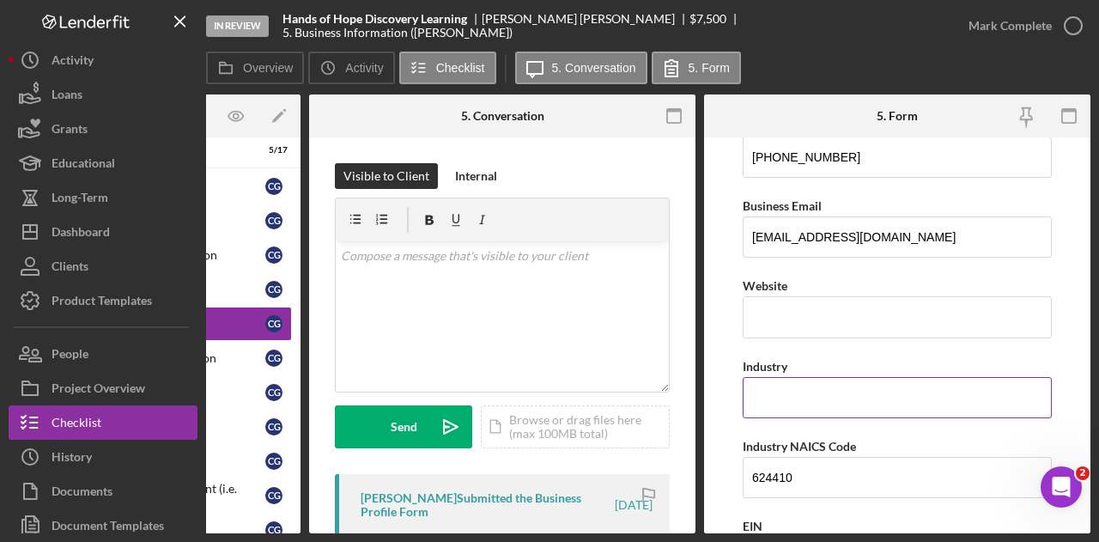
click at [843, 394] on input "Industry" at bounding box center [896, 397] width 309 height 41
type input "Childcare"
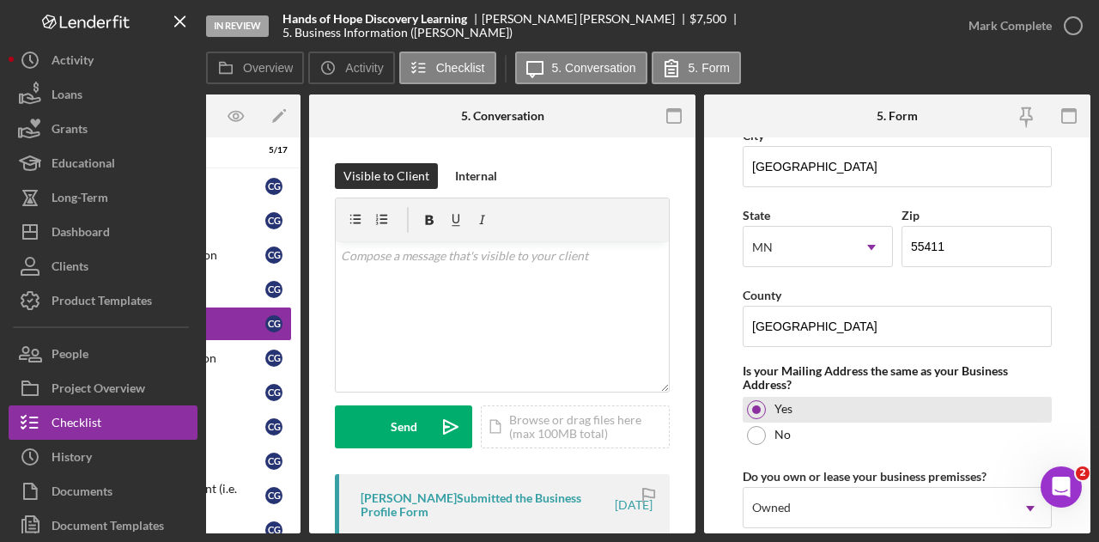
scroll to position [1116, 0]
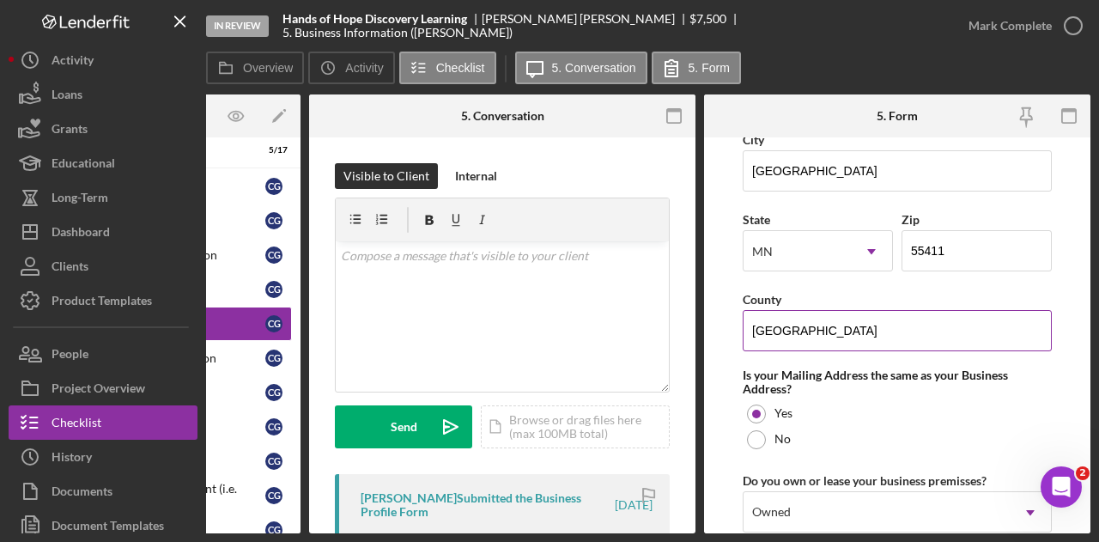
drag, startPoint x: 881, startPoint y: 328, endPoint x: 808, endPoint y: 324, distance: 73.1
click at [808, 324] on input "[GEOGRAPHIC_DATA]" at bounding box center [896, 330] width 309 height 41
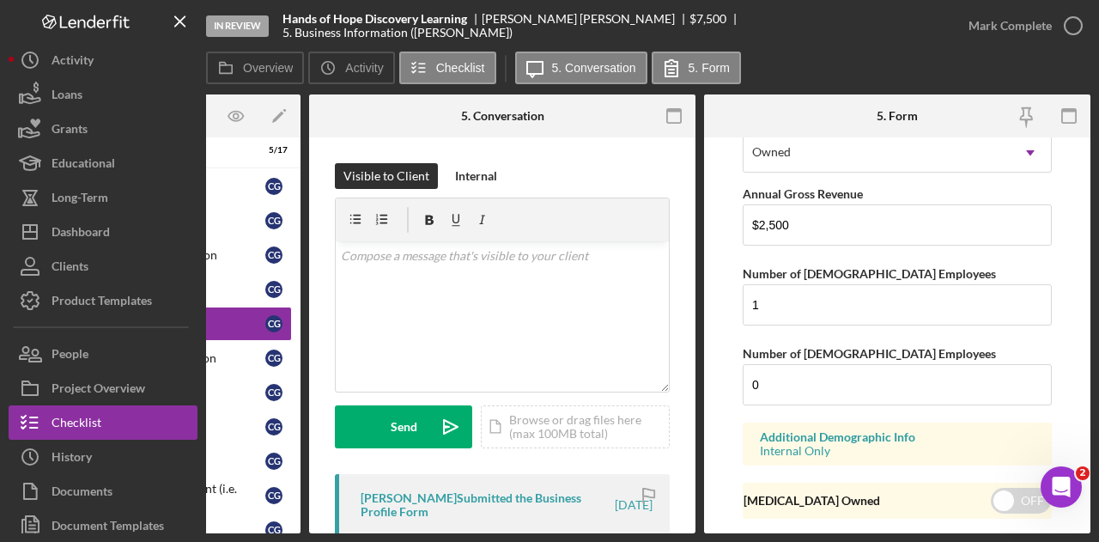
scroll to position [1518, 0]
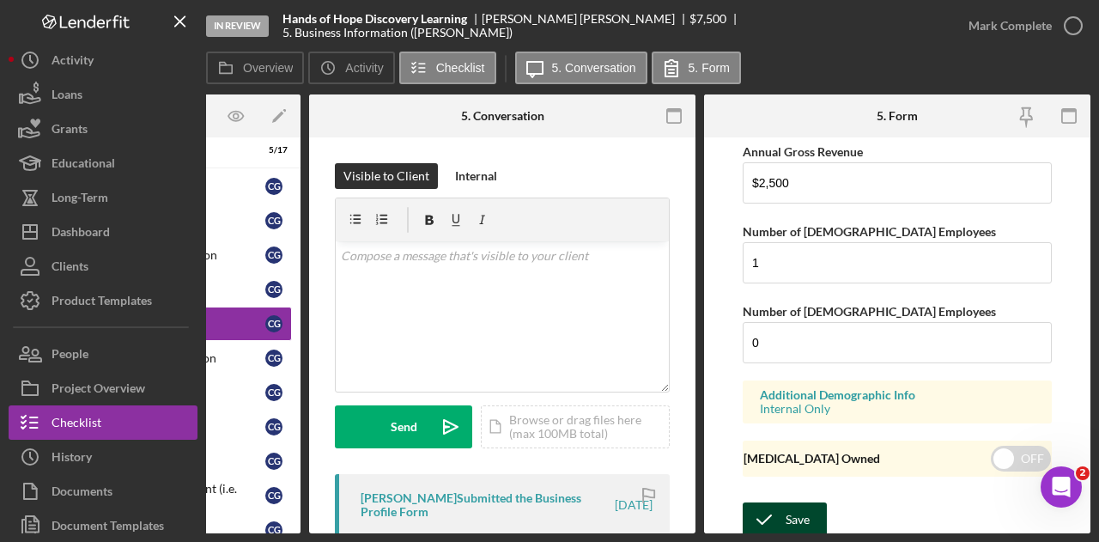
type input "Hennepin"
click at [788, 506] on div "Save" at bounding box center [797, 519] width 24 height 34
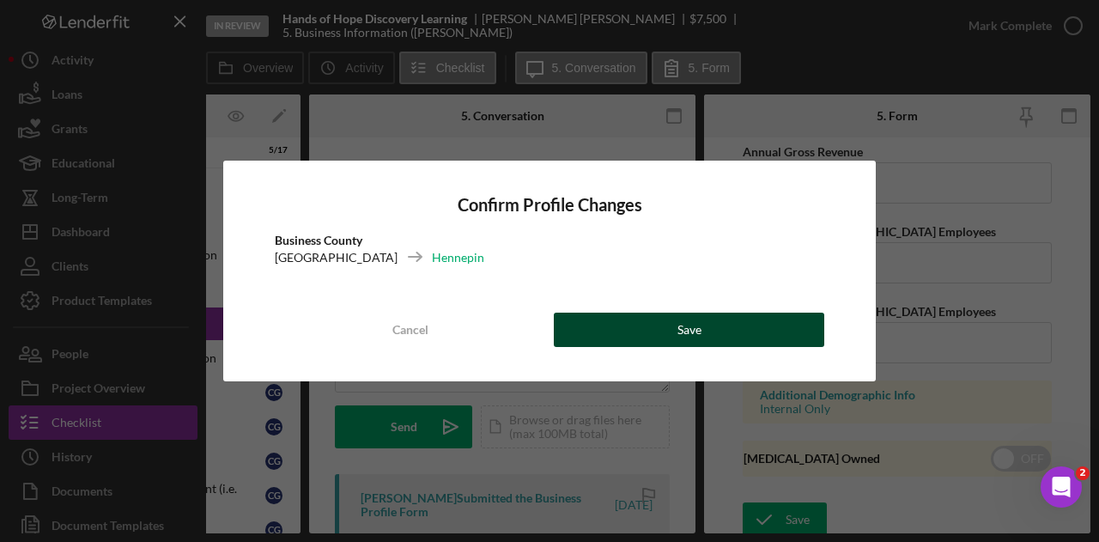
click at [715, 326] on button "Save" at bounding box center [689, 329] width 270 height 34
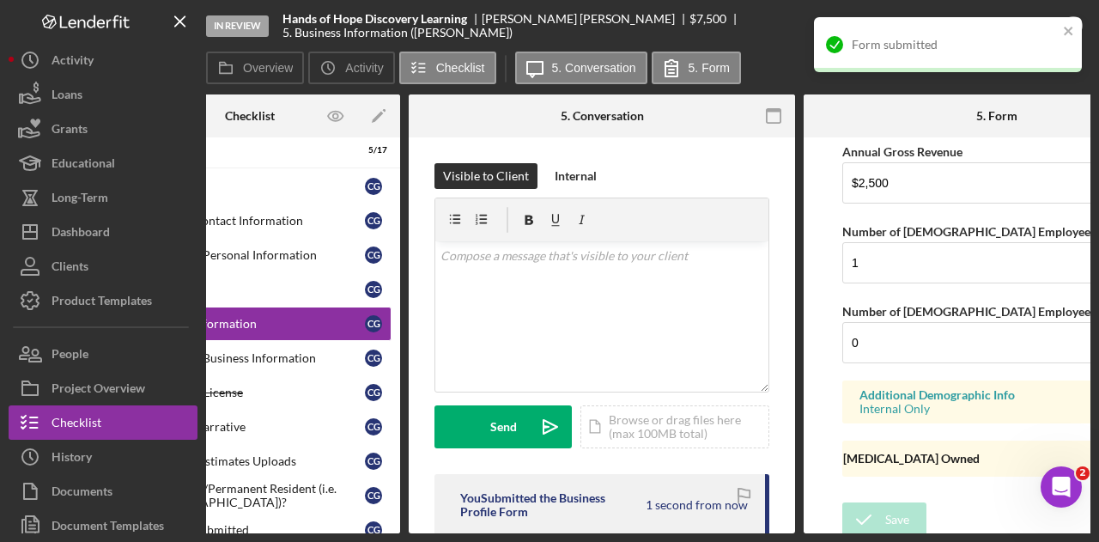
scroll to position [0, 0]
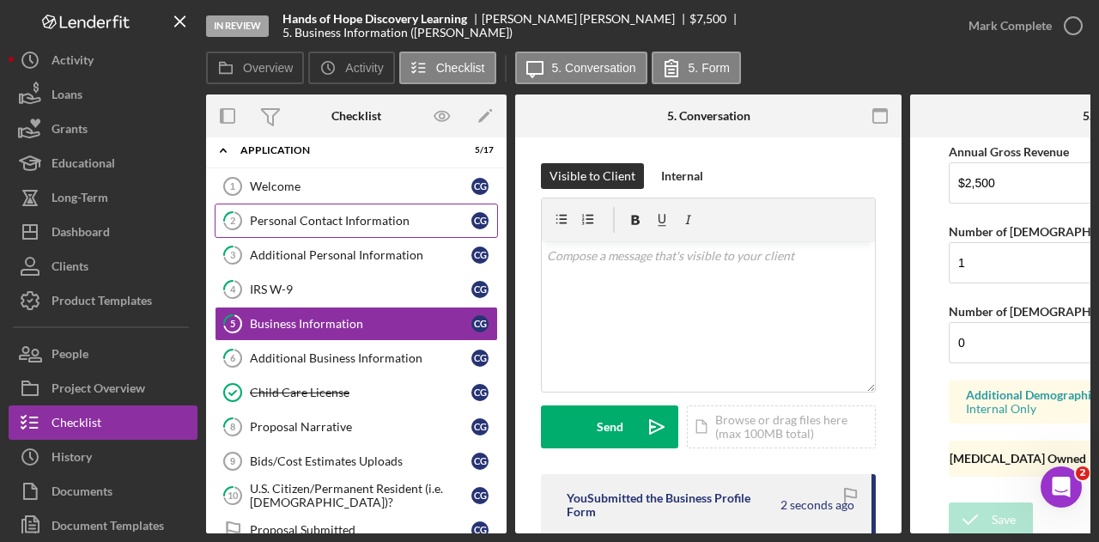
click at [398, 216] on div "Personal Contact Information" at bounding box center [360, 221] width 221 height 14
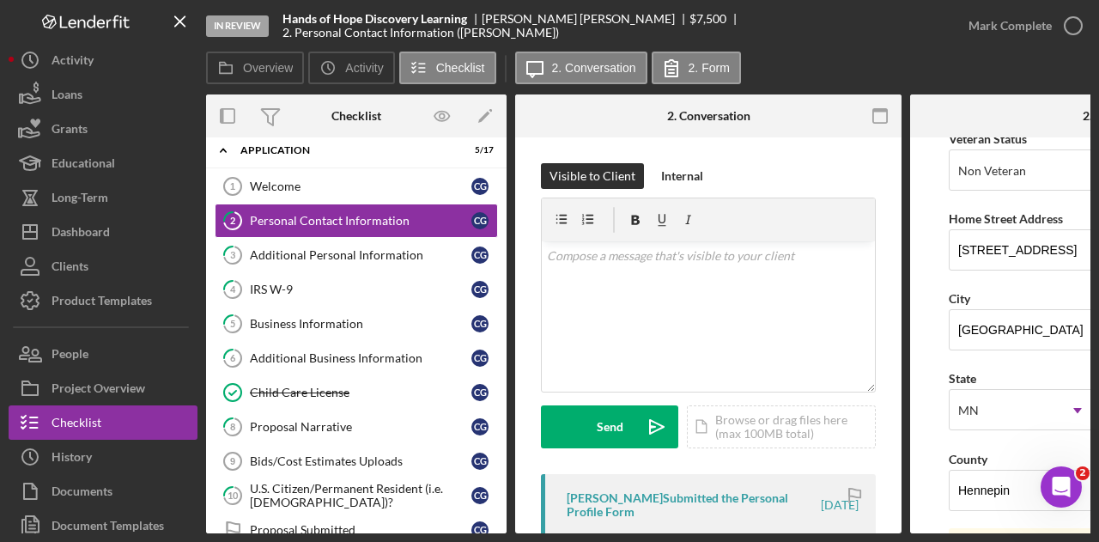
scroll to position [343, 0]
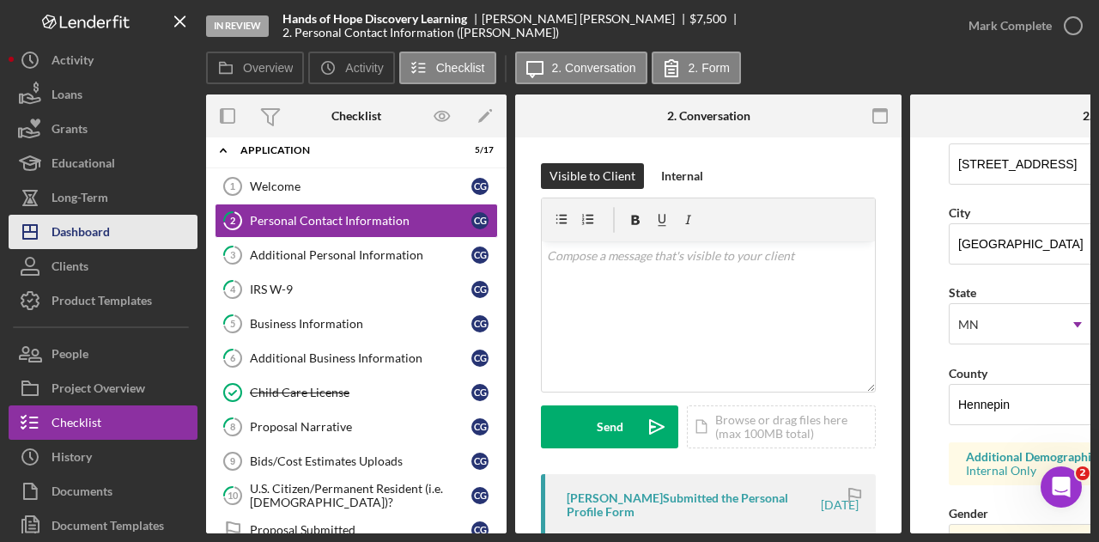
click at [131, 238] on button "Icon/Dashboard Dashboard" at bounding box center [103, 232] width 189 height 34
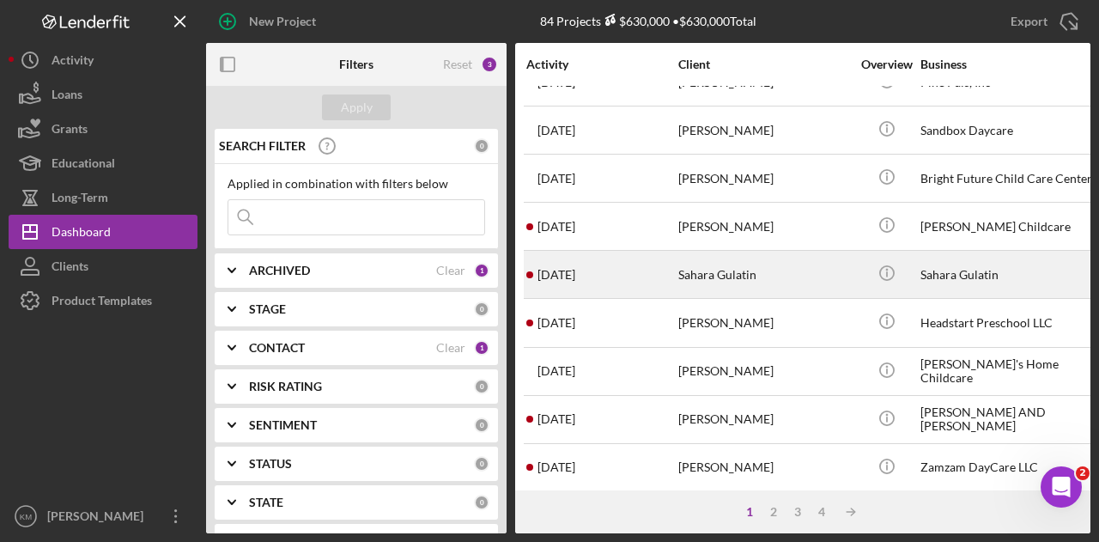
scroll to position [807, 0]
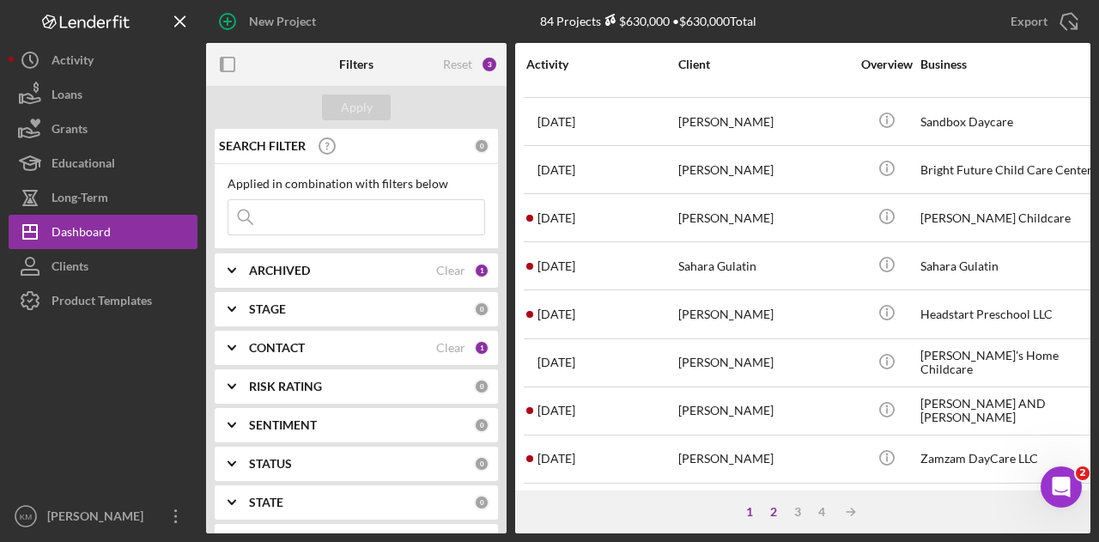
click at [773, 506] on div "2" at bounding box center [773, 512] width 24 height 14
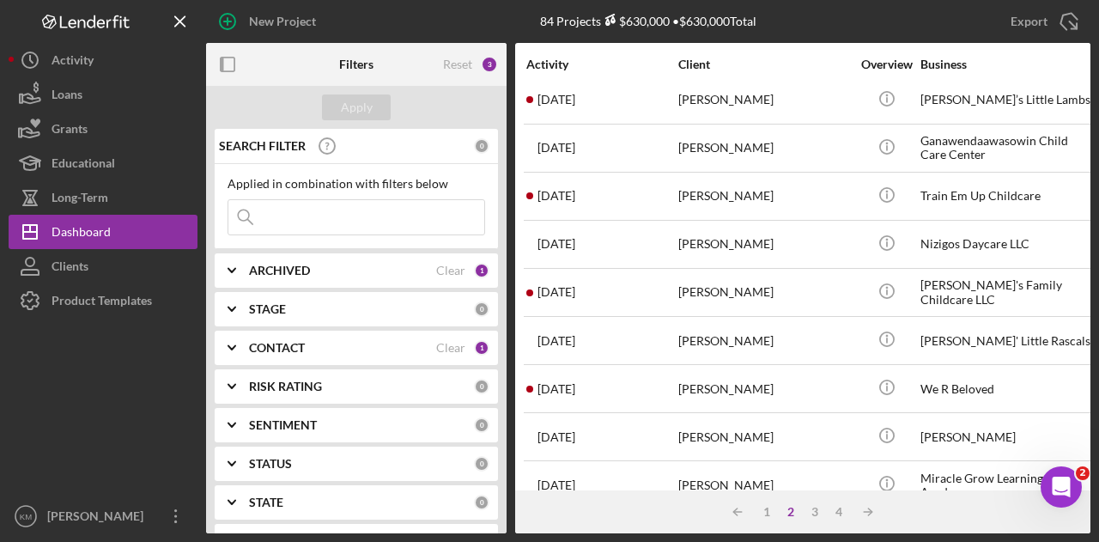
scroll to position [0, 0]
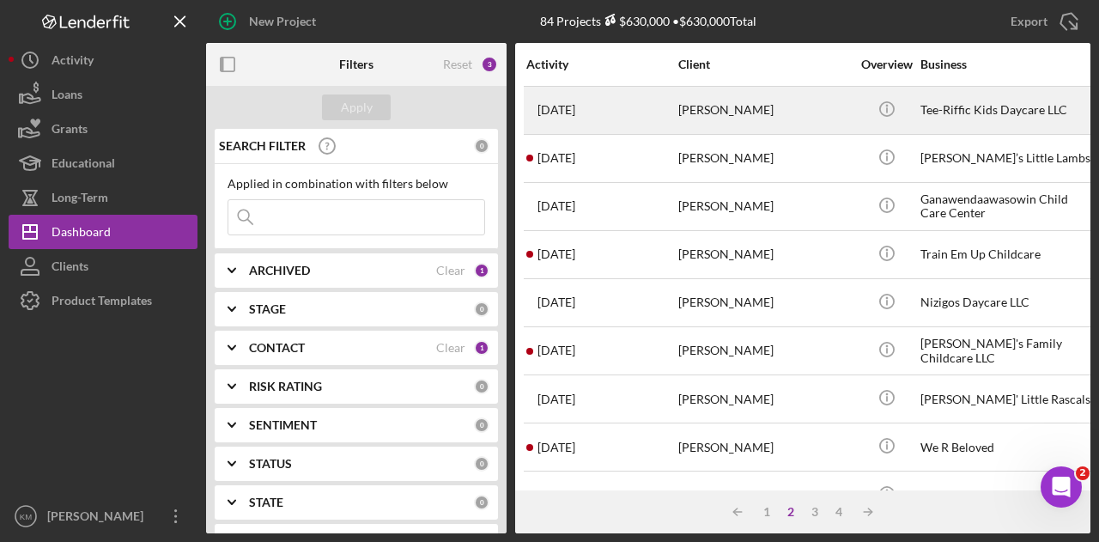
click at [686, 109] on div "[PERSON_NAME]" at bounding box center [764, 110] width 172 height 45
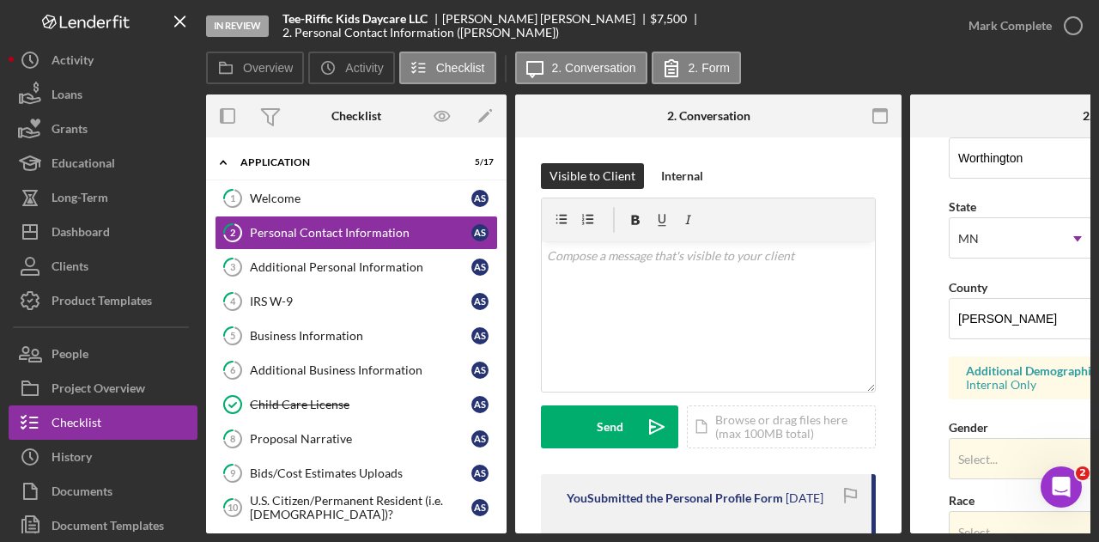
scroll to position [515, 0]
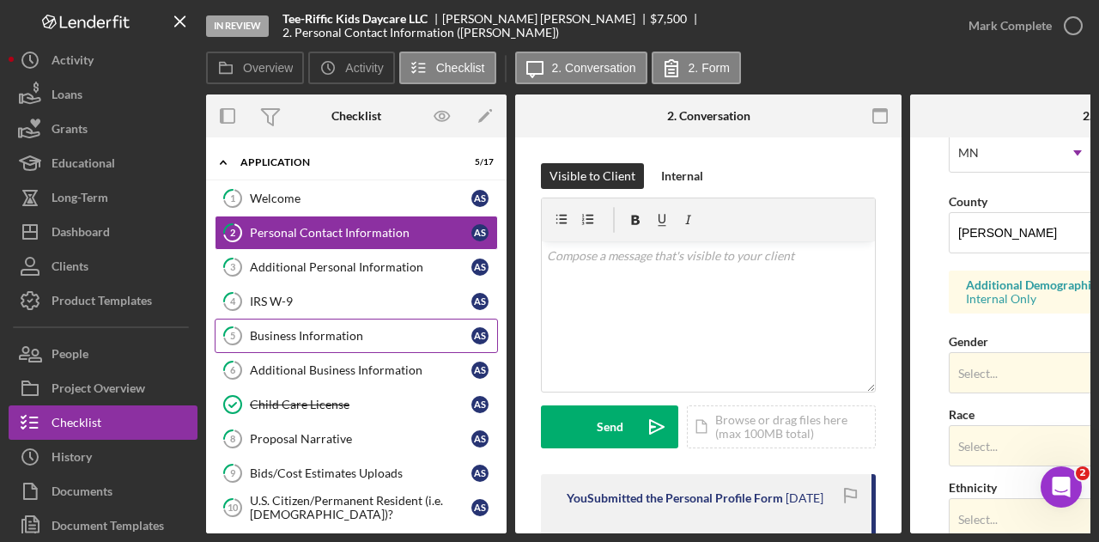
click at [375, 336] on div "Business Information" at bounding box center [360, 336] width 221 height 14
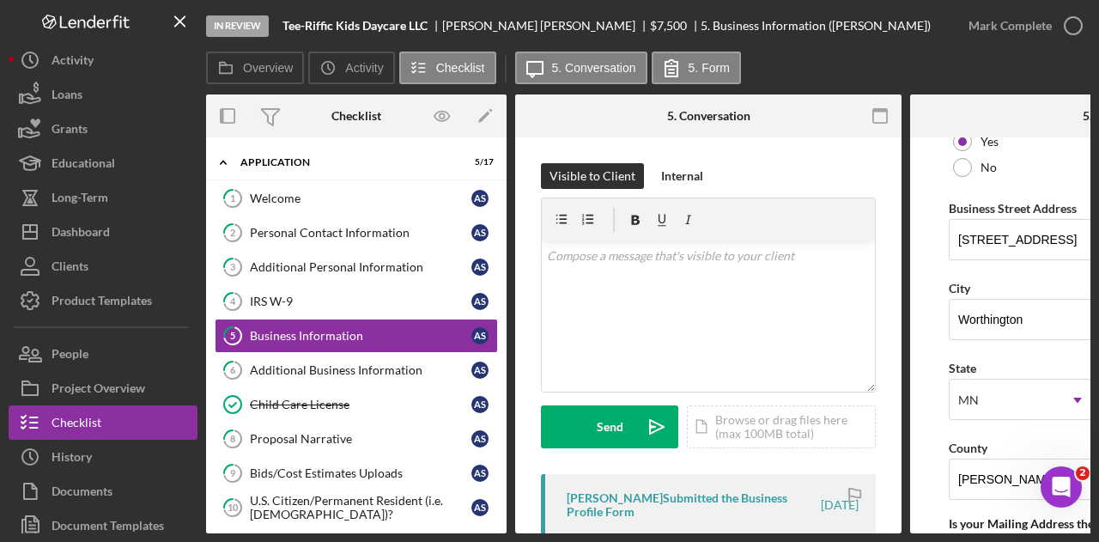
scroll to position [1030, 0]
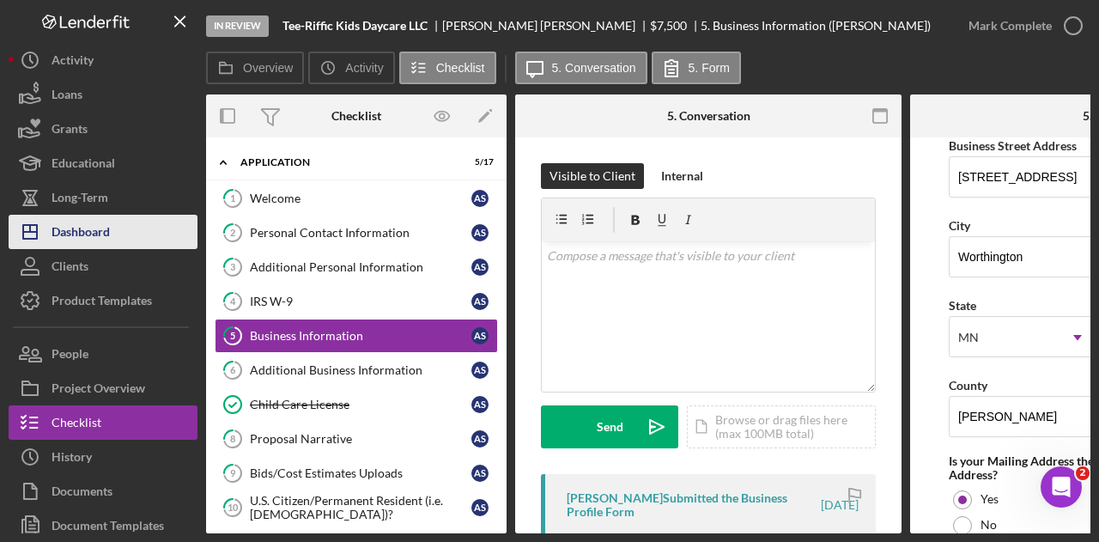
click at [45, 237] on icon "Icon/Dashboard" at bounding box center [30, 231] width 43 height 43
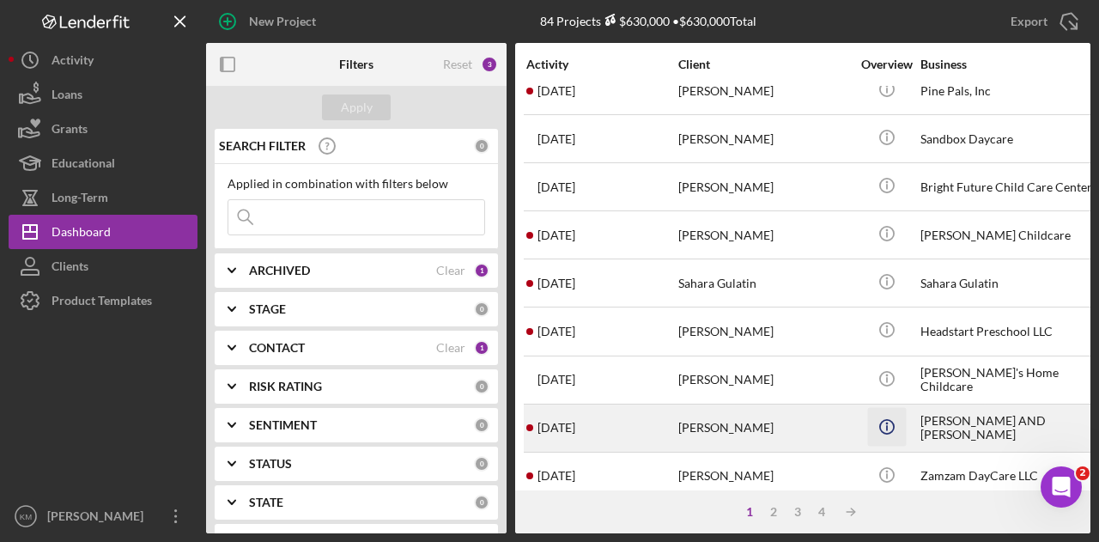
scroll to position [807, 0]
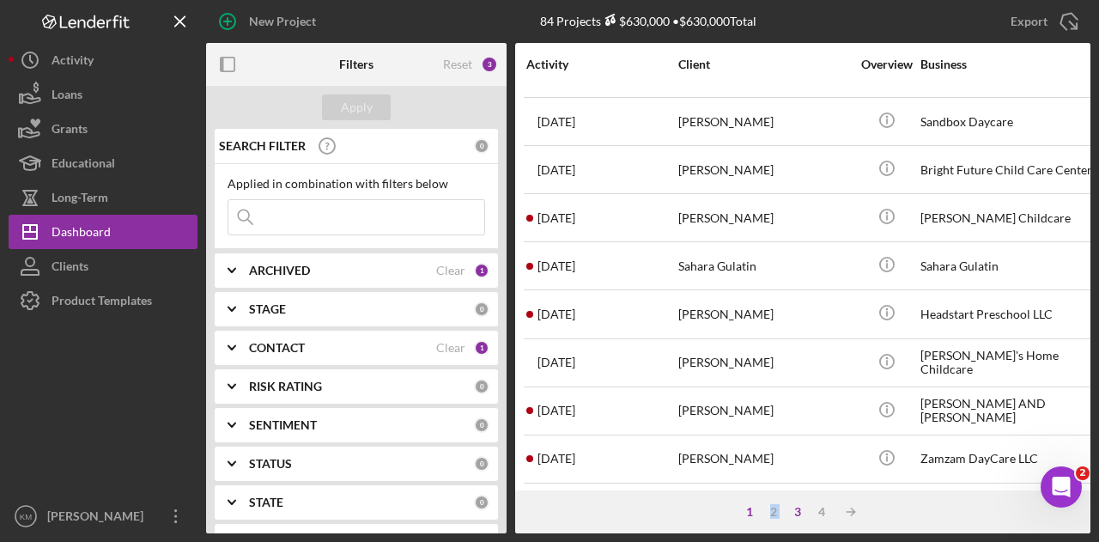
drag, startPoint x: 768, startPoint y: 509, endPoint x: 790, endPoint y: 506, distance: 21.7
click at [790, 506] on div "1 2 3 4 Icon/Table Sort Arrow" at bounding box center [802, 511] width 575 height 43
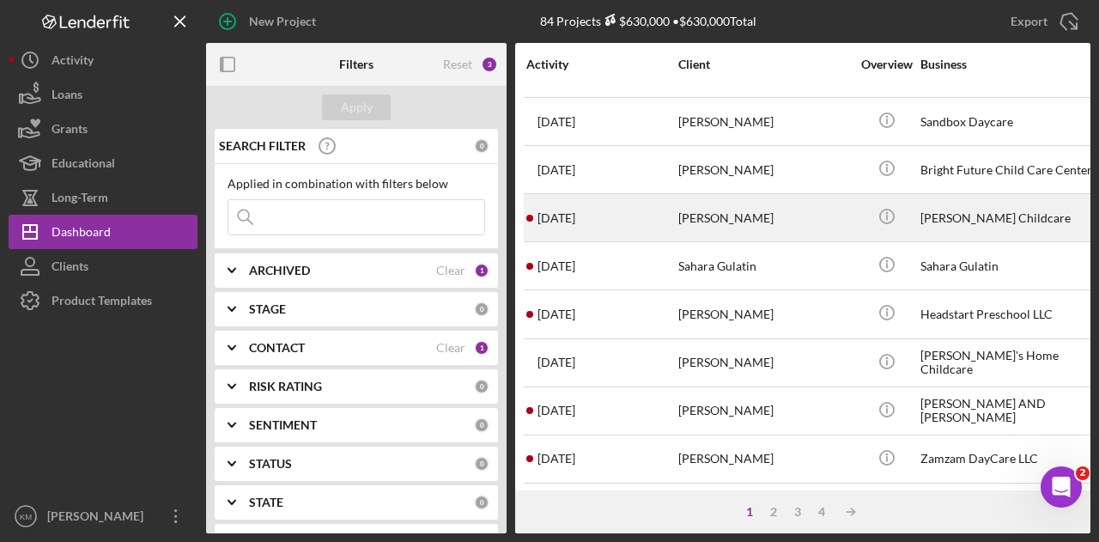
click at [714, 210] on div "[PERSON_NAME]" at bounding box center [764, 217] width 172 height 45
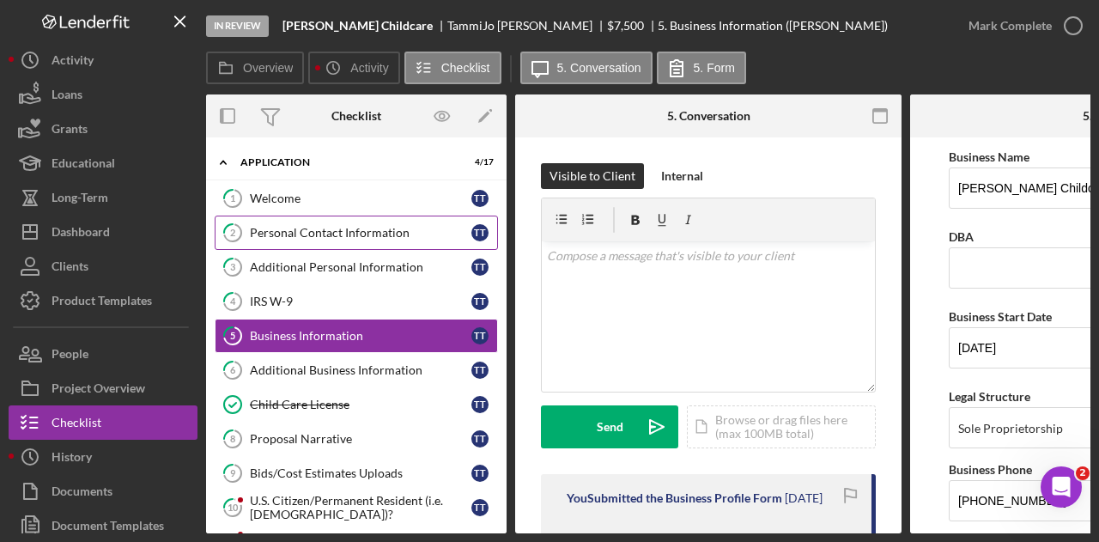
click at [424, 231] on div "Personal Contact Information" at bounding box center [360, 233] width 221 height 14
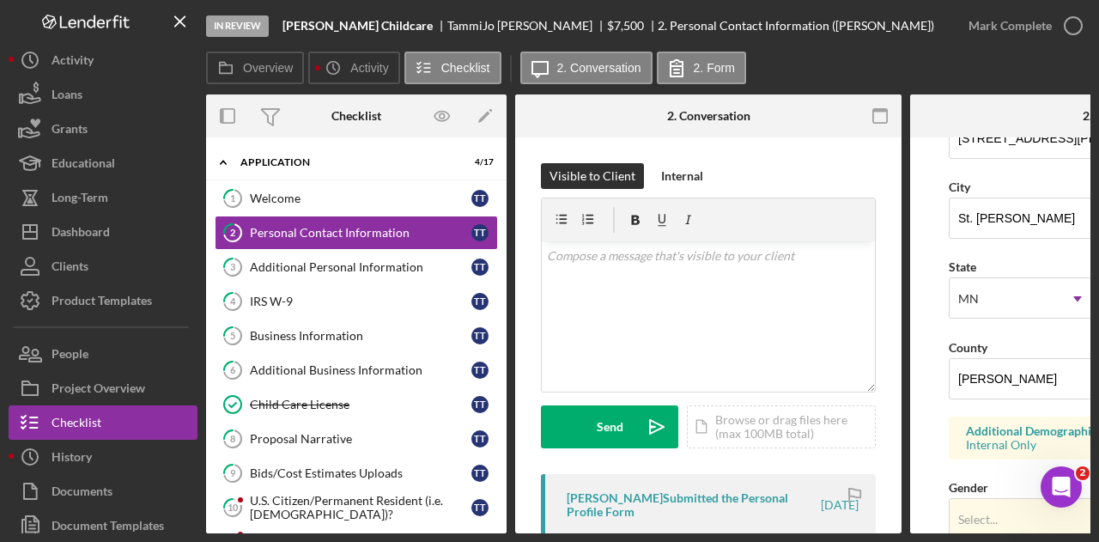
scroll to position [343, 0]
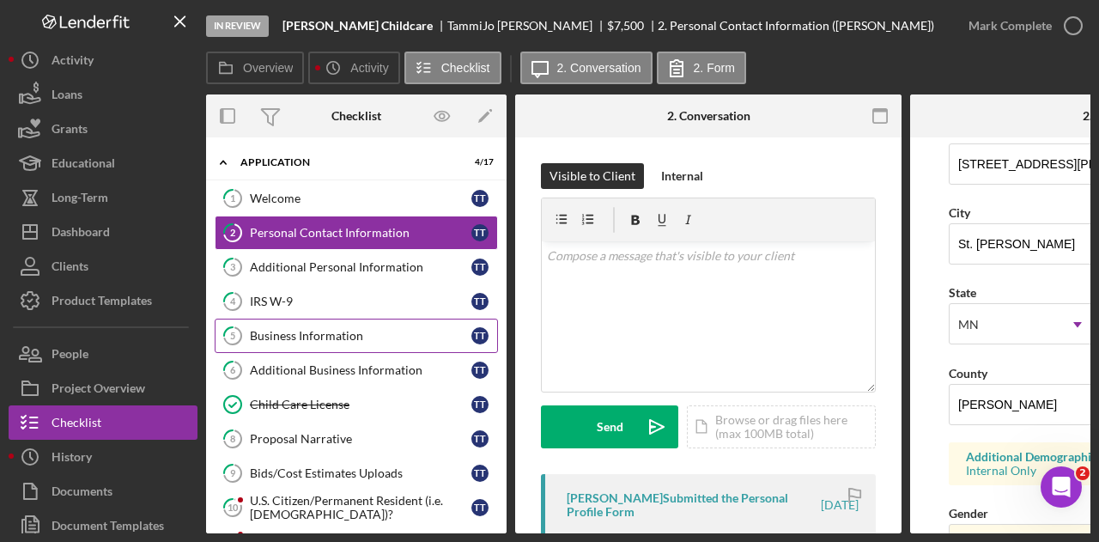
click at [351, 337] on div "Business Information" at bounding box center [360, 336] width 221 height 14
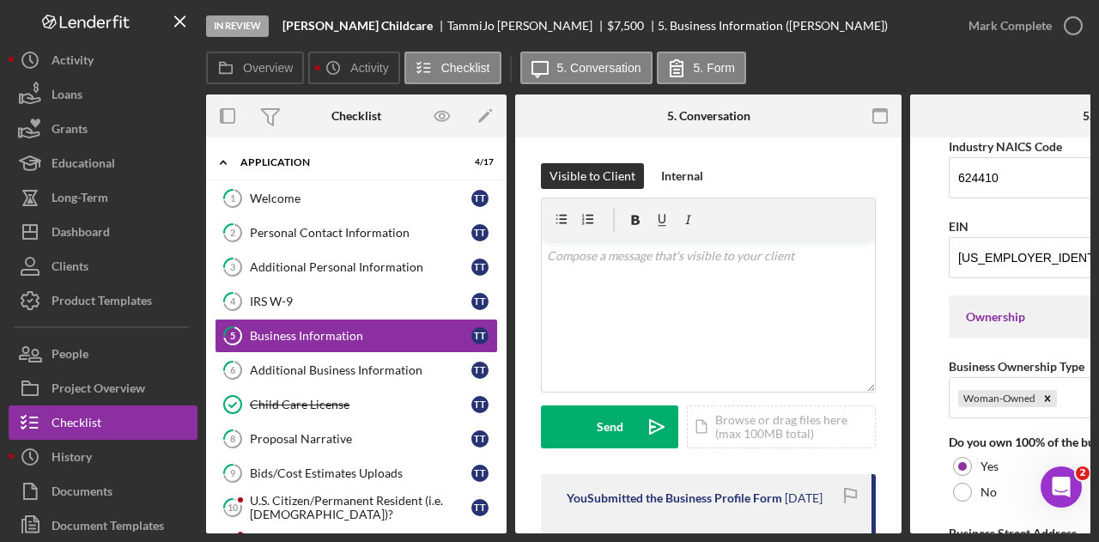
scroll to position [687, 0]
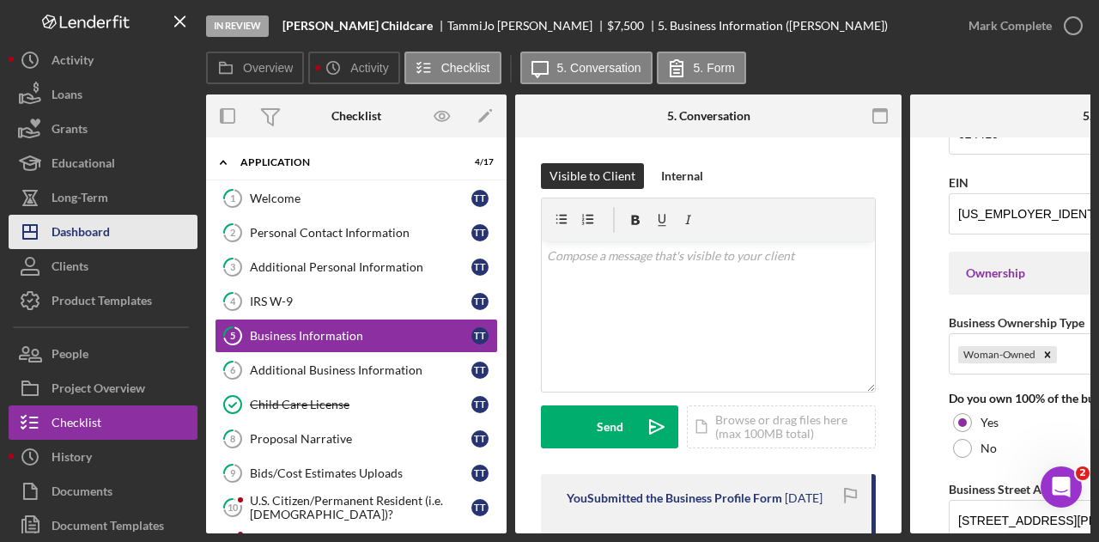
click at [87, 229] on div "Dashboard" at bounding box center [81, 234] width 58 height 39
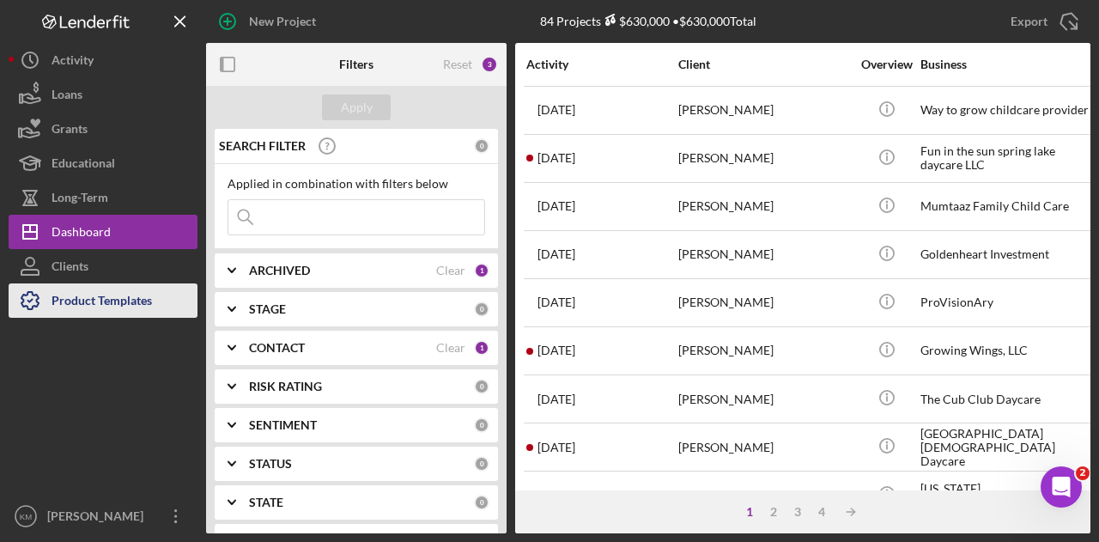
click at [96, 299] on div "Product Templates" at bounding box center [102, 302] width 100 height 39
